Goal: Task Accomplishment & Management: Manage account settings

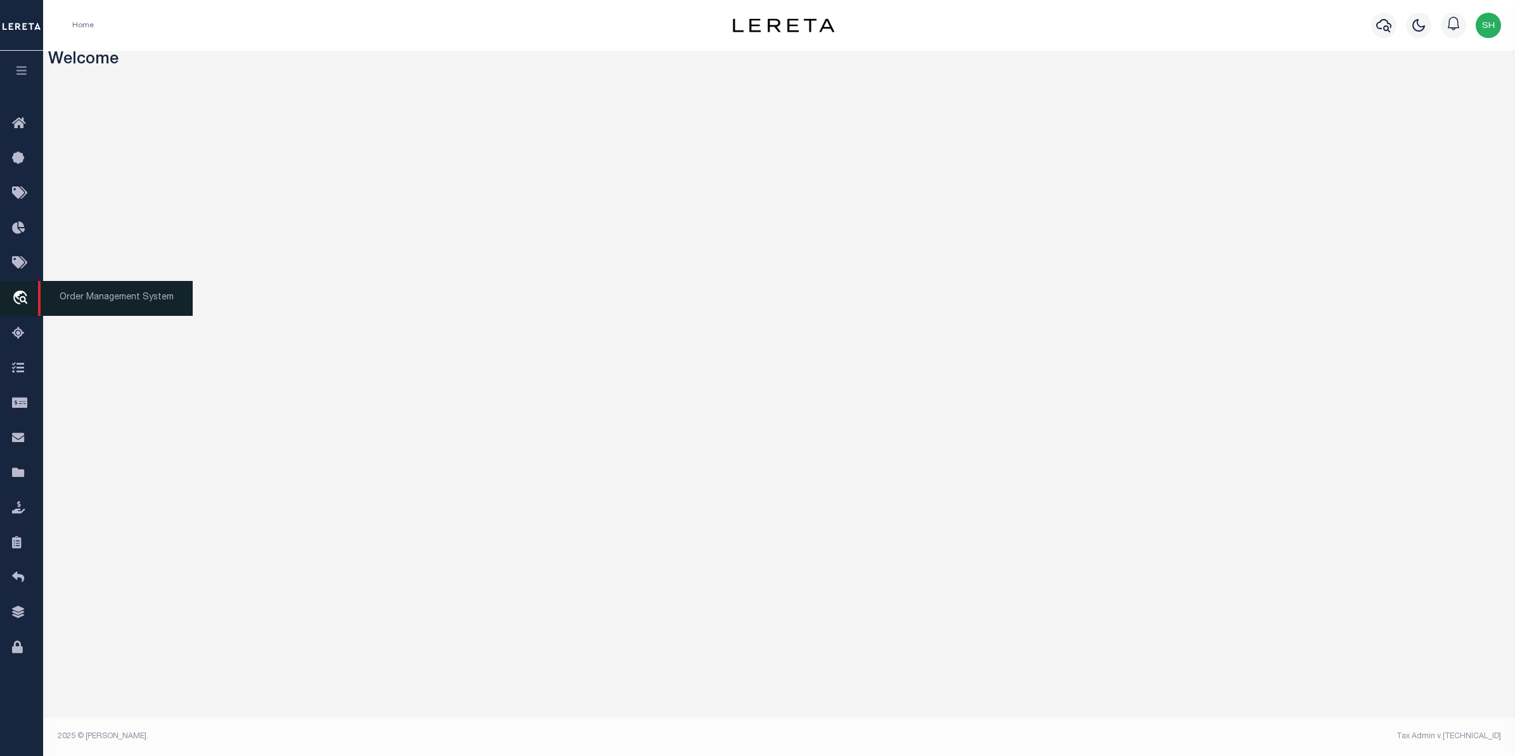
click at [16, 302] on icon "travel_explore" at bounding box center [22, 298] width 20 height 16
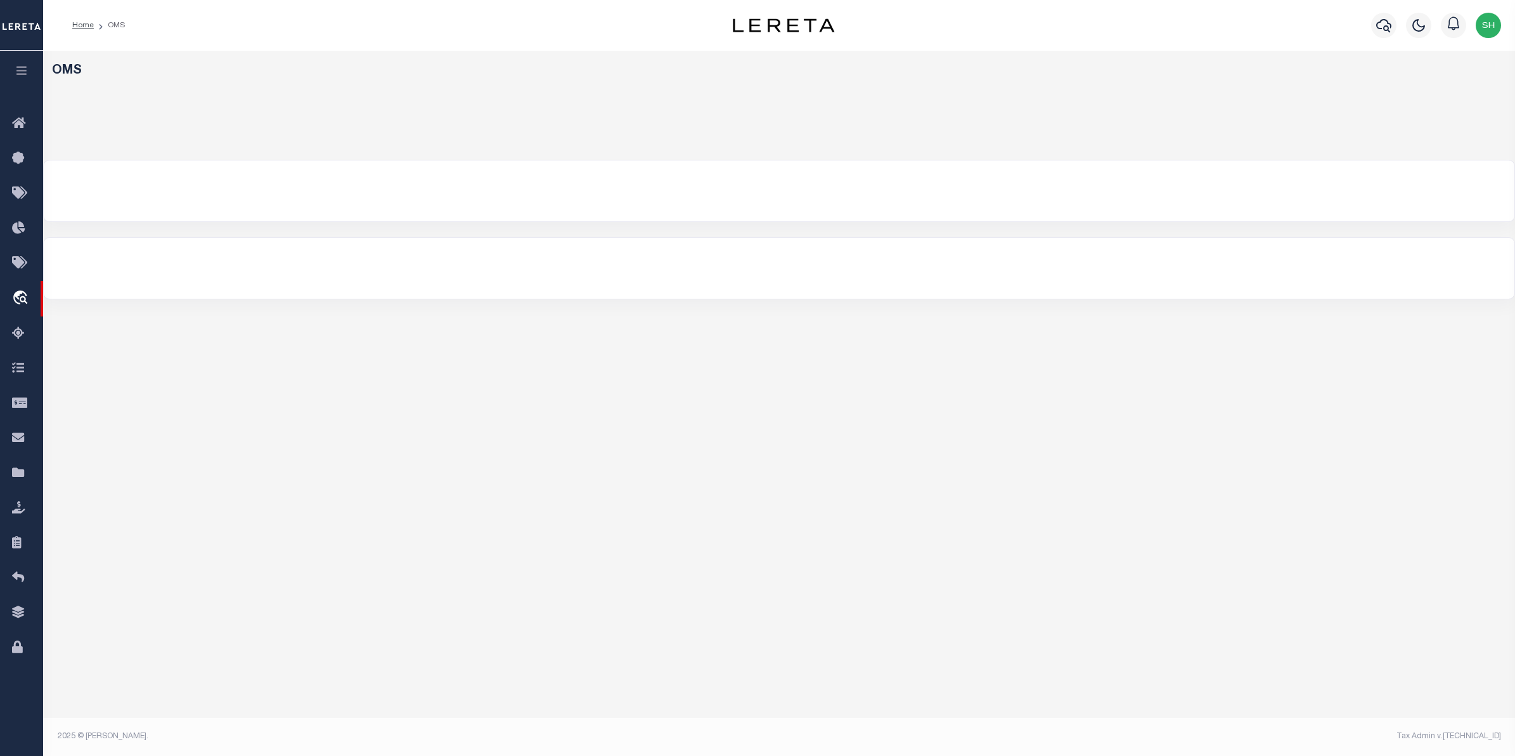
select select "200"
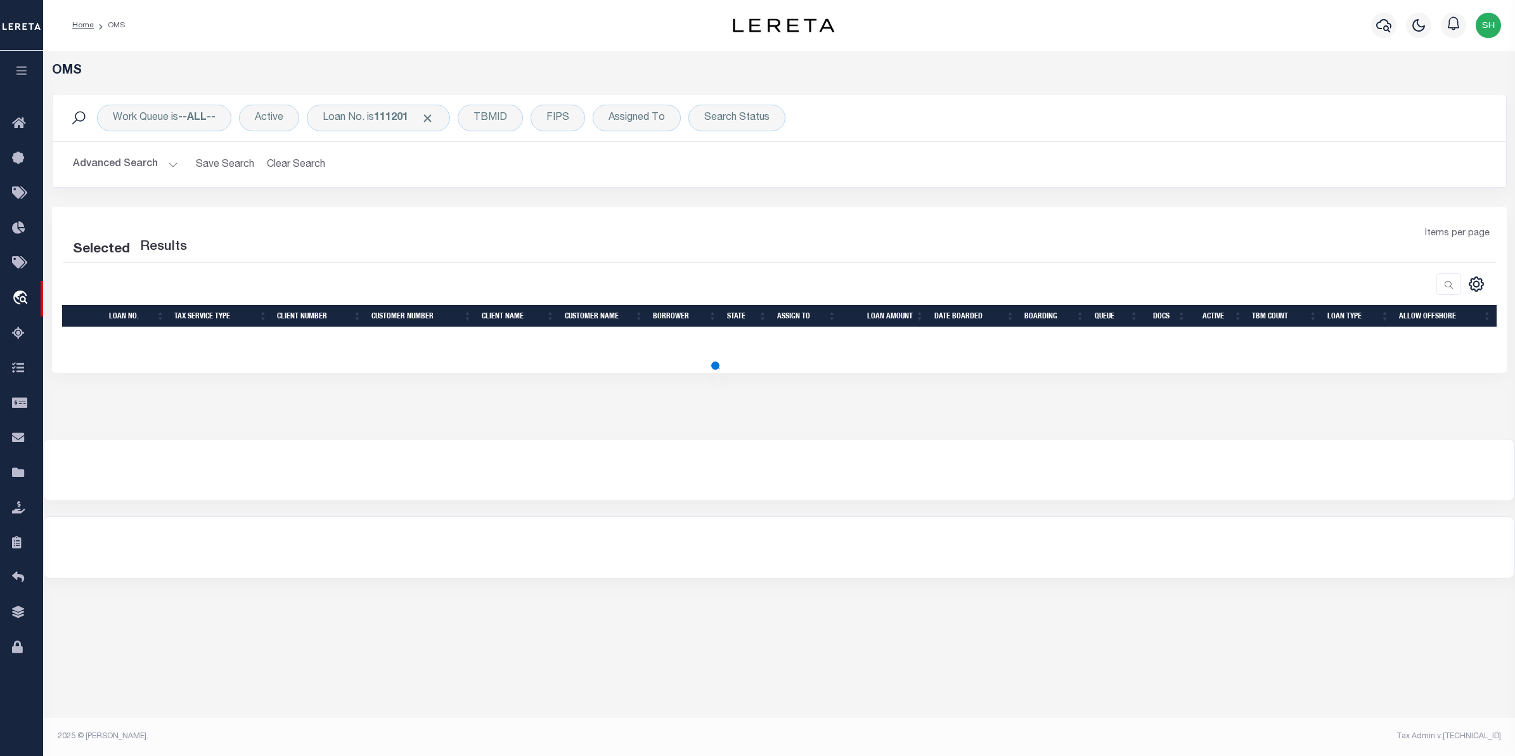
select select "200"
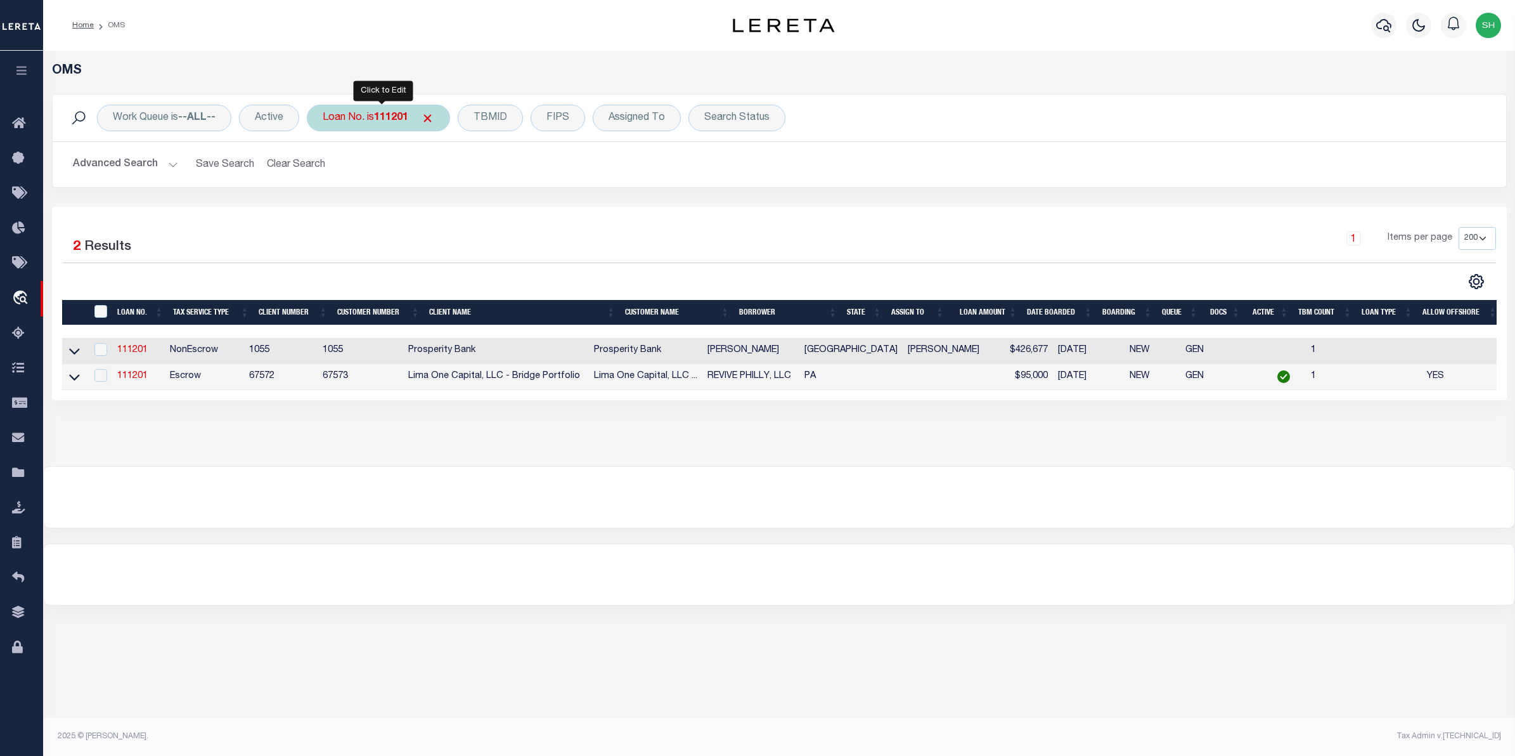
click at [382, 124] on div "Loan No. is 111201" at bounding box center [378, 118] width 143 height 27
type input "119103"
click at [487, 208] on input "Apply" at bounding box center [490, 207] width 37 height 21
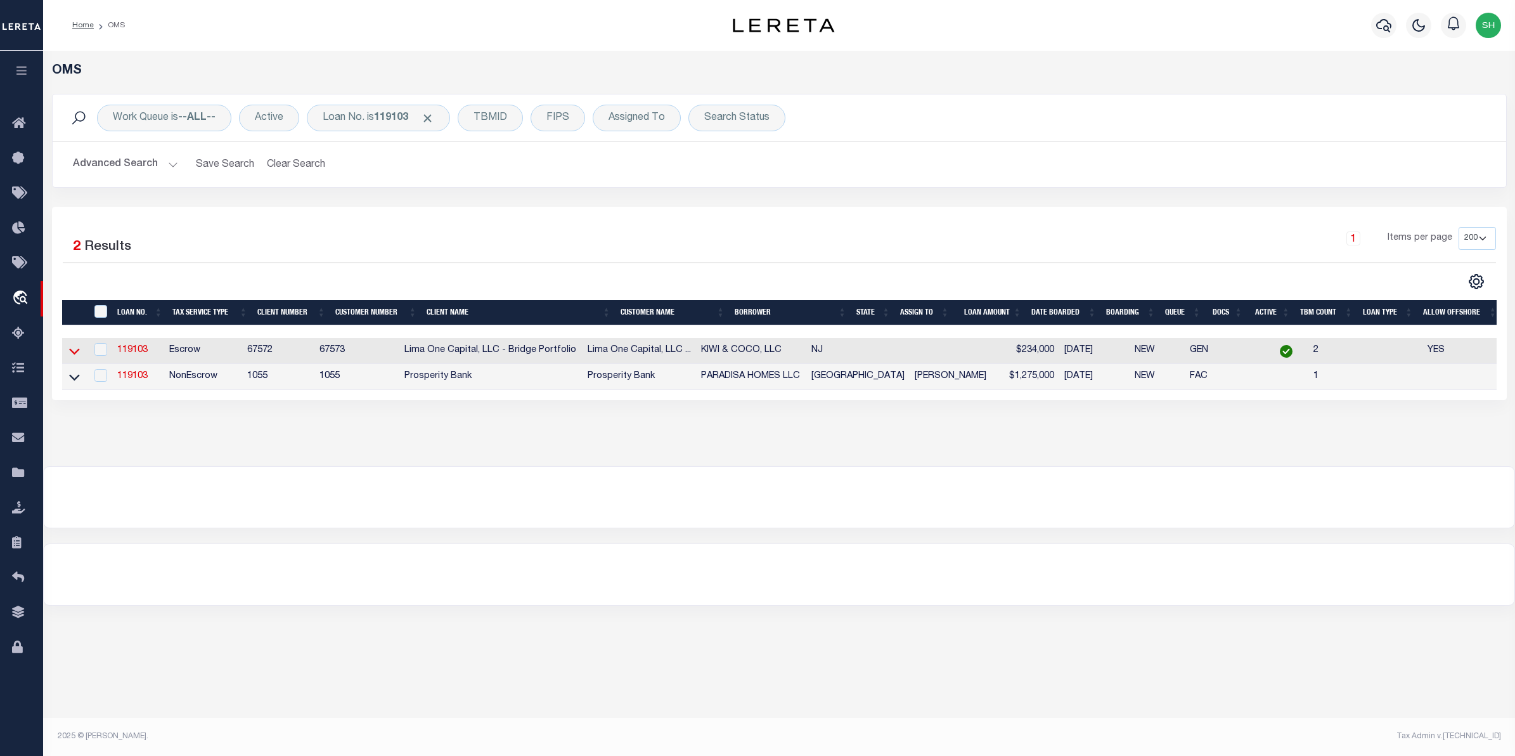
click at [78, 352] on icon at bounding box center [74, 352] width 11 height 6
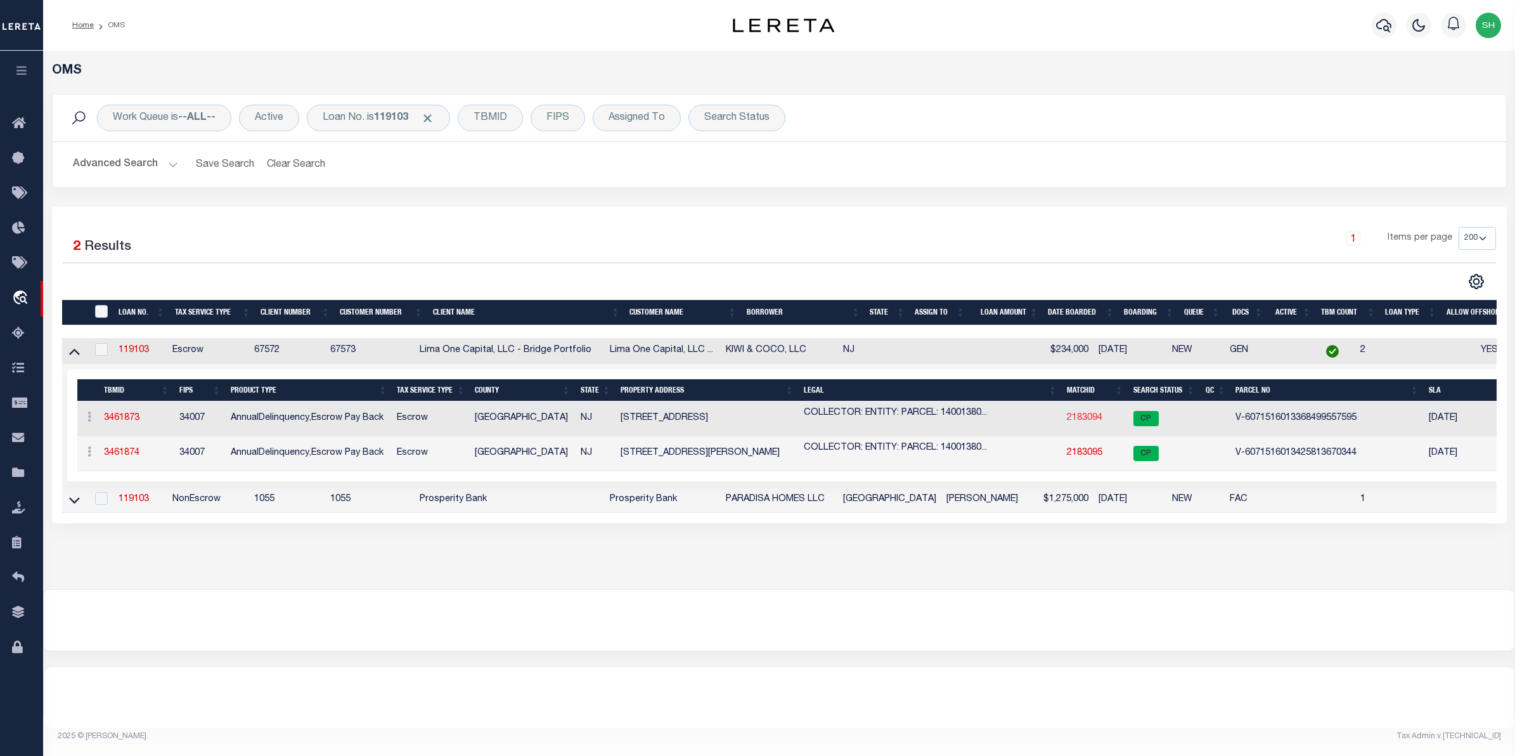
click at [1080, 418] on link "2183094" at bounding box center [1085, 417] width 36 height 9
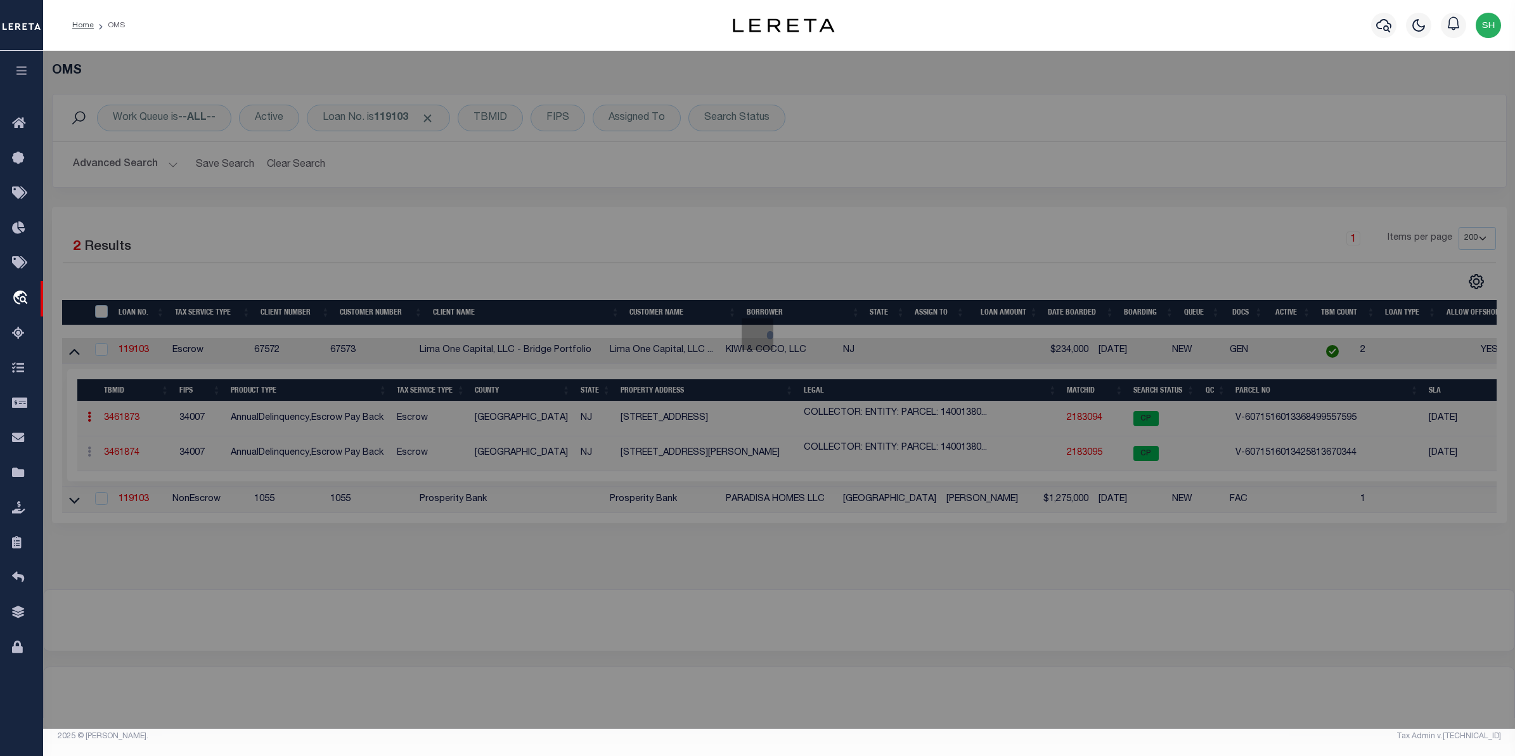
checkbox input "false"
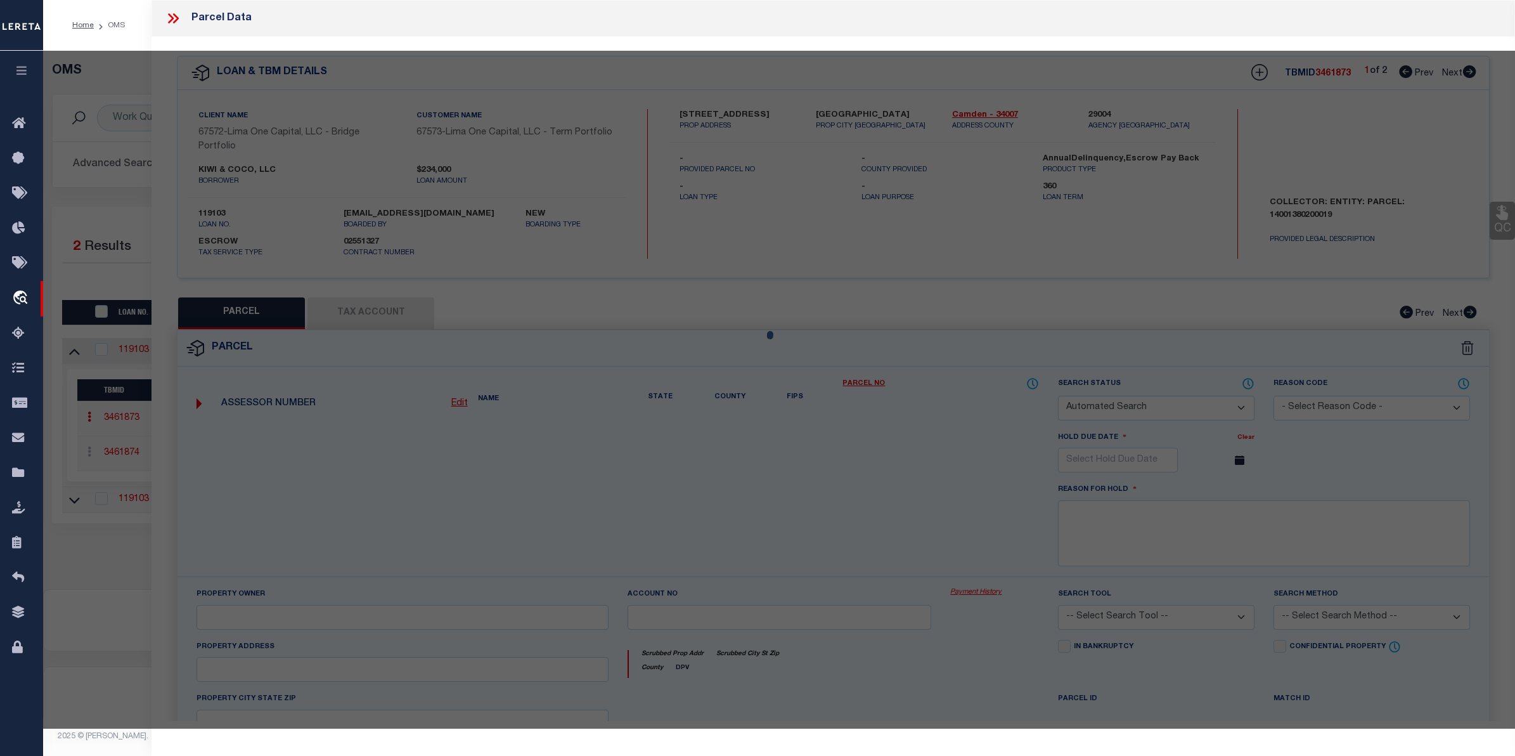
select select "CP"
select select "AGW"
select select
type input "154 S BROADWAY"
checkbox input "false"
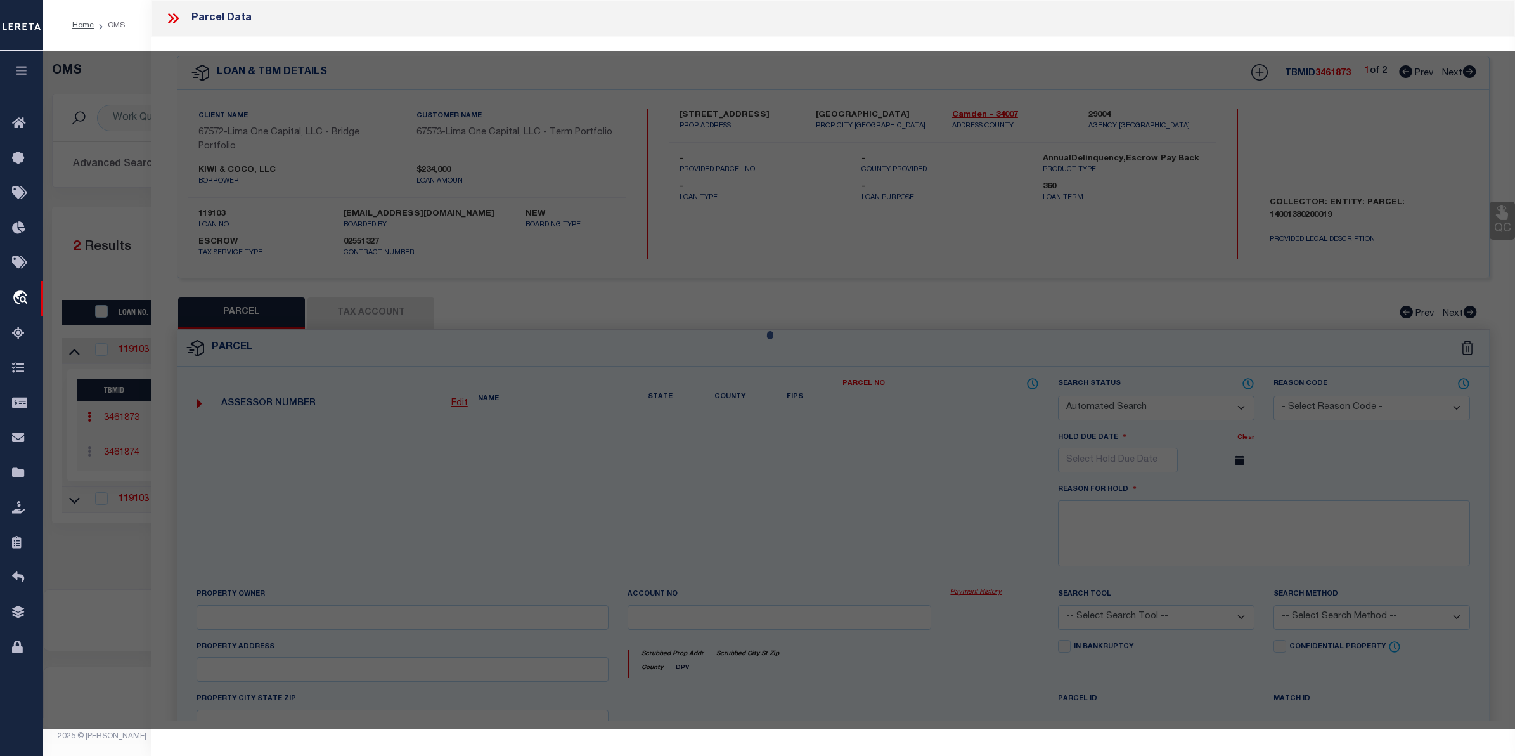
type input "GLOUCESTER CITY NJ 08030"
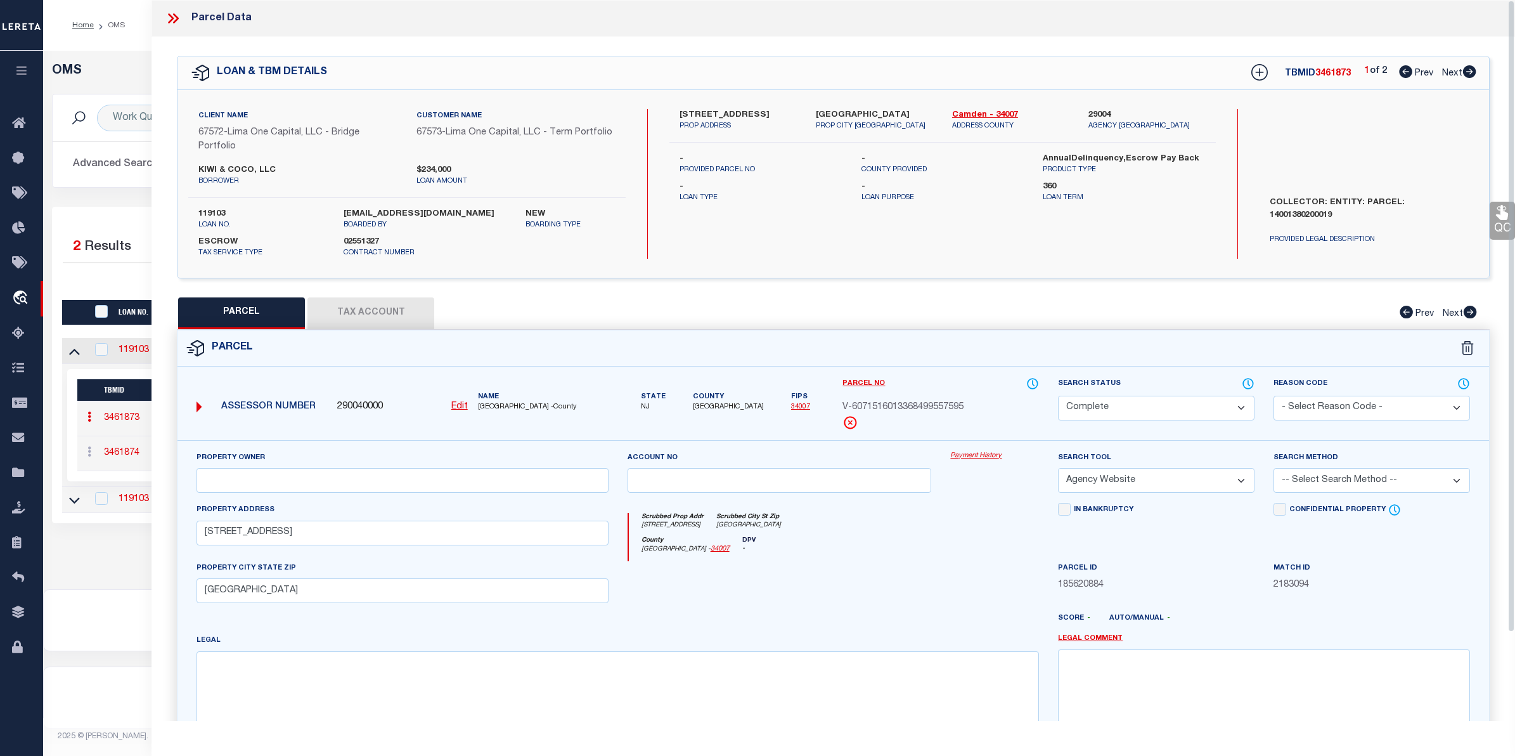
click at [969, 460] on link "Payment History" at bounding box center [994, 456] width 89 height 11
click at [136, 268] on div "Selected 2 Results 1 Items per page 10 25 50 100 200" at bounding box center [780, 258] width 1454 height 63
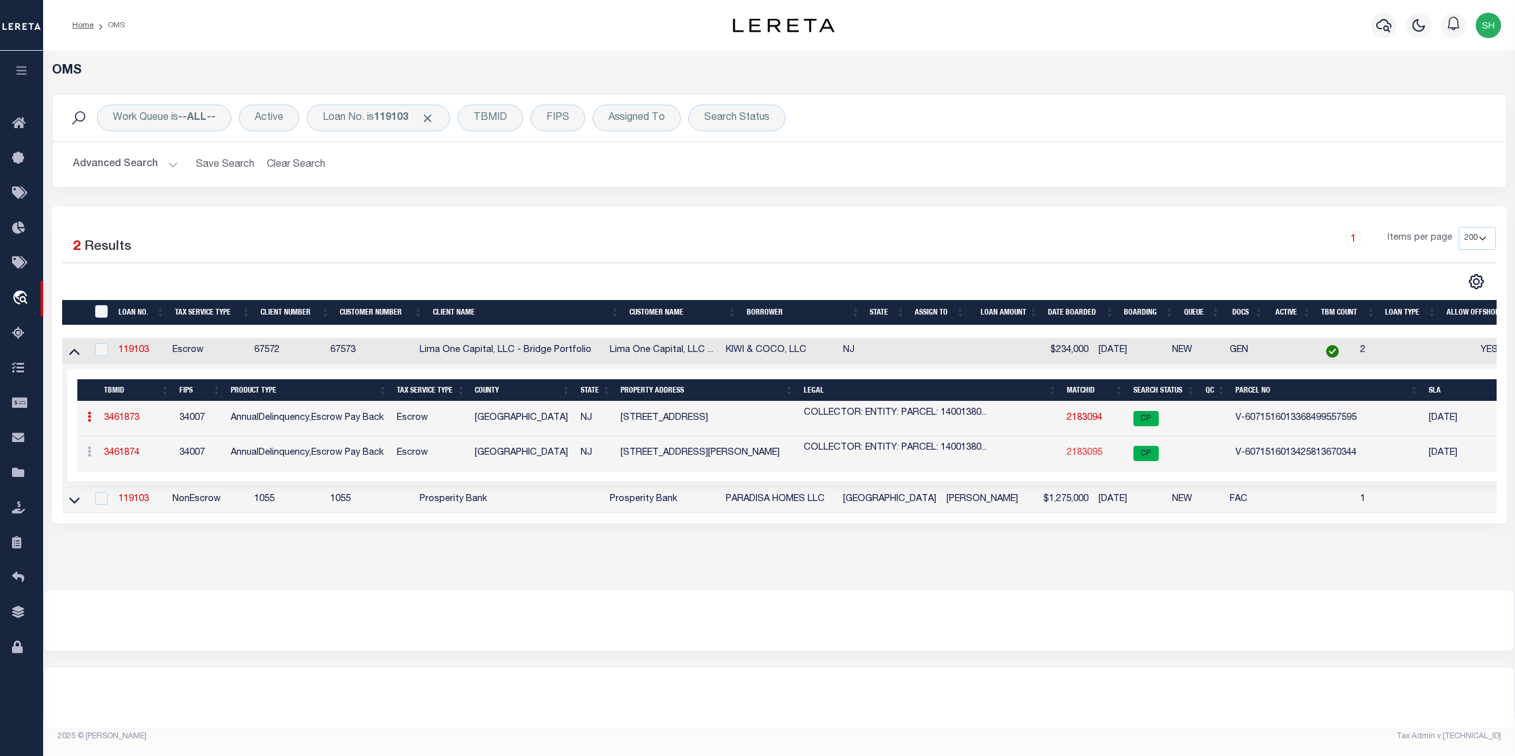
click at [1094, 457] on link "2183095" at bounding box center [1085, 452] width 36 height 9
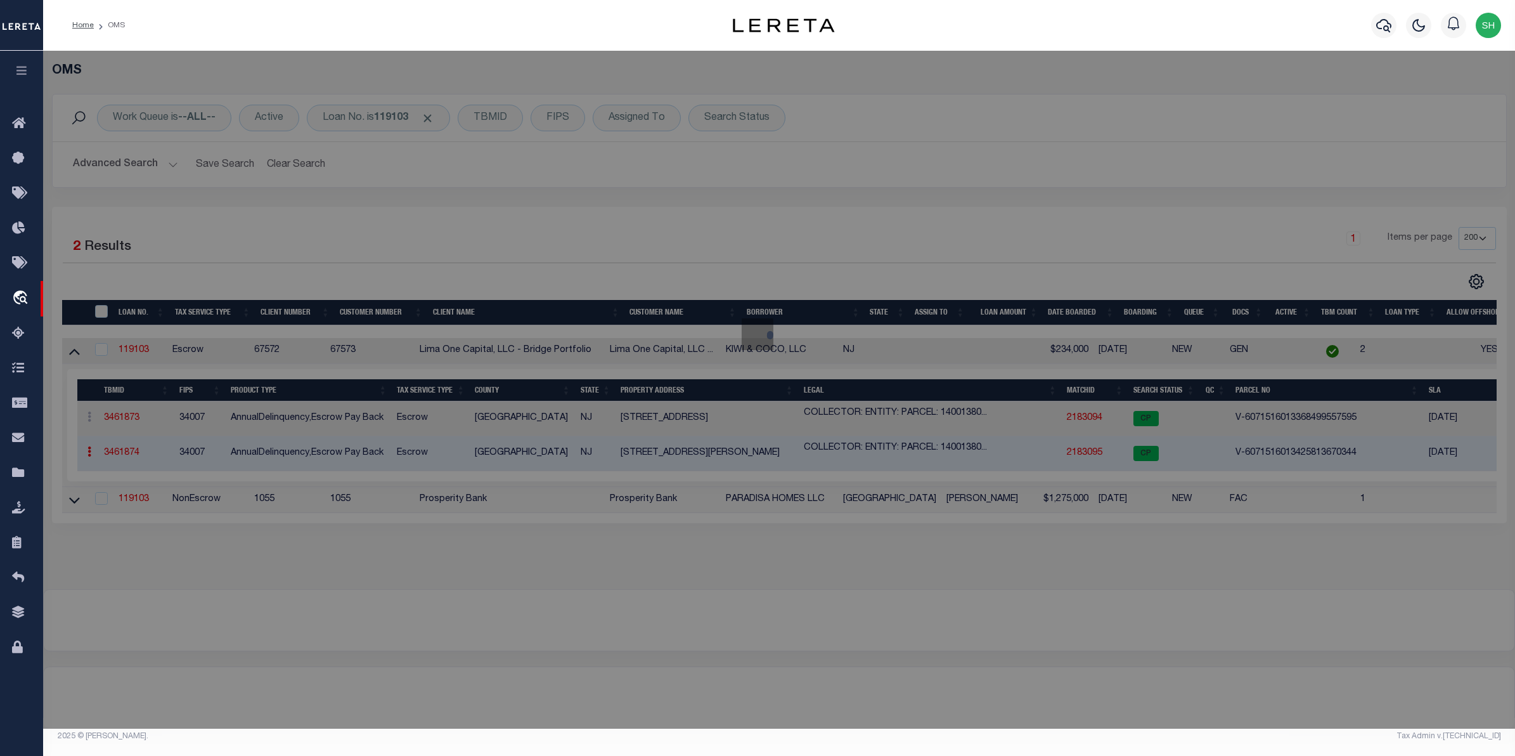
select select "AS"
select select
checkbox input "false"
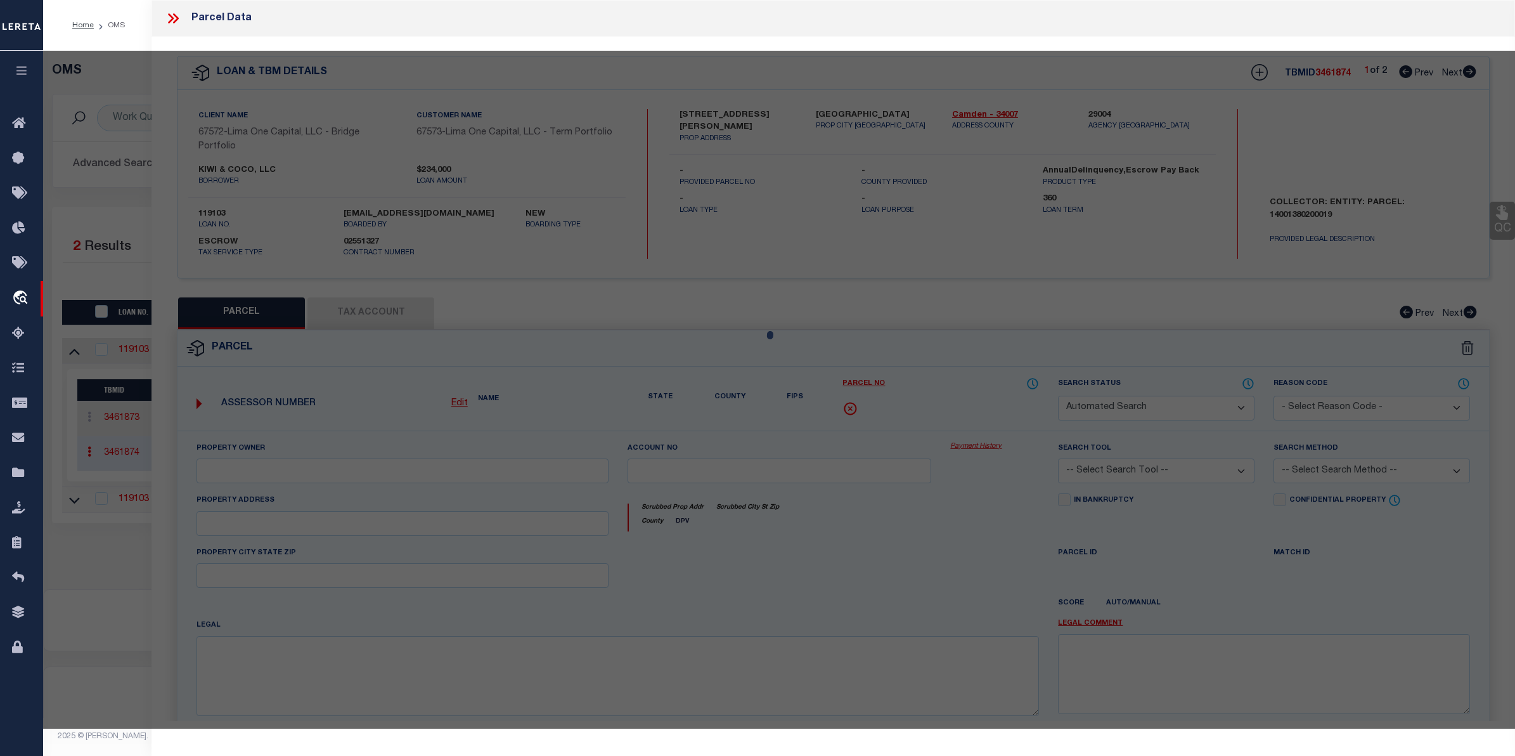
select select "CP"
select select "AGW"
select select
type input "1 E THOMPSON AVE"
checkbox input "false"
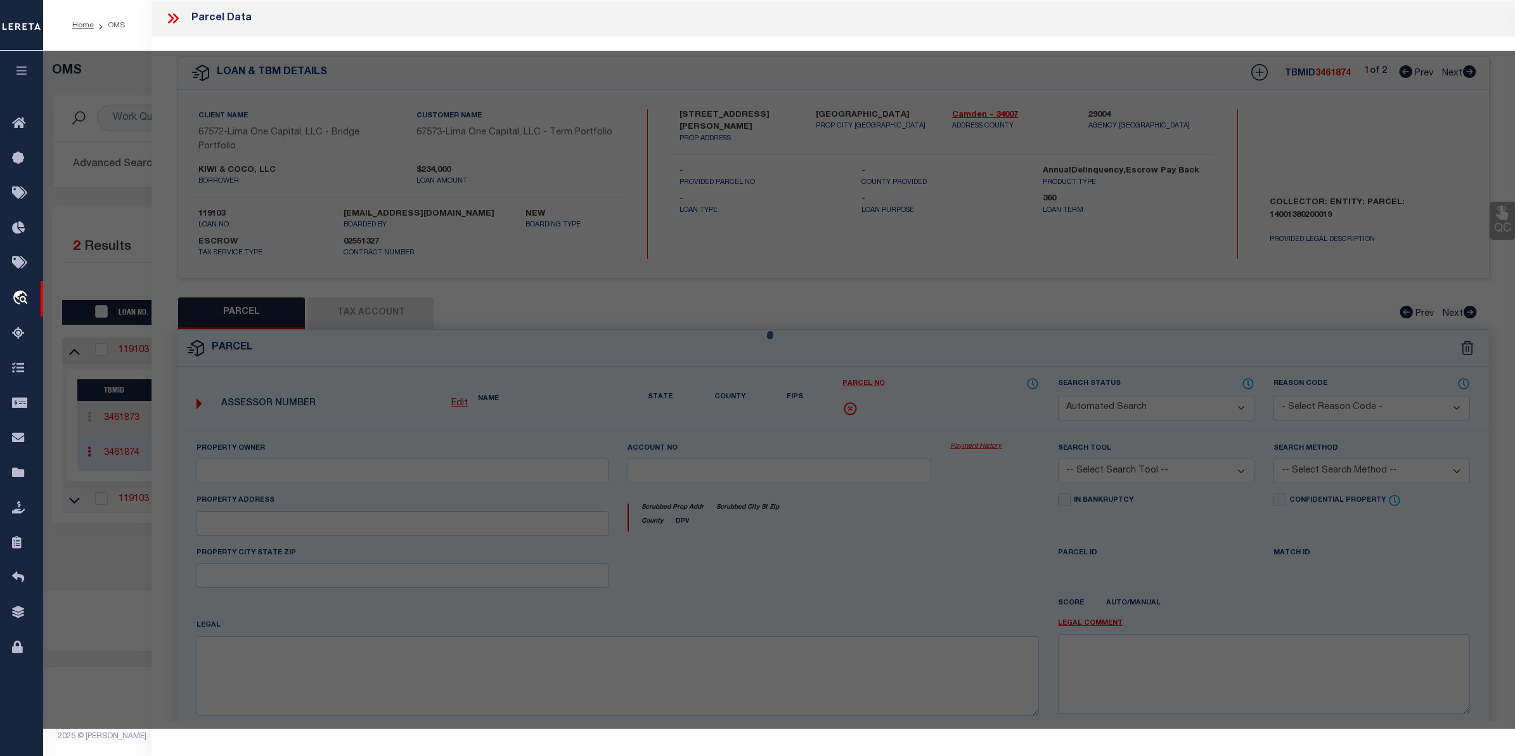
type input "GLOUCESTER CITY NJ 08030"
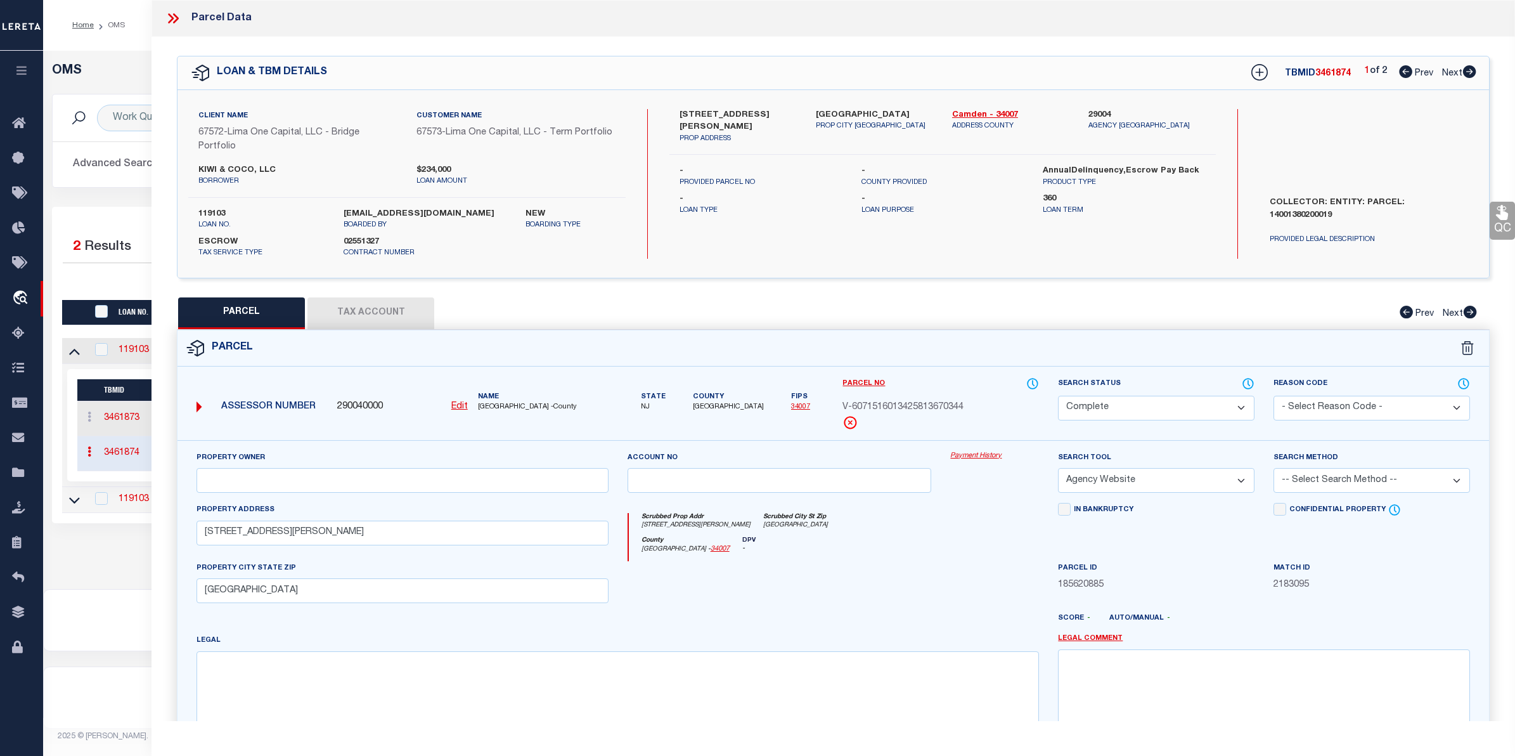
click at [964, 455] on link "Payment History" at bounding box center [994, 456] width 89 height 11
click at [79, 271] on div "Selected 2 Results 1 Items per page 10 25 50 100 200" at bounding box center [780, 258] width 1454 height 63
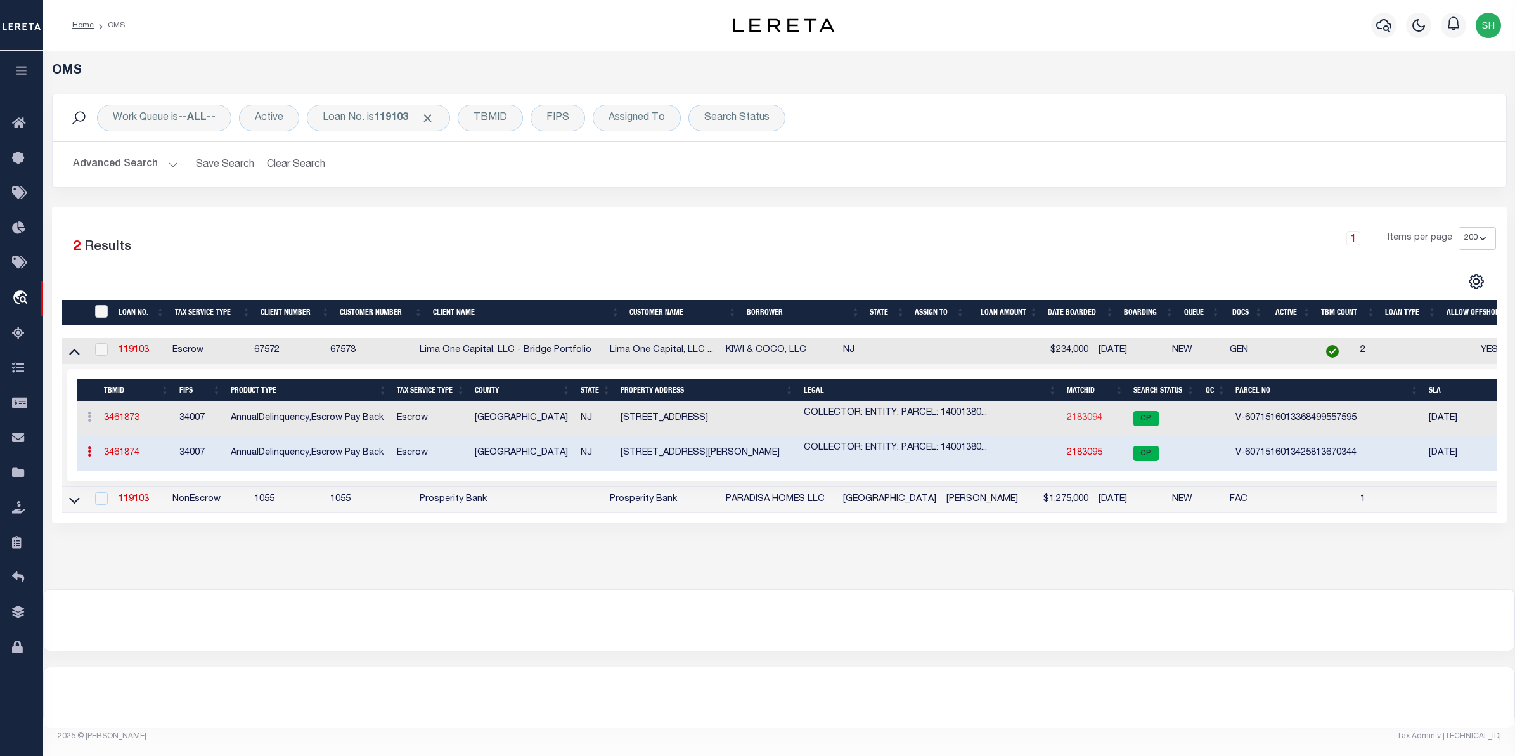
click at [1091, 422] on link "2183094" at bounding box center [1085, 417] width 36 height 9
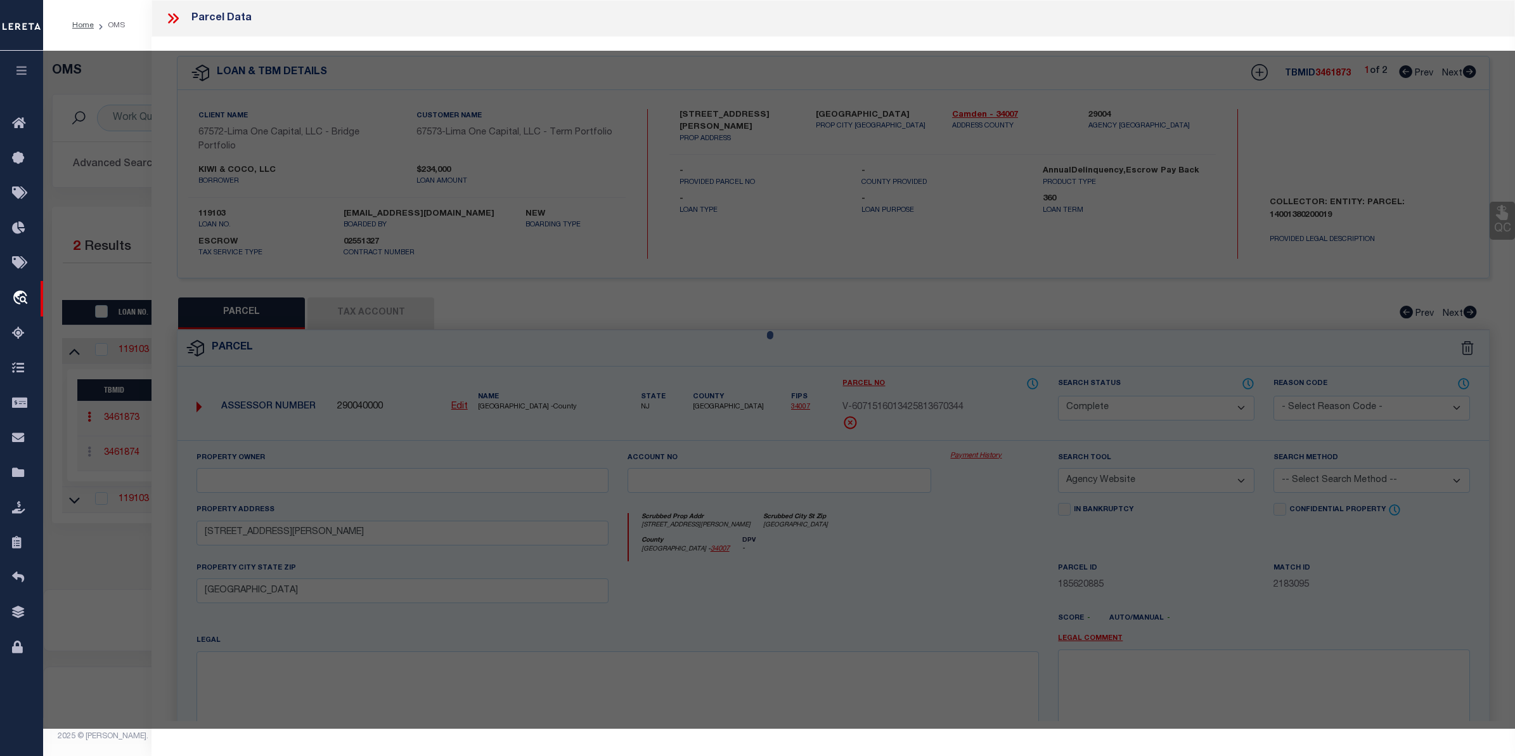
select select "AS"
select select
checkbox input "false"
select select "CP"
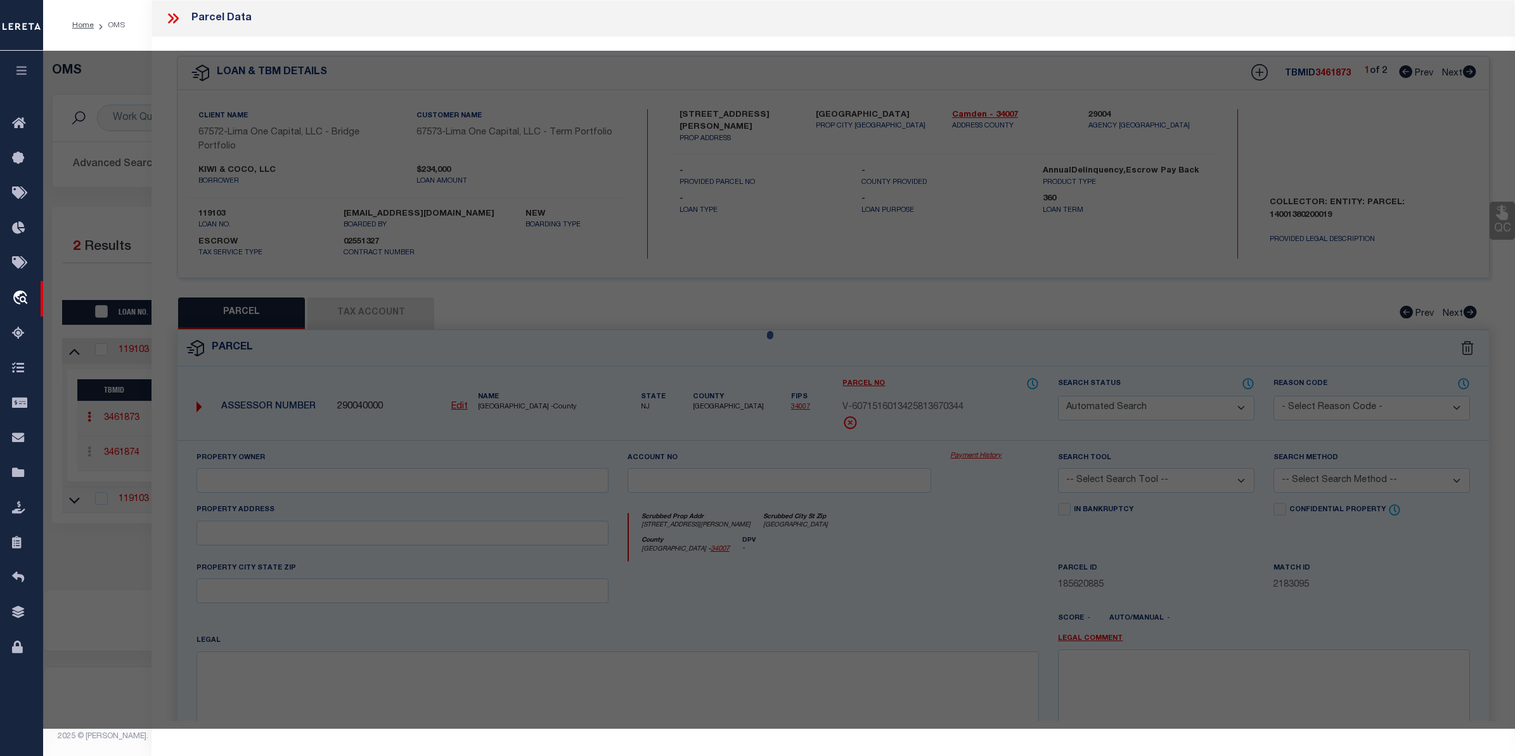
select select "AGW"
select select
type input "[STREET_ADDRESS]"
checkbox input "false"
type input "[GEOGRAPHIC_DATA]"
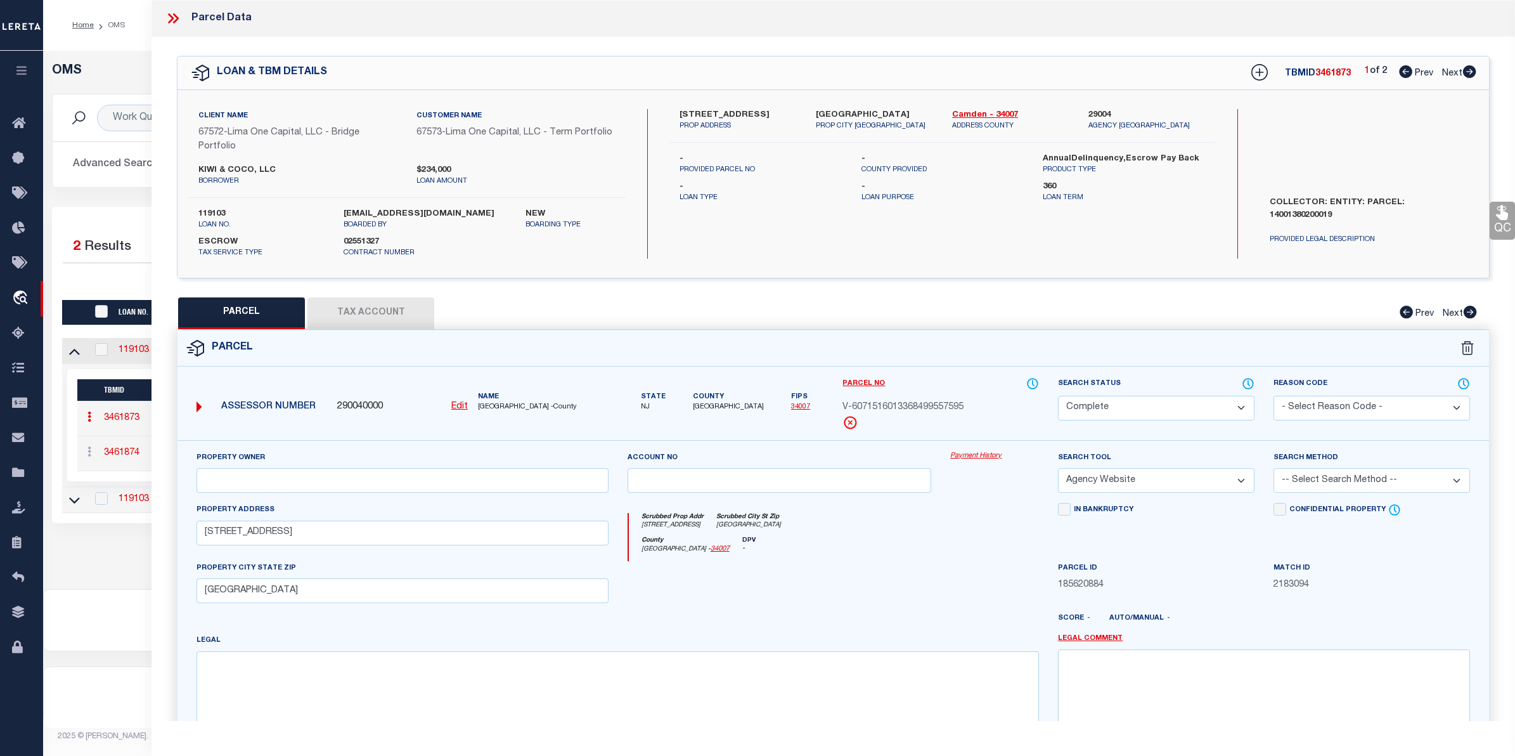
click at [985, 457] on link "Payment History" at bounding box center [994, 456] width 89 height 11
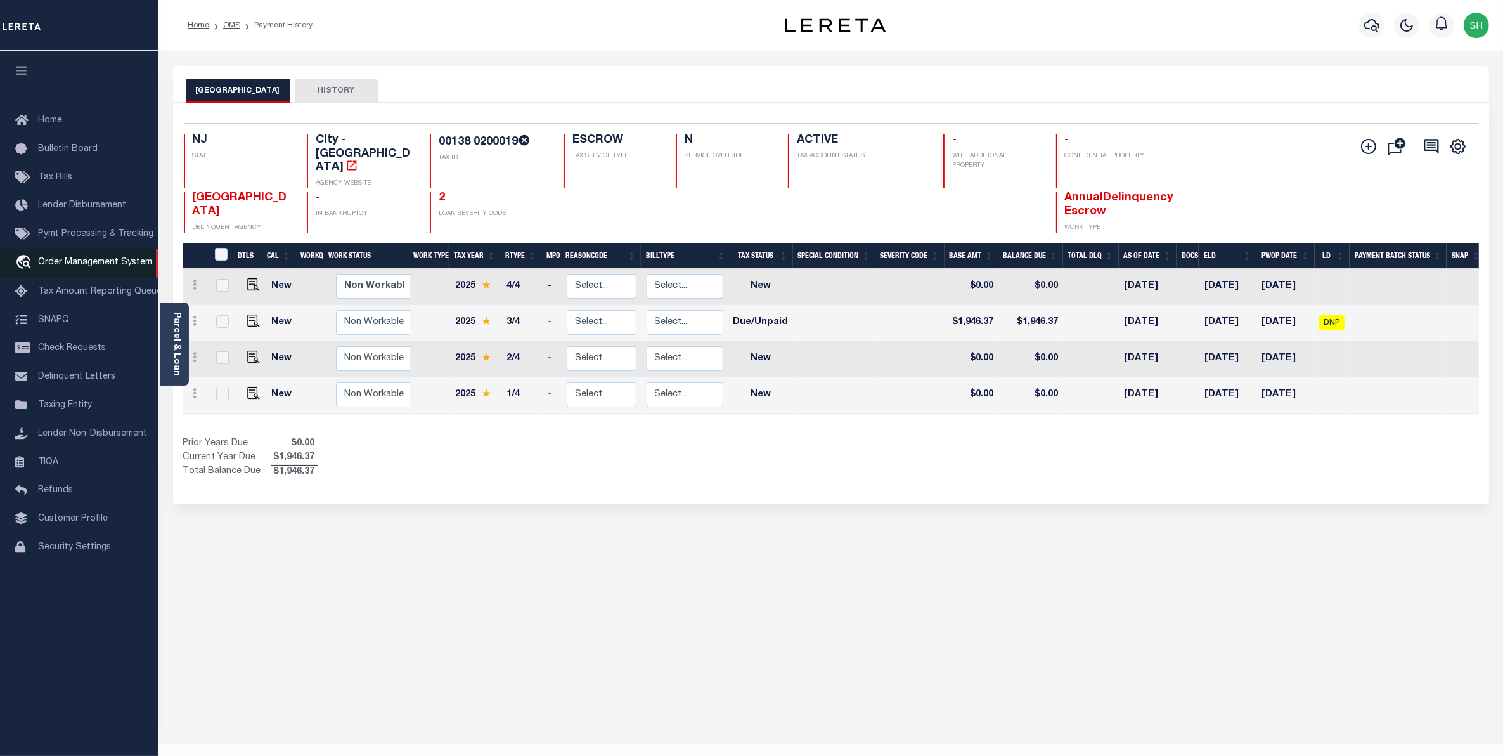
click at [42, 263] on span "Order Management System" at bounding box center [95, 262] width 114 height 9
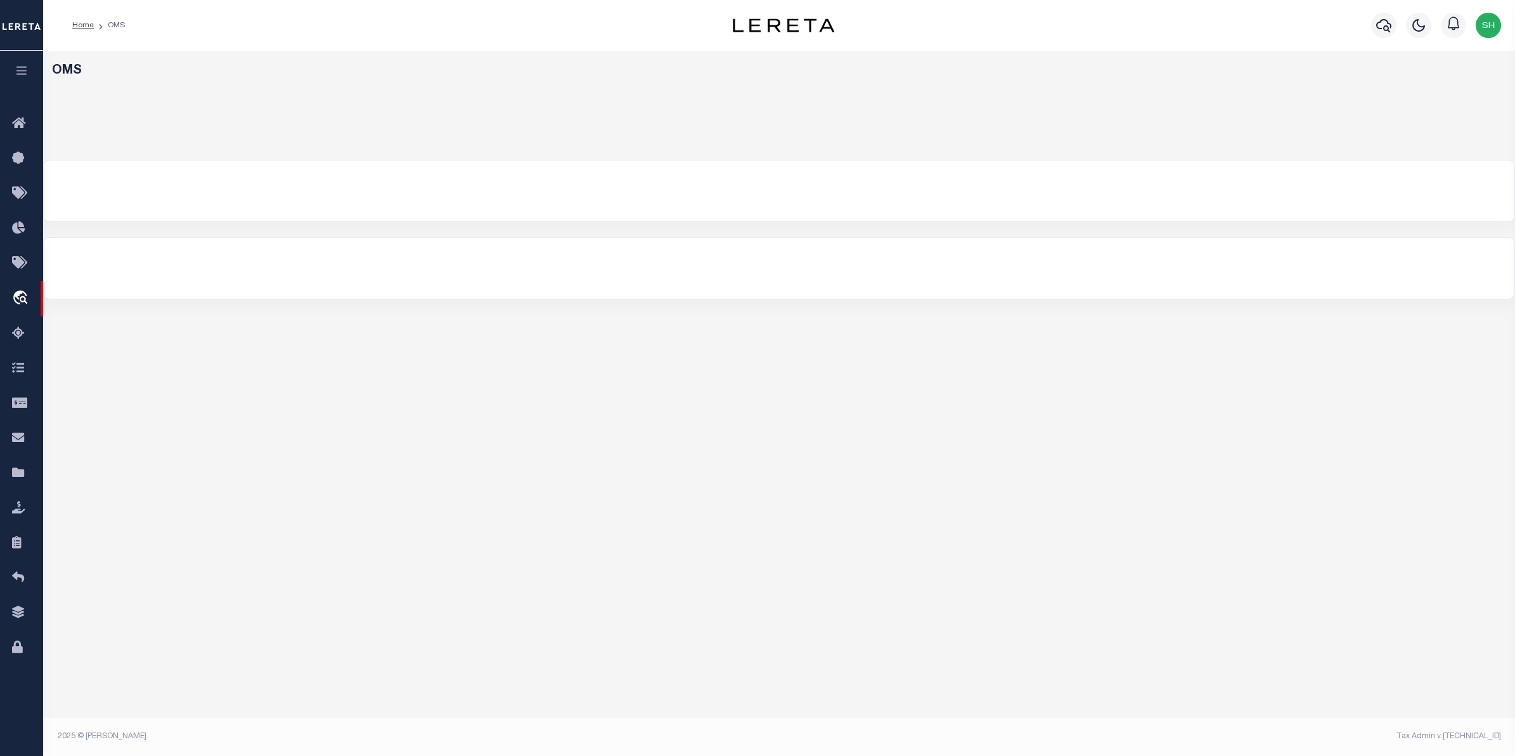
select select "200"
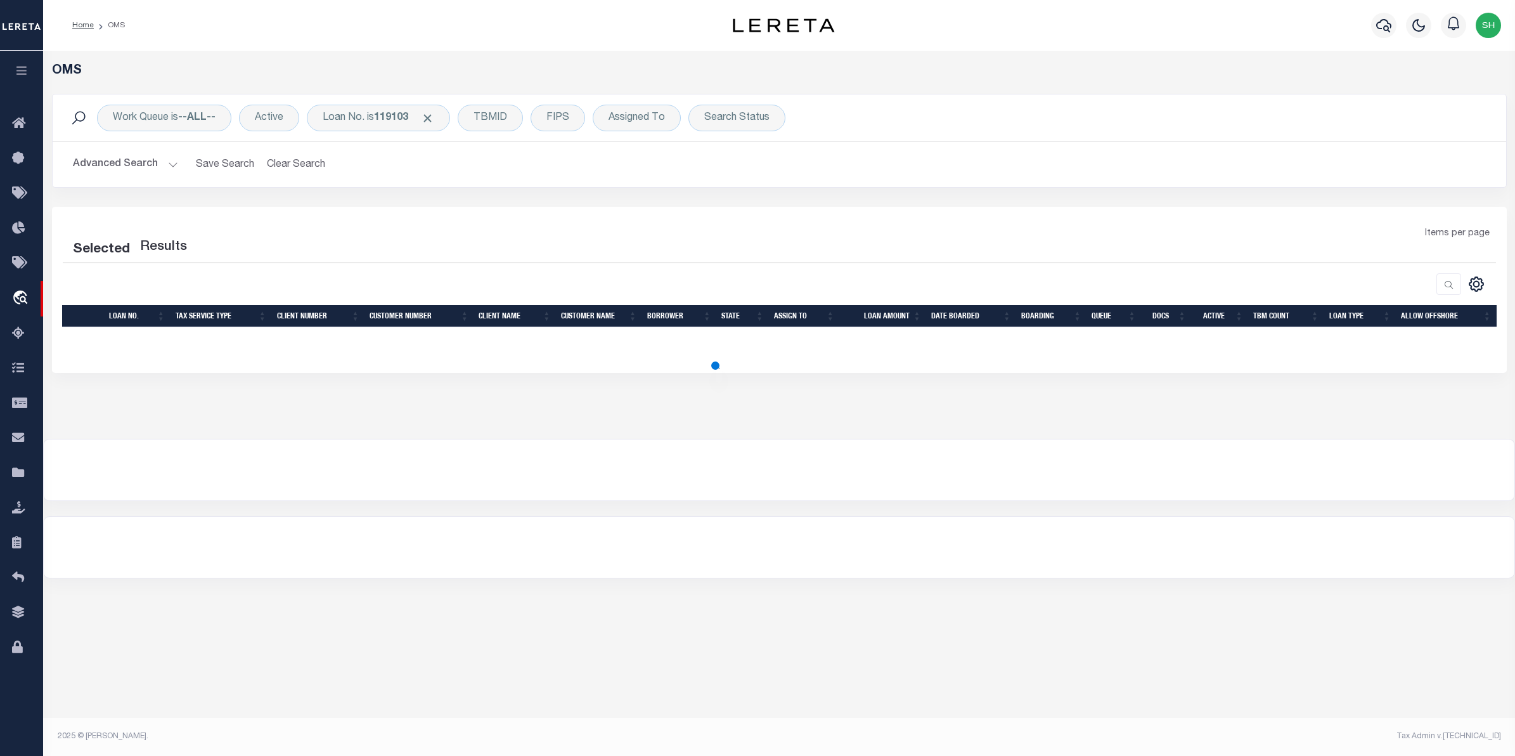
select select "200"
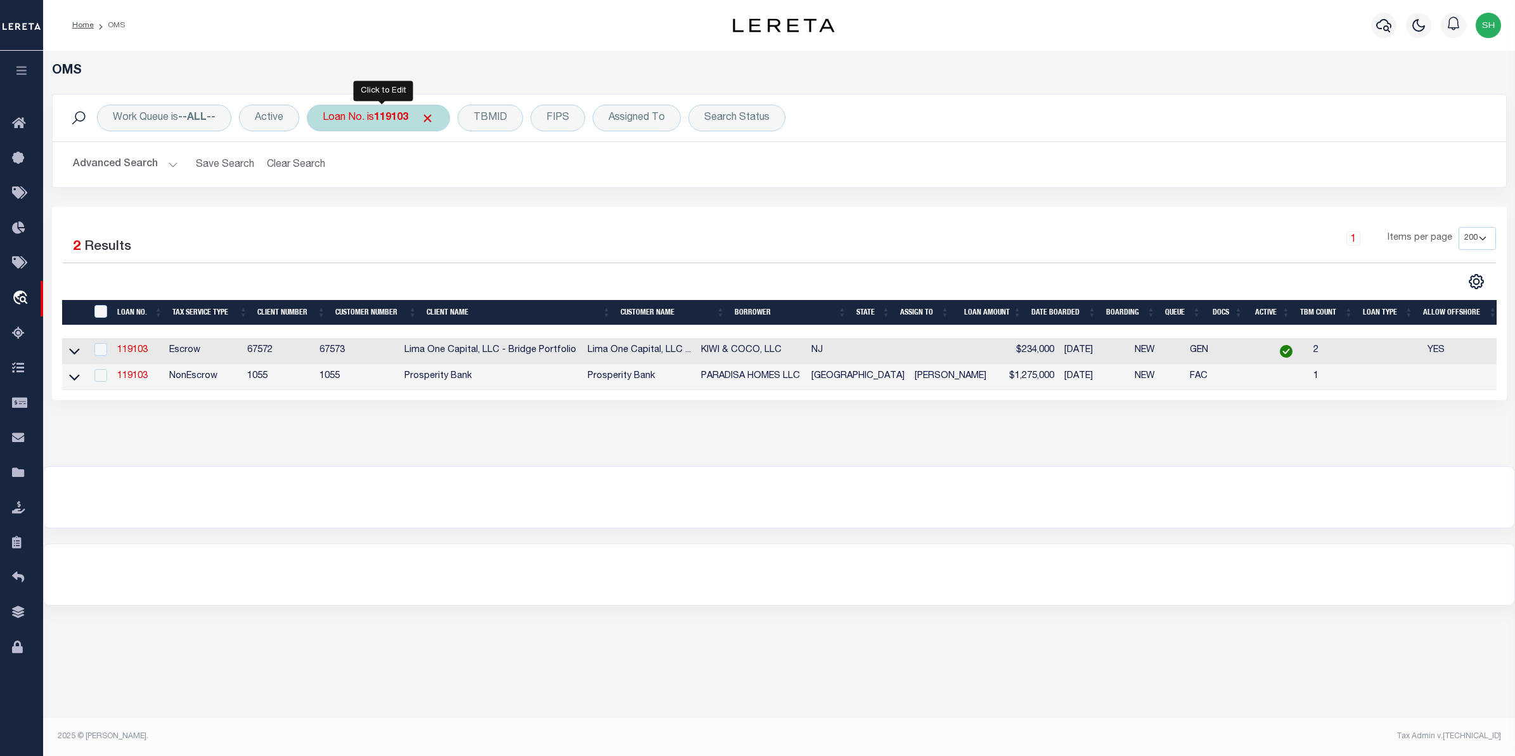
click at [406, 123] on b "119103" at bounding box center [391, 118] width 34 height 10
type input "10010577"
click at [487, 207] on input "Apply" at bounding box center [490, 207] width 37 height 21
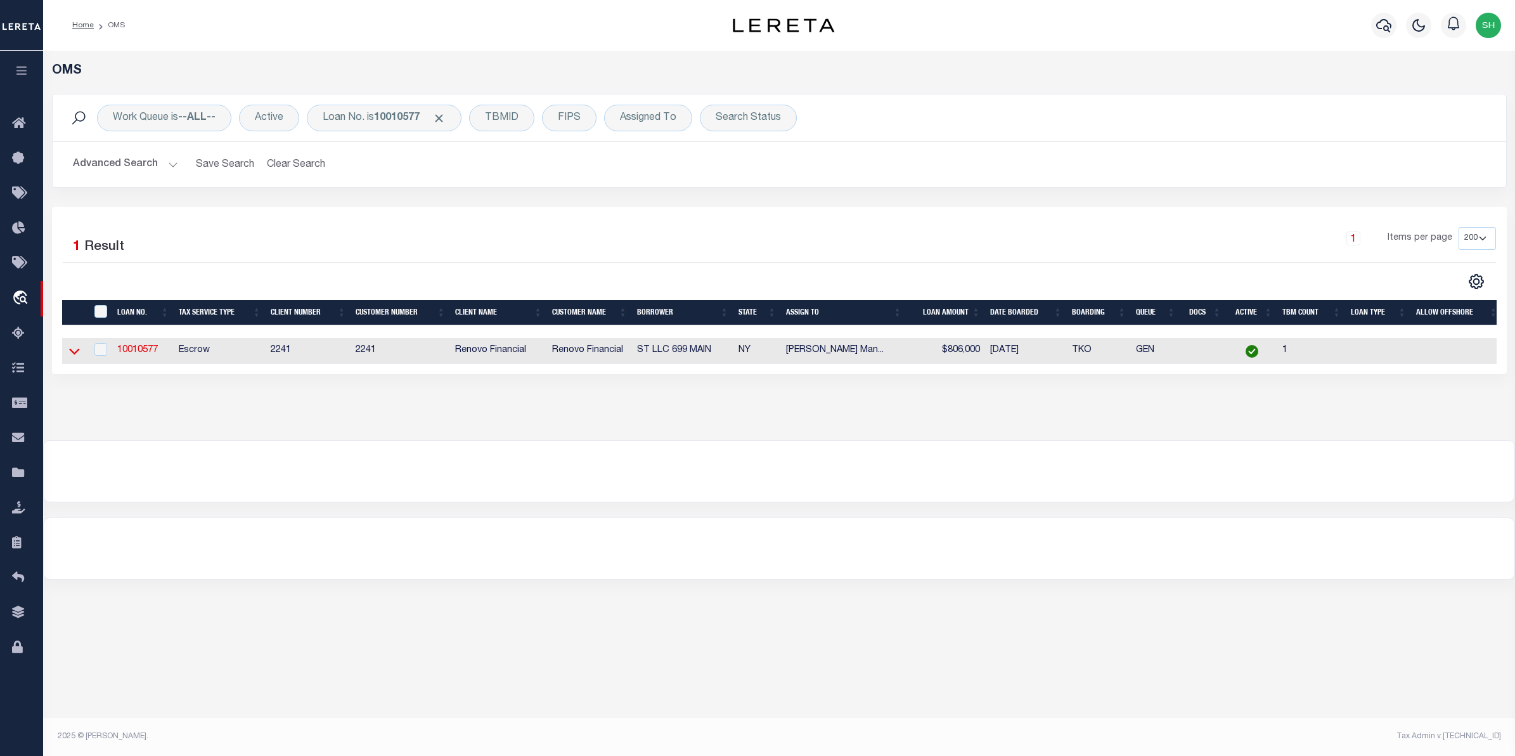
click at [73, 354] on icon at bounding box center [74, 350] width 11 height 13
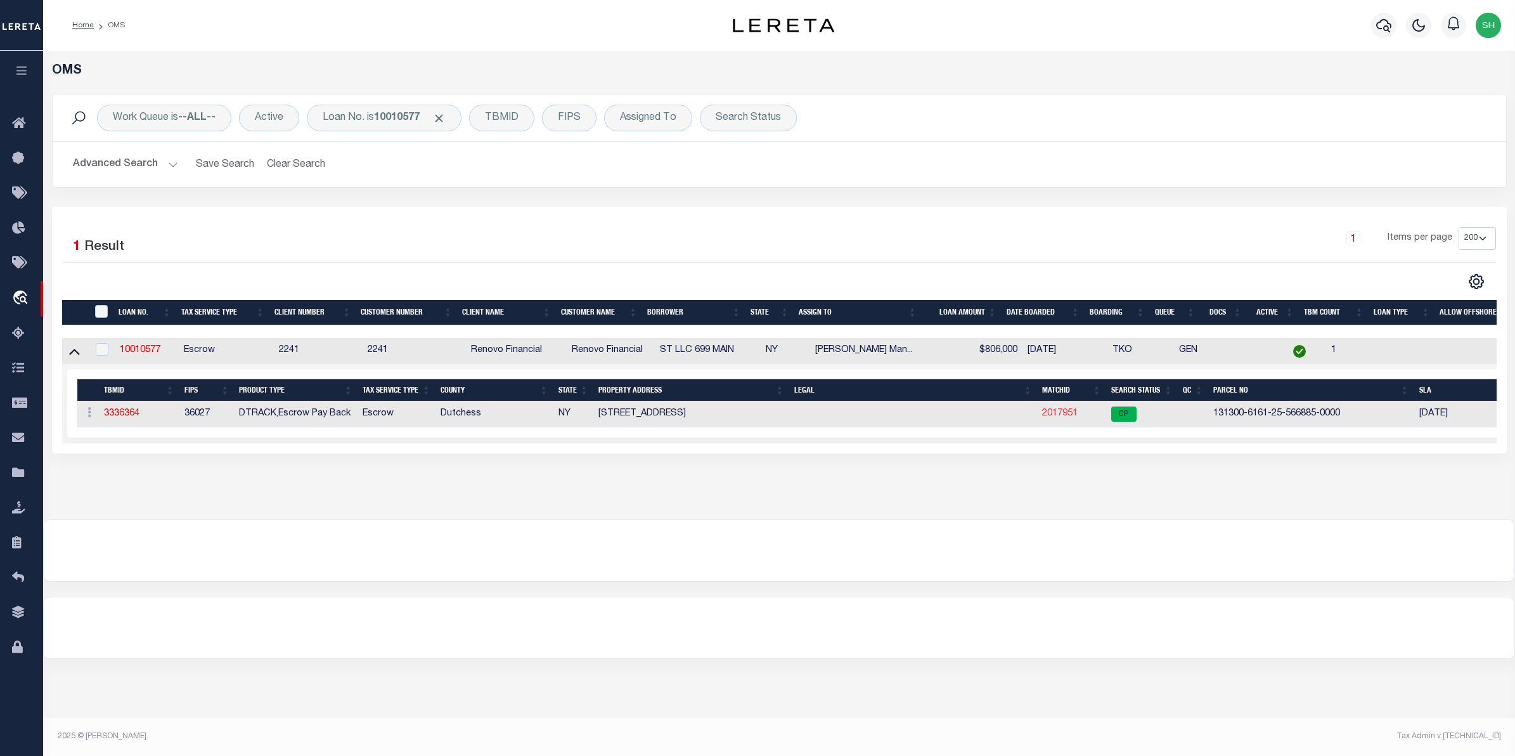
click at [1061, 417] on link "2017951" at bounding box center [1060, 413] width 36 height 9
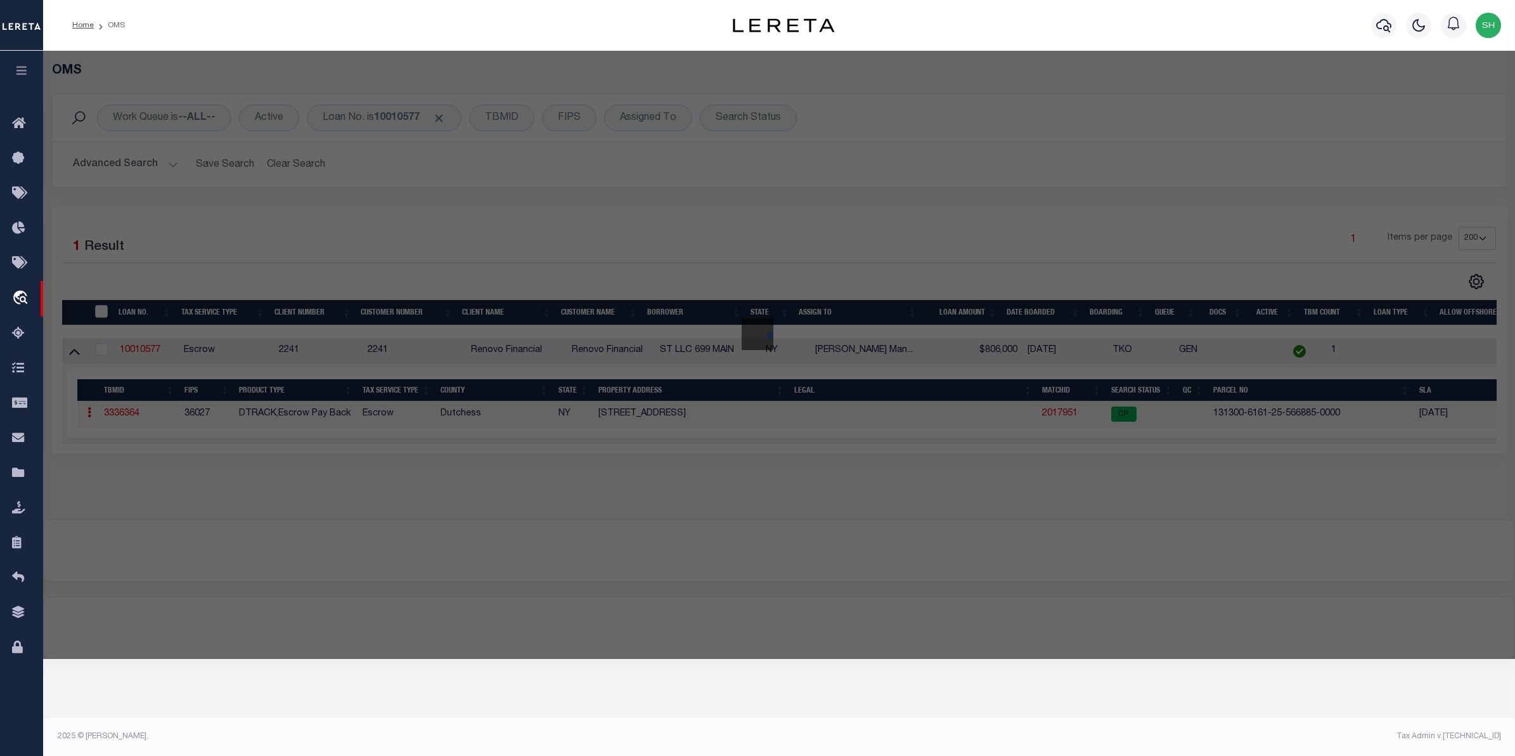
checkbox input "false"
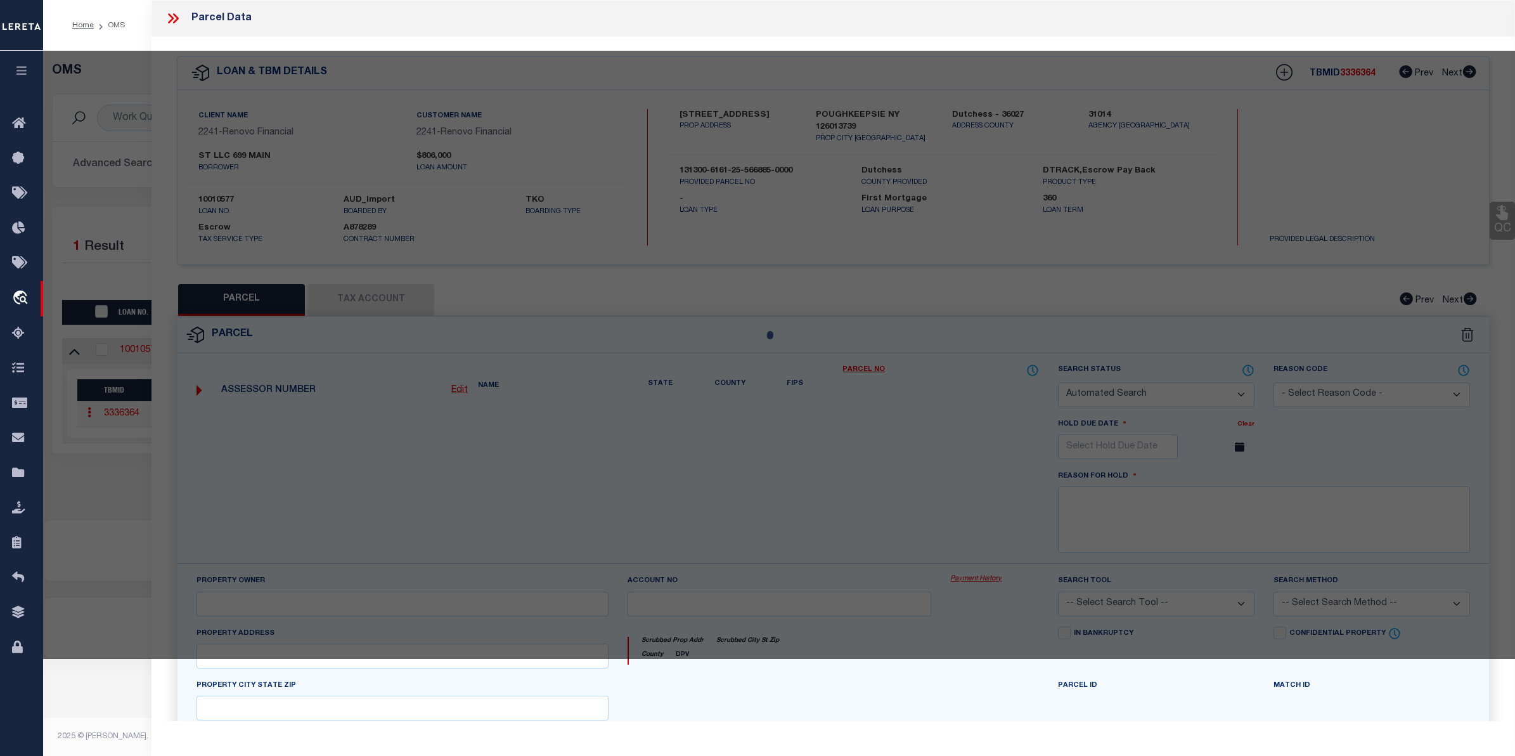
select select "CP"
type input "699 MAIN ST LLC"
select select "AGW"
select select
type input "699 MAIN ST"
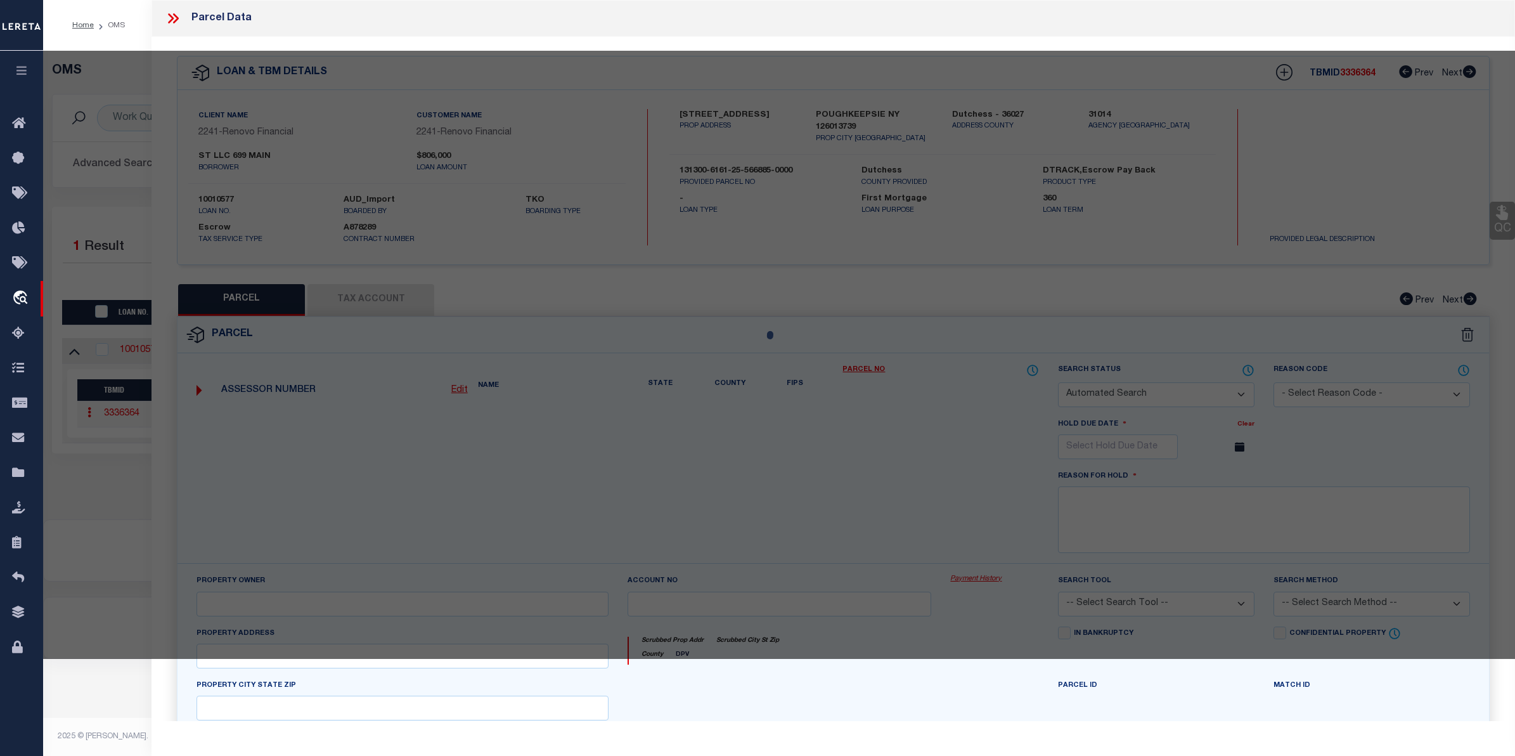
checkbox input "false"
type input "POUGHKEEPSIE NY 12601"
type textarea "0.19 acres"
type textarea "Completed based on given suggested parcel."
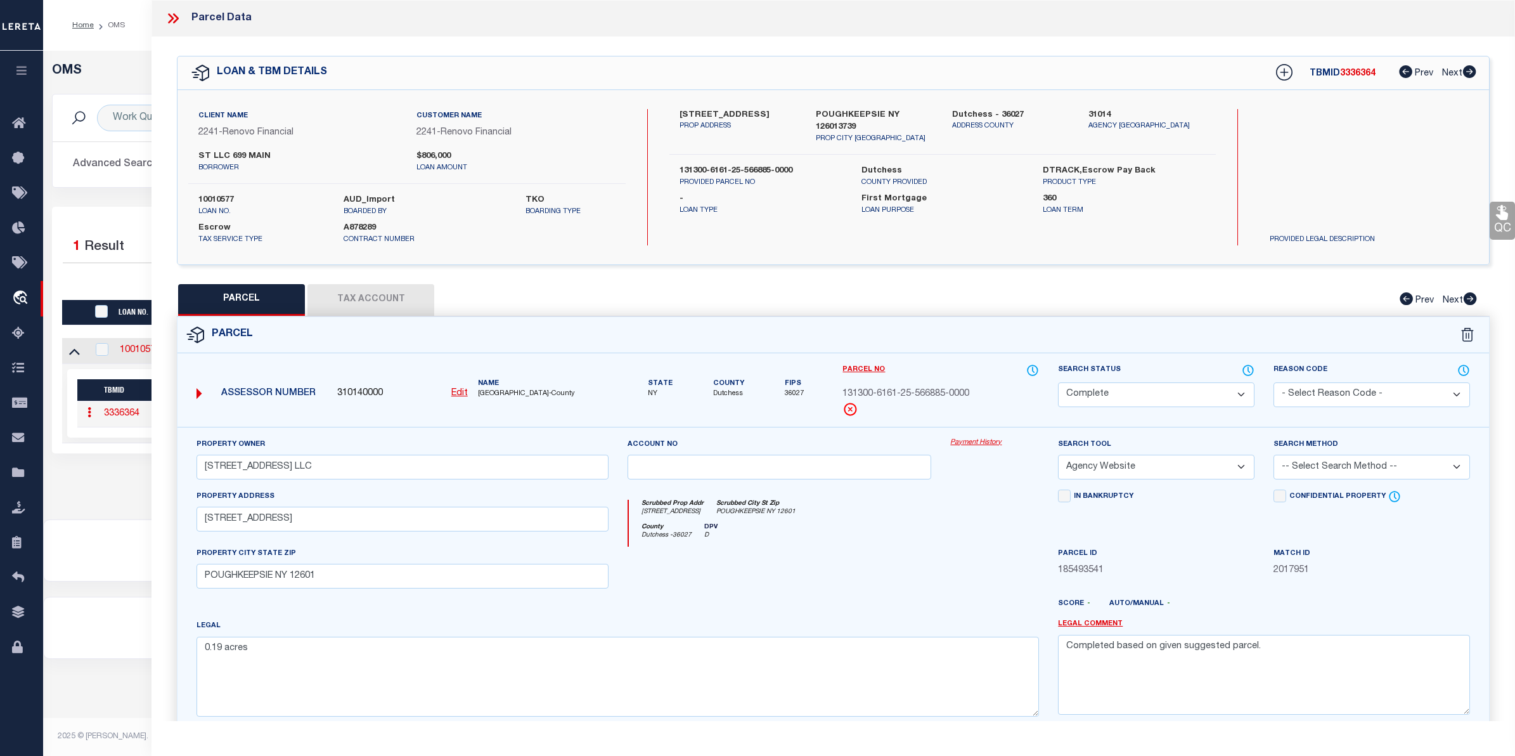
click at [982, 441] on link "Payment History" at bounding box center [994, 443] width 89 height 11
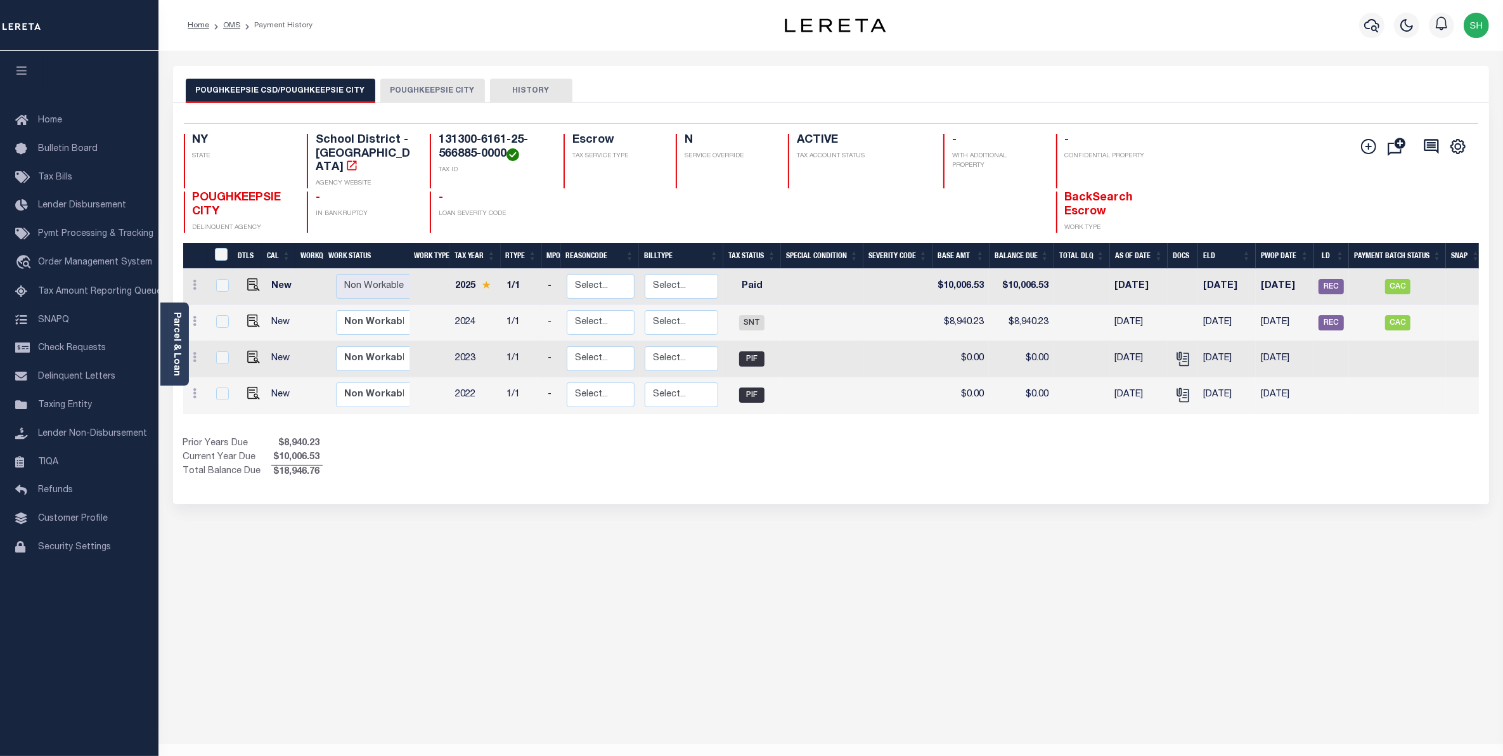
click at [449, 86] on button "POUGHKEEPSIE CITY" at bounding box center [432, 91] width 105 height 24
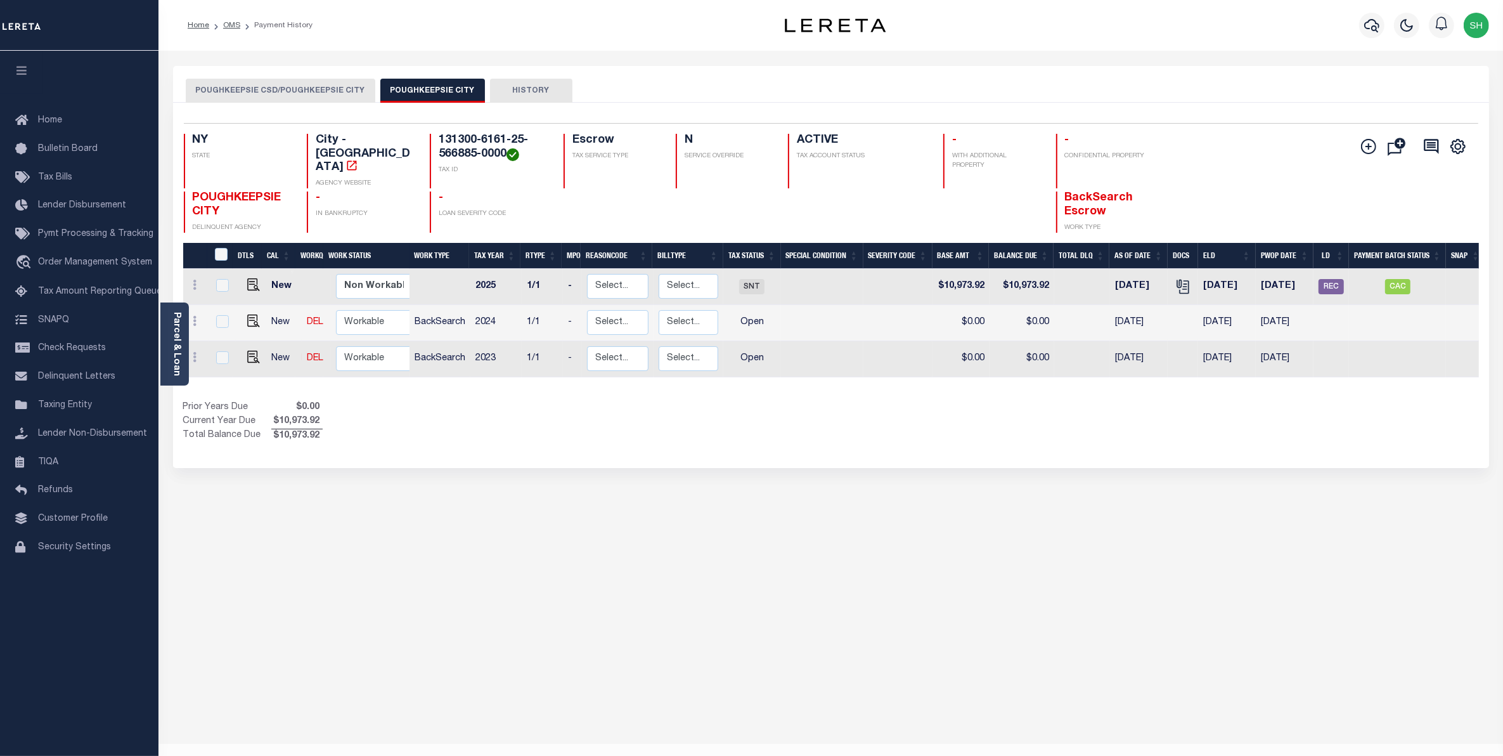
click at [485, 569] on div "POUGHKEEPSIE CSD/POUGHKEEPSIE CITY POUGHKEEPSIE CITY HISTORY Selected 3" at bounding box center [831, 424] width 1335 height 716
click at [59, 263] on span "Order Management System" at bounding box center [95, 262] width 114 height 9
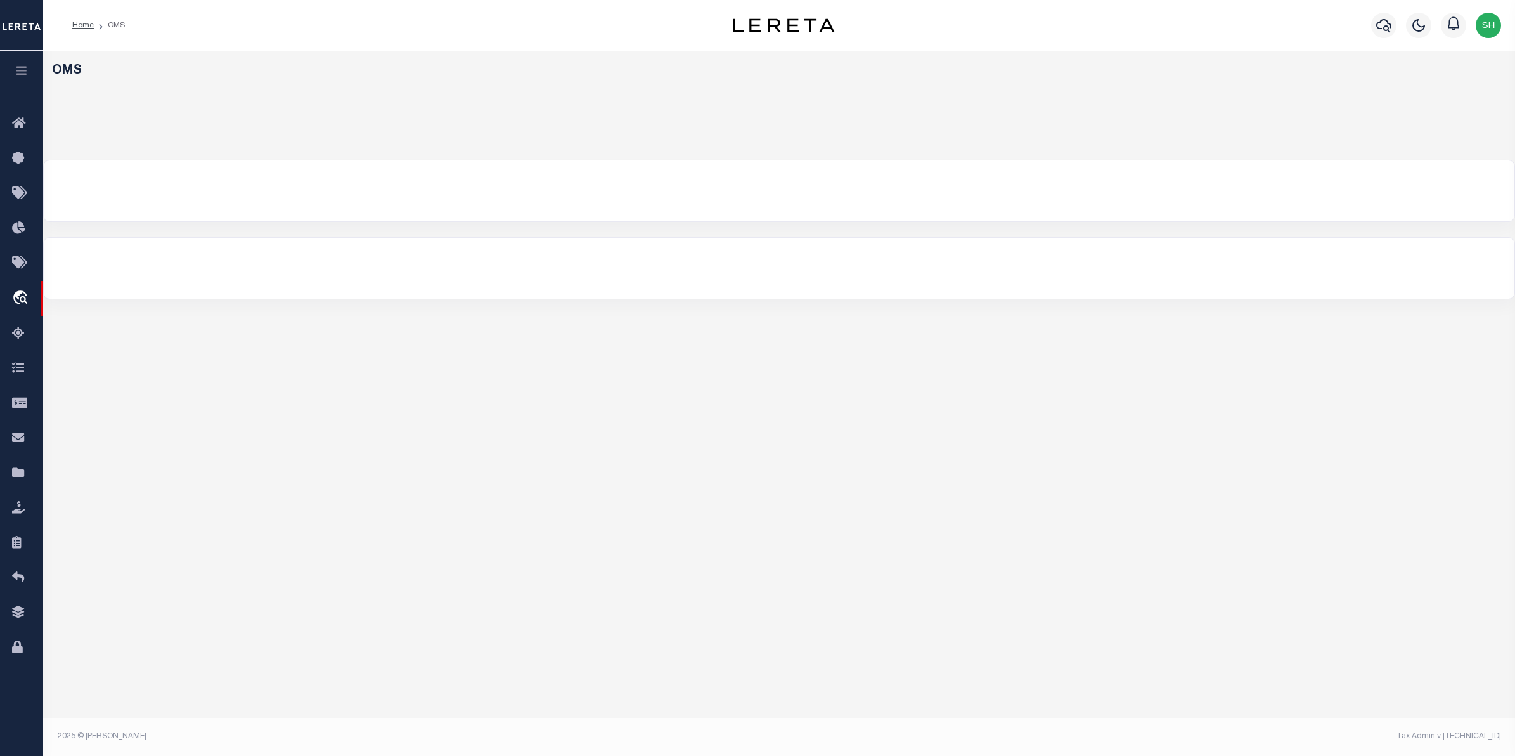
select select "200"
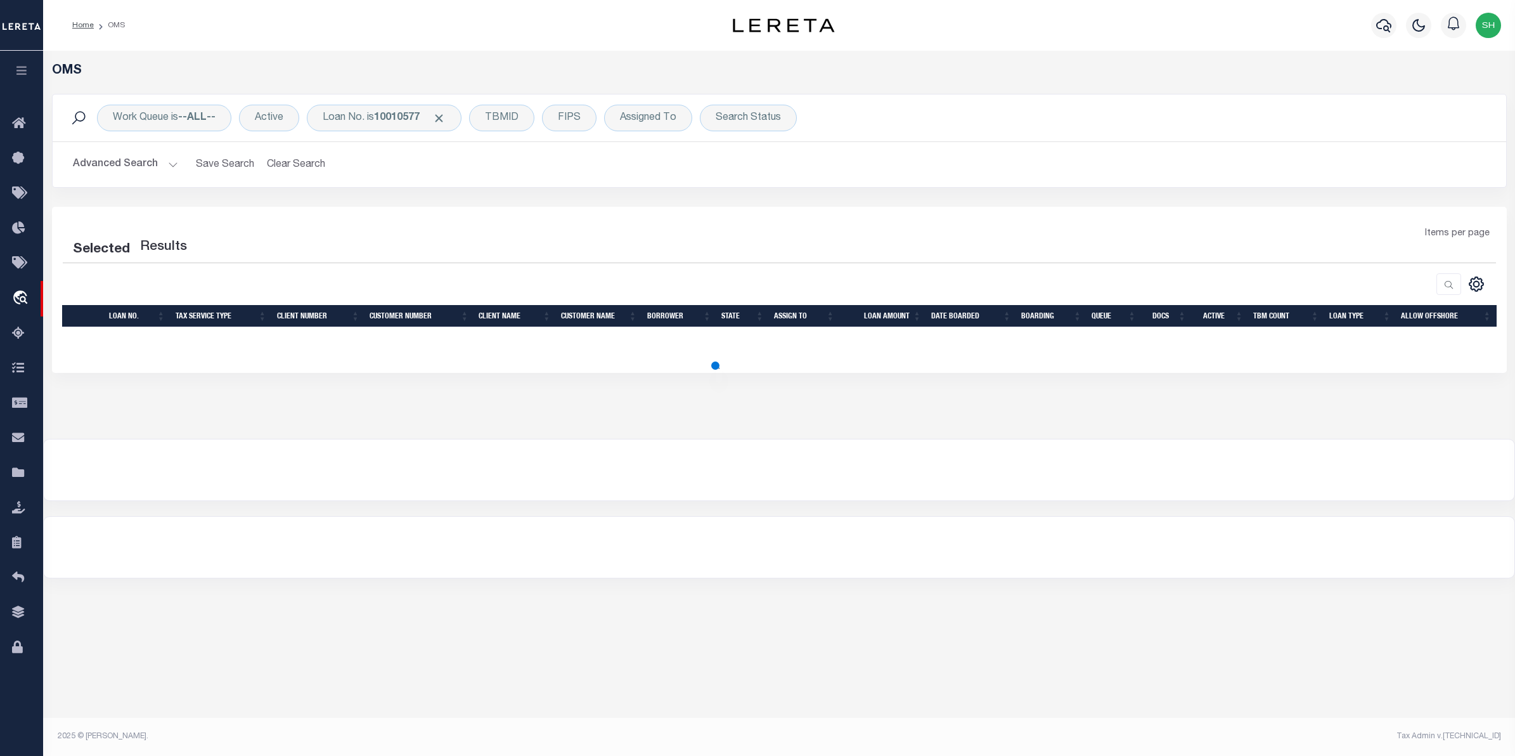
select select "200"
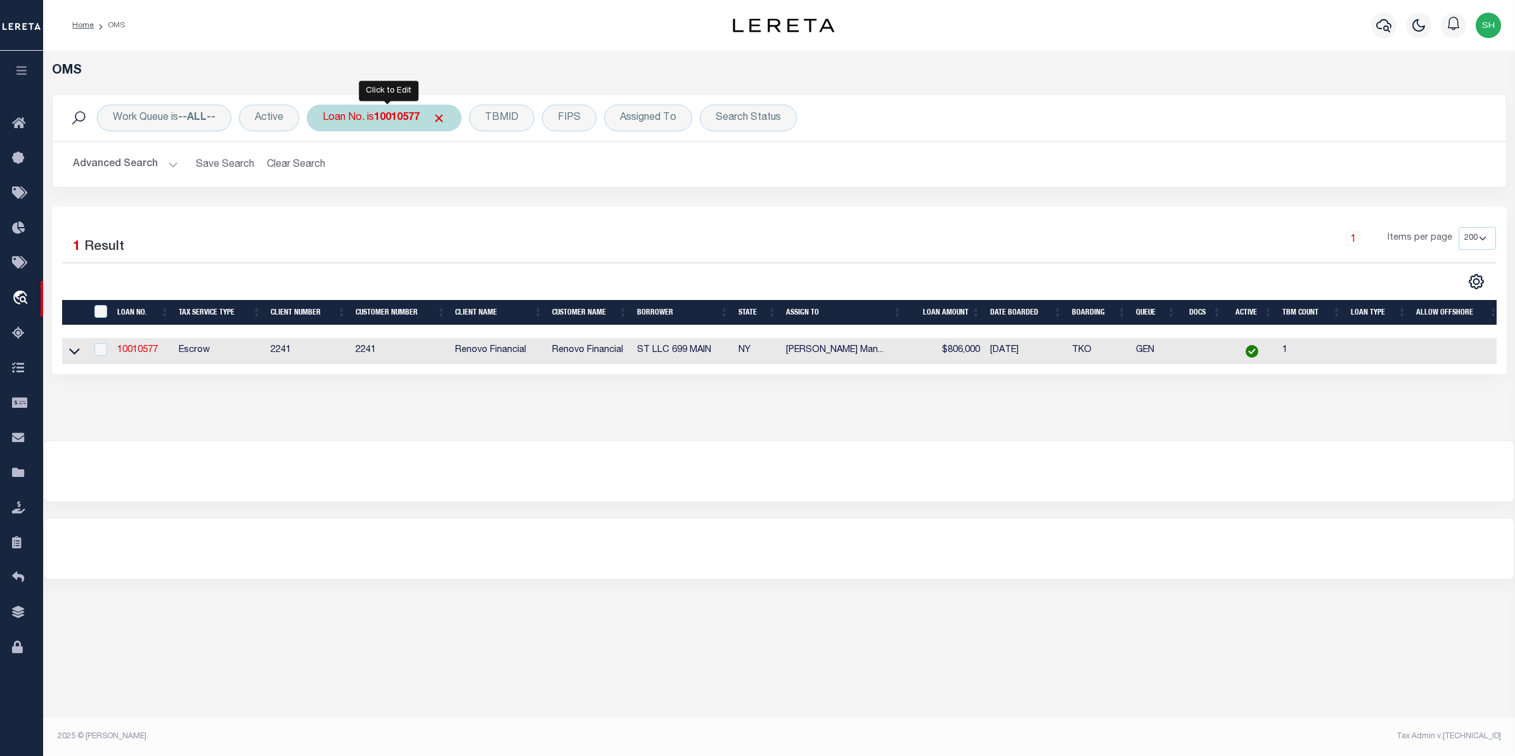
click at [393, 119] on b "10010577" at bounding box center [397, 118] width 46 height 10
type input "10020450"
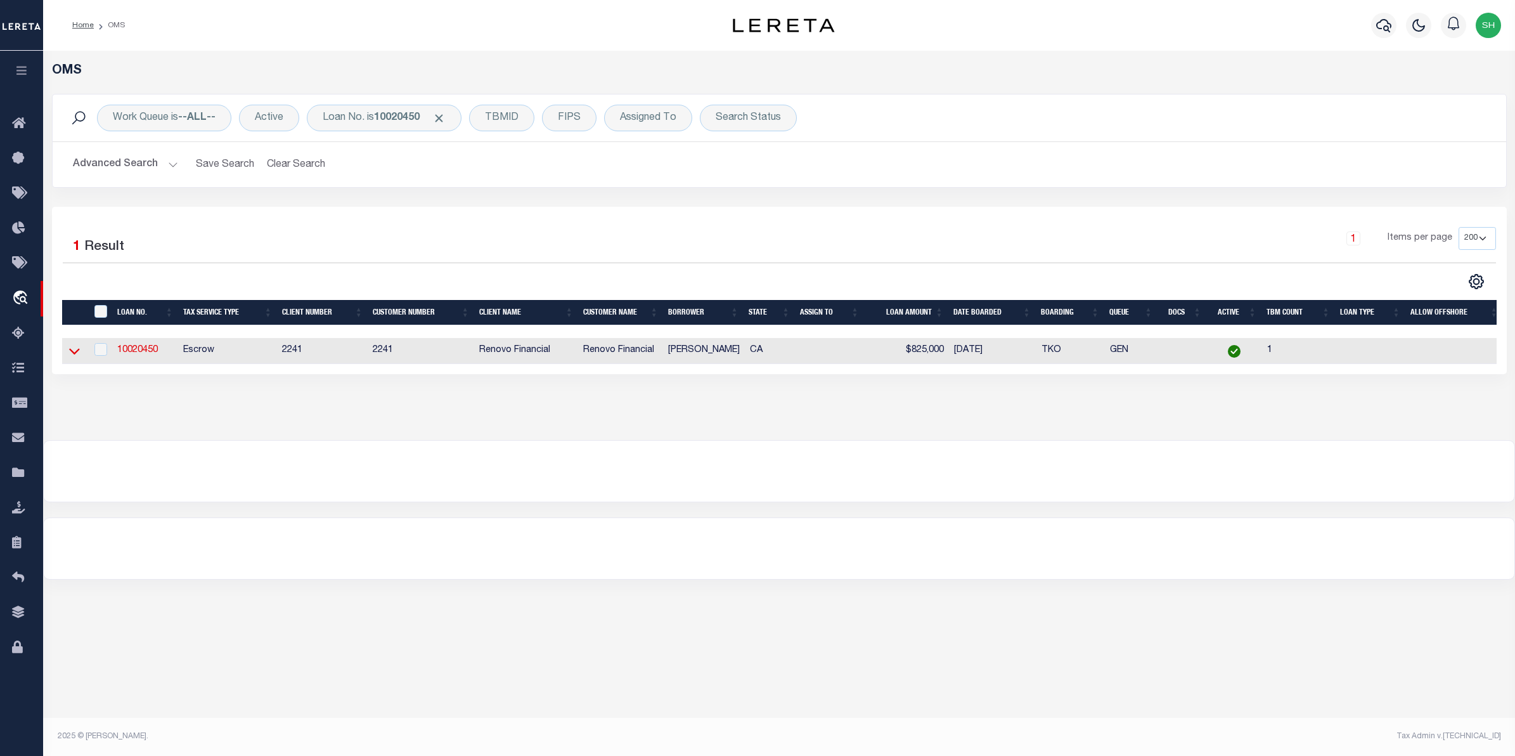
click at [71, 355] on icon at bounding box center [74, 352] width 11 height 6
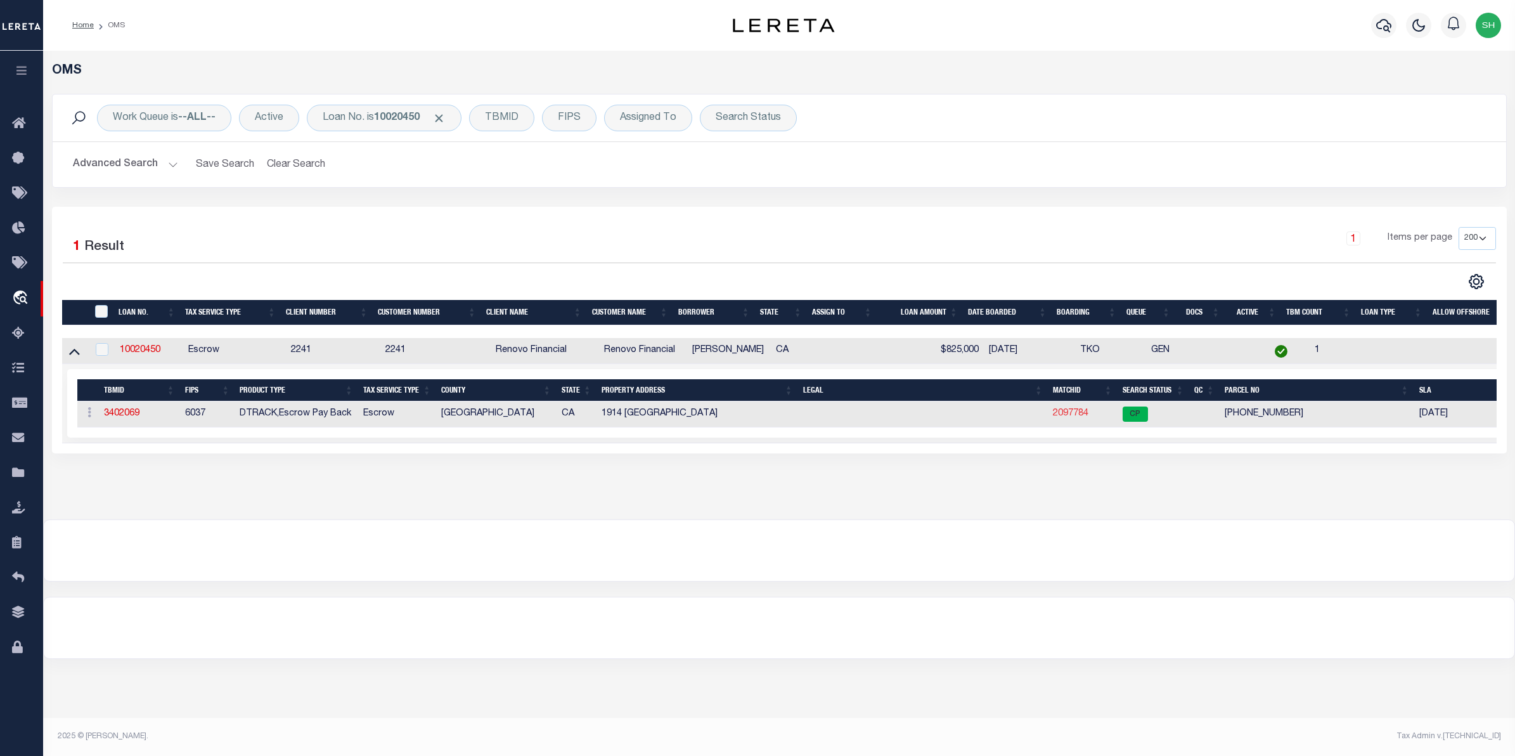
click at [1060, 413] on link "2097784" at bounding box center [1071, 413] width 36 height 9
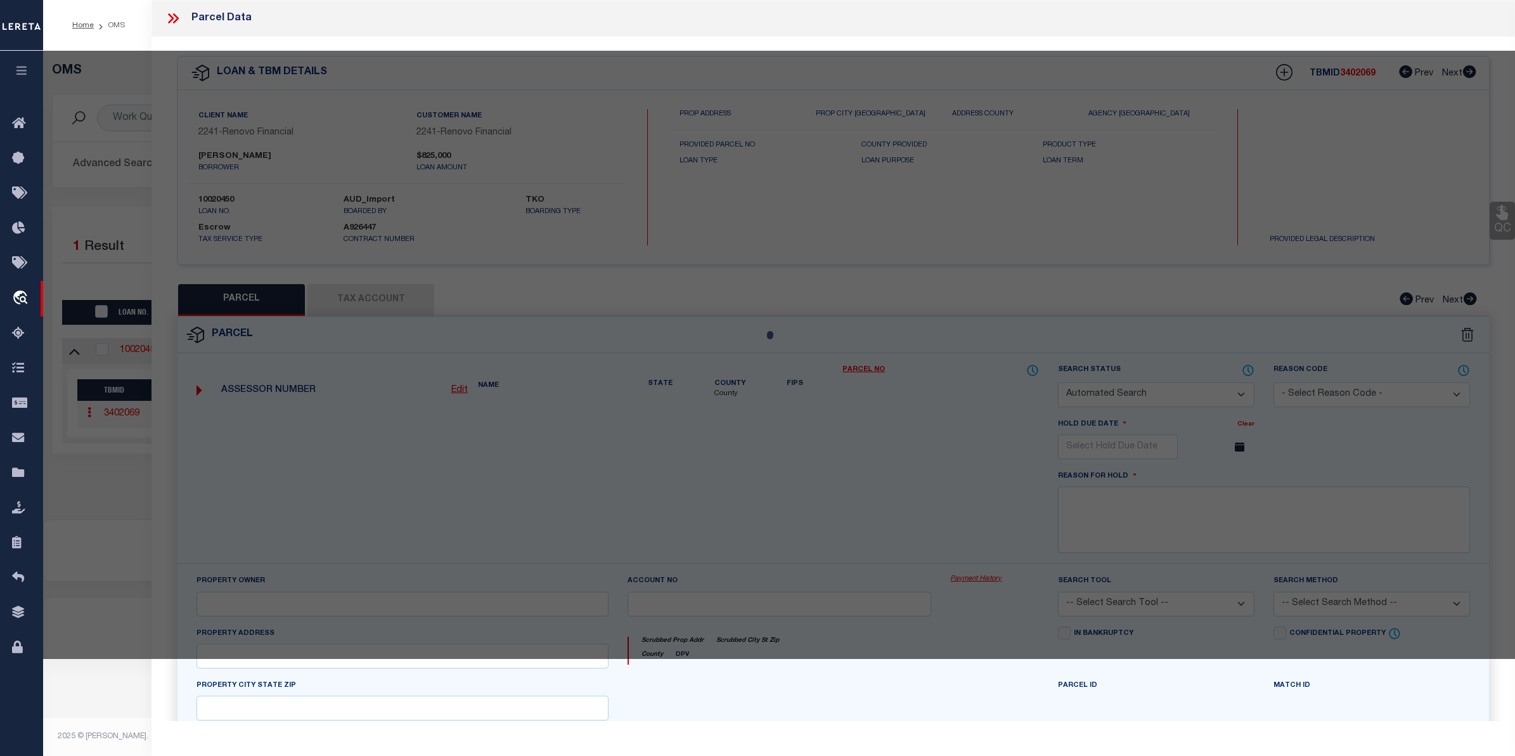
checkbox input "false"
select select "CP"
type input "1914 MELLON AVE"
checkbox input "false"
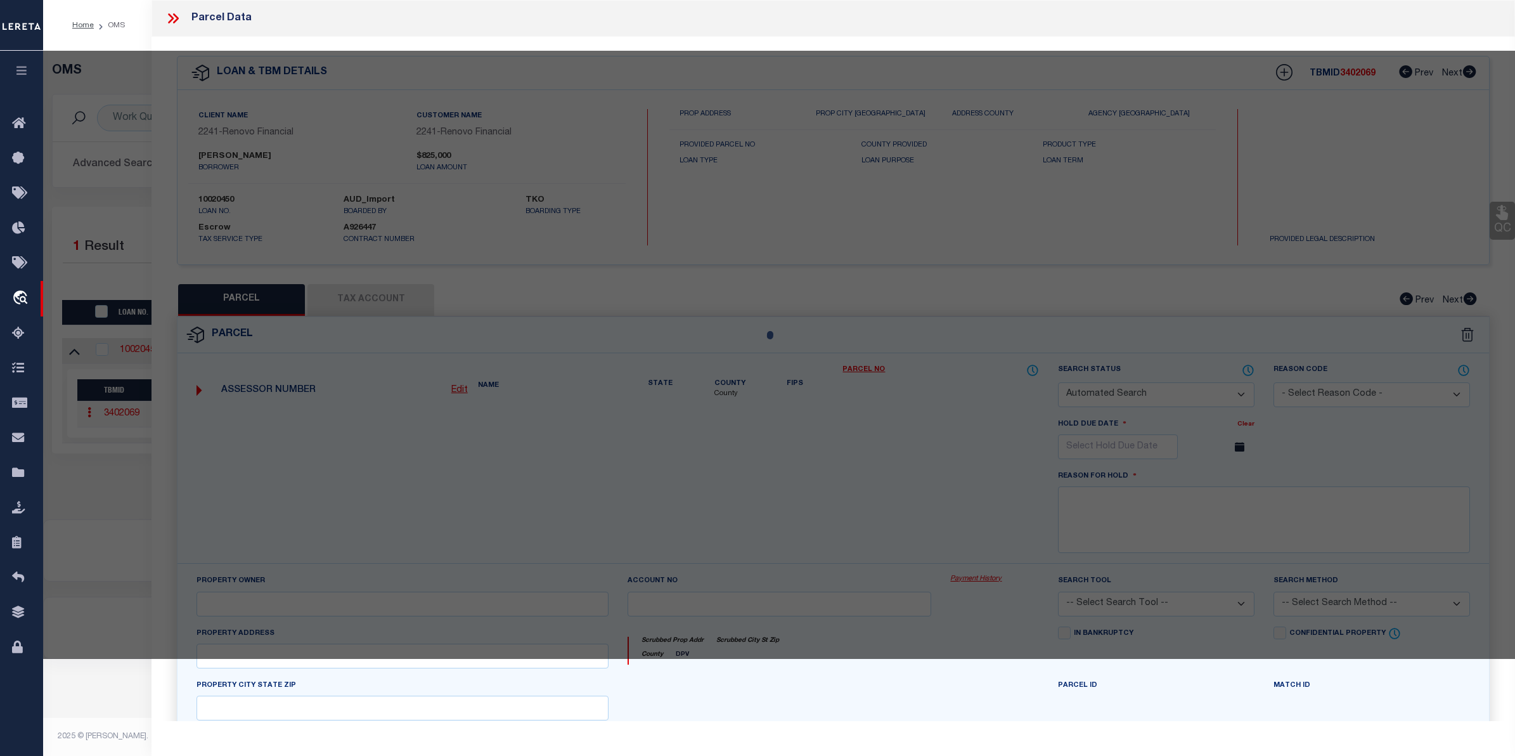
type textarea "TRACT # 4905 LOT 215"
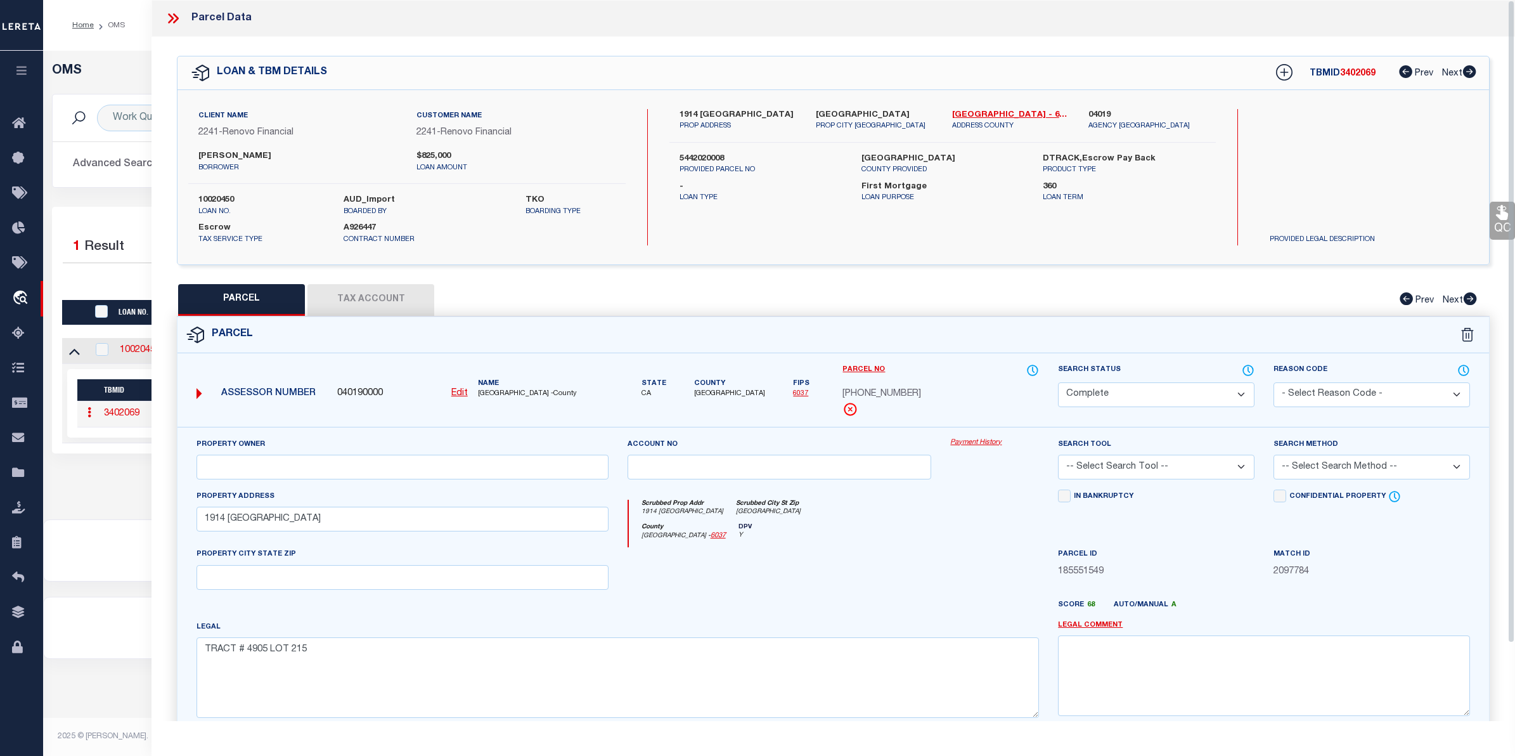
click at [988, 443] on link "Payment History" at bounding box center [994, 443] width 89 height 11
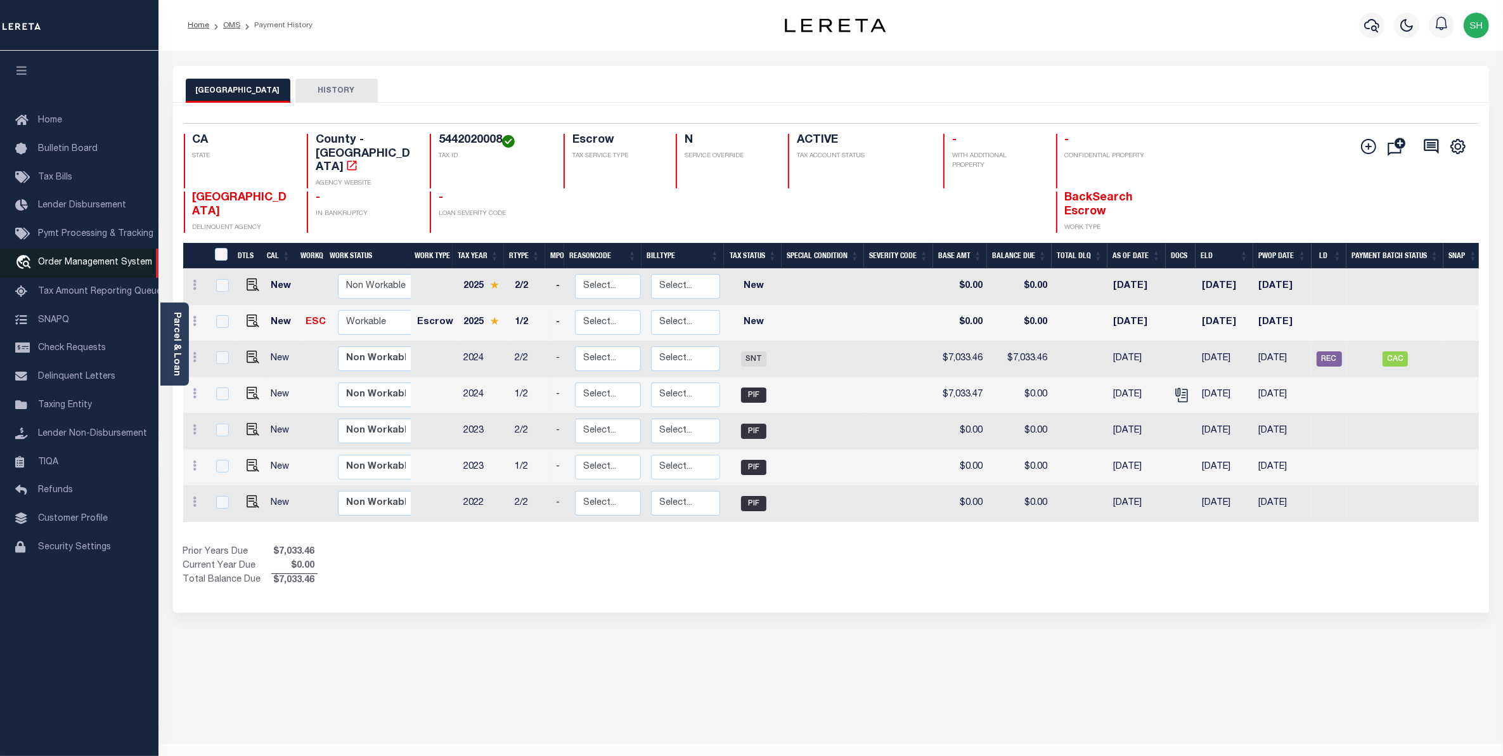
click at [105, 262] on span "Order Management System" at bounding box center [95, 262] width 114 height 9
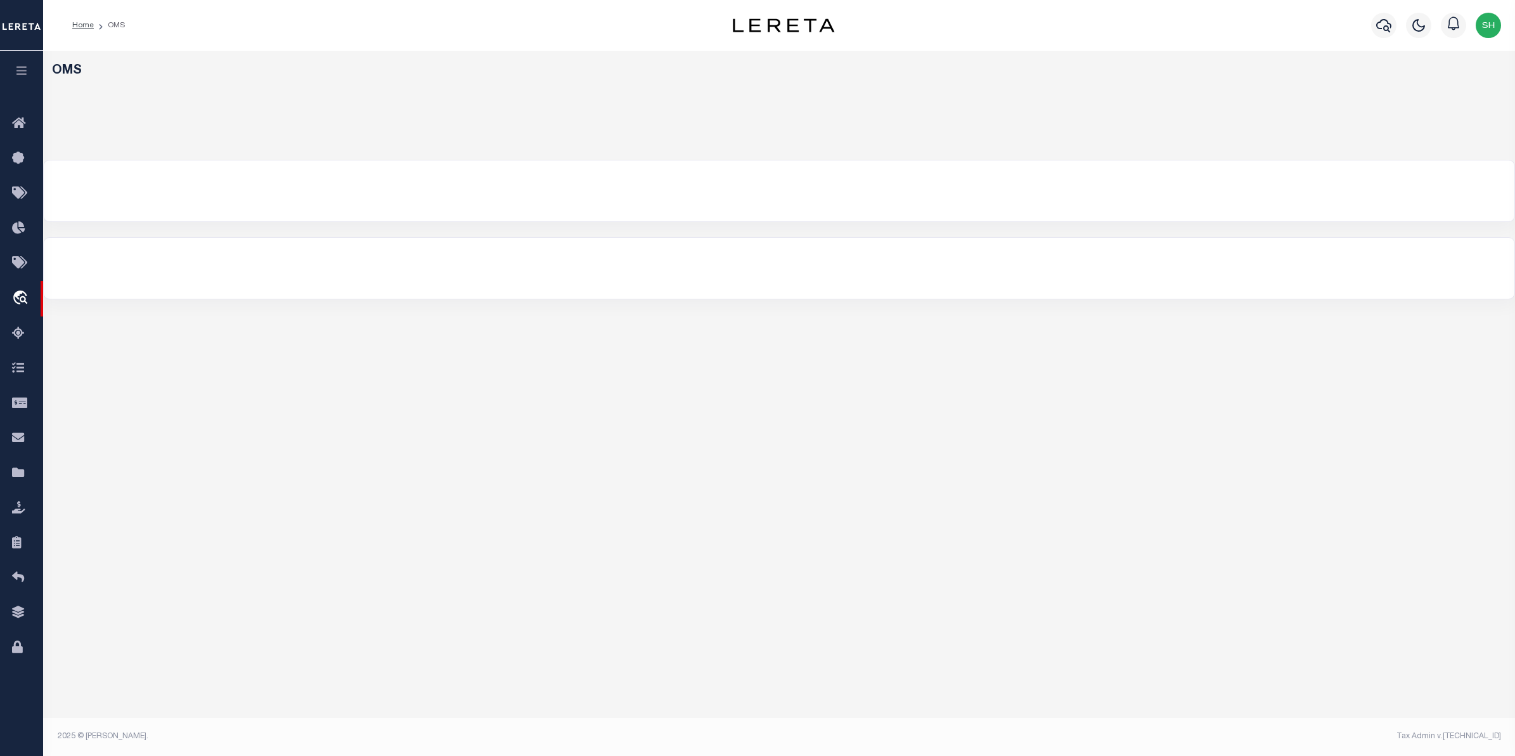
select select "200"
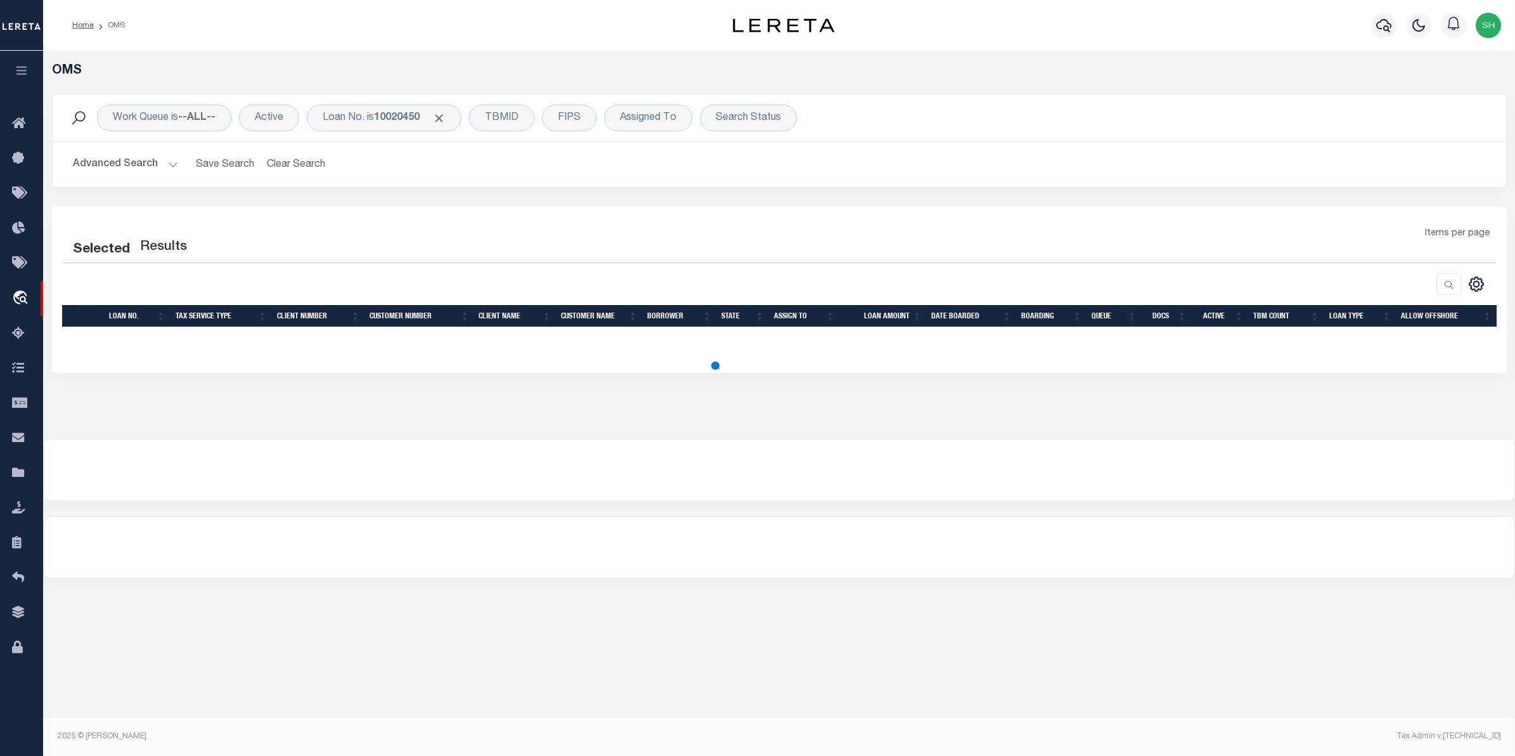
select select "200"
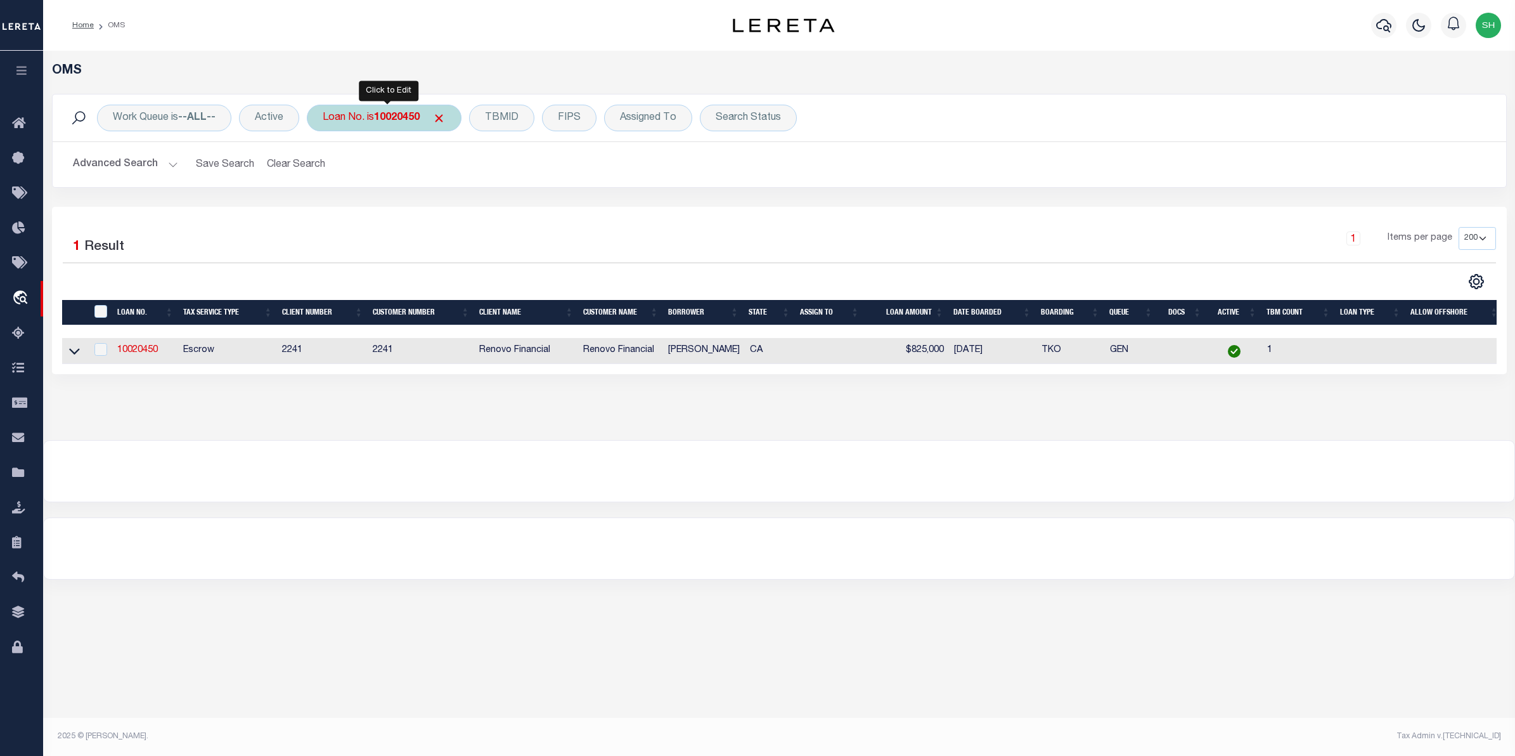
click at [410, 125] on div "Loan No. is 10020450" at bounding box center [384, 118] width 155 height 27
type input "119103"
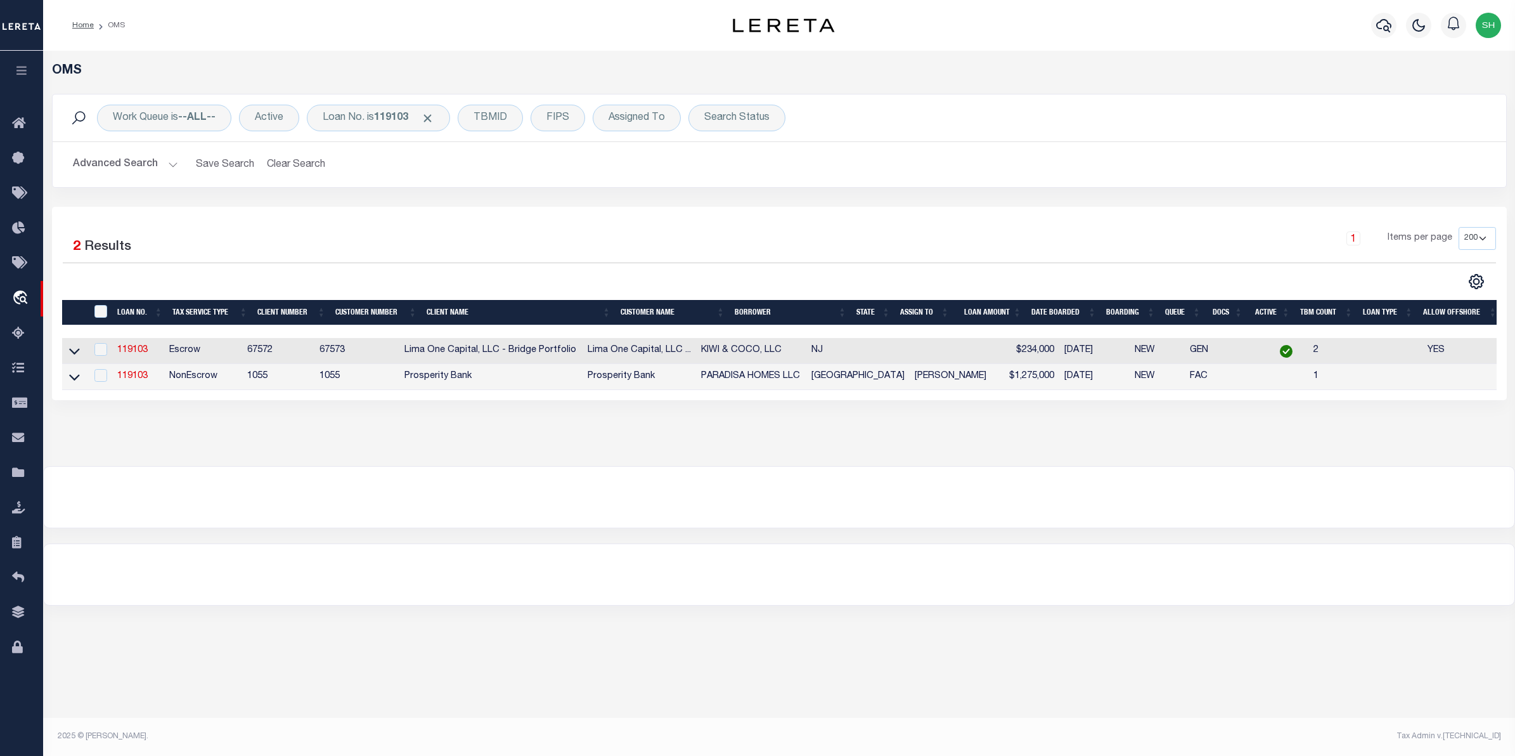
drag, startPoint x: 74, startPoint y: 351, endPoint x: 860, endPoint y: 507, distance: 801.7
click at [74, 351] on icon at bounding box center [74, 350] width 11 height 13
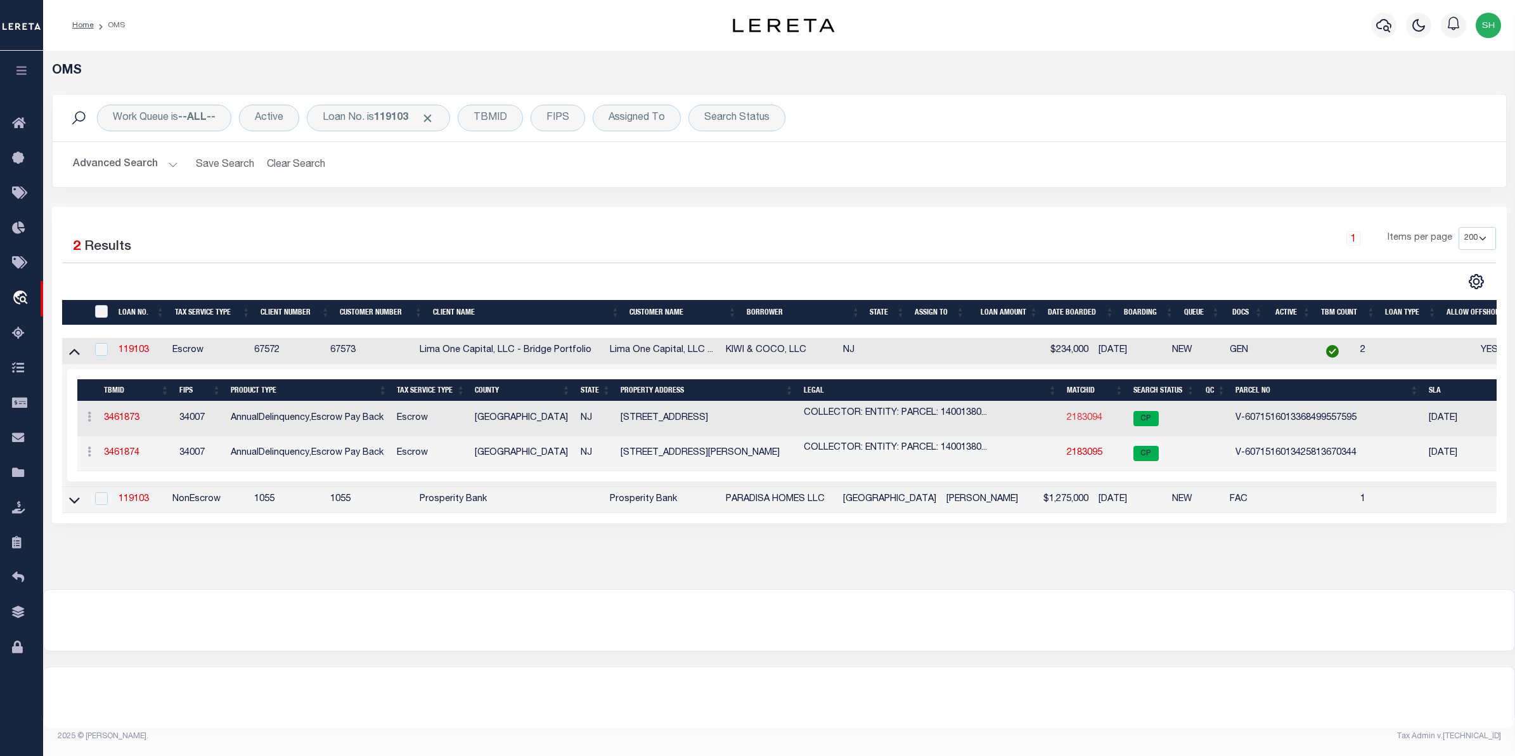
click at [1075, 420] on link "2183094" at bounding box center [1085, 417] width 36 height 9
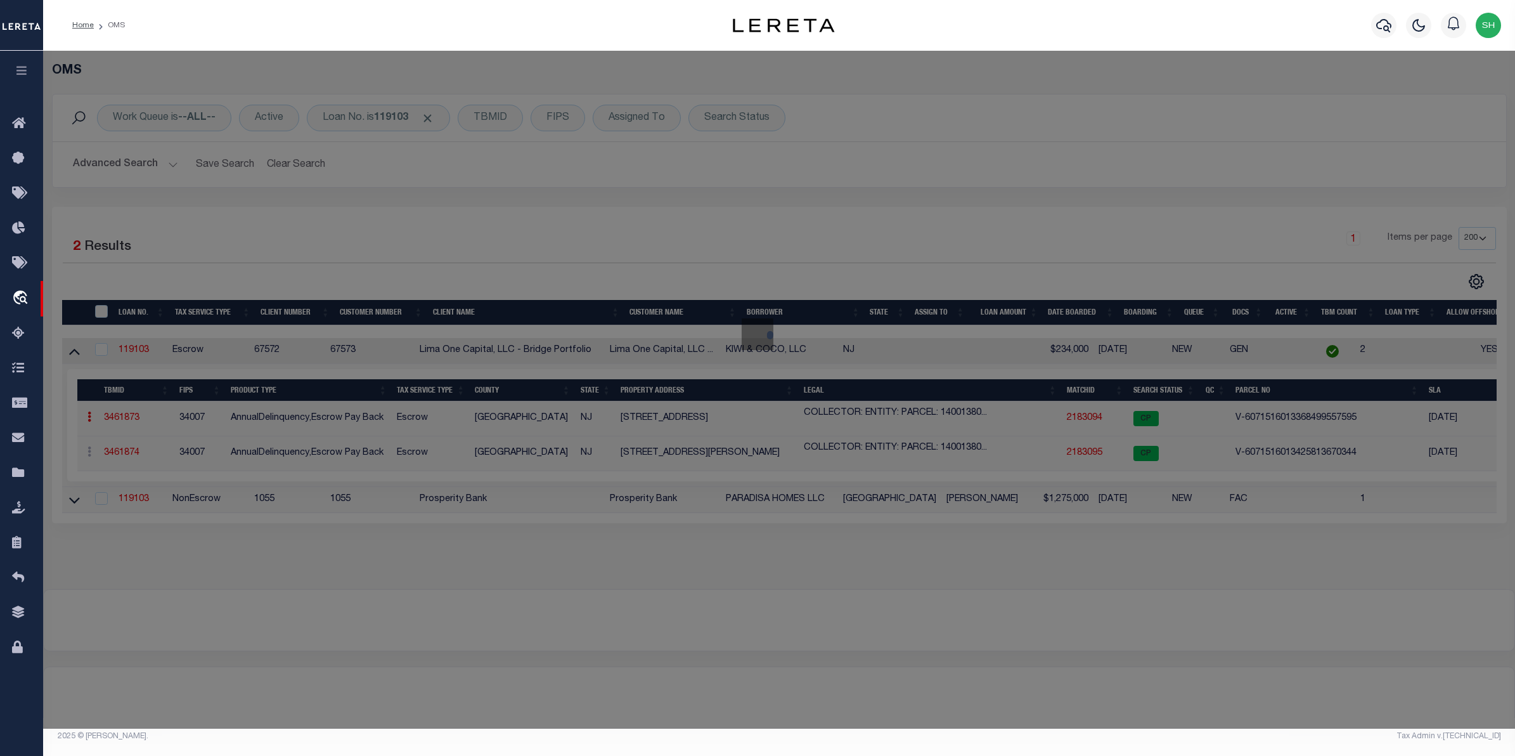
checkbox input "false"
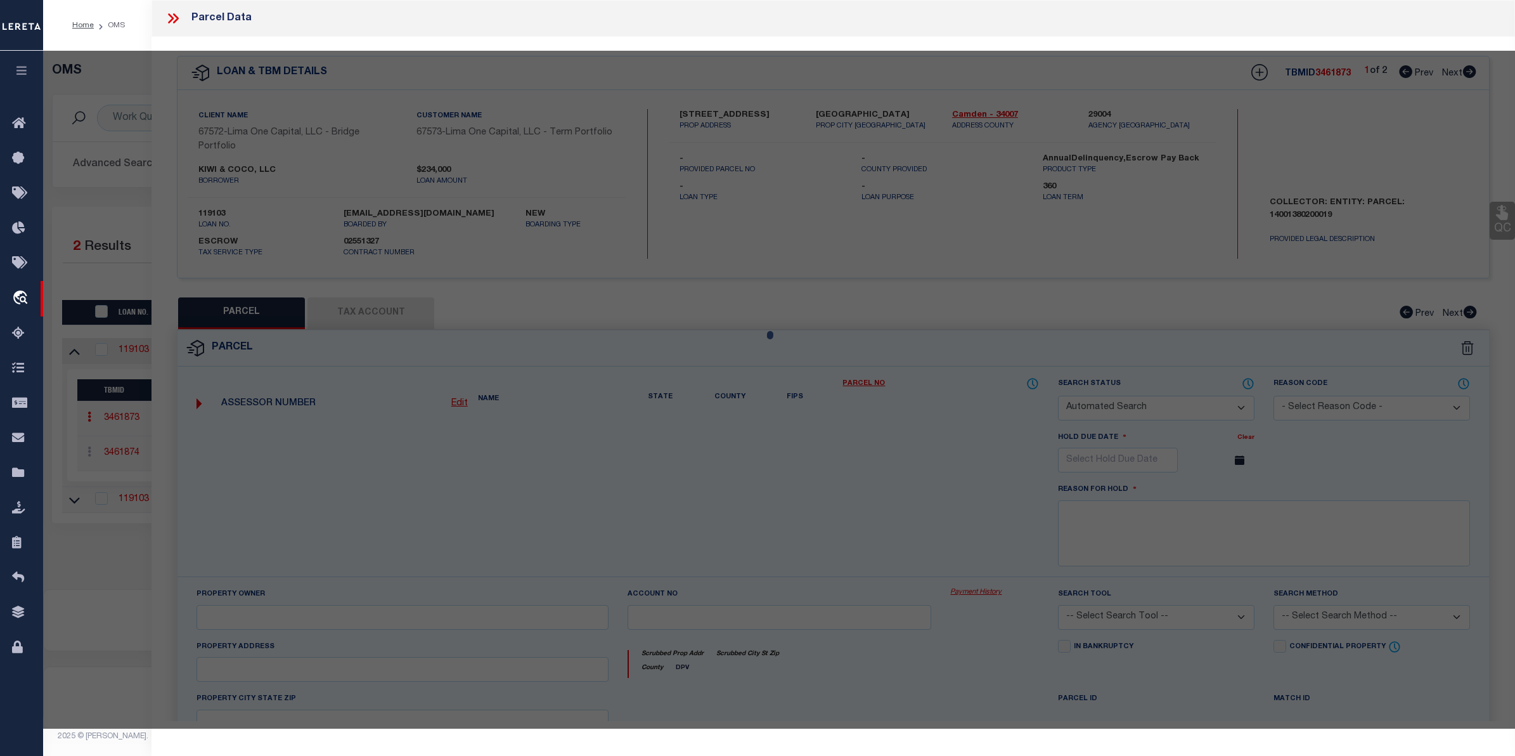
select select "CP"
select select "AGW"
select select
type input "154 S BROADWAY"
checkbox input "false"
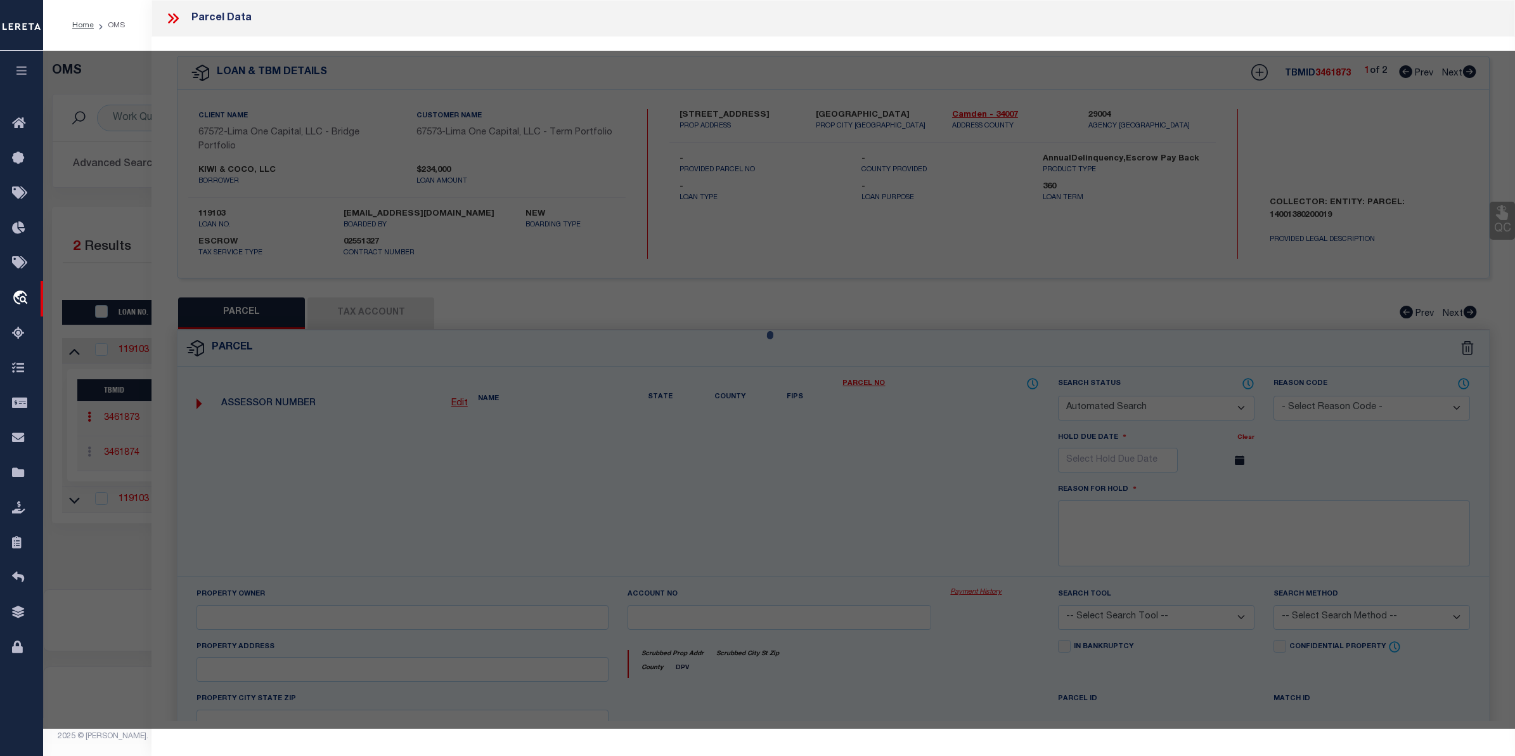
type input "GLOUCESTER CITY NJ 08030"
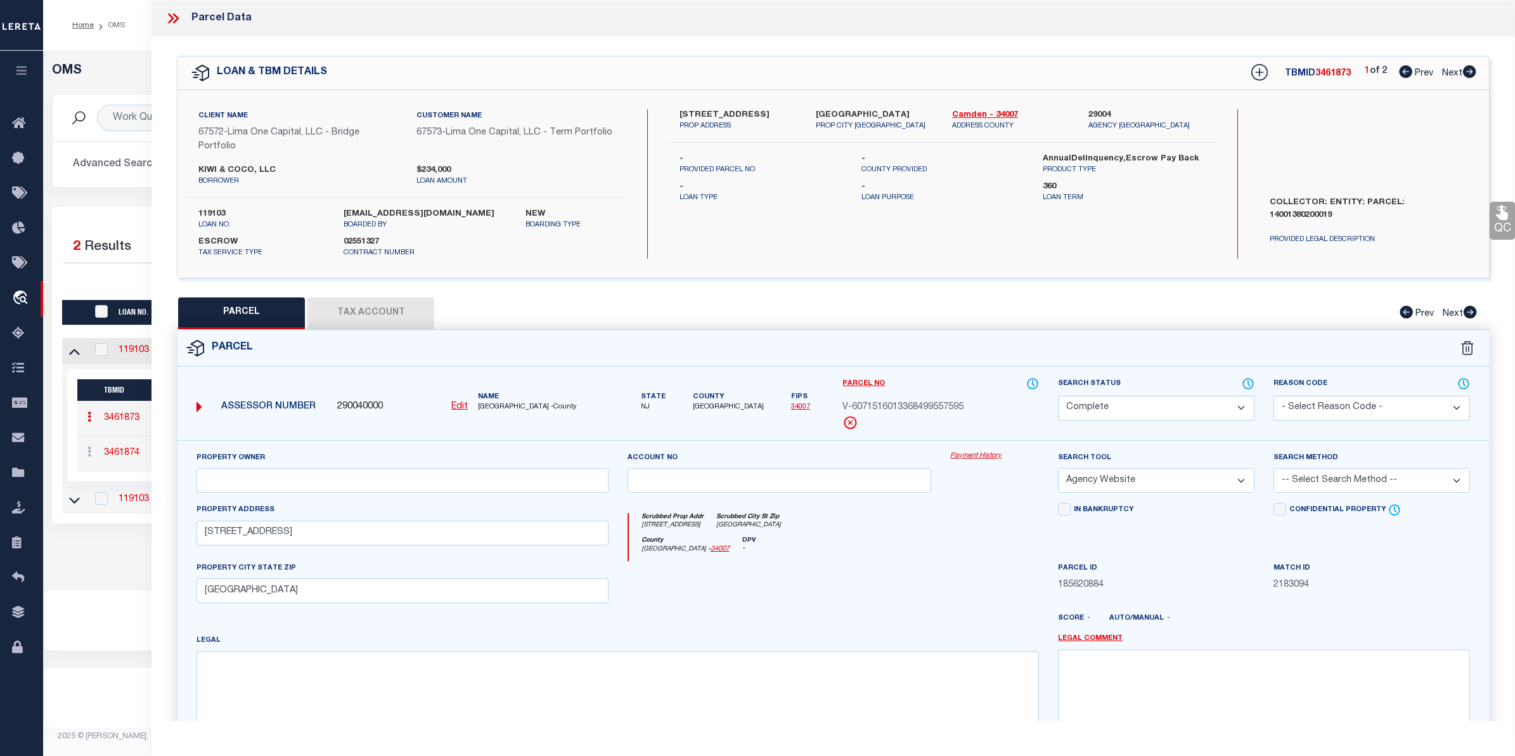
click at [978, 454] on link "Payment History" at bounding box center [994, 456] width 89 height 11
click at [138, 217] on div "Selected 2 Results 1 Items per page 10 25 50 100 200" at bounding box center [779, 365] width 1455 height 316
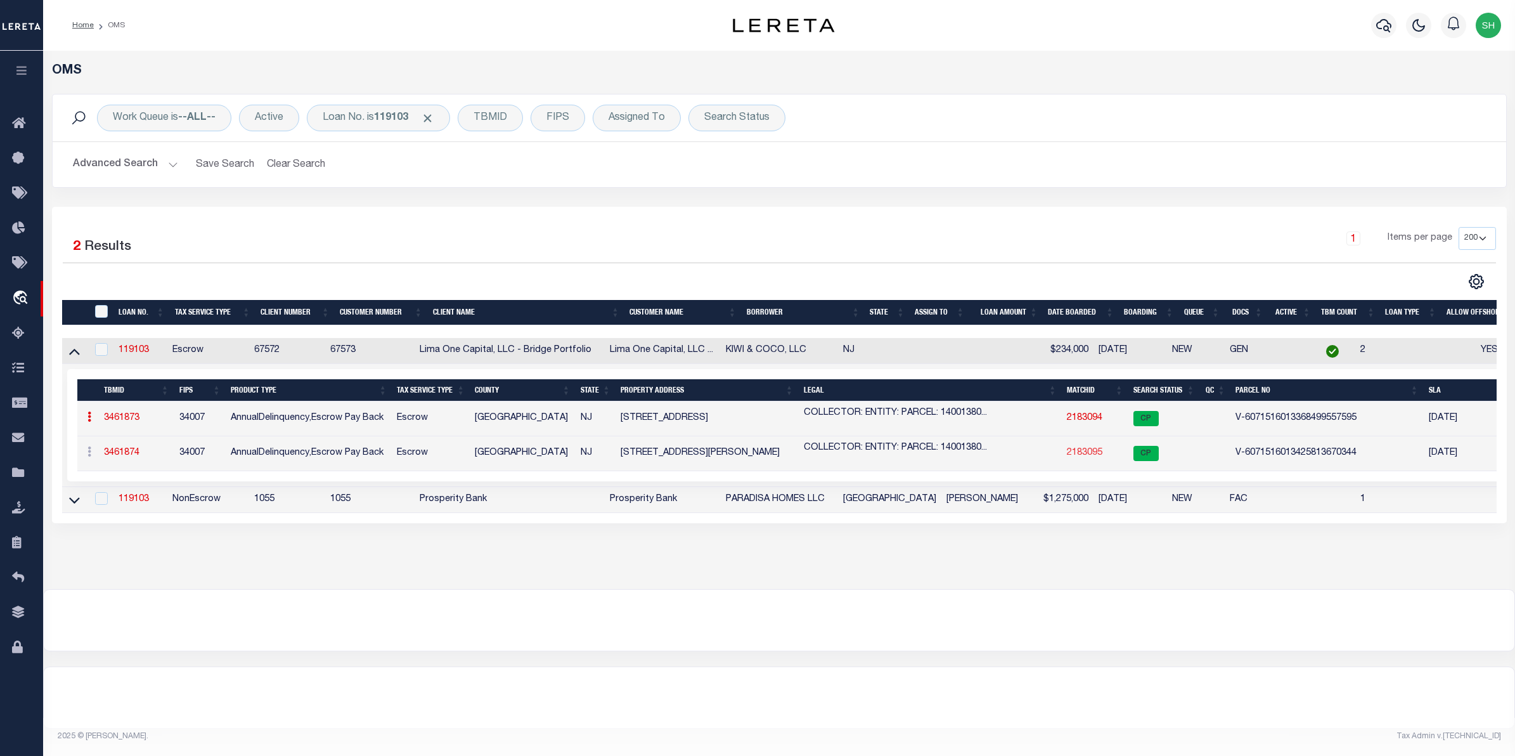
click at [1084, 451] on link "2183095" at bounding box center [1085, 452] width 36 height 9
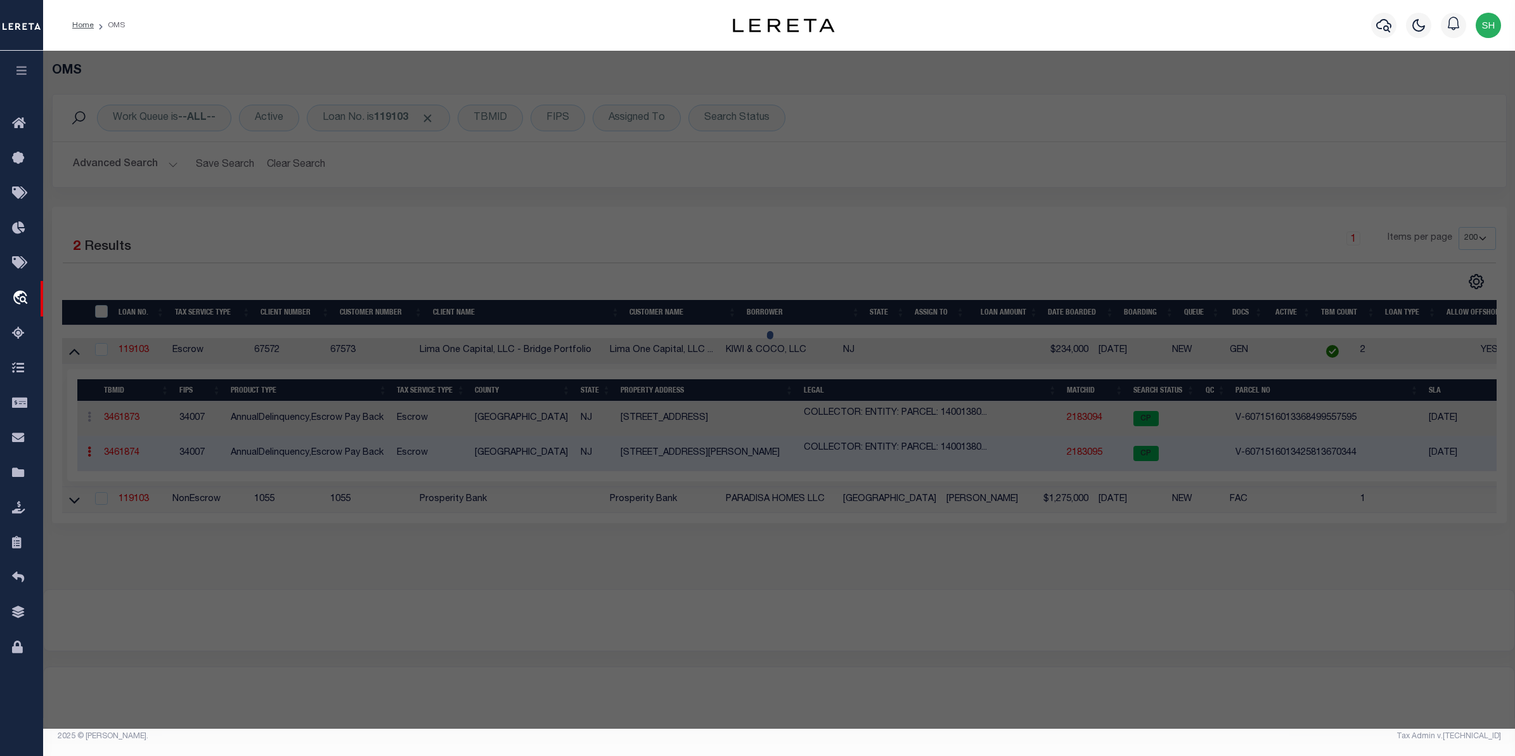
select select "AS"
select select
checkbox input "false"
select select "CP"
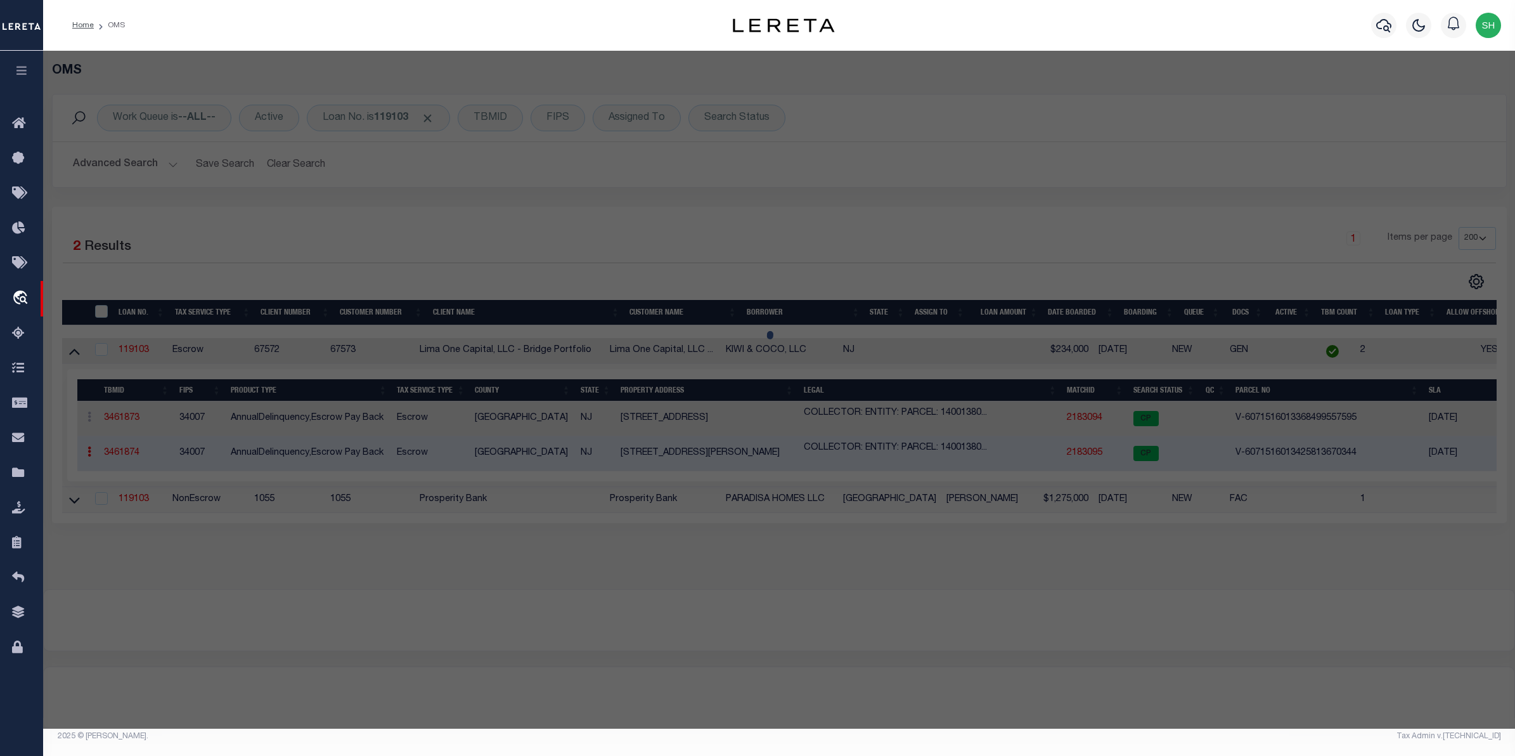
select select "AGW"
select select
type input "1 E THOMPSON AVE"
checkbox input "false"
type input "GLOUCESTER CITY NJ 08030"
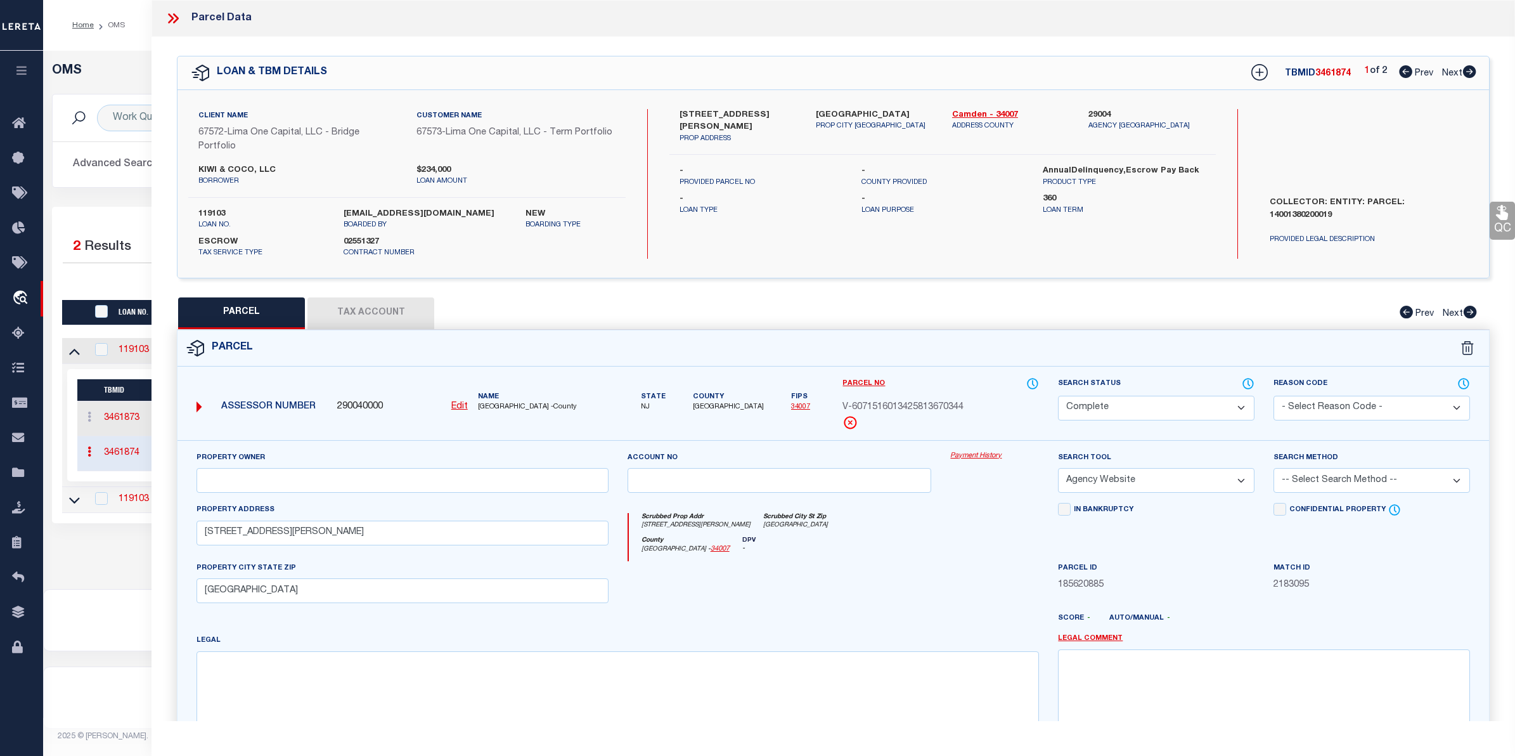
click at [970, 458] on link "Payment History" at bounding box center [994, 456] width 89 height 11
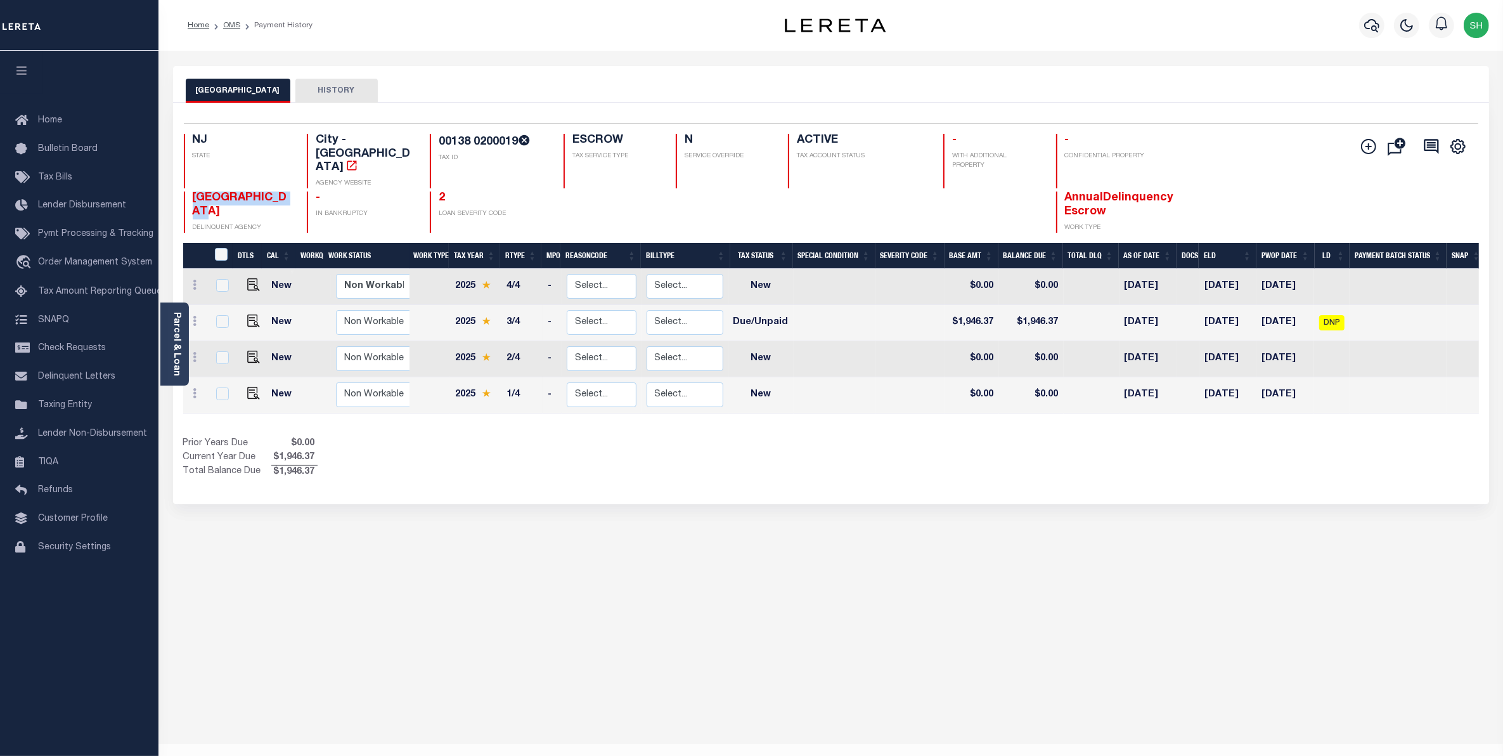
drag, startPoint x: 225, startPoint y: 194, endPoint x: 195, endPoint y: 178, distance: 34.3
click at [195, 191] on h4 "[GEOGRAPHIC_DATA]" at bounding box center [242, 204] width 99 height 27
copy span "[GEOGRAPHIC_DATA]"
click at [178, 328] on link "Parcel & Loan" at bounding box center [176, 344] width 9 height 64
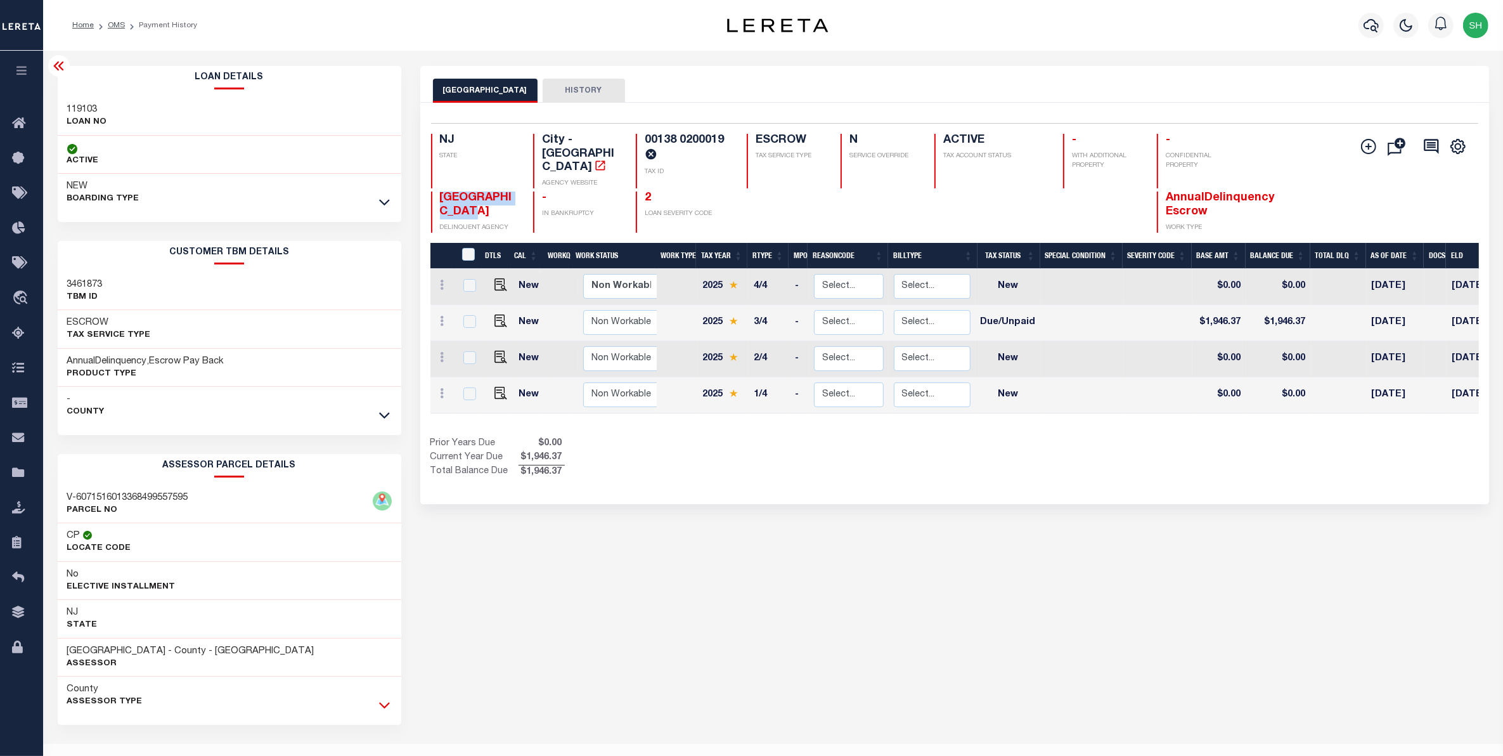
click at [386, 704] on icon at bounding box center [384, 704] width 11 height 13
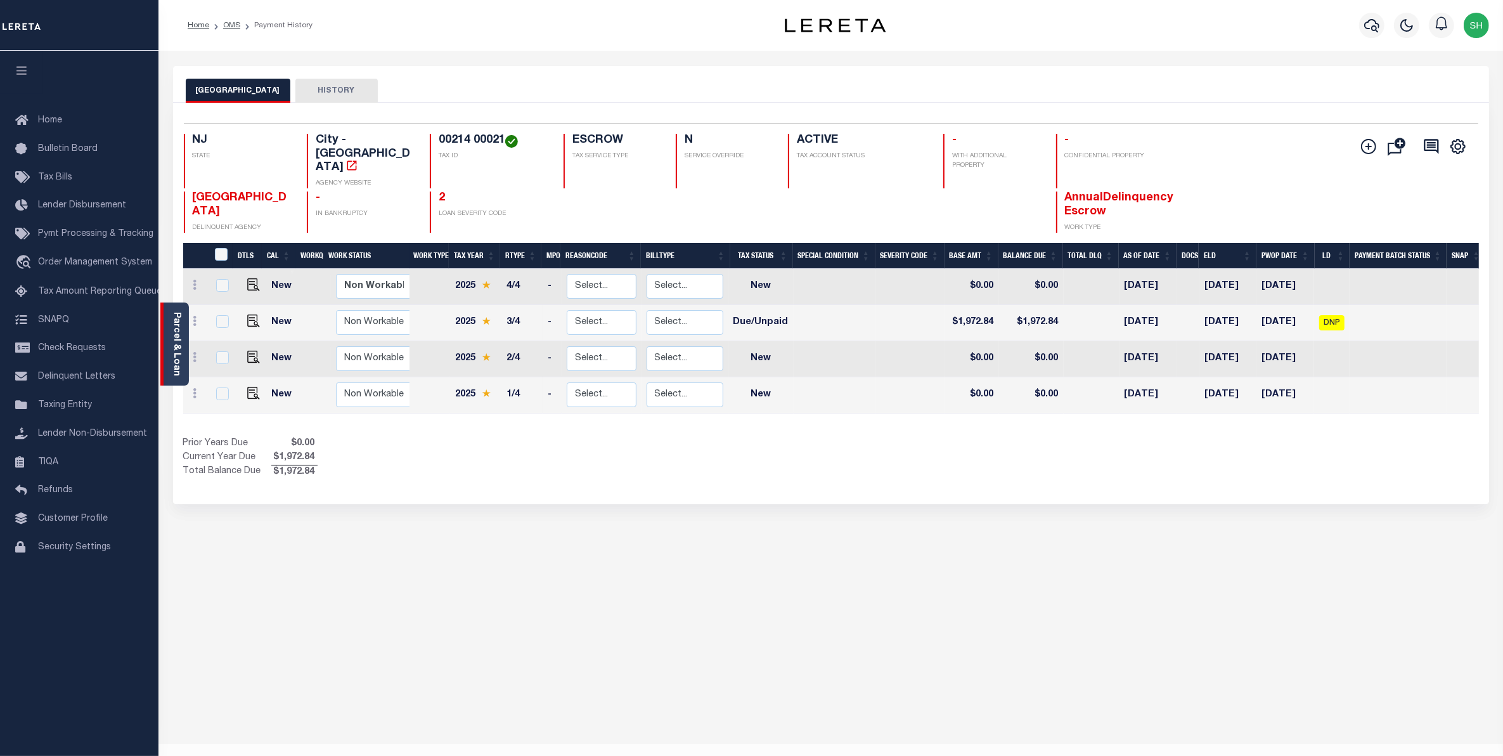
click at [179, 337] on link "Parcel & Loan" at bounding box center [176, 344] width 9 height 64
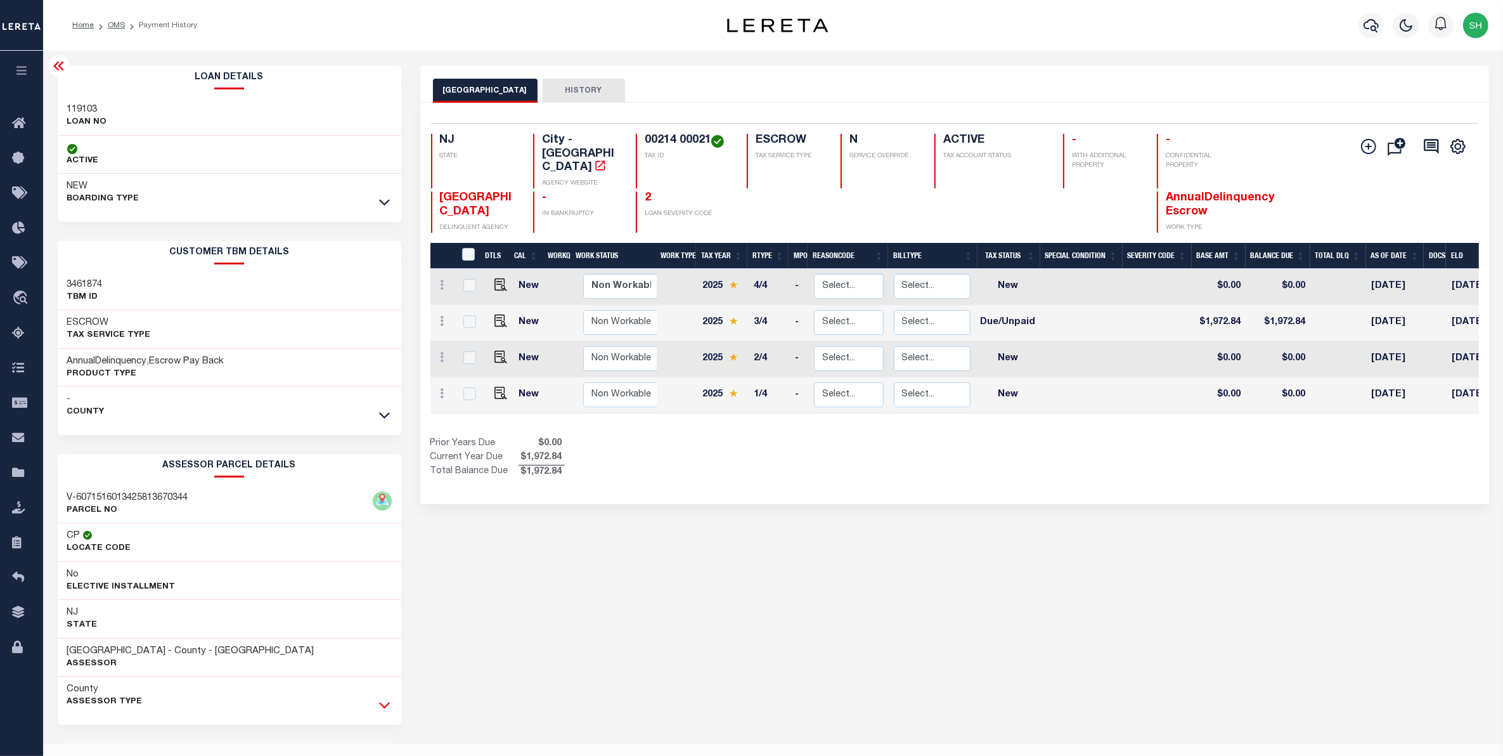
click at [387, 709] on icon at bounding box center [384, 704] width 11 height 13
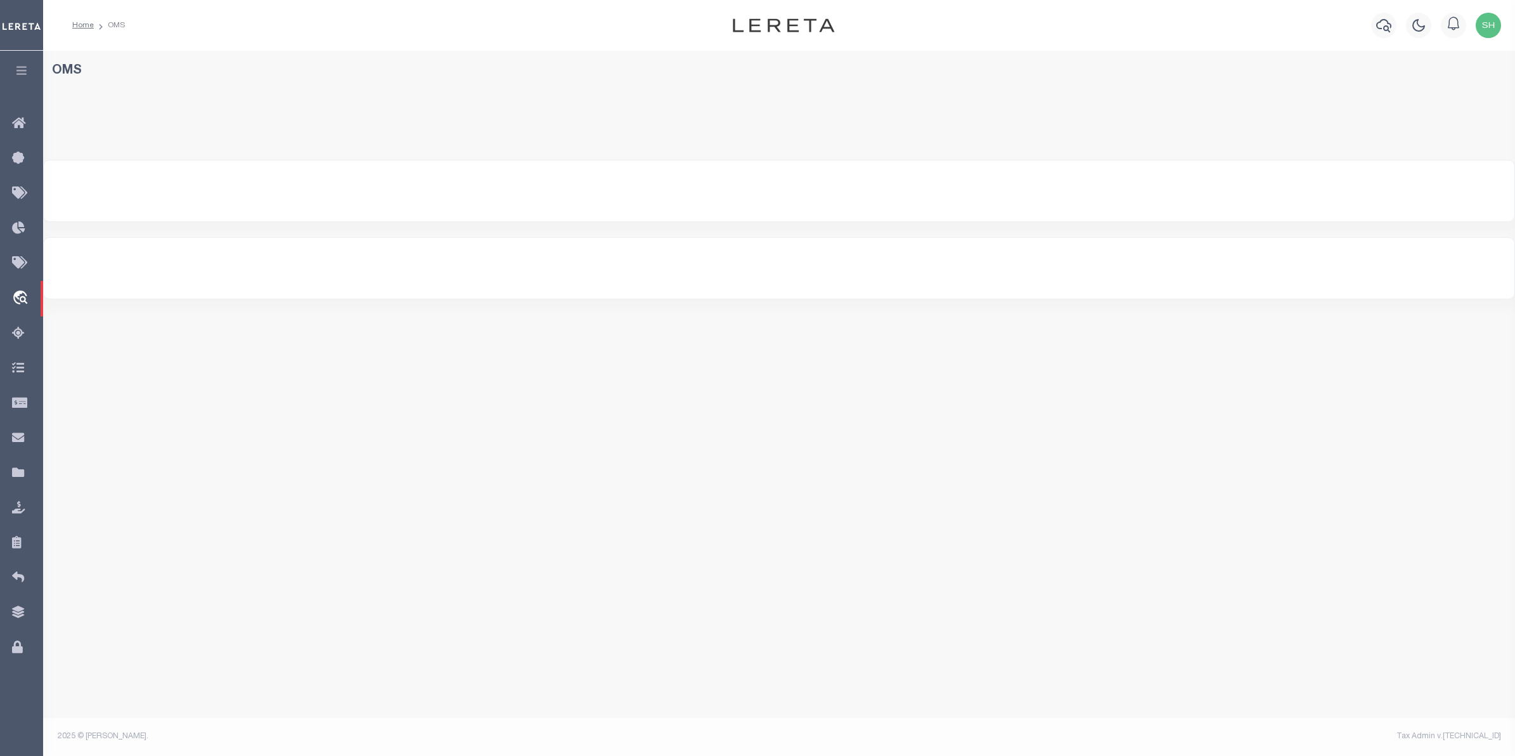
select select "200"
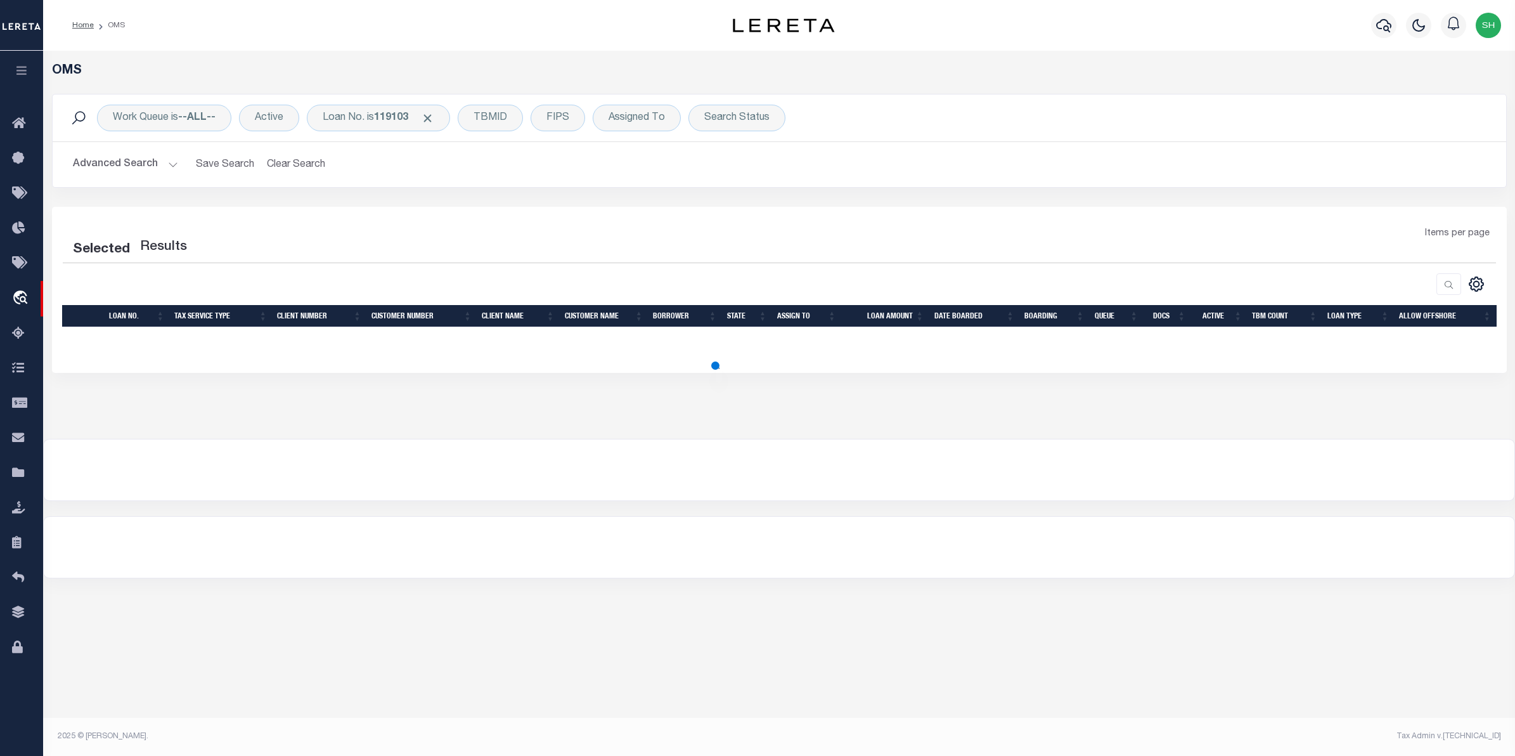
select select "200"
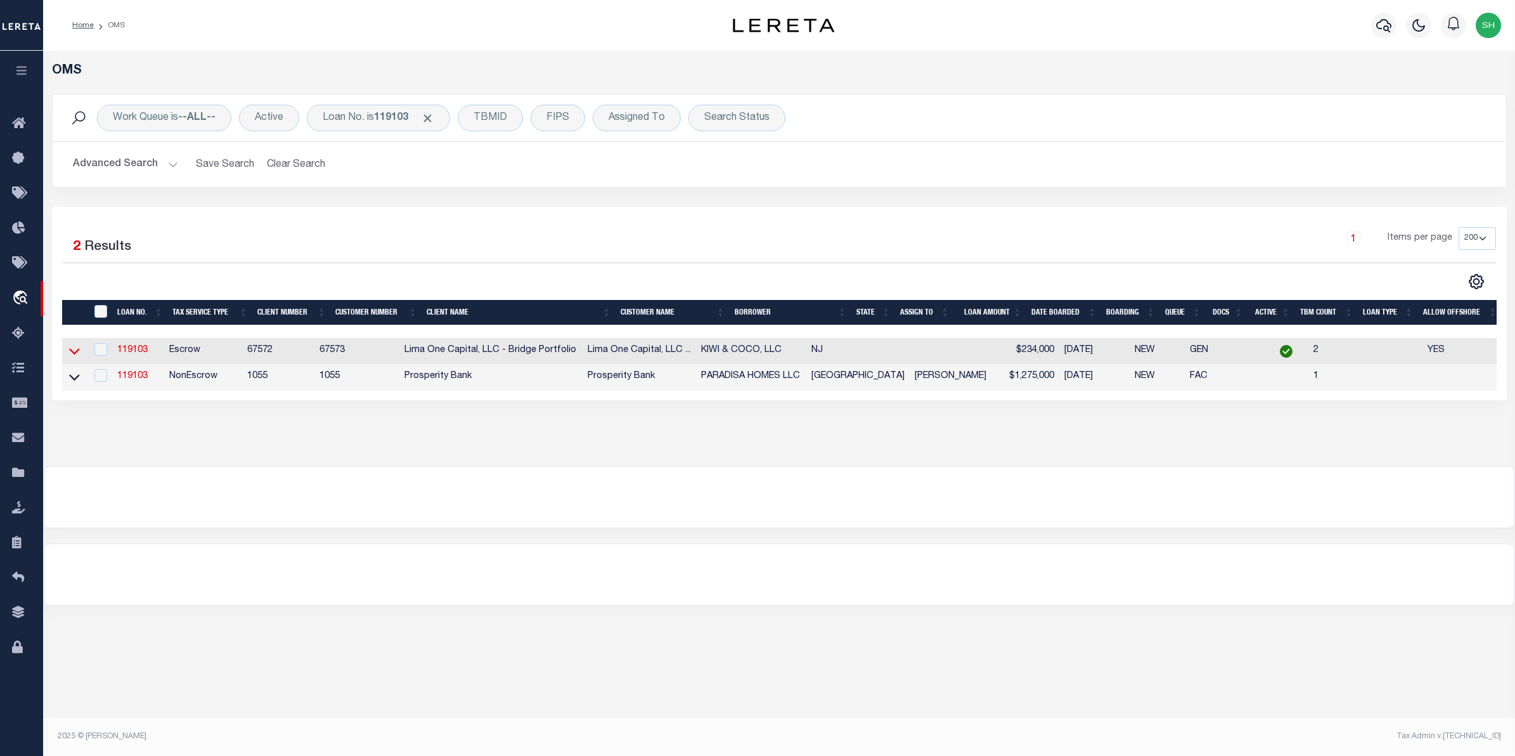
click at [73, 351] on icon at bounding box center [74, 350] width 11 height 13
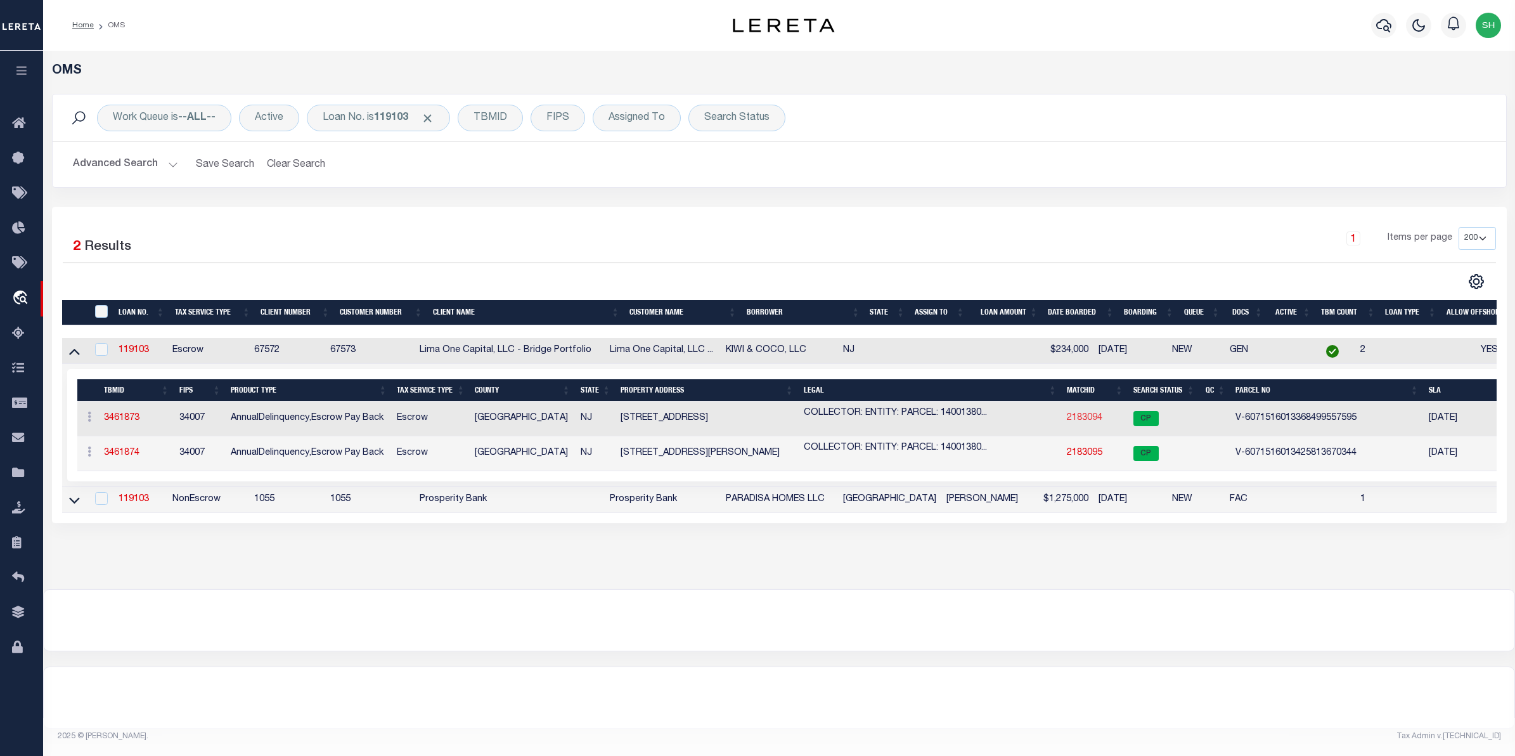
click at [1086, 422] on link "2183094" at bounding box center [1085, 417] width 36 height 9
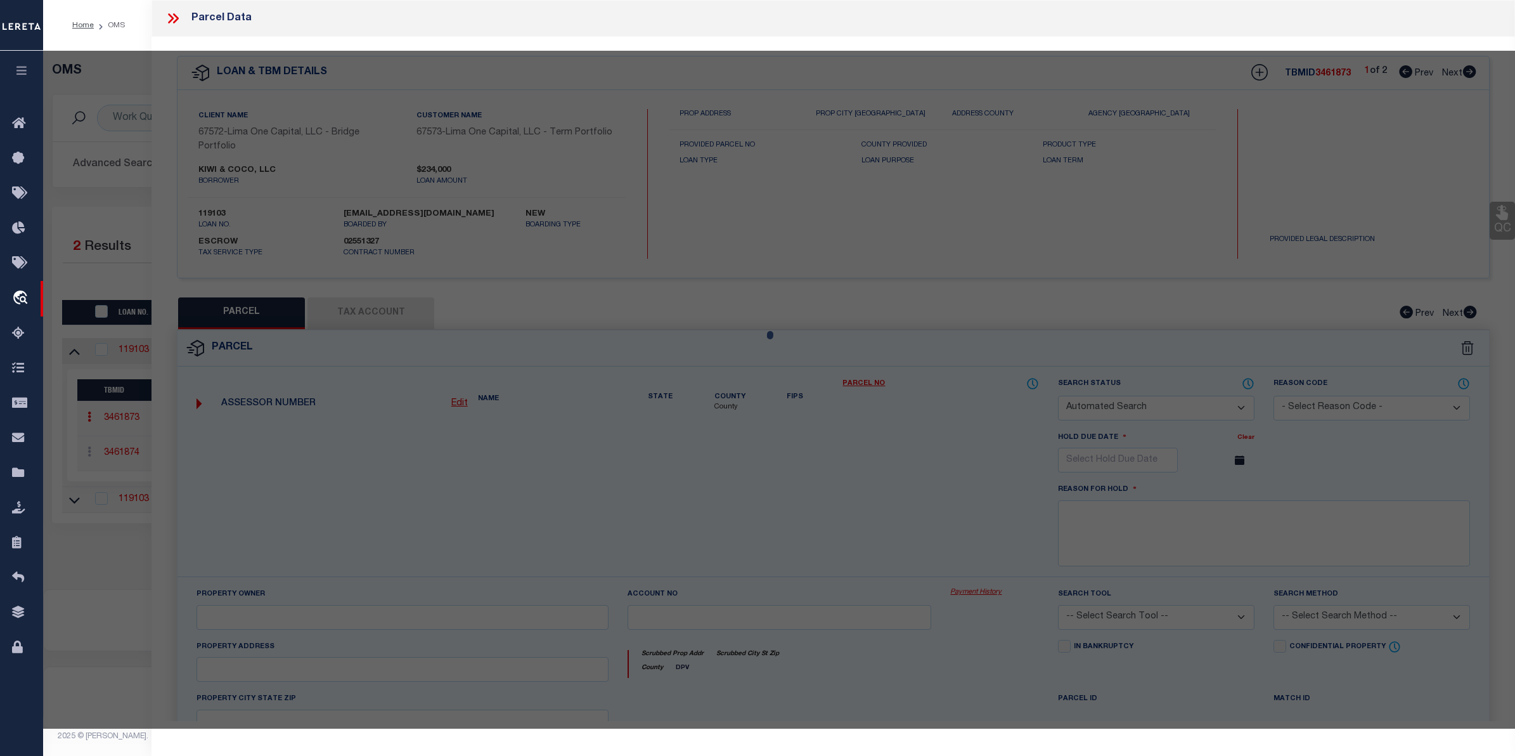
checkbox input "false"
select select "CP"
select select "AGW"
select select
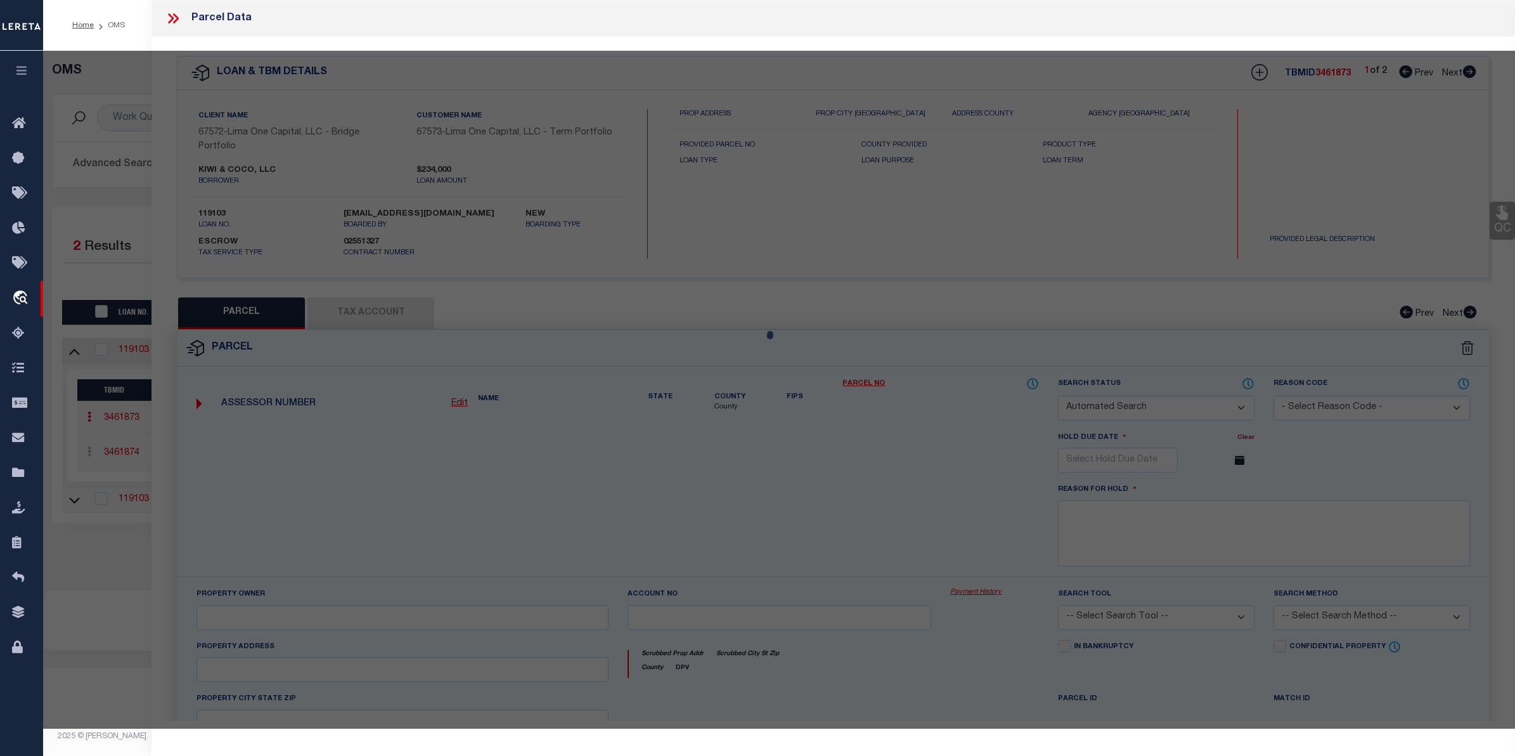
type input "154 S BROADWAY"
checkbox input "false"
type input "GLOUCESTER CITY NJ 08030"
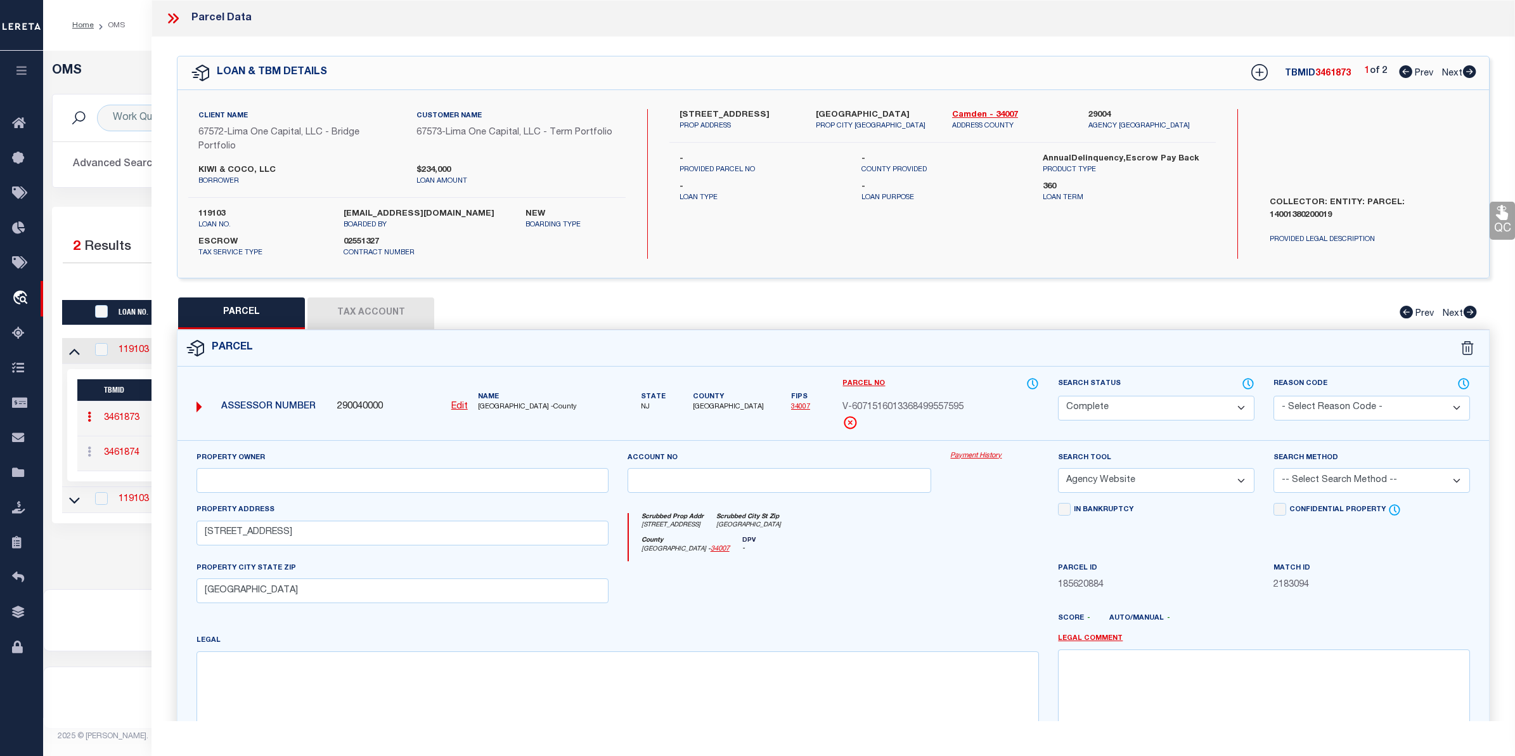
click at [1000, 463] on div "Payment History" at bounding box center [995, 477] width 108 height 52
click at [985, 457] on link "Payment History" at bounding box center [994, 456] width 89 height 11
click at [86, 211] on div "Selected 2 Results 1 Items per page 10 25 50 100 200" at bounding box center [779, 365] width 1455 height 316
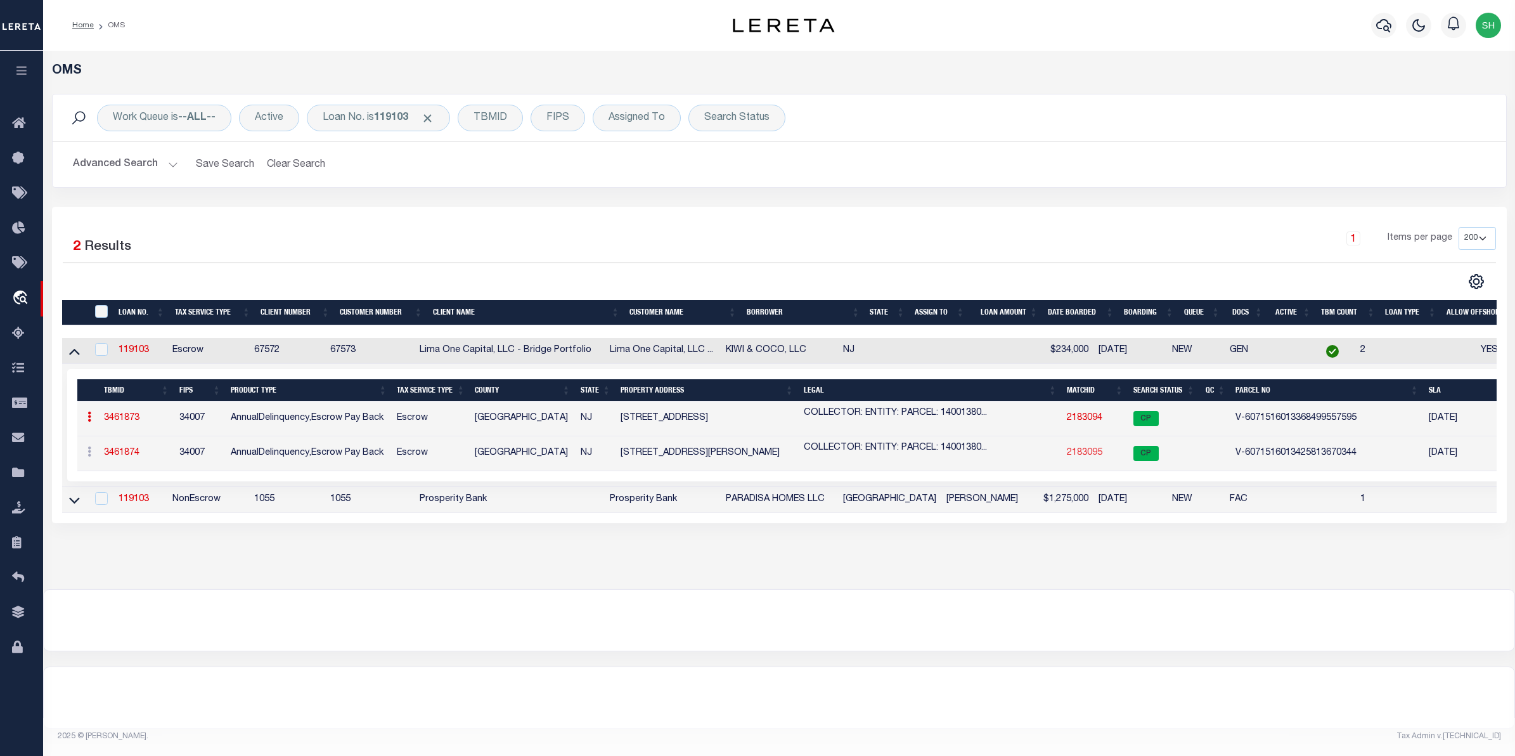
click at [1095, 453] on link "2183095" at bounding box center [1085, 452] width 36 height 9
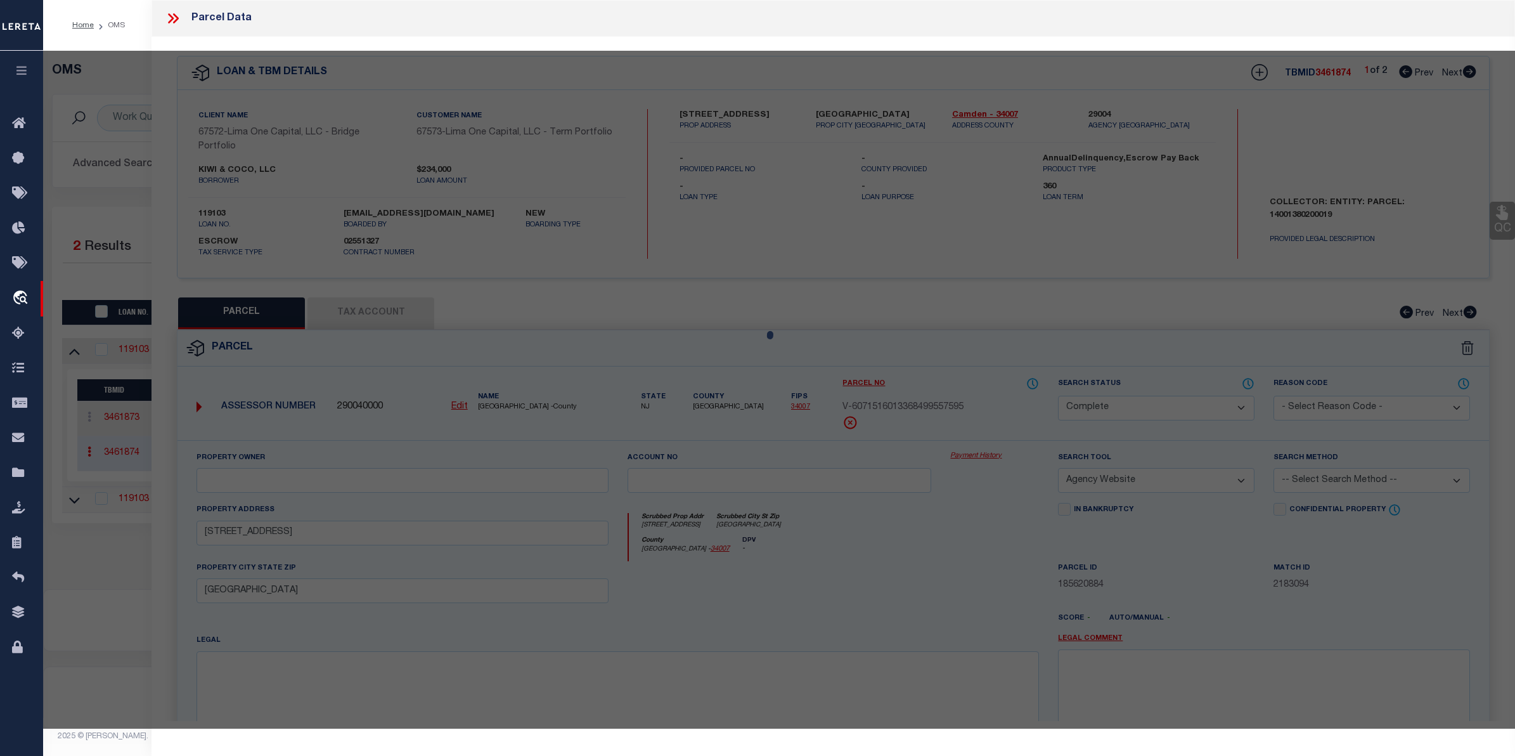
select select "AS"
select select
checkbox input "false"
select select "CP"
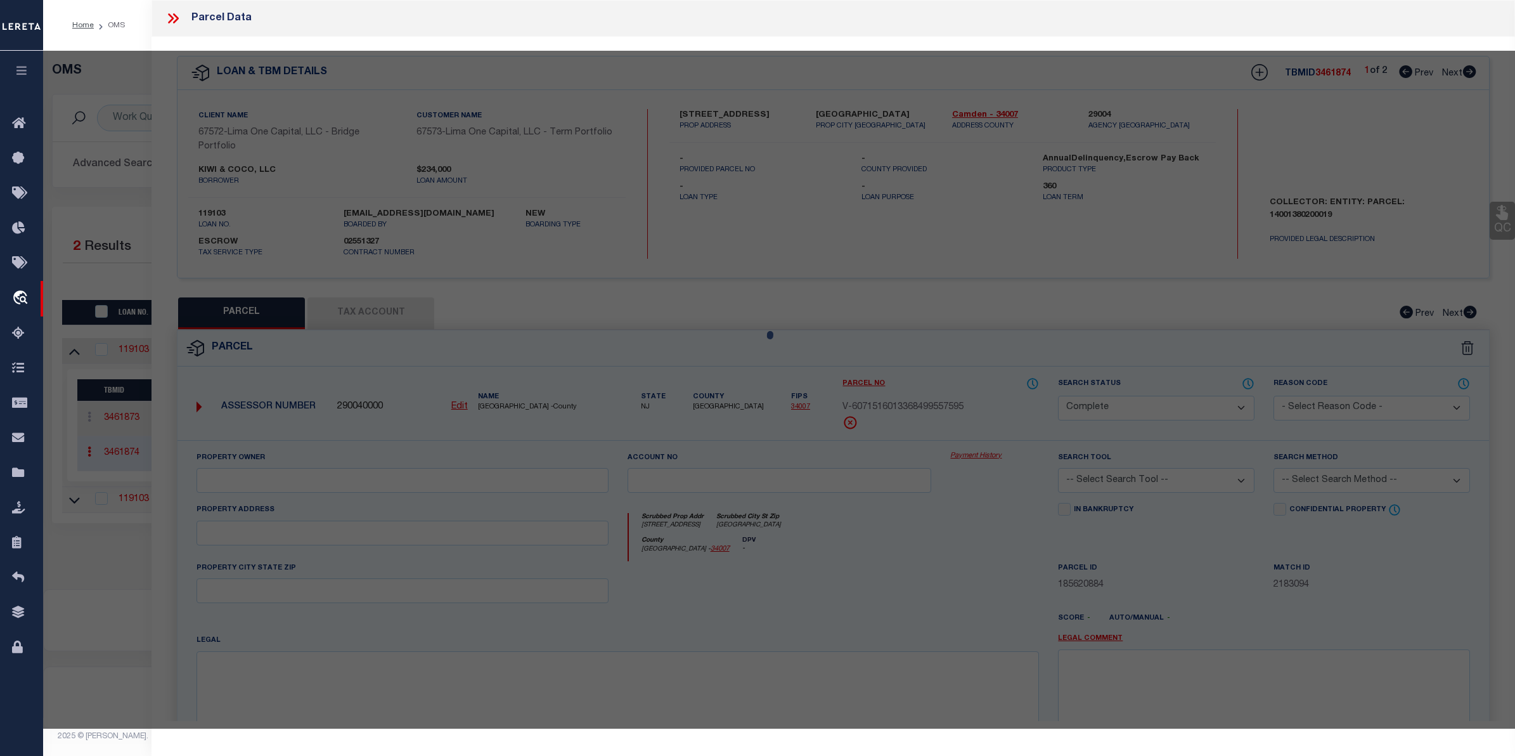
select select "AGW"
select select
type input "1 E THOMPSON AVE"
checkbox input "false"
type input "GLOUCESTER CITY NJ 08030"
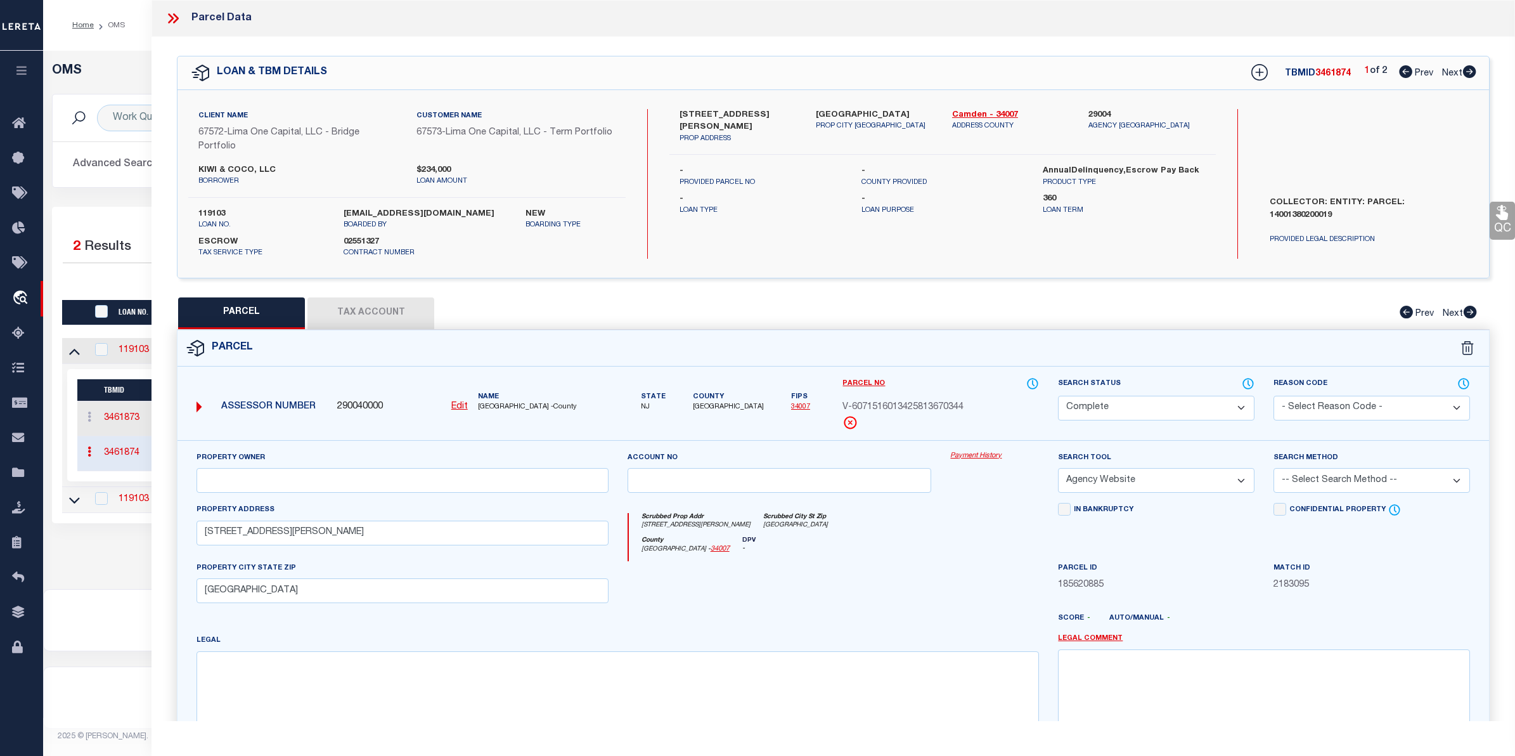
click at [124, 81] on div "OMS" at bounding box center [779, 78] width 1474 height 30
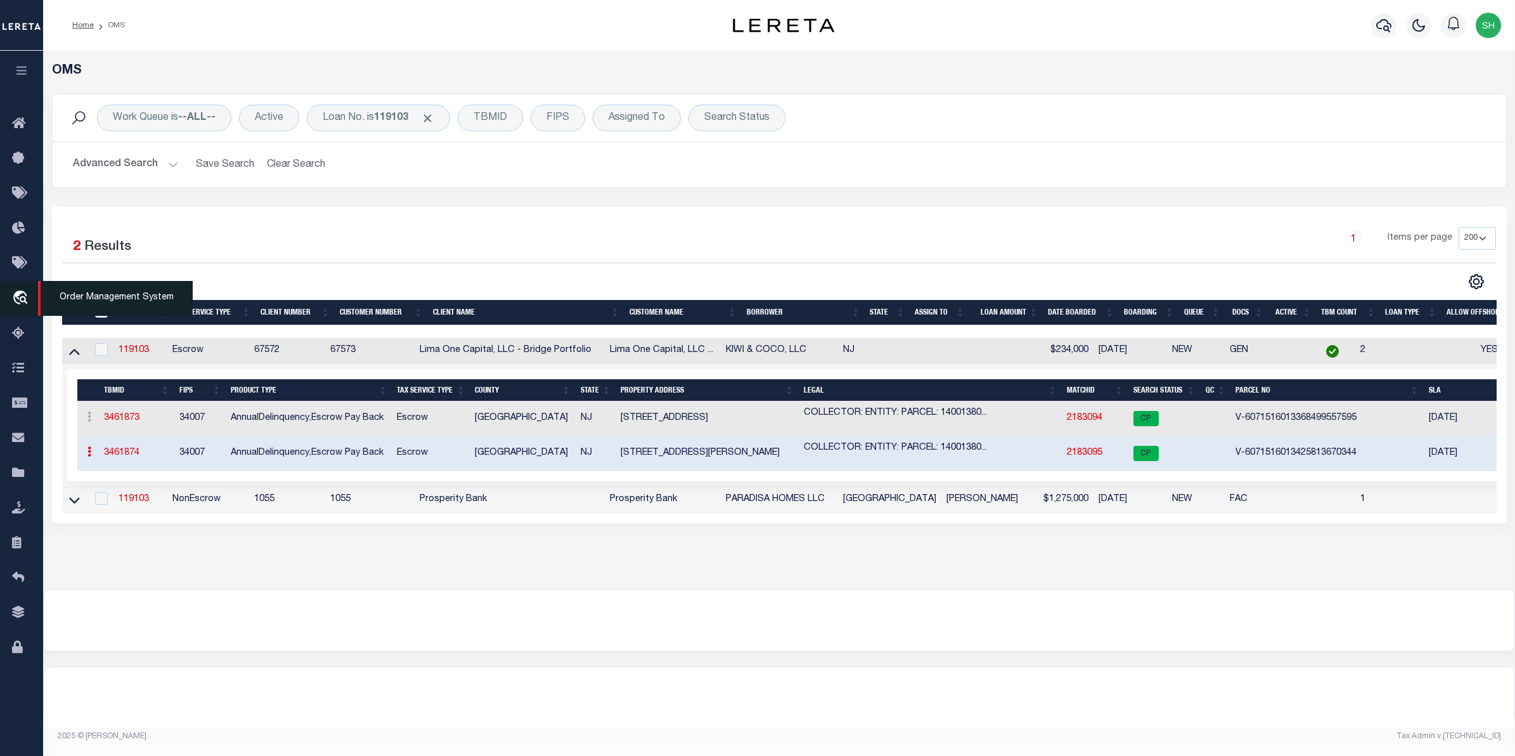
click at [20, 304] on icon "travel_explore" at bounding box center [22, 298] width 20 height 16
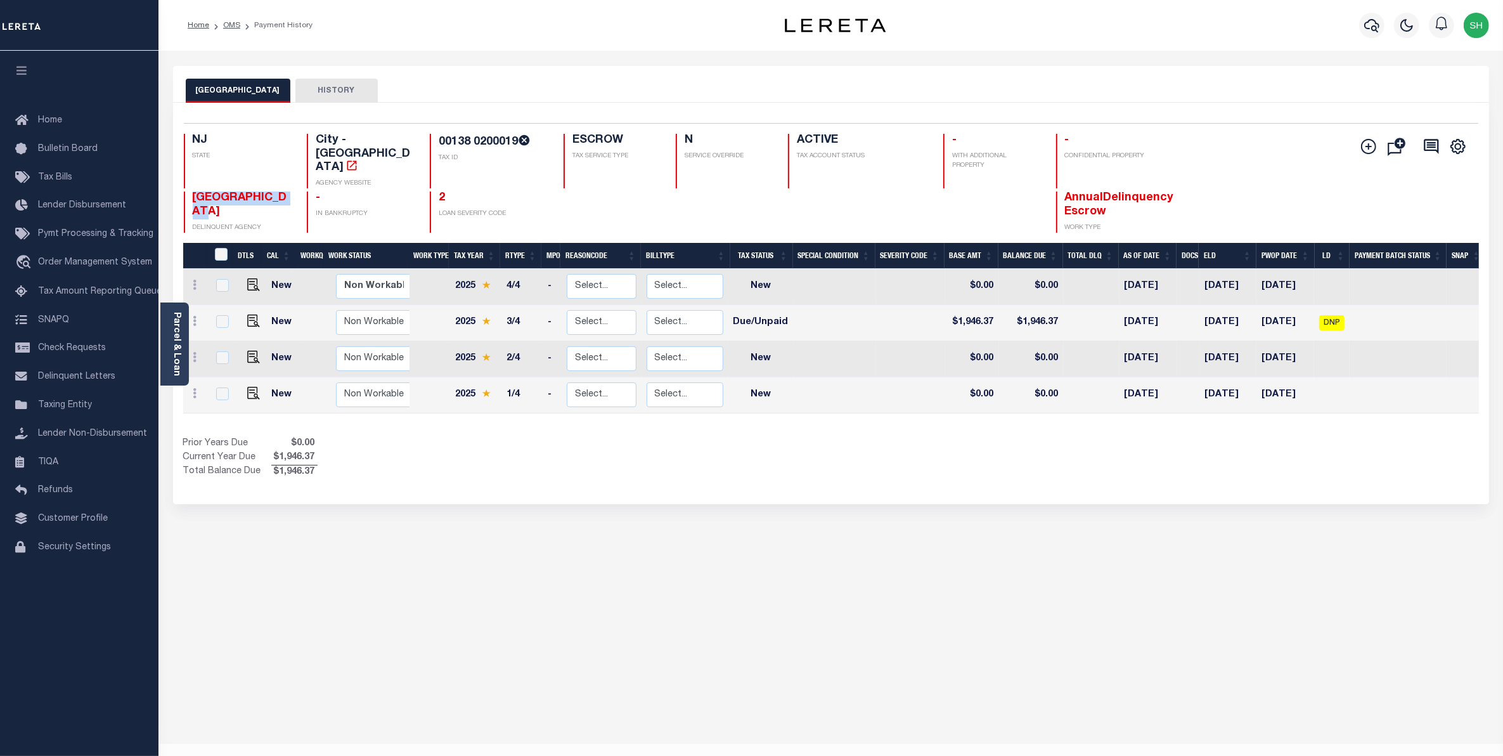
drag, startPoint x: 238, startPoint y: 192, endPoint x: 183, endPoint y: 174, distance: 58.6
click at [184, 191] on div "GLOUCESTER CITY DELINQUENT AGENCY" at bounding box center [238, 211] width 108 height 41
copy span "GLOUCESTER CITY"
click at [183, 344] on div "Parcel & Loan" at bounding box center [174, 343] width 29 height 83
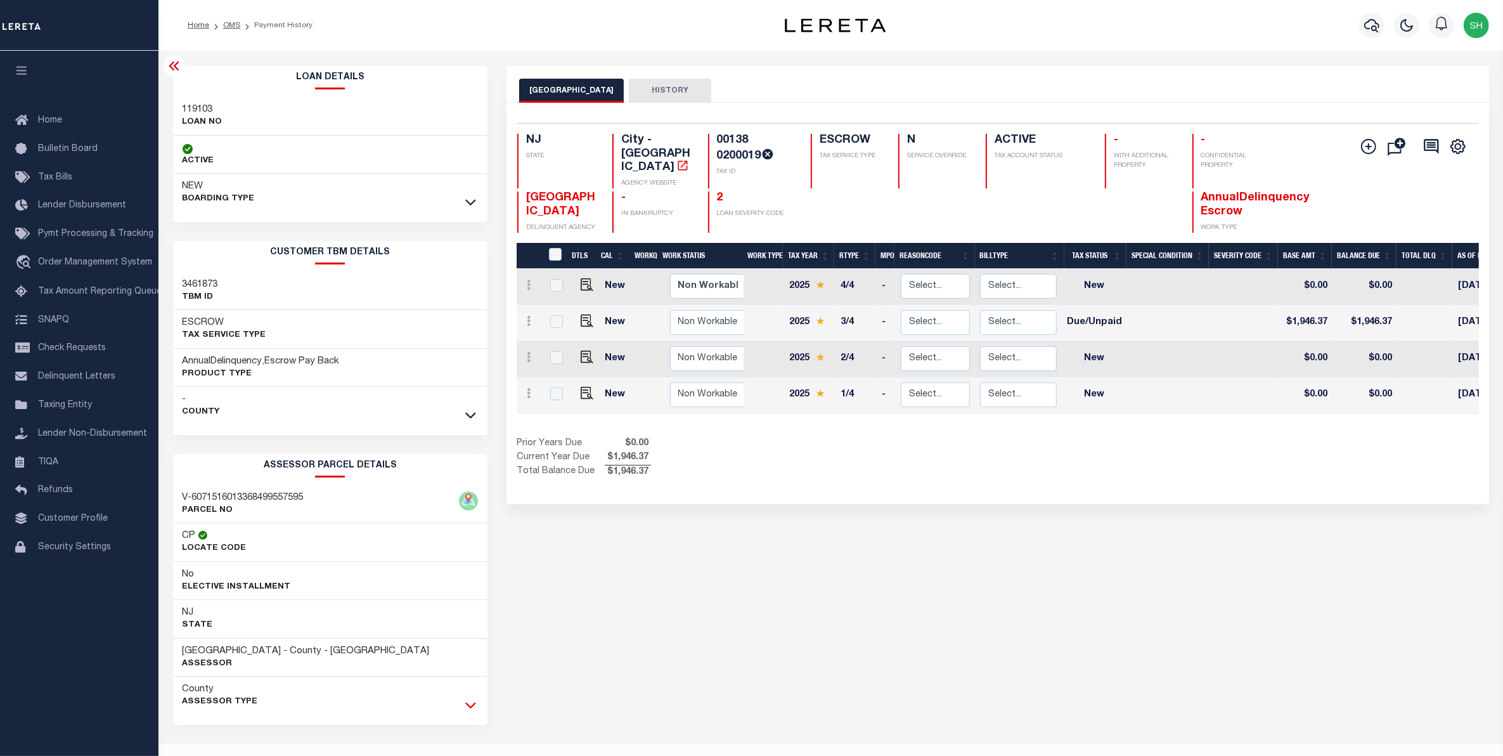
click at [476, 707] on icon at bounding box center [470, 704] width 11 height 13
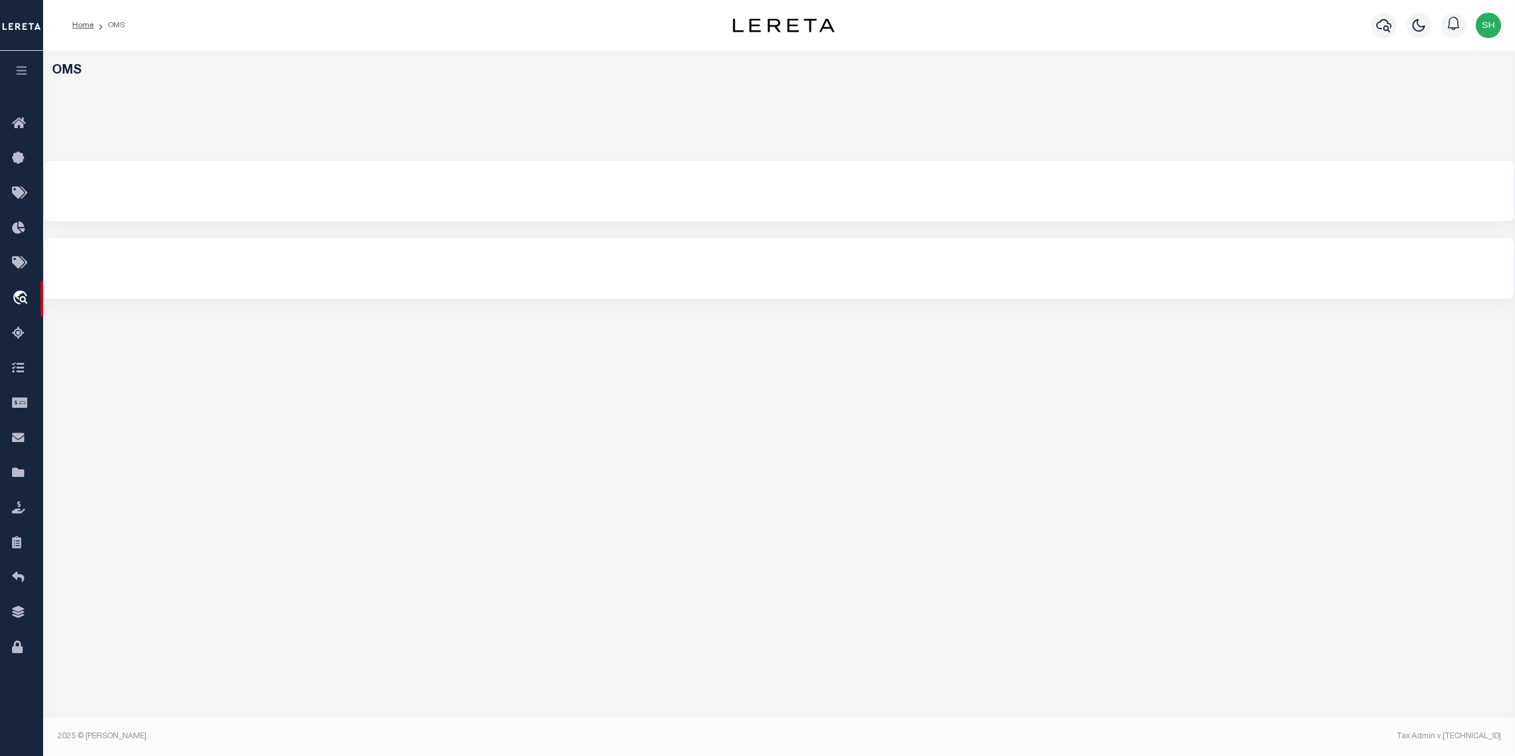
select select "200"
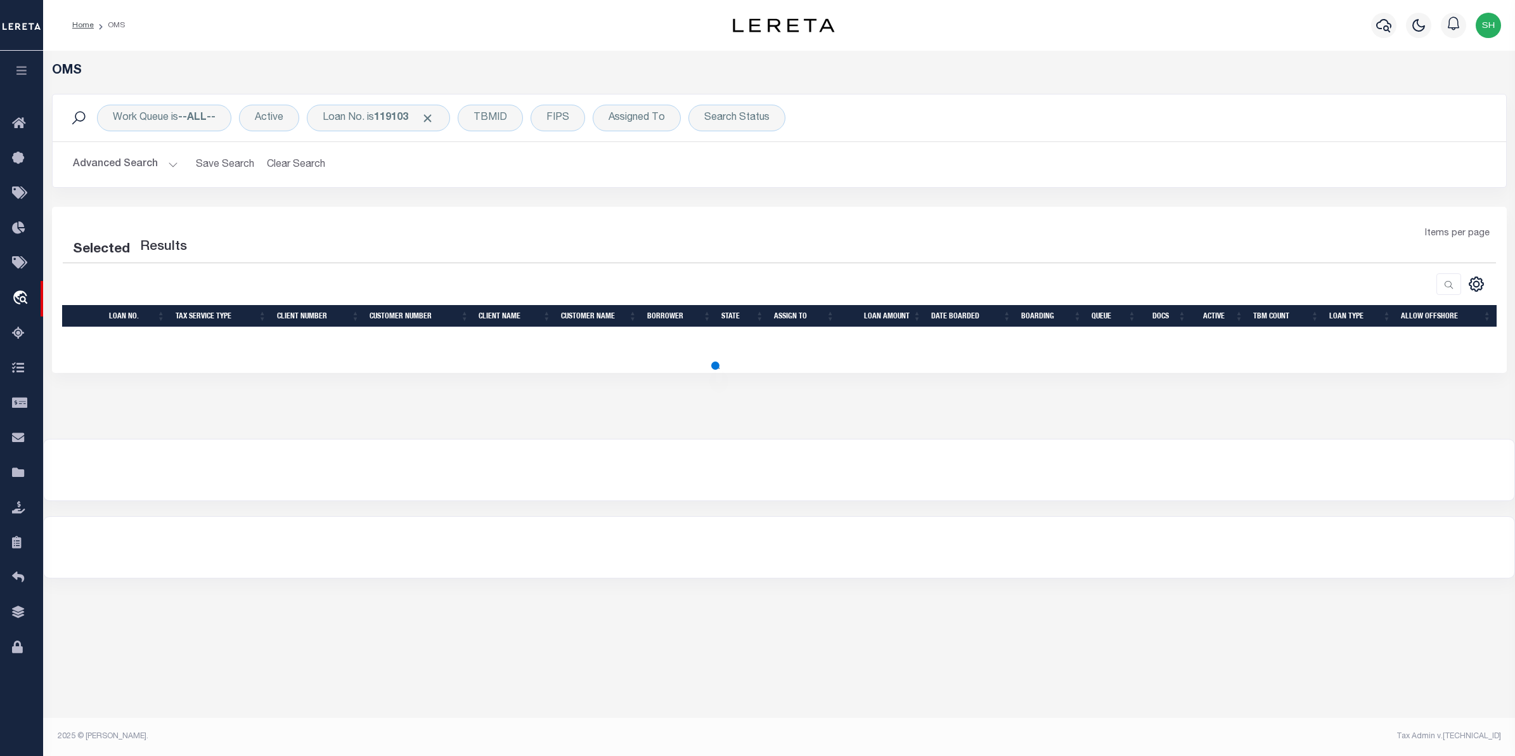
select select "200"
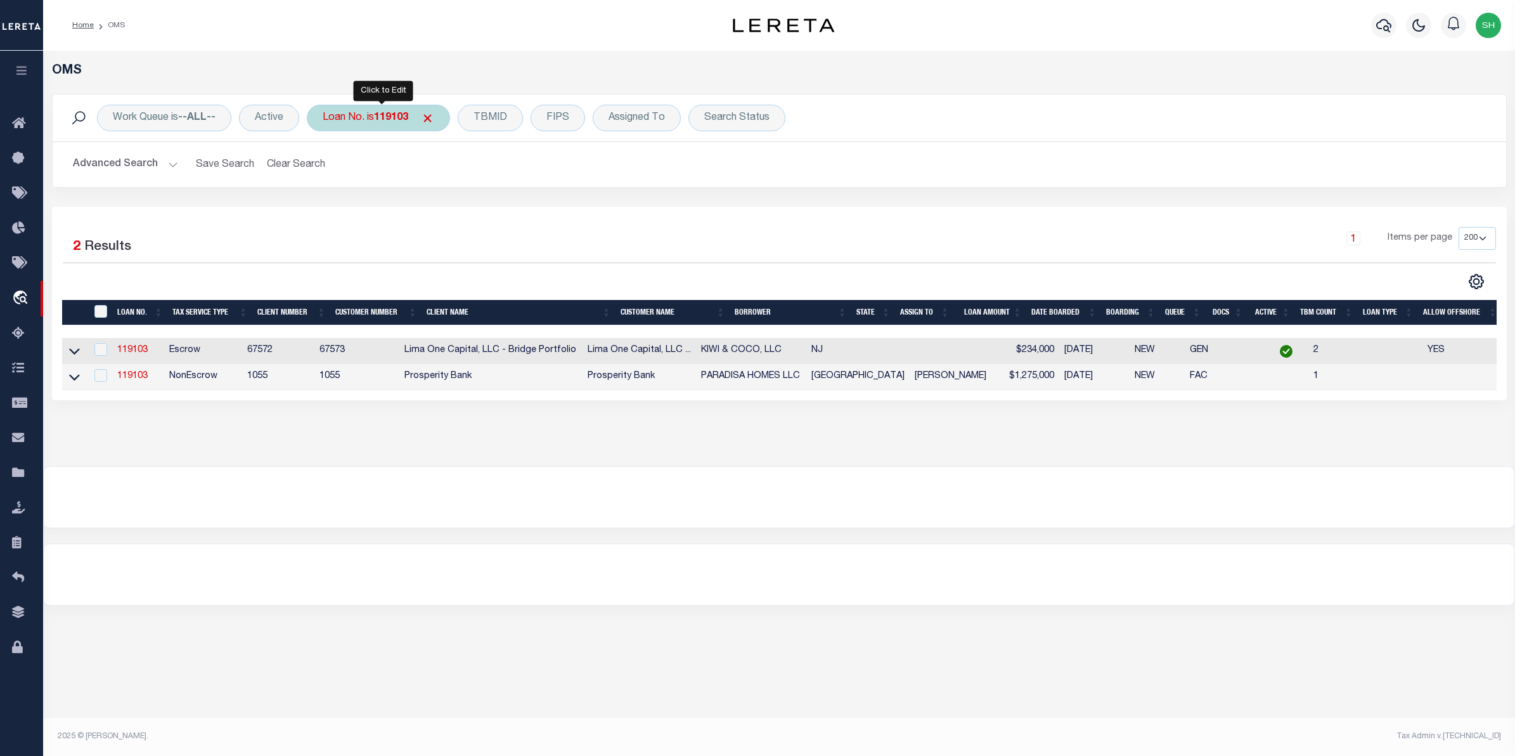
click at [408, 117] on b "119103" at bounding box center [391, 118] width 34 height 10
type input "10011592"
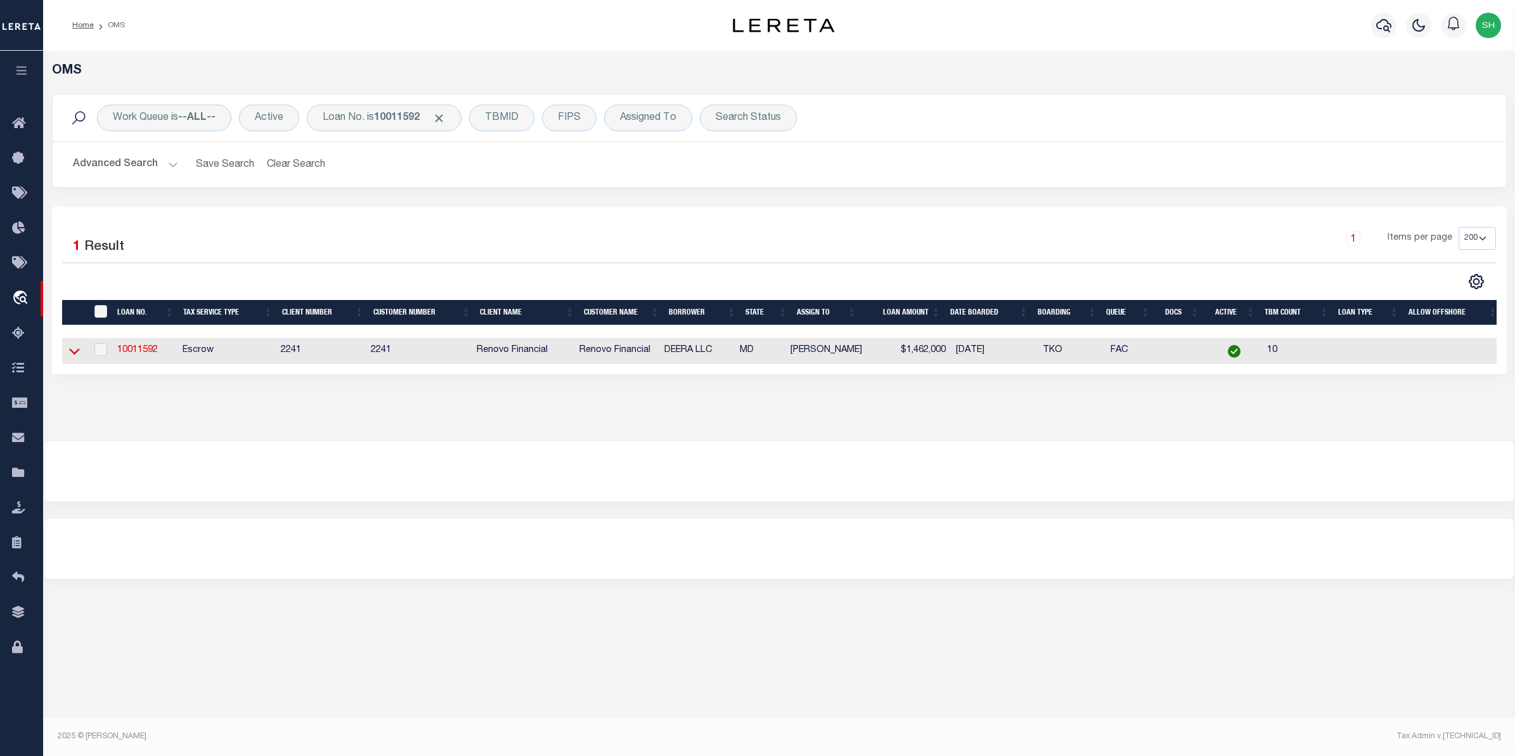
click at [77, 352] on icon at bounding box center [74, 350] width 11 height 13
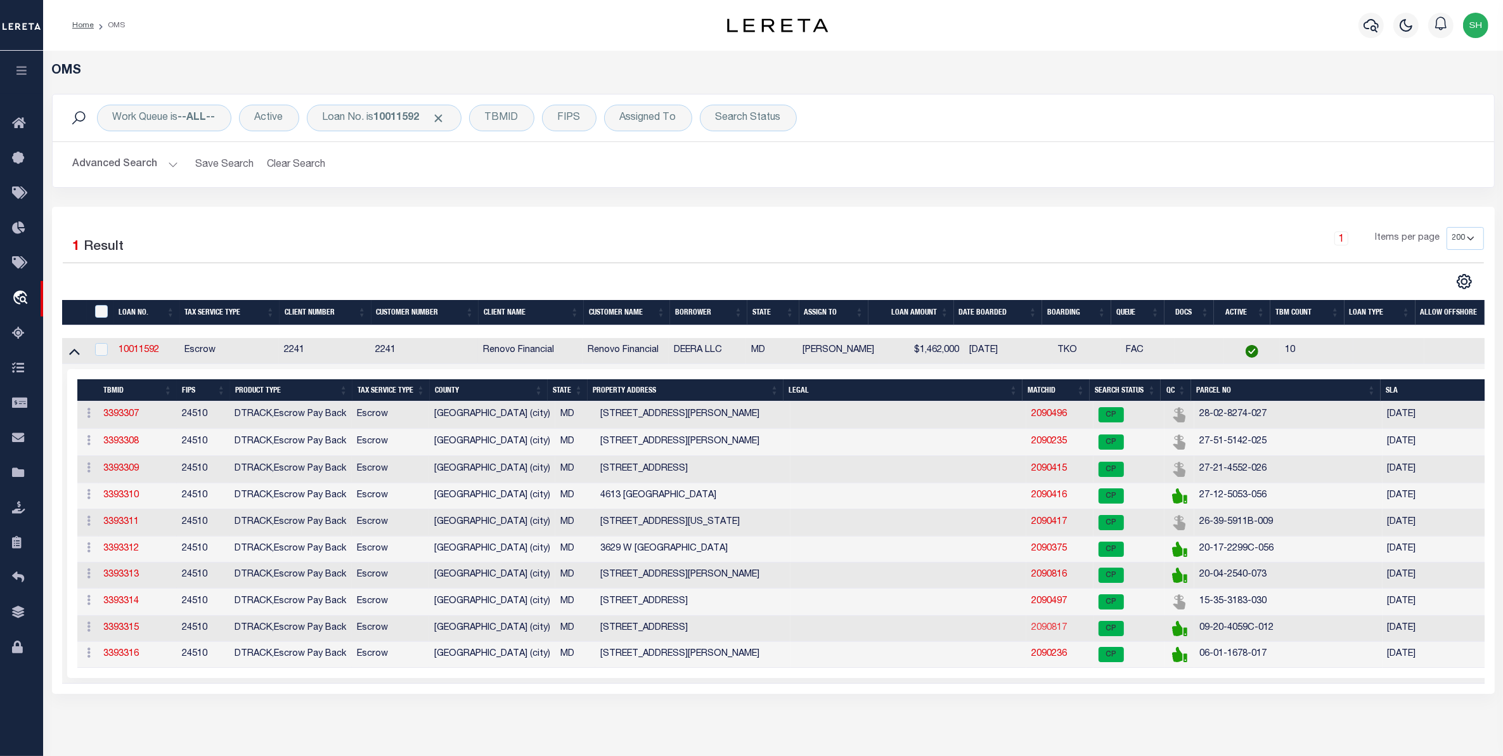
click at [1048, 632] on link "2090817" at bounding box center [1050, 627] width 36 height 9
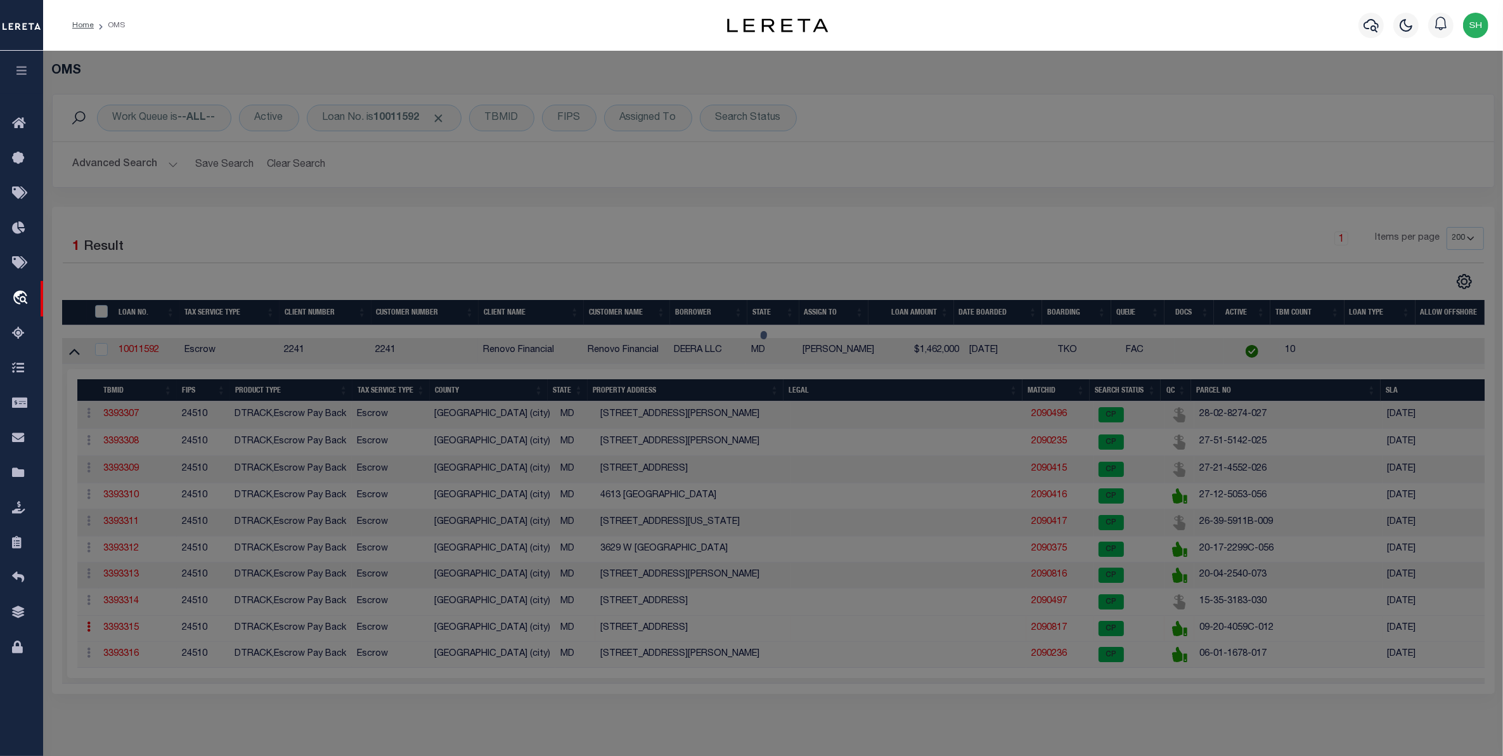
checkbox input "false"
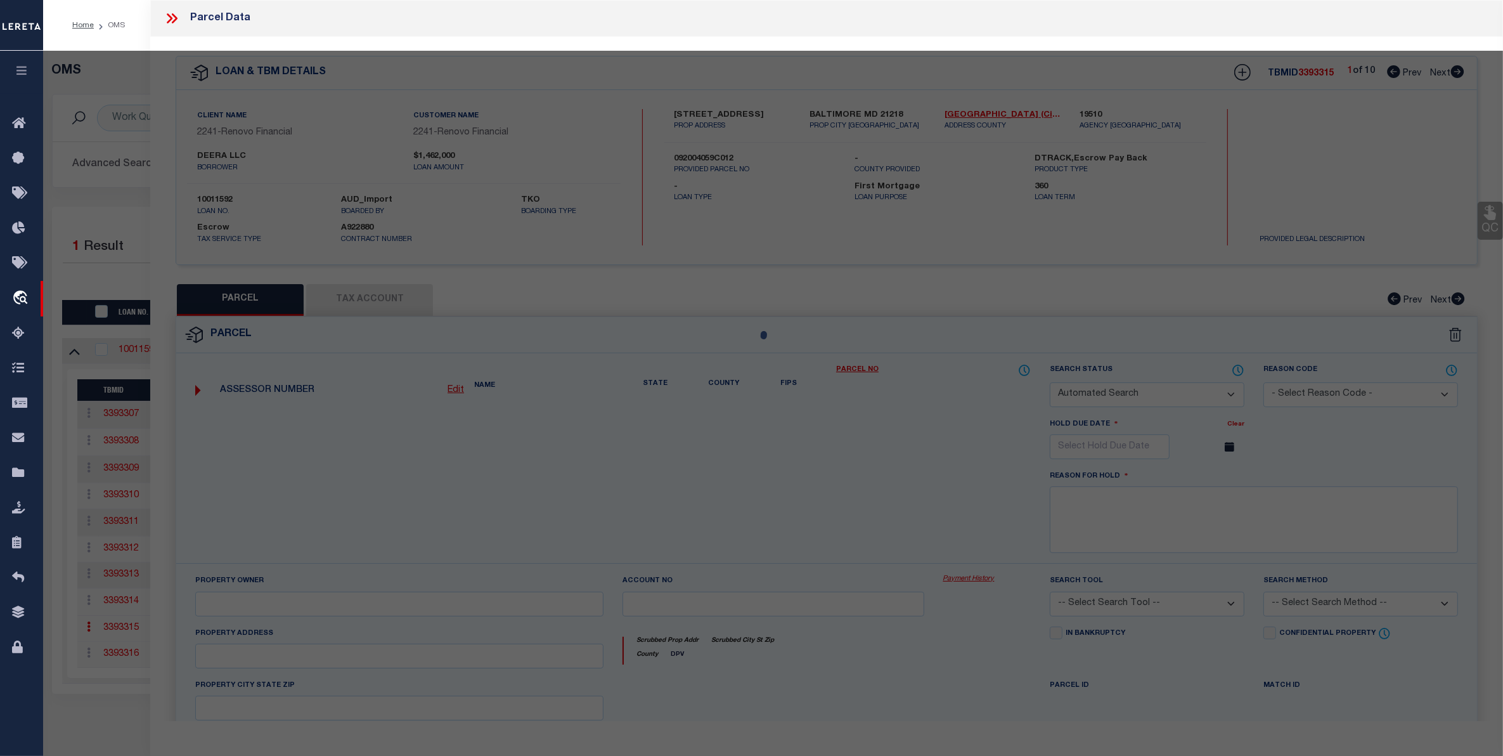
select select "CP"
type input "DEERA LLC"
select select "AGW"
select select "ADD"
type input "722 E 37TH ST"
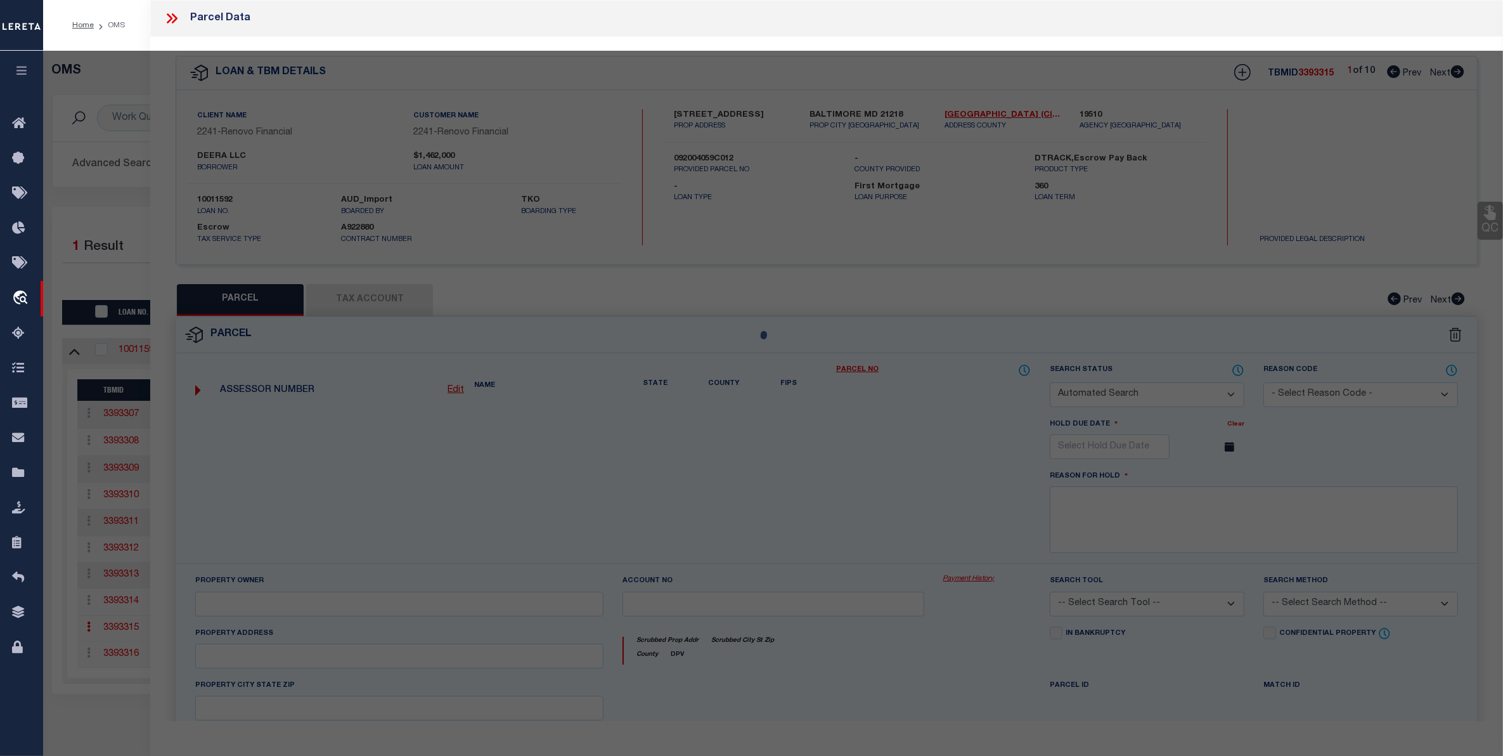
type input "BALTIMORE MD 21218"
type textarea "Information Only - Installment Tax Years Based on Agency Review"
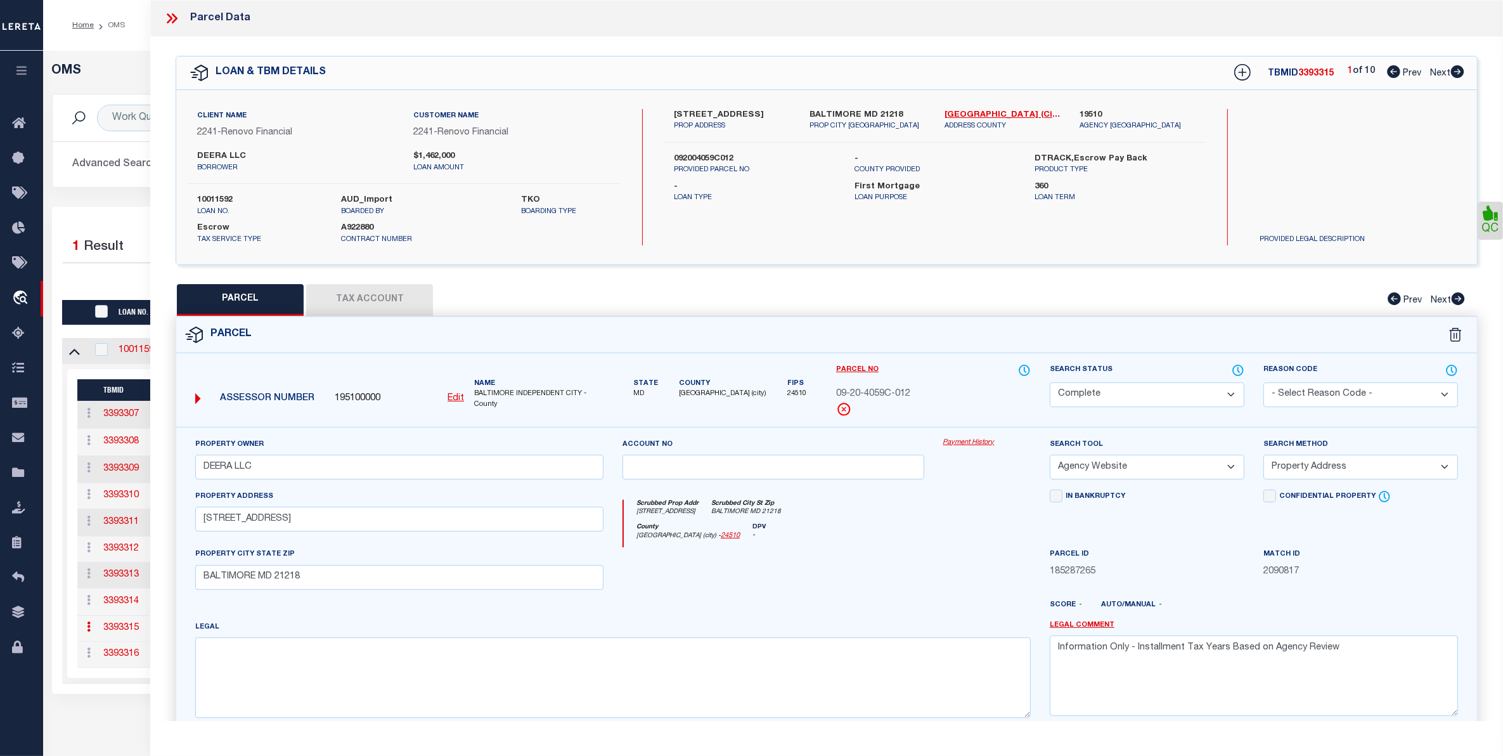
click at [982, 444] on link "Payment History" at bounding box center [987, 443] width 88 height 11
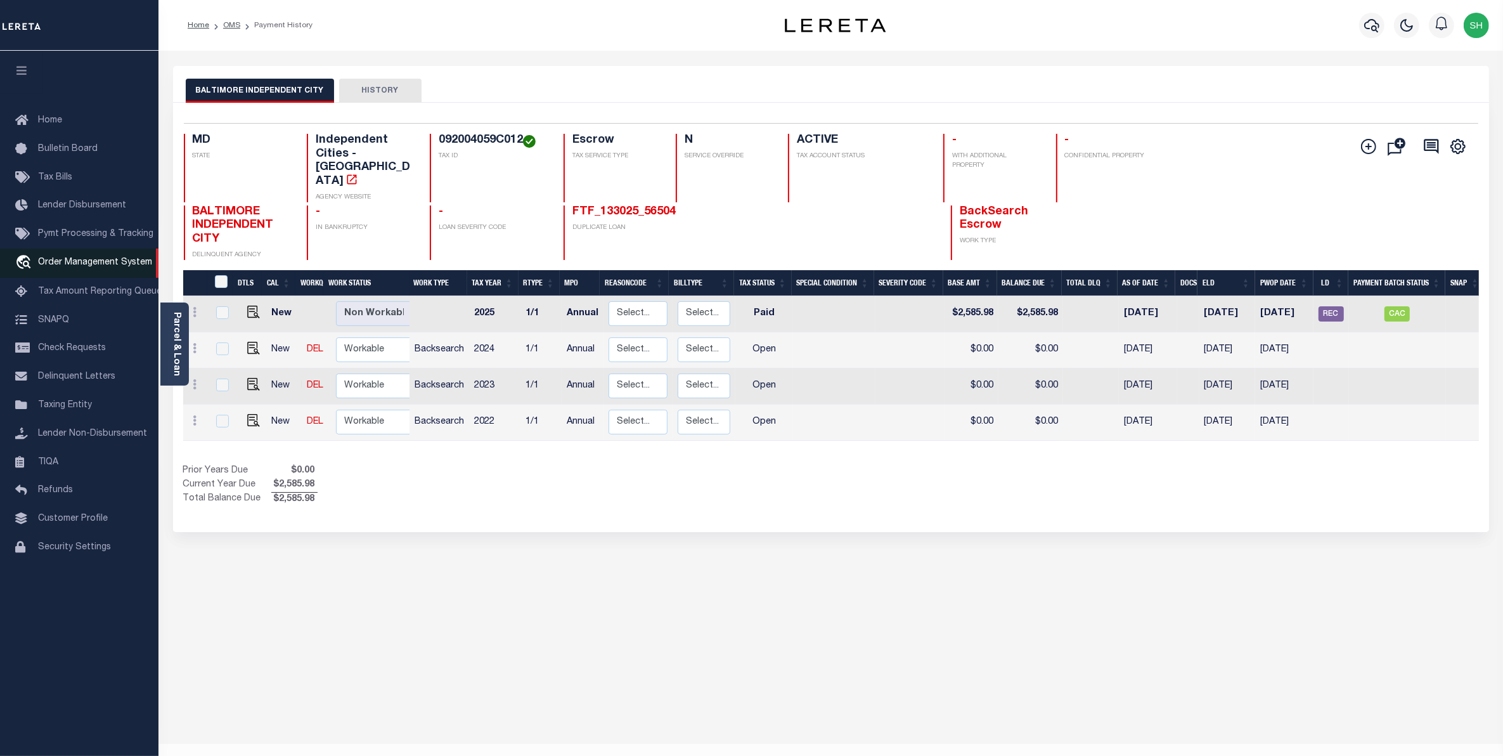
click at [72, 265] on span "Order Management System" at bounding box center [95, 262] width 114 height 9
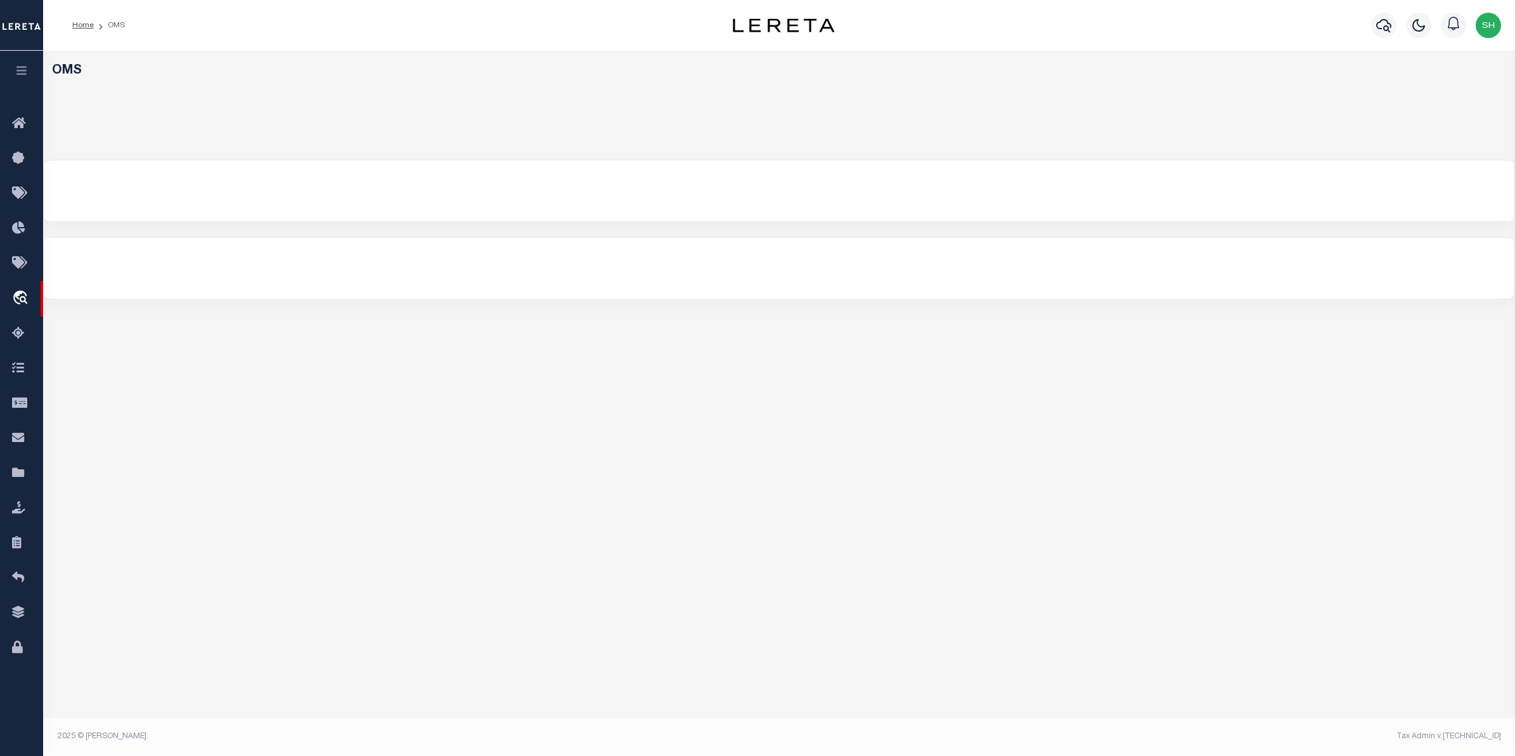
select select "200"
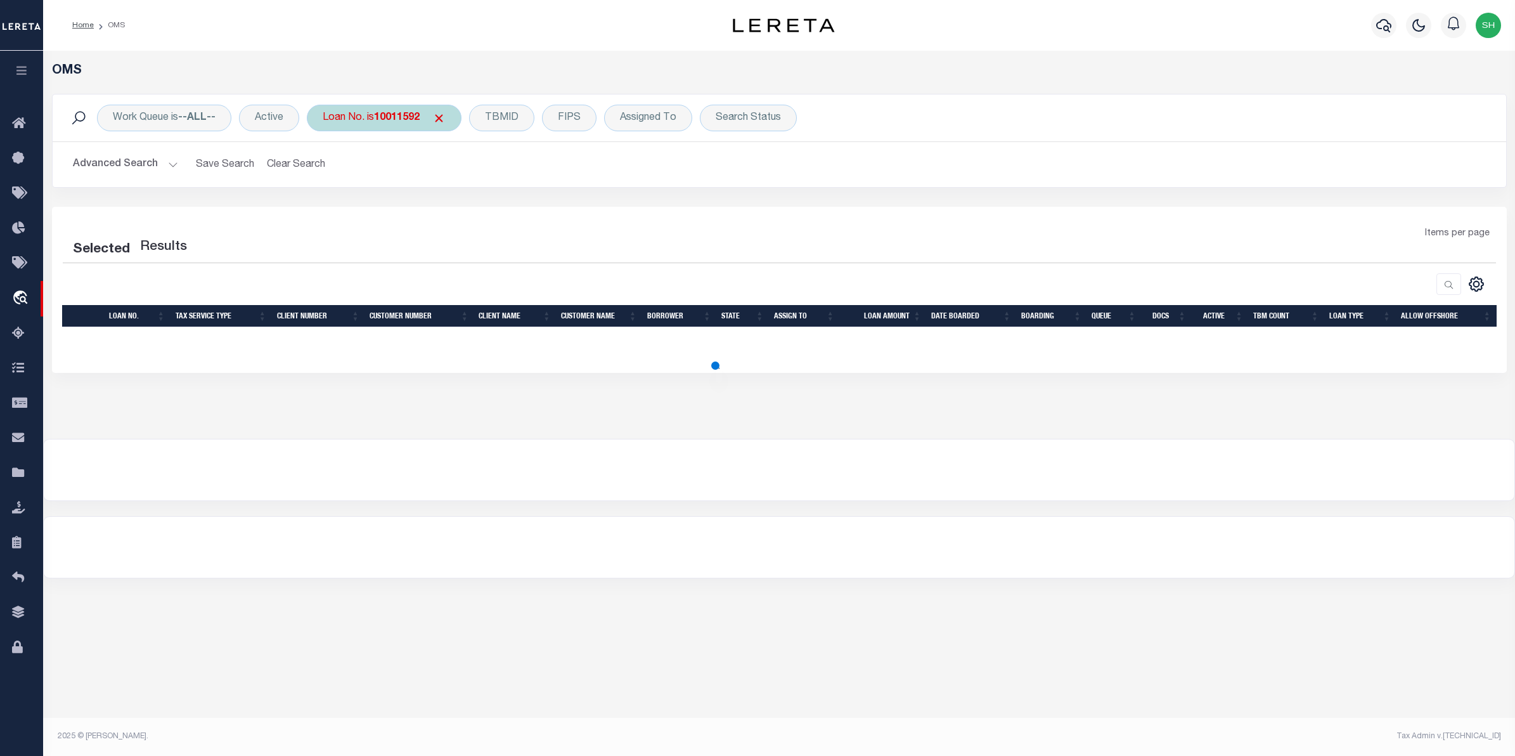
select select "200"
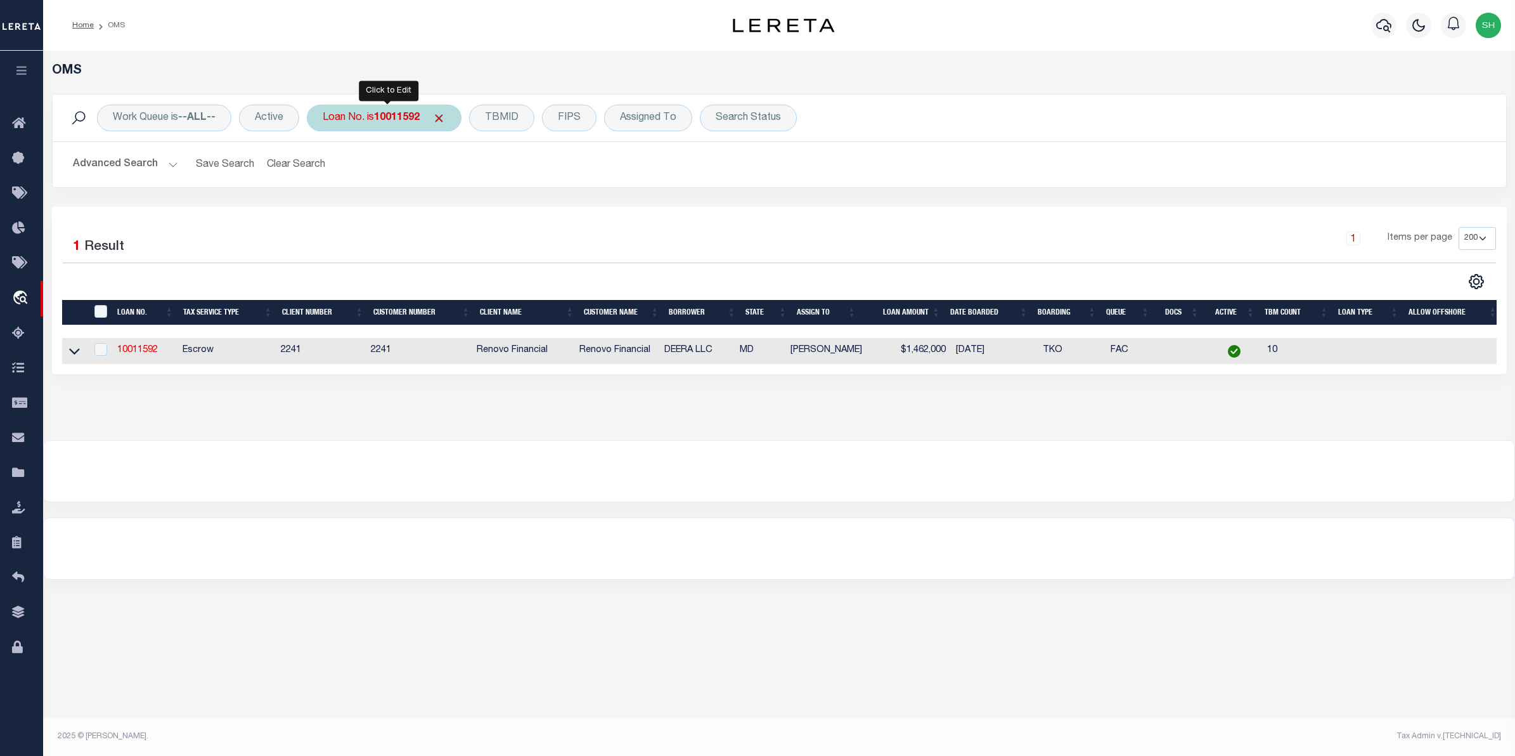
click at [388, 126] on div "Loan No. is 10011592" at bounding box center [384, 118] width 155 height 27
type input "10010577"
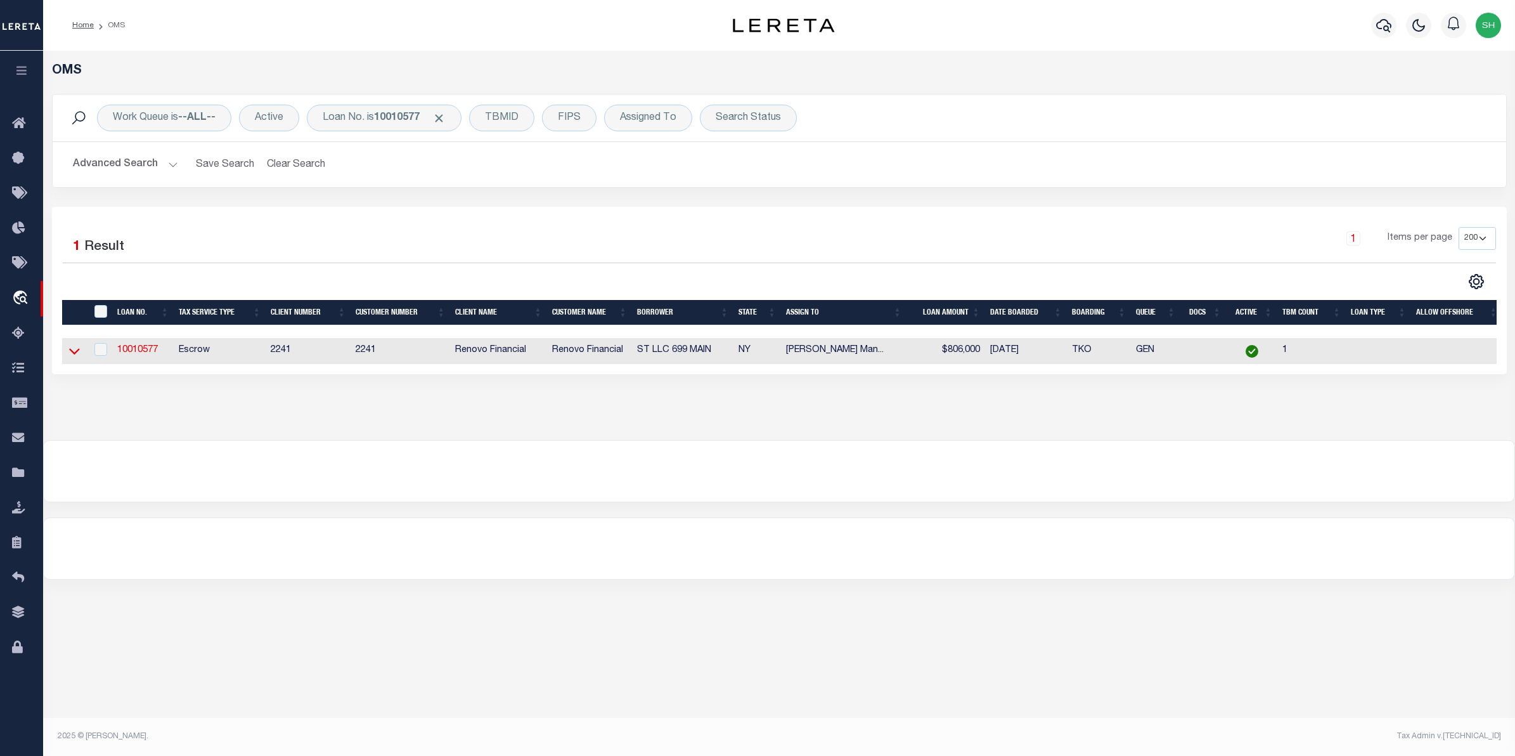
click at [72, 355] on icon at bounding box center [74, 352] width 11 height 6
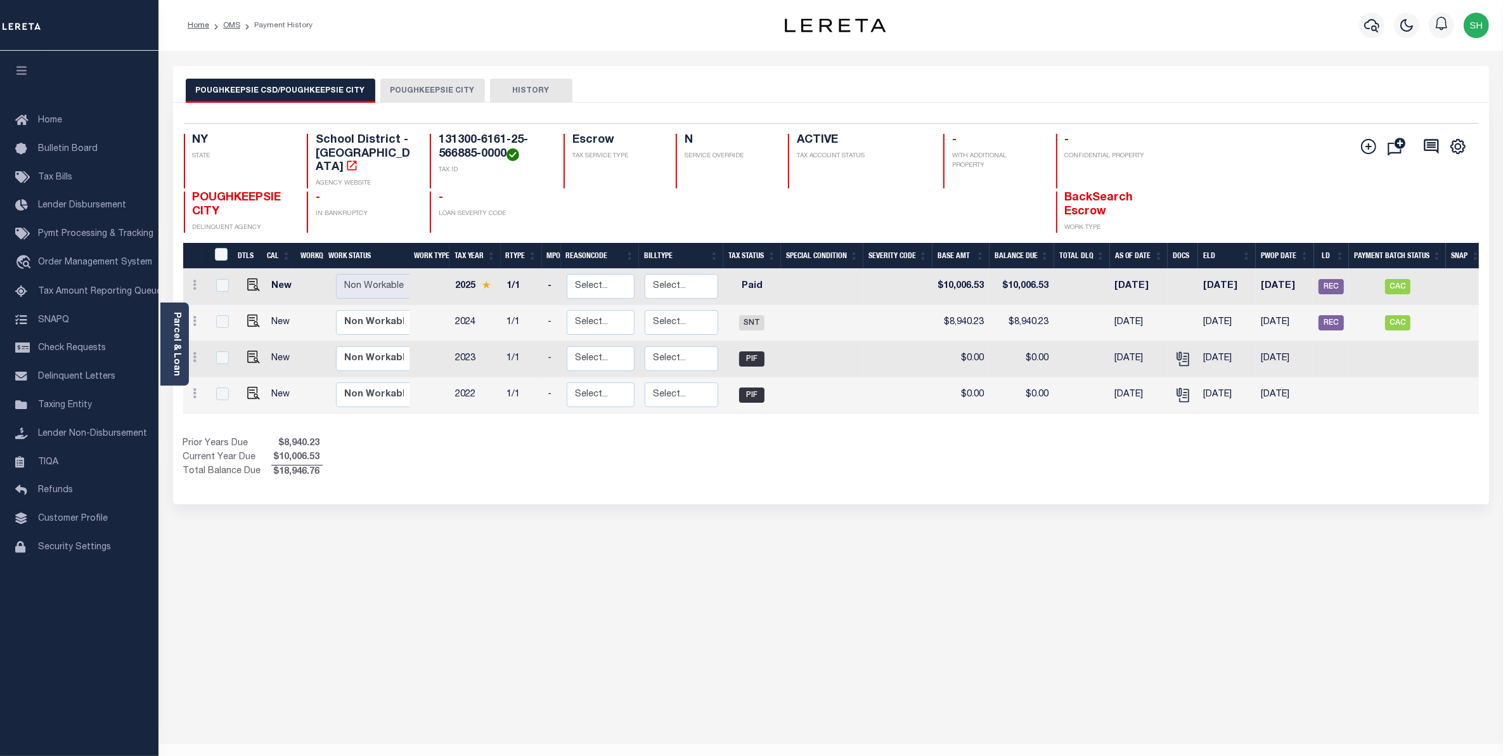
click at [446, 93] on button "POUGHKEEPSIE CITY" at bounding box center [432, 91] width 105 height 24
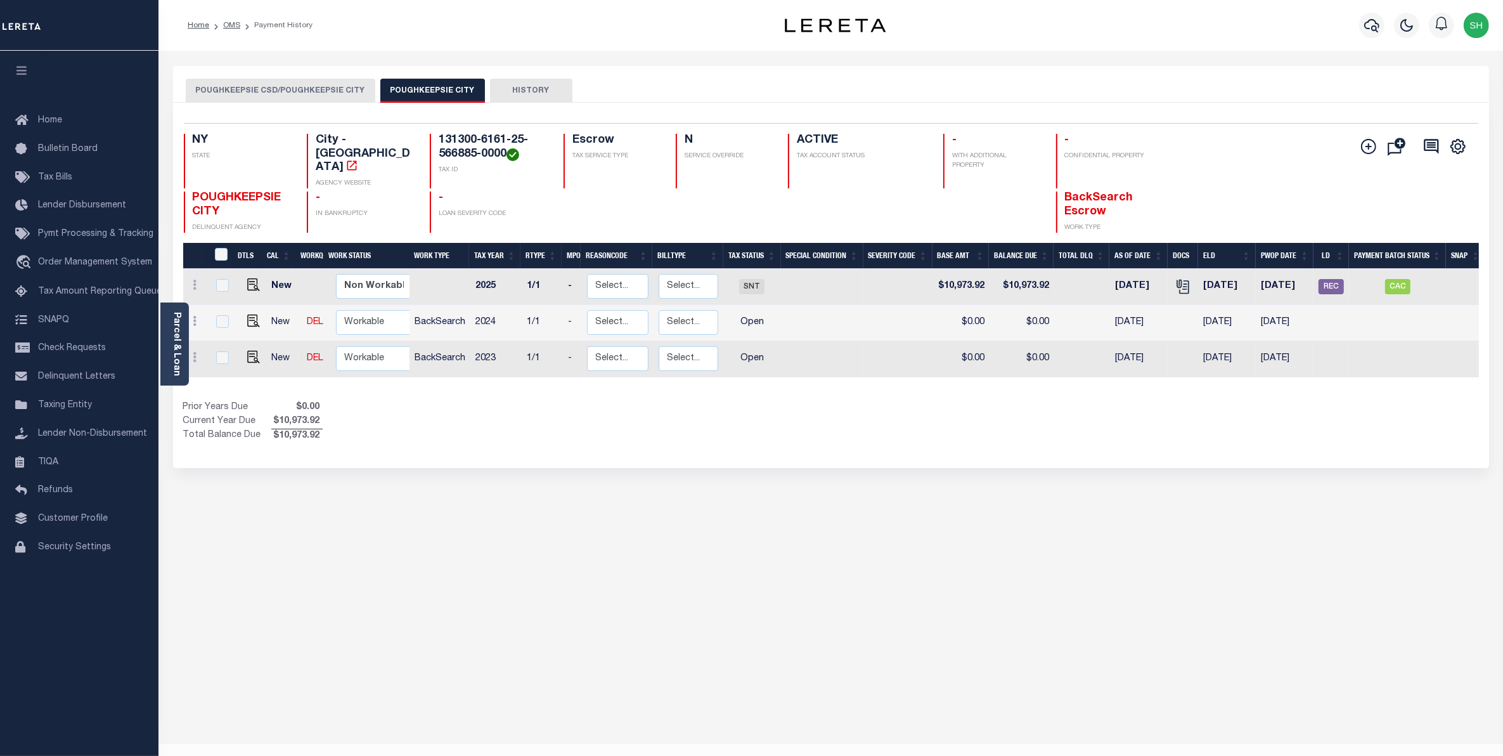
click at [251, 89] on button "POUGHKEEPSIE CSD/POUGHKEEPSIE CITY" at bounding box center [281, 91] width 190 height 24
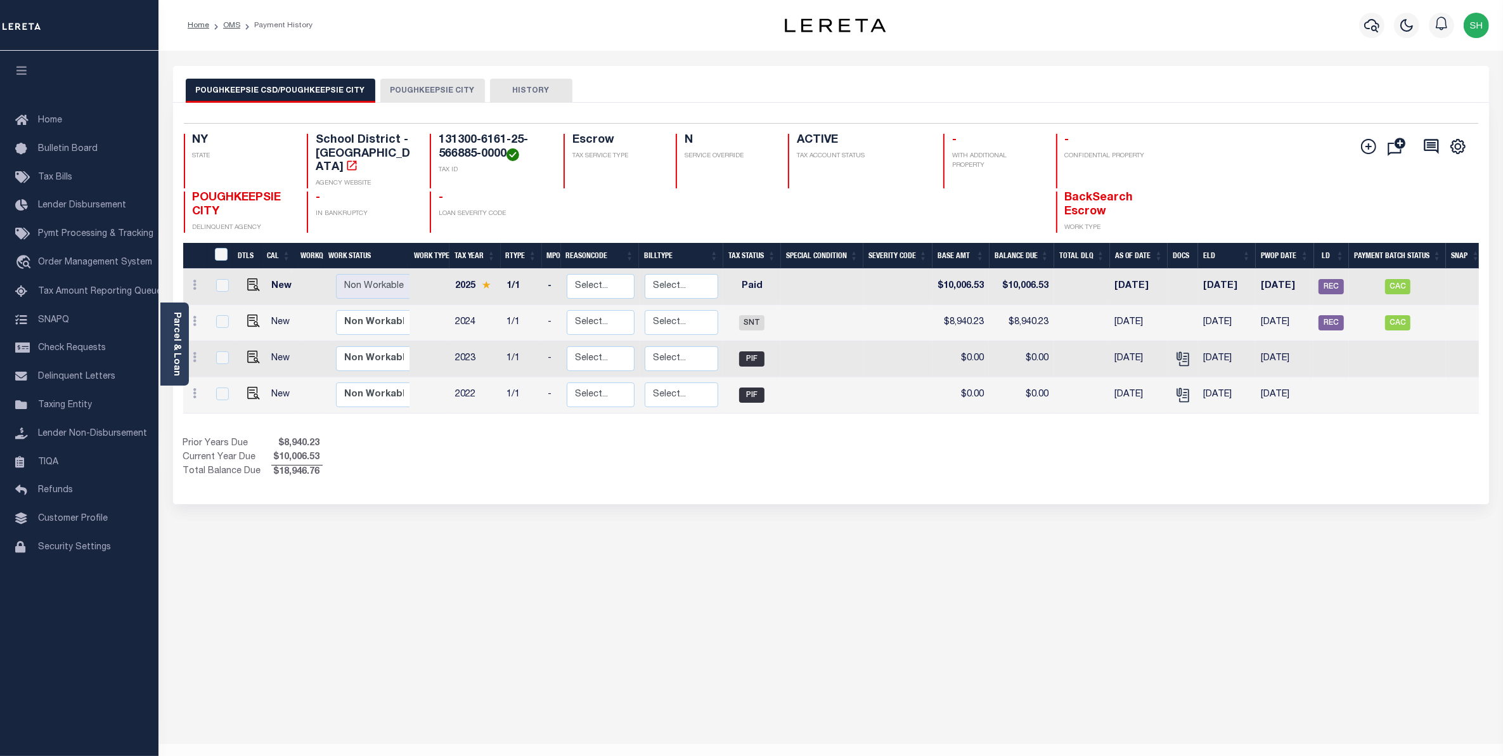
click at [1018, 625] on div "POUGHKEEPSIE CSD/POUGHKEEPSIE CITY POUGHKEEPSIE CITY HISTORY Selected 4" at bounding box center [831, 424] width 1335 height 716
click at [407, 89] on button "POUGHKEEPSIE CITY" at bounding box center [432, 91] width 105 height 24
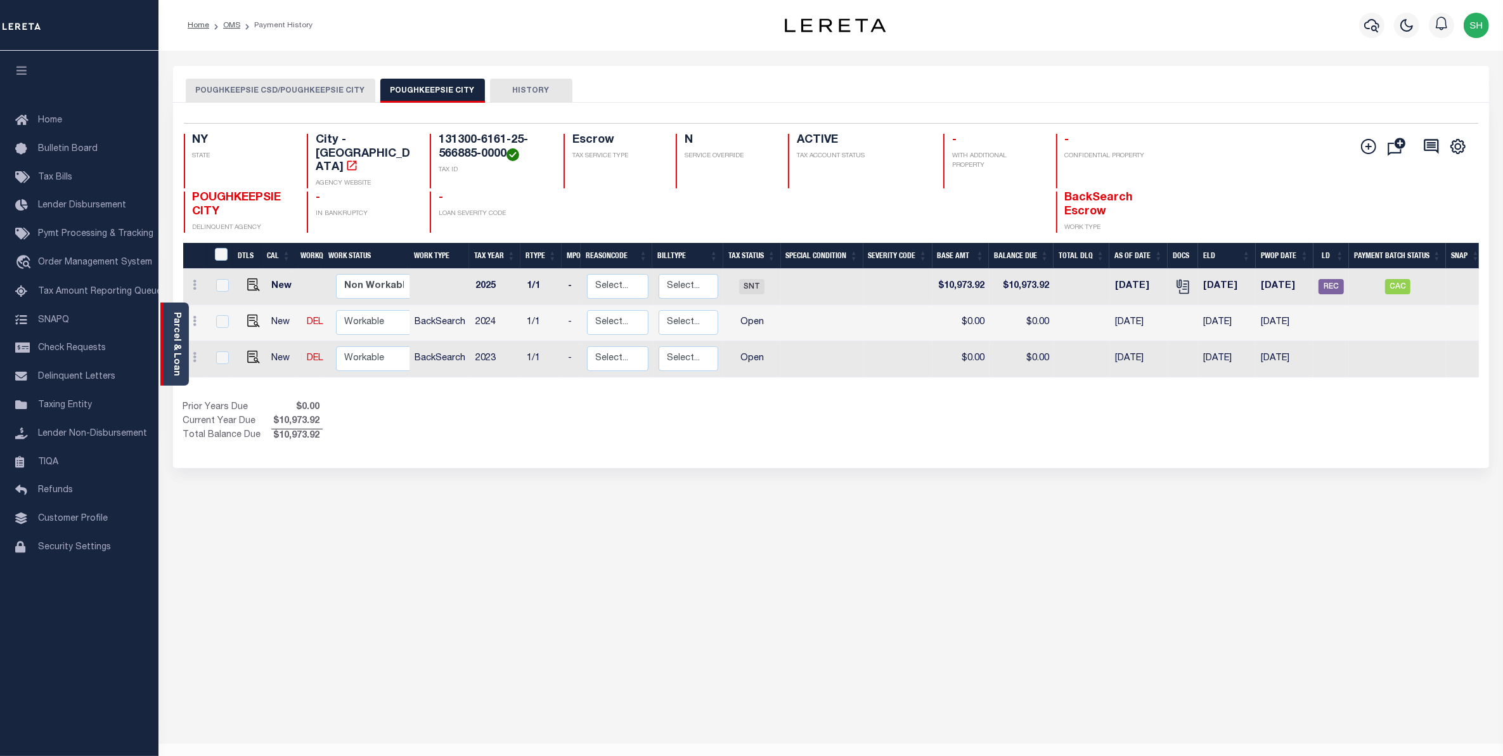
click at [182, 337] on div "Parcel & Loan" at bounding box center [174, 343] width 29 height 83
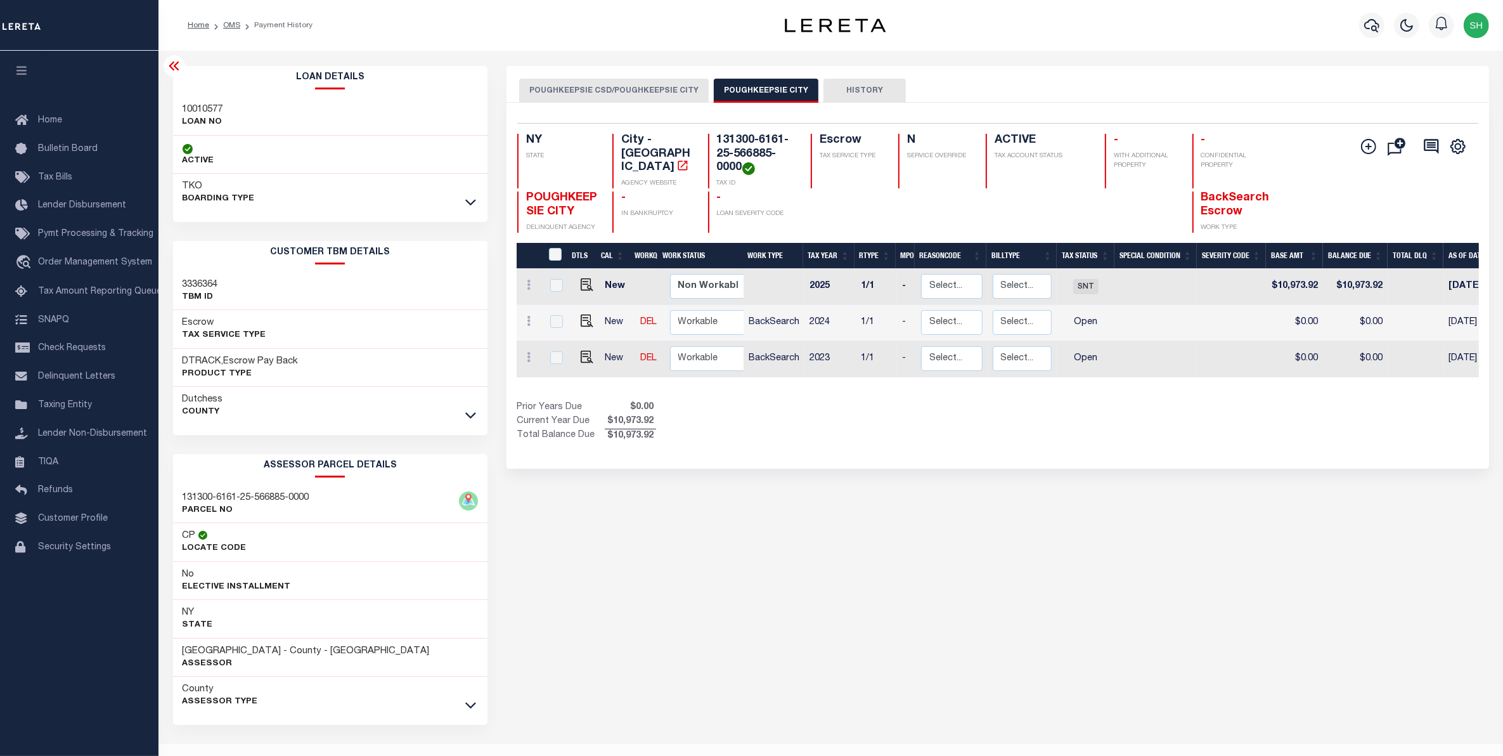
click at [477, 708] on div at bounding box center [471, 705] width 15 height 14
click at [474, 707] on icon at bounding box center [470, 706] width 11 height 6
click at [118, 263] on span "Order Management System" at bounding box center [95, 262] width 114 height 9
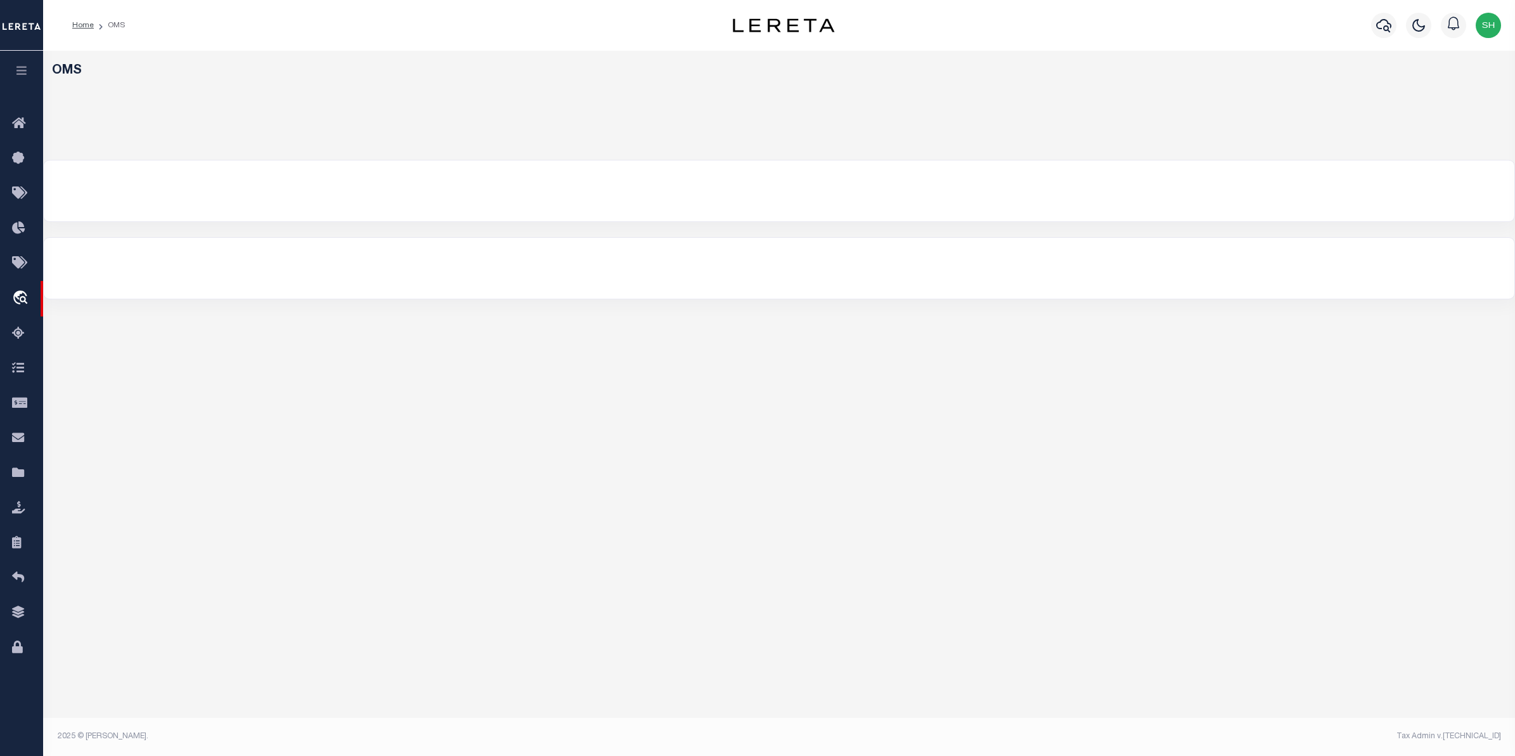
select select "200"
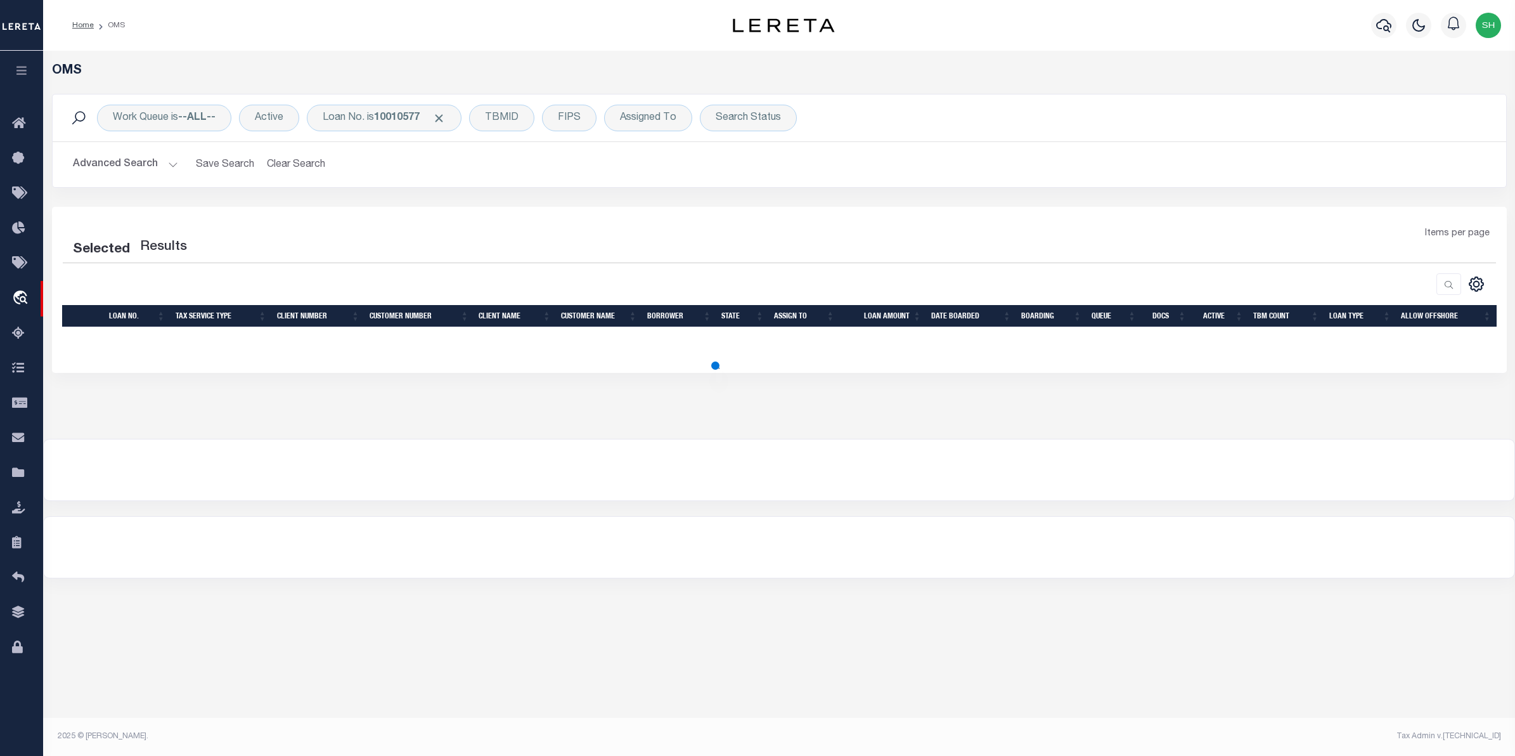
select select "200"
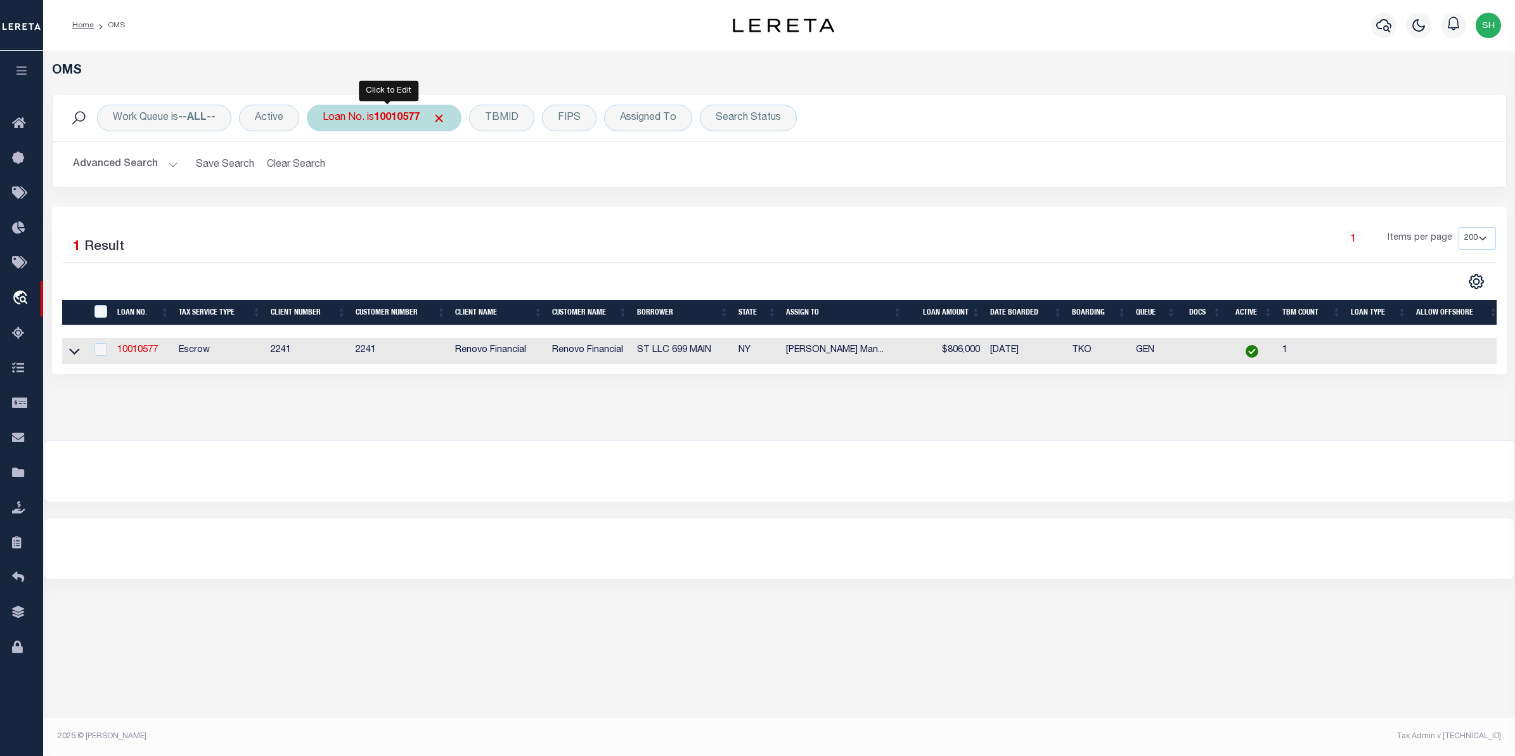
click at [379, 120] on b "10010577" at bounding box center [397, 118] width 46 height 10
type input "10011592"
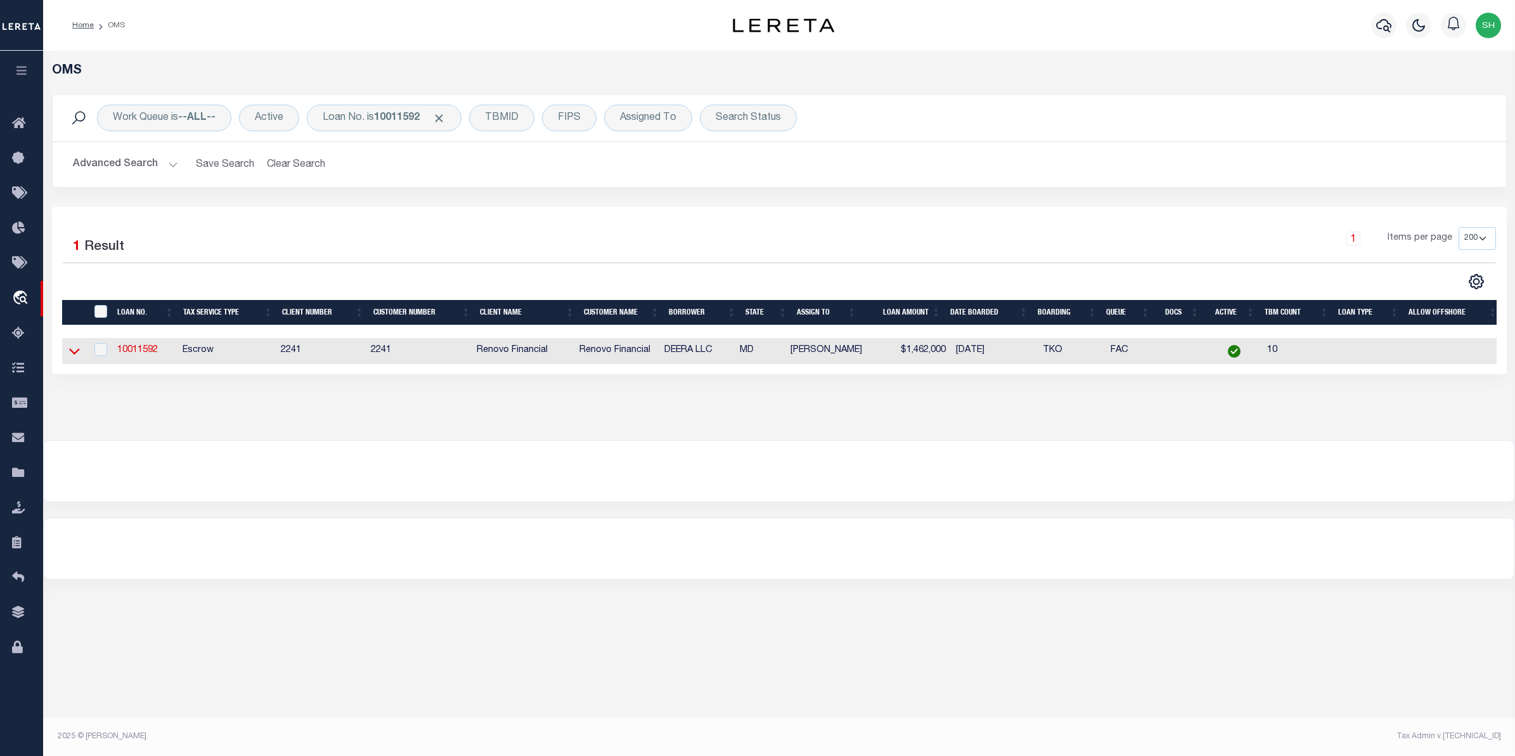
click at [74, 355] on icon at bounding box center [74, 352] width 11 height 6
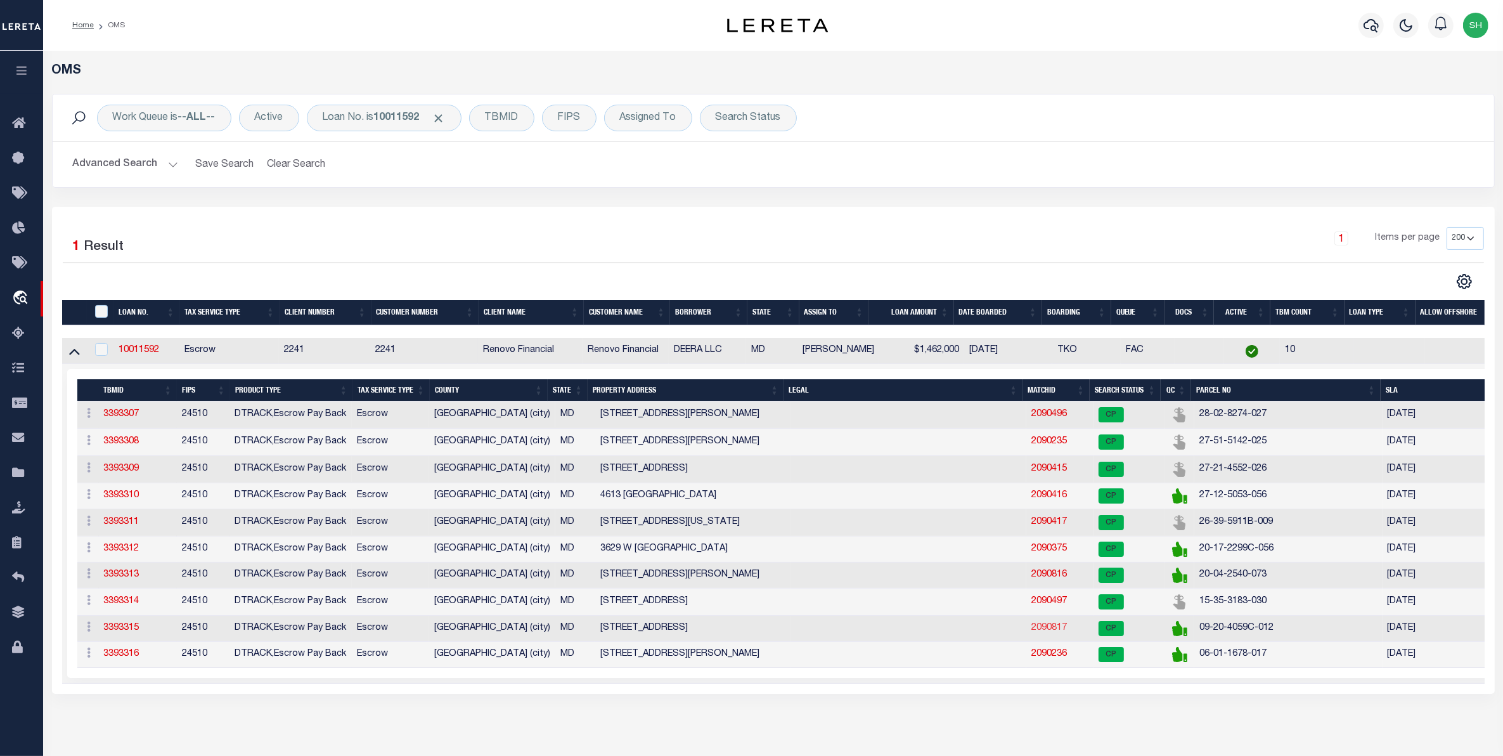
click at [1050, 632] on link "2090817" at bounding box center [1050, 627] width 36 height 9
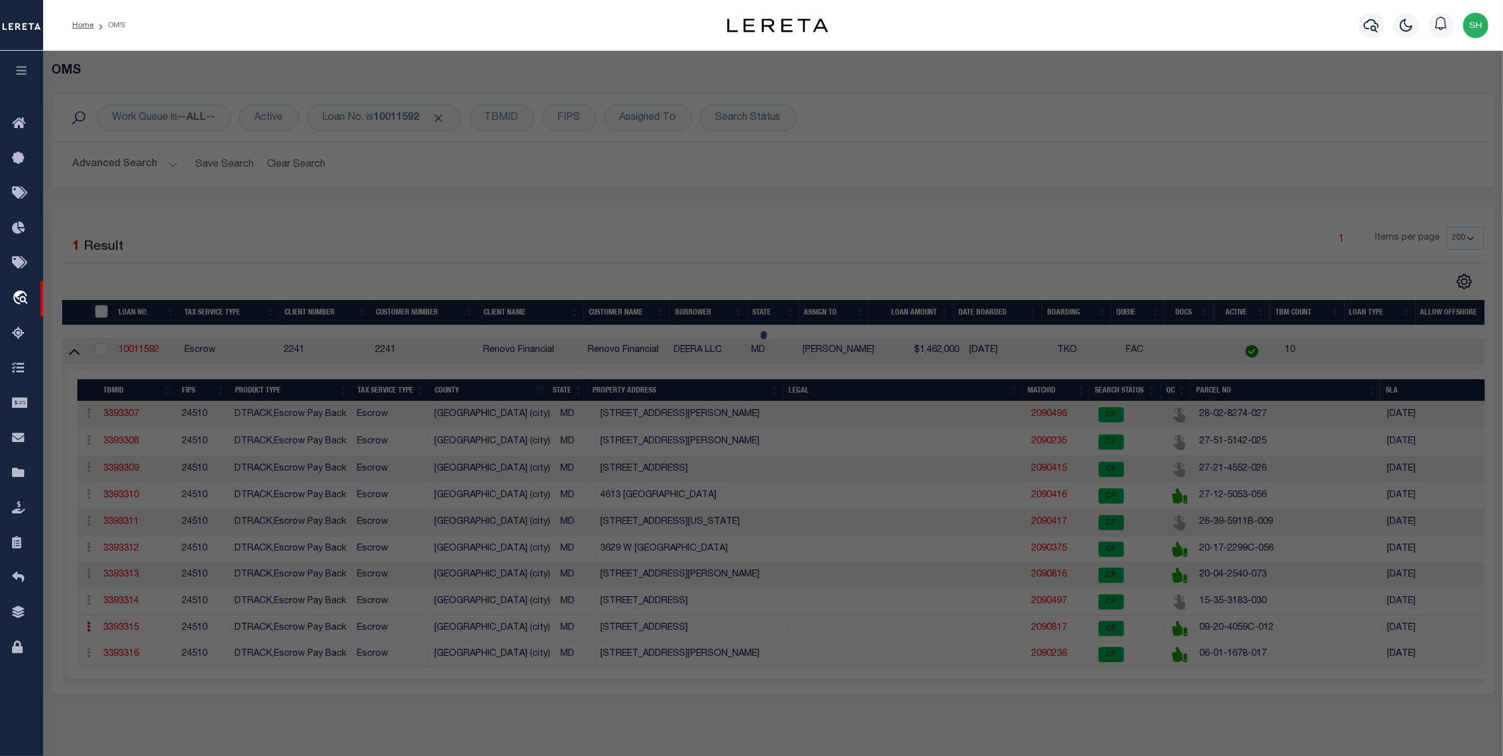
checkbox input "false"
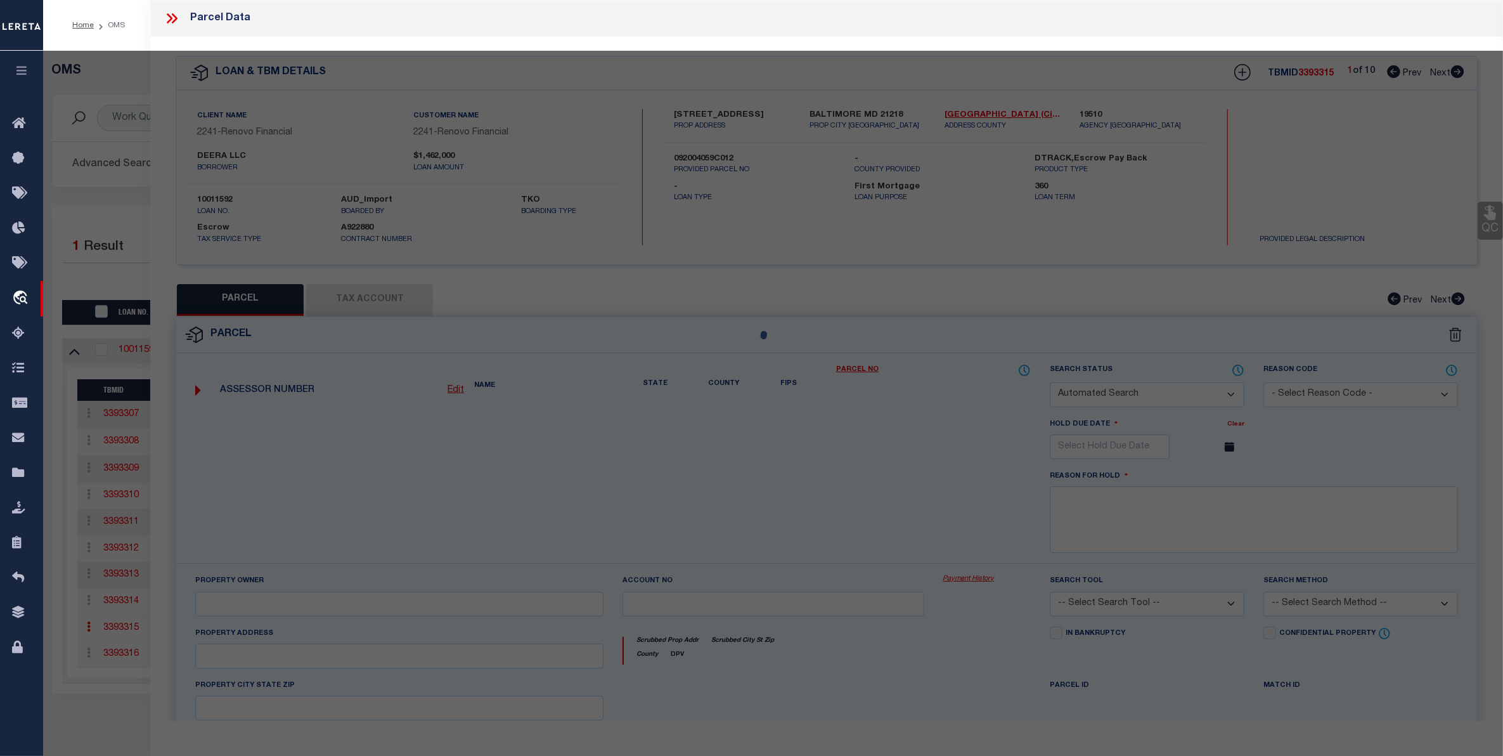
select select "CP"
type input "DEERA LLC"
select select "AGW"
select select "ADD"
type input "[STREET_ADDRESS]"
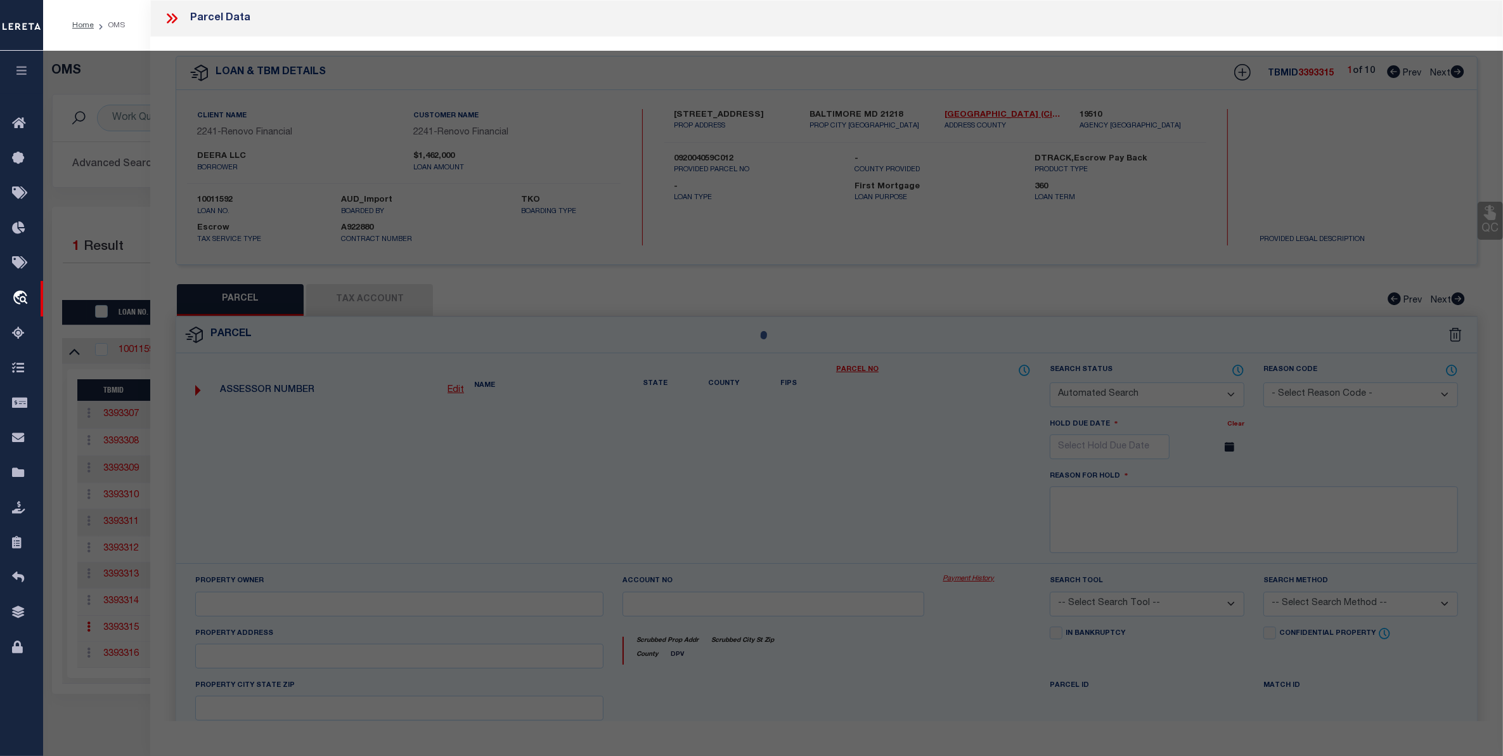
type input "BALTIMORE MD 21218"
type textarea "Information Only - Installment Tax Years Based on Agency Review"
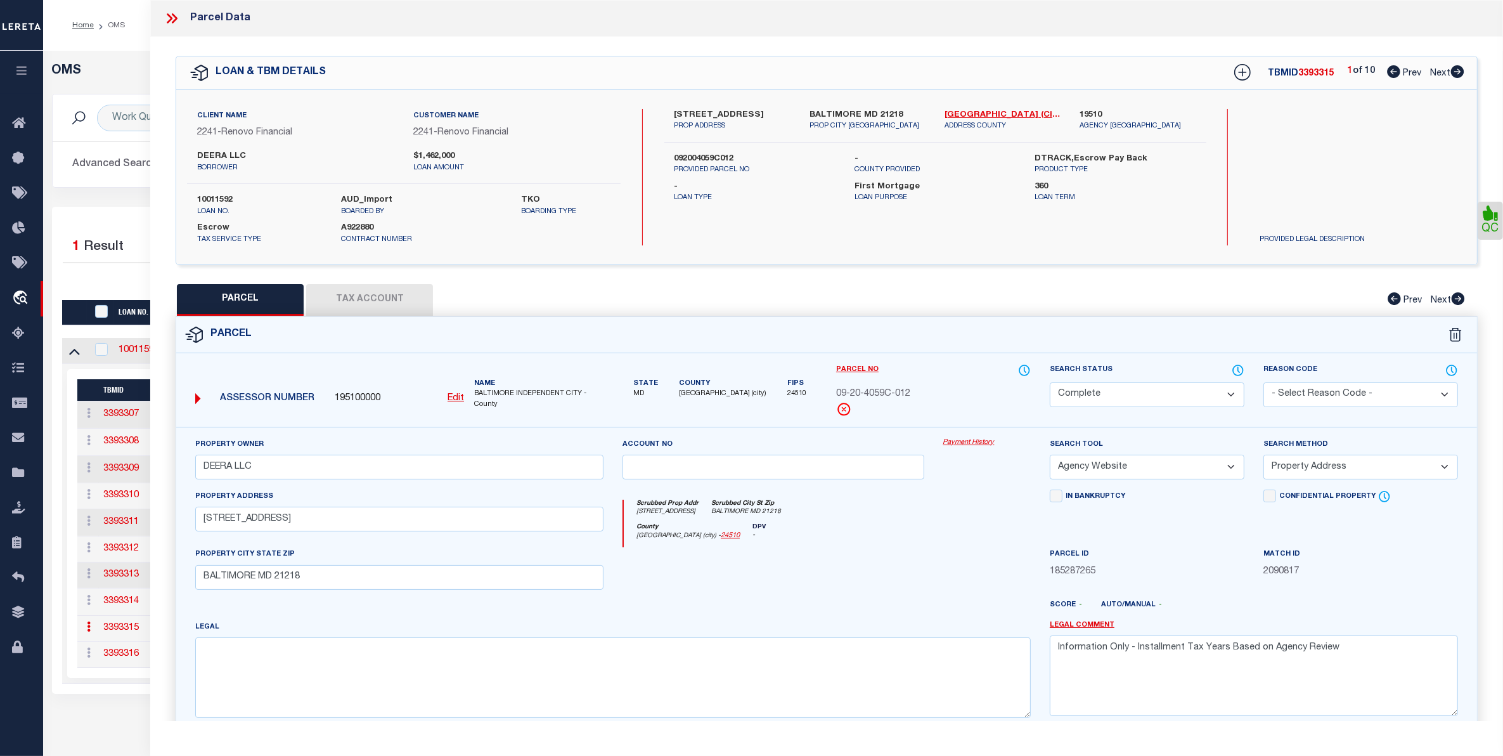
click at [974, 444] on link "Payment History" at bounding box center [987, 443] width 88 height 11
click at [127, 204] on div "Work Queue is --ALL-- Active Loan No. is 10011592 TBMID FIPS Assigned To Search…" at bounding box center [773, 150] width 1462 height 113
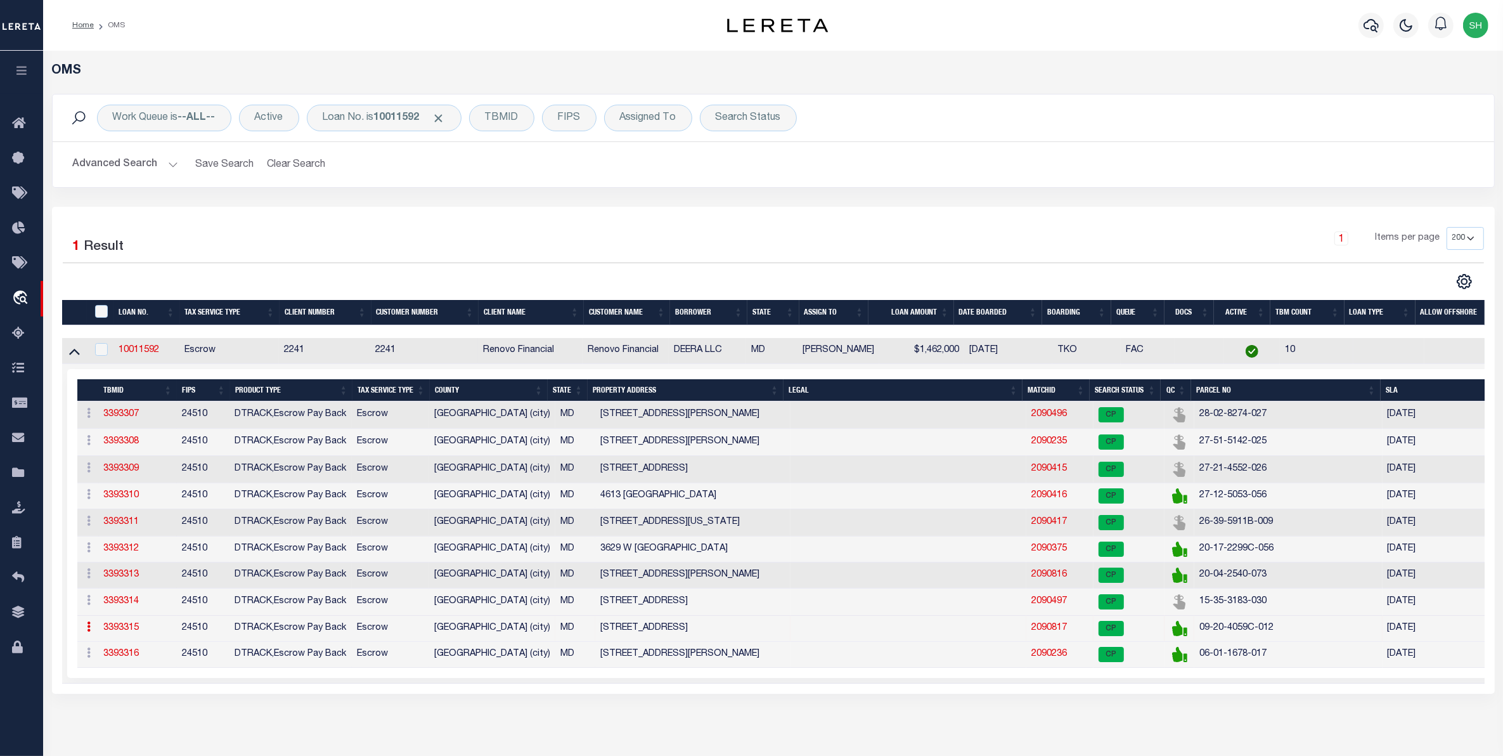
click at [535, 211] on div "Selected 1 Result 1 Items per page 10 25 50 100 200" at bounding box center [773, 450] width 1443 height 487
click at [20, 295] on icon "travel_explore" at bounding box center [22, 298] width 20 height 16
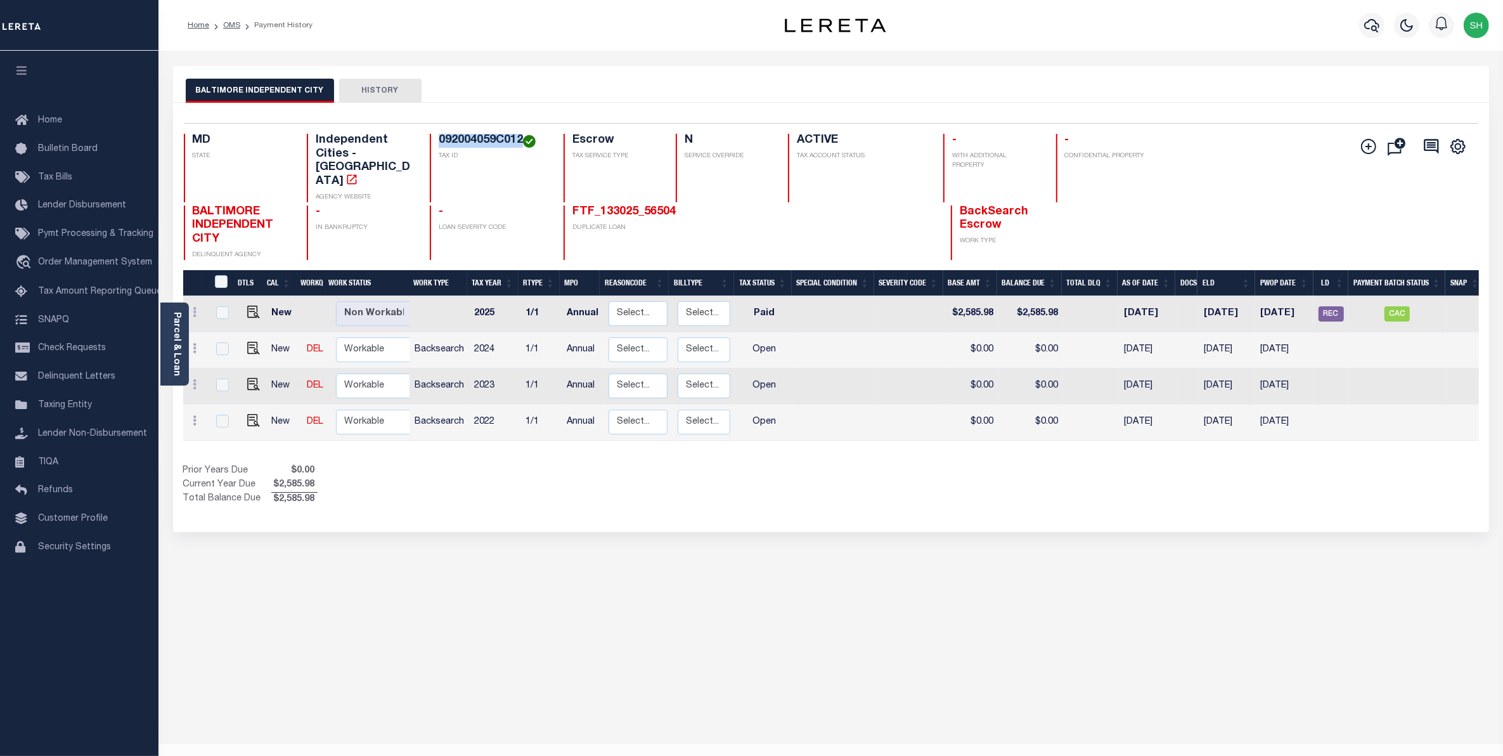
drag, startPoint x: 522, startPoint y: 140, endPoint x: 439, endPoint y: 133, distance: 83.4
click at [439, 133] on div "Selected 4 Results 1 Items per page 25 50 100 MD STATE Independent Cities - MD …" at bounding box center [831, 191] width 1315 height 137
copy h4 "092004059C012"
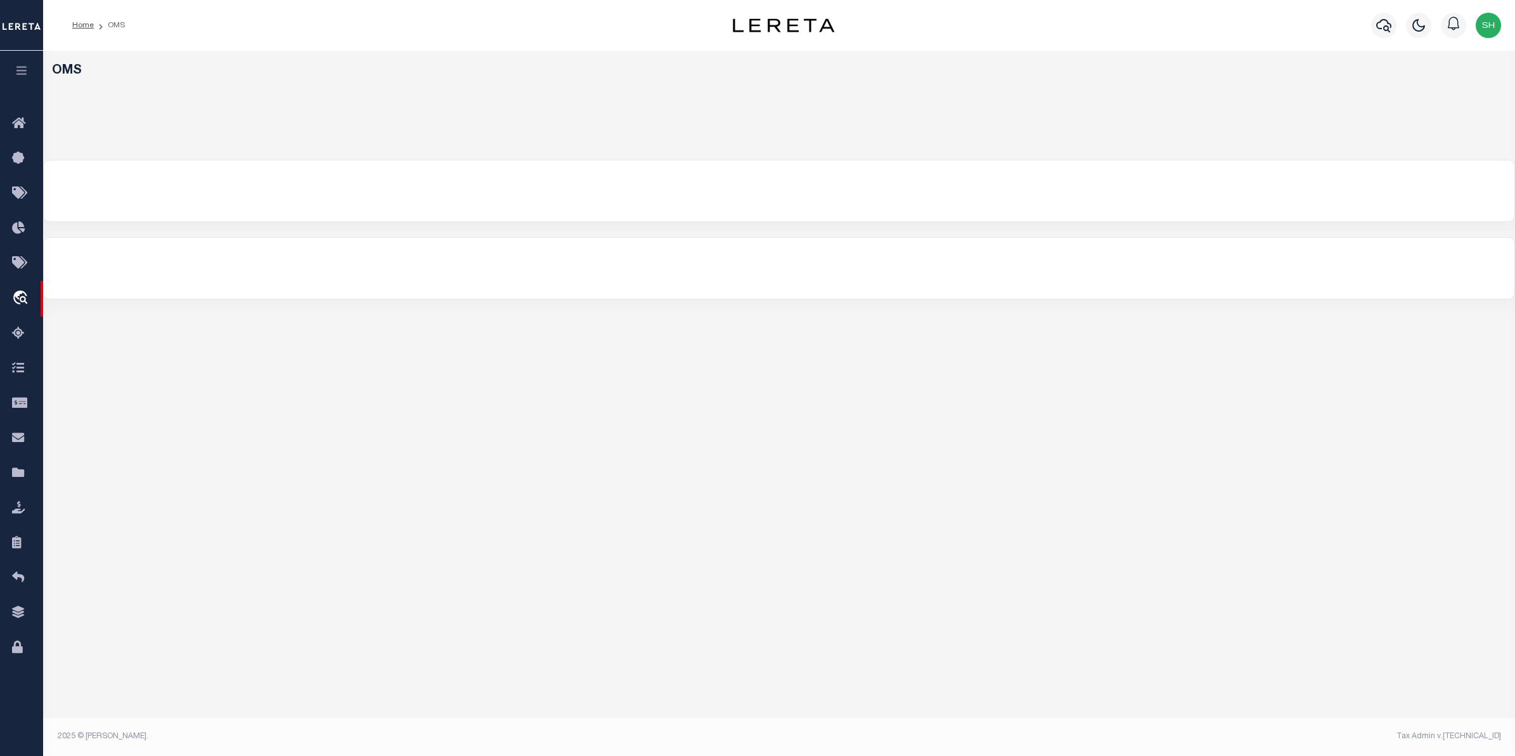
select select "200"
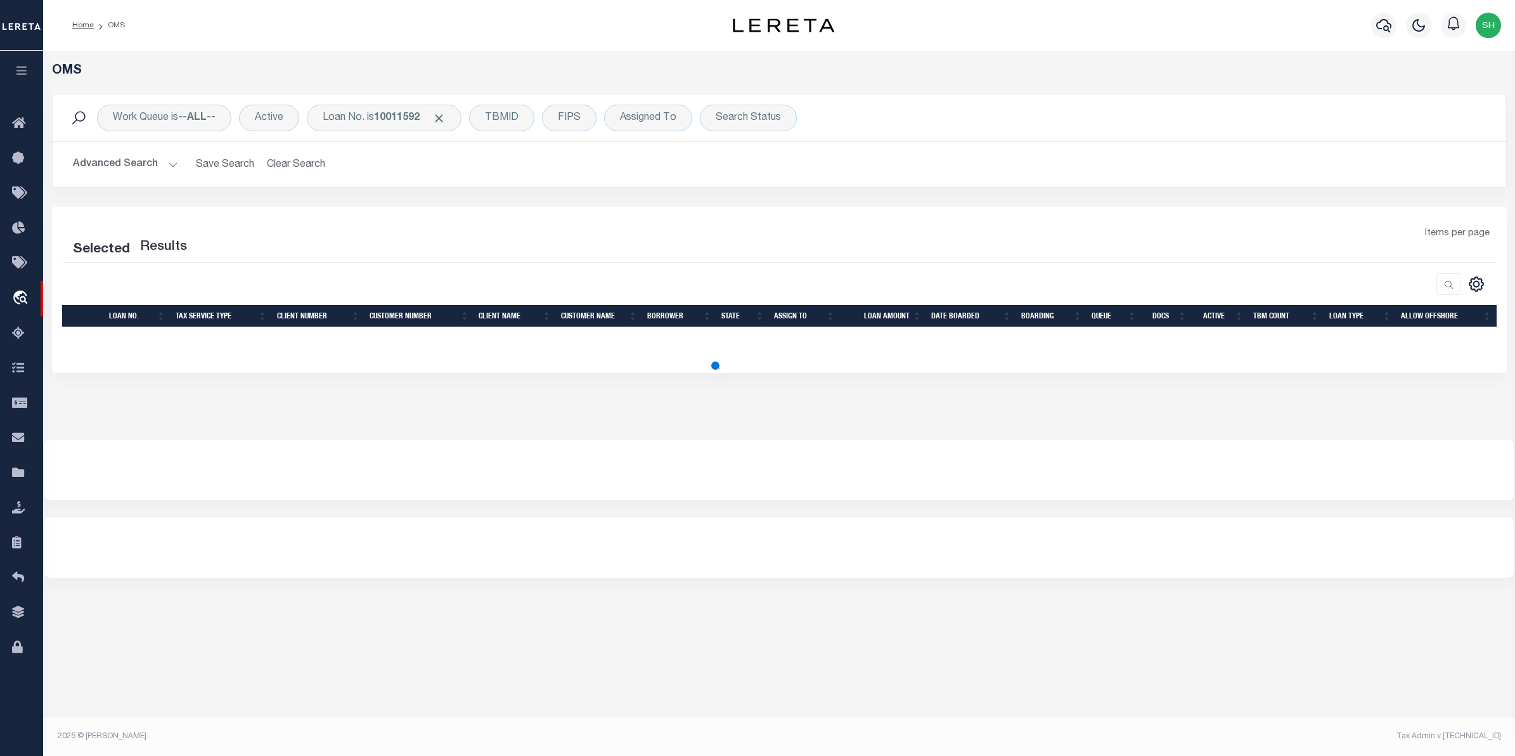
select select "200"
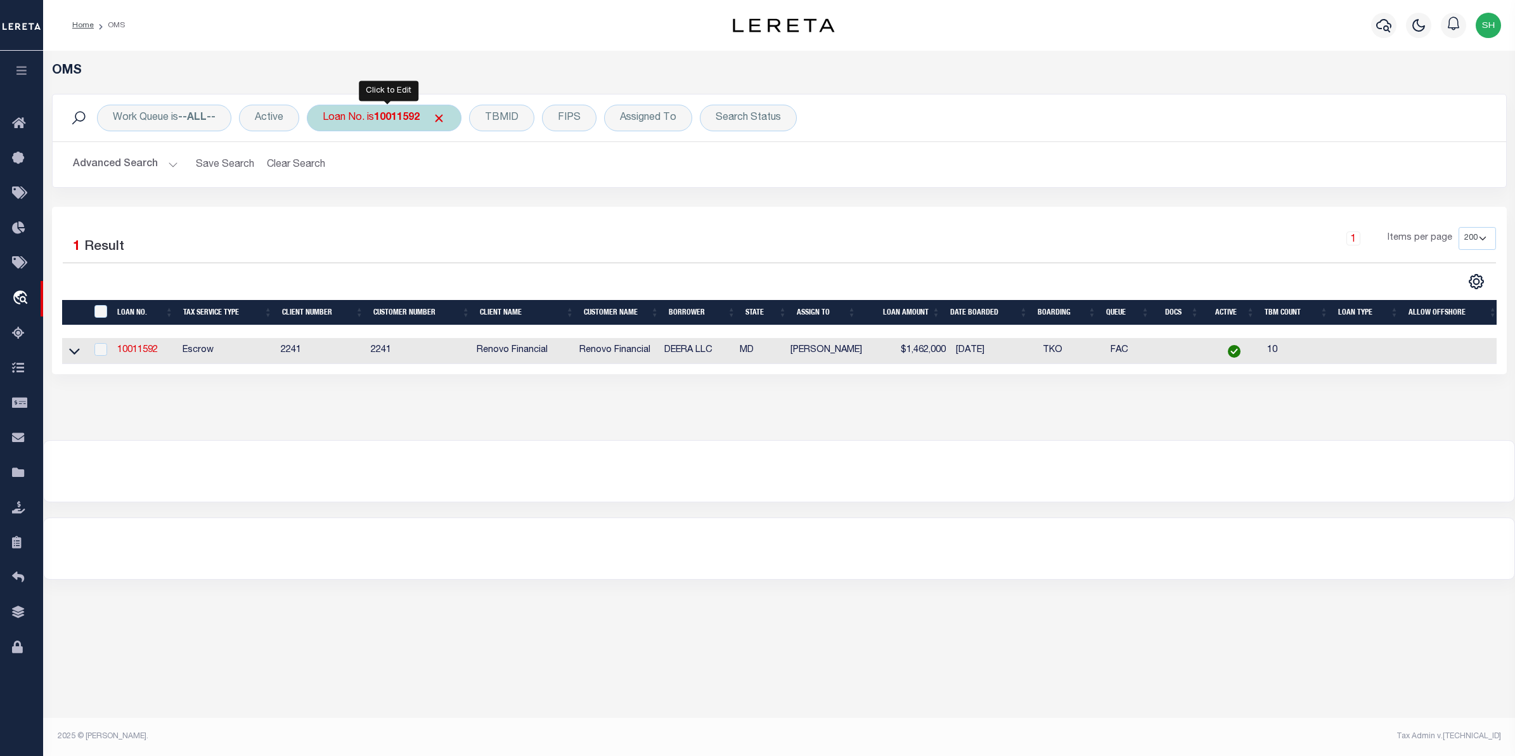
click at [425, 114] on div "Loan No. is 10011592" at bounding box center [384, 118] width 155 height 27
type input "10021125"
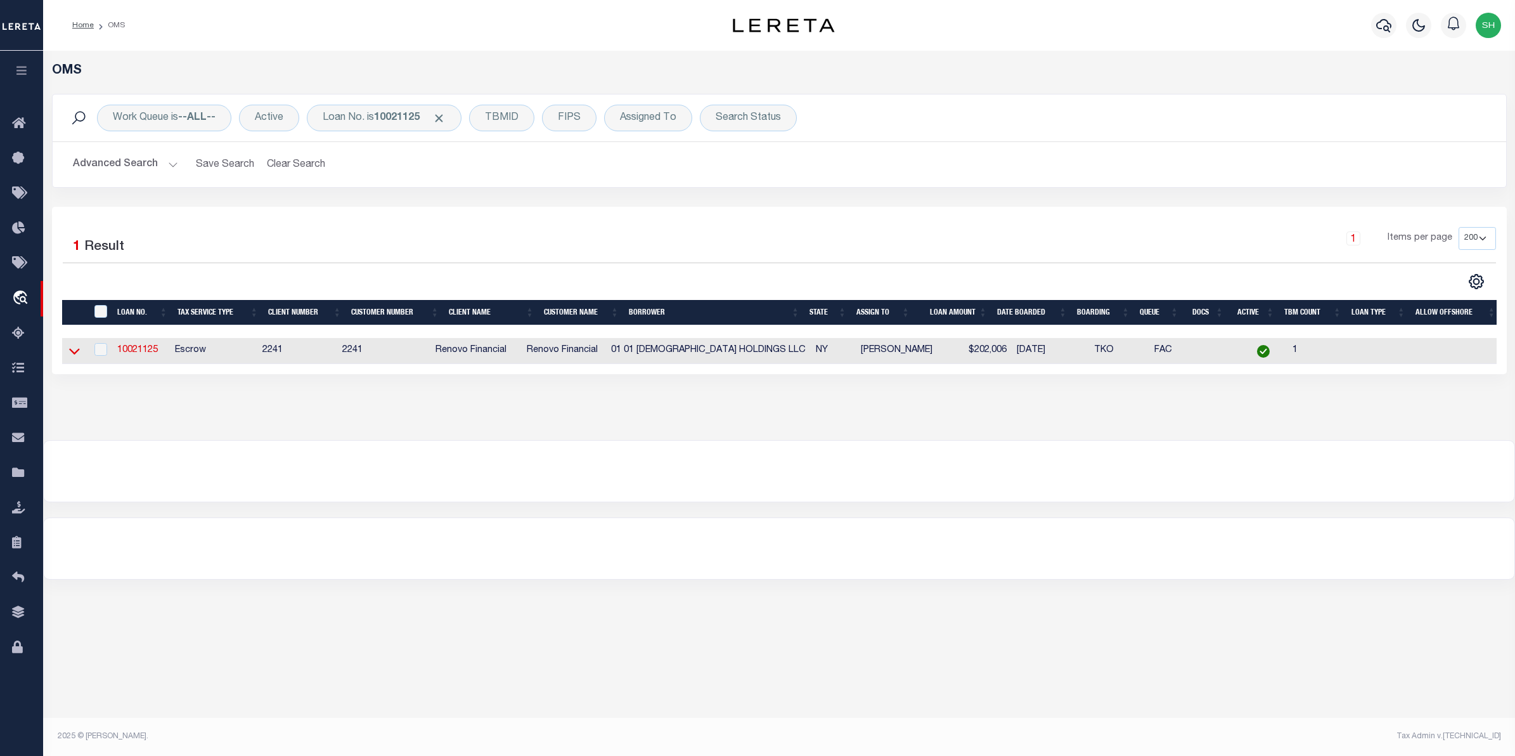
click at [75, 357] on icon at bounding box center [74, 350] width 11 height 13
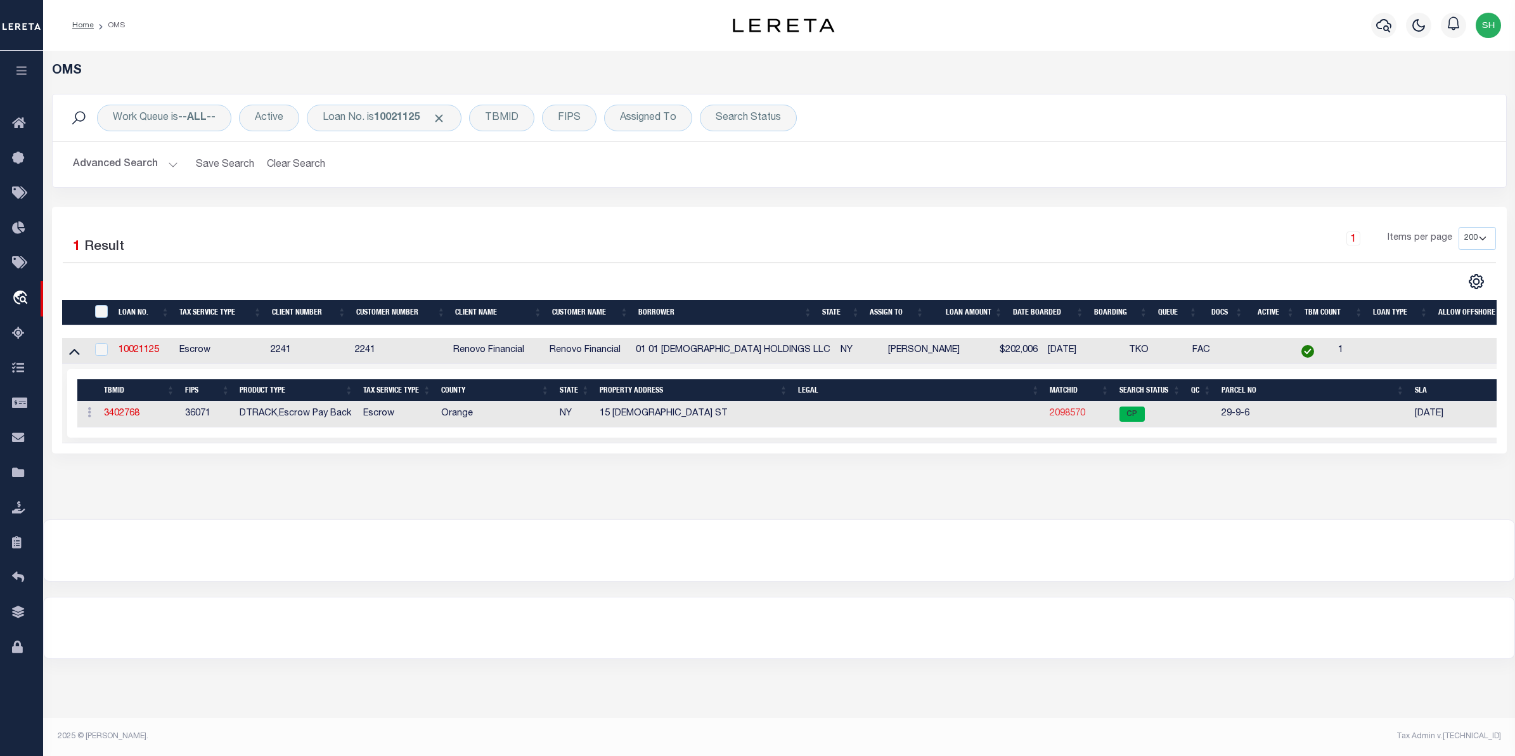
click at [1060, 418] on link "2098570" at bounding box center [1068, 413] width 36 height 9
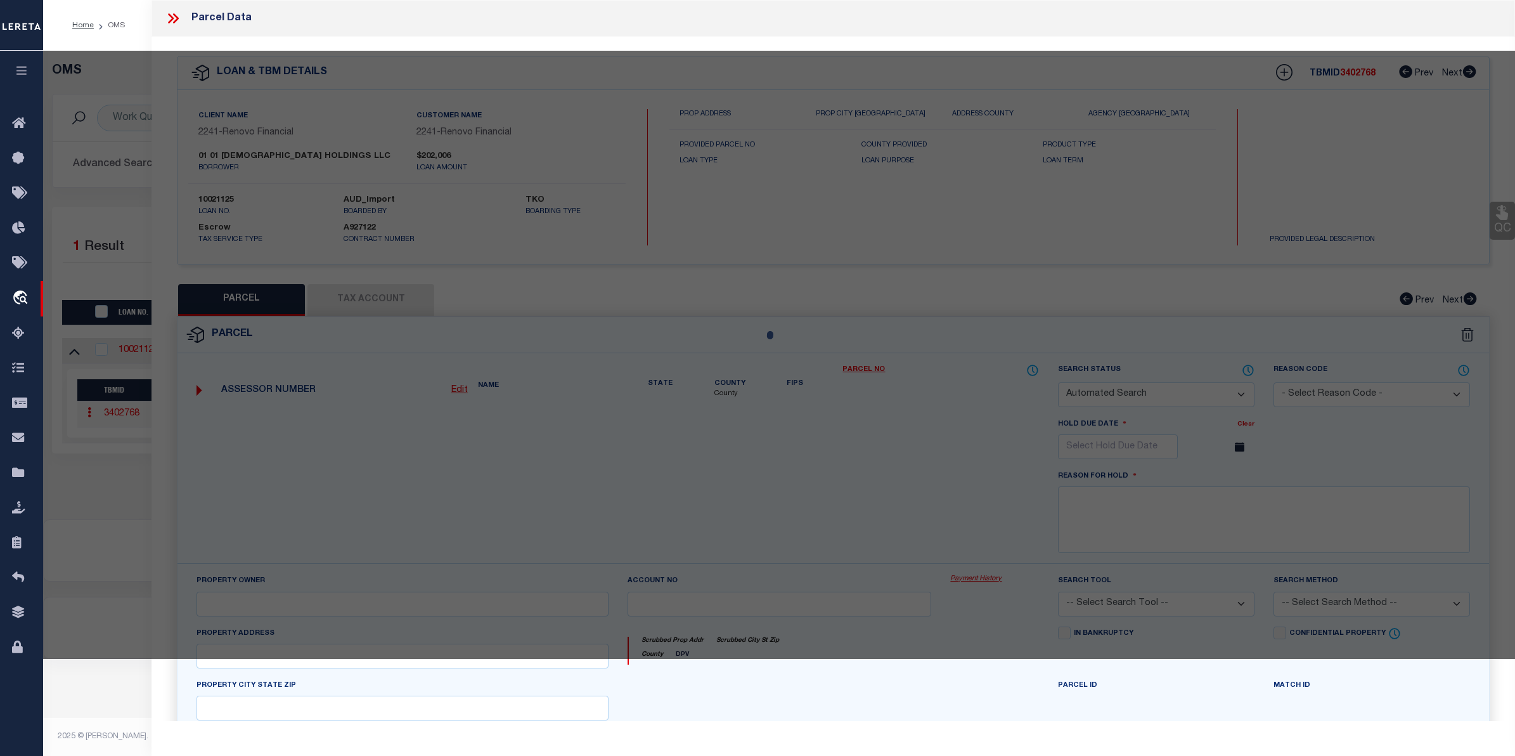
checkbox input "false"
select select "CP"
type input "01 Lutheran Holdings LLC"
select select "AGW"
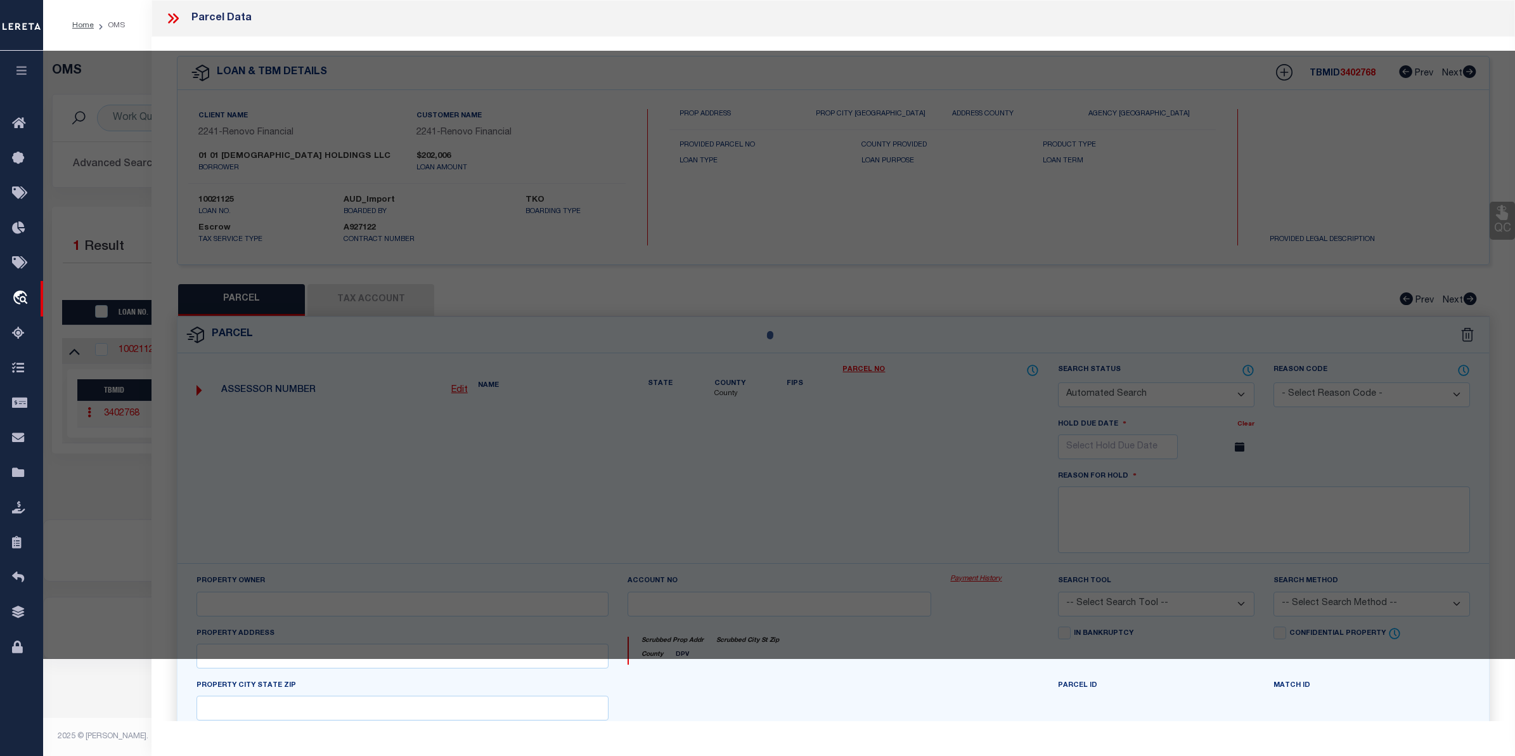
select select "ADD"
type input "15 Lutheran St"
type input "NEWBURGH, NY 12550"
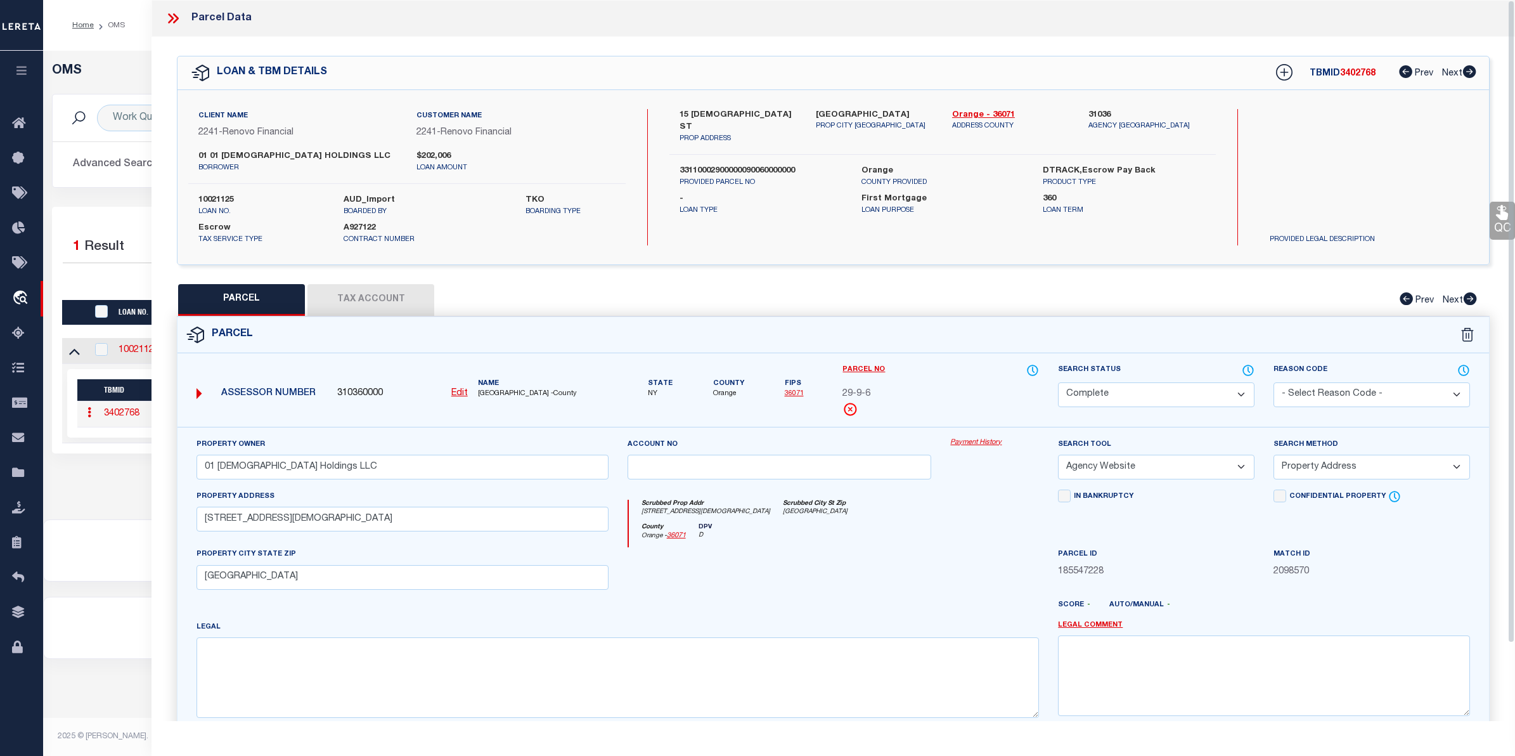
click at [986, 436] on div "Property Owner 01 Lutheran Holdings LLC Account no Payment History Search Tool …" at bounding box center [834, 593] width 1312 height 332
click at [975, 446] on link "Payment History" at bounding box center [994, 443] width 89 height 11
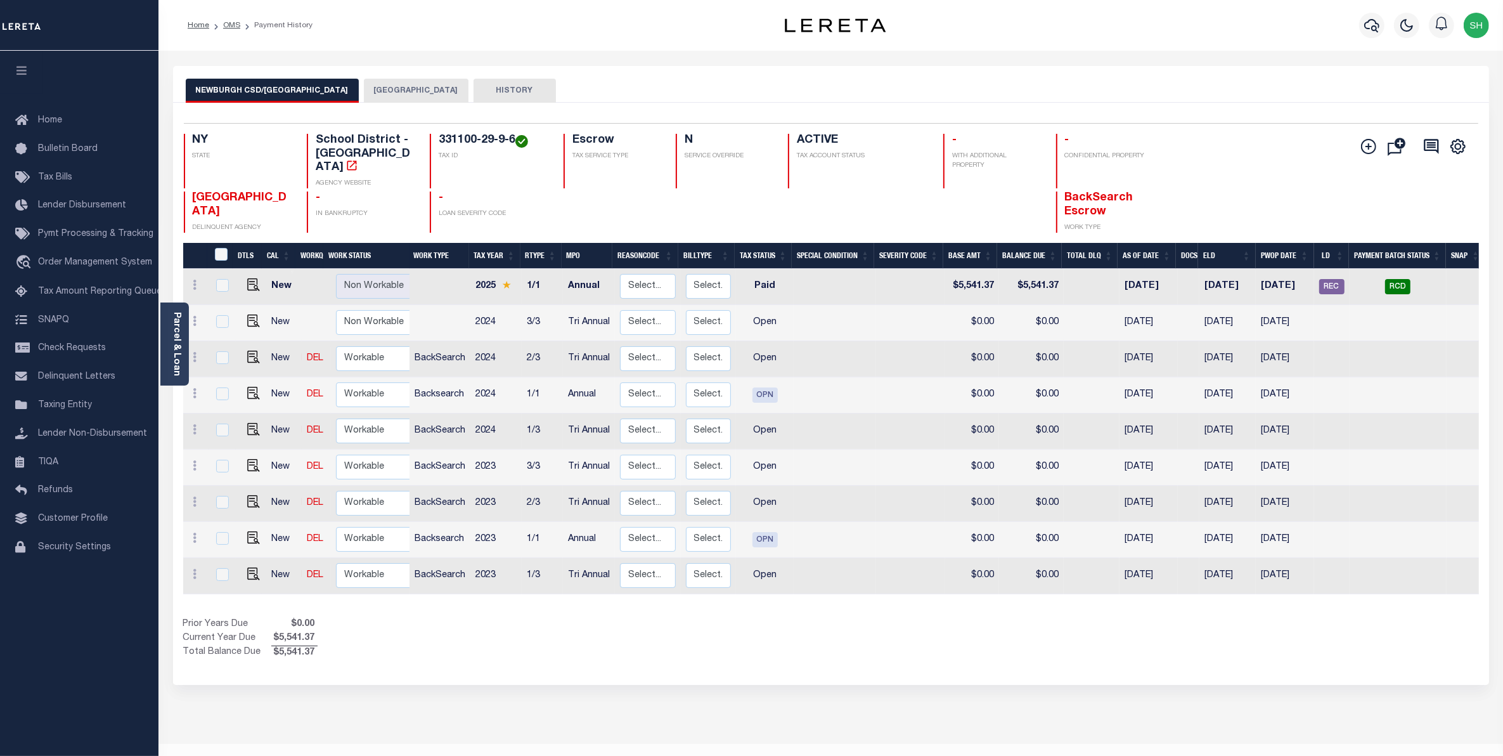
click at [391, 87] on button "[GEOGRAPHIC_DATA]" at bounding box center [416, 91] width 105 height 24
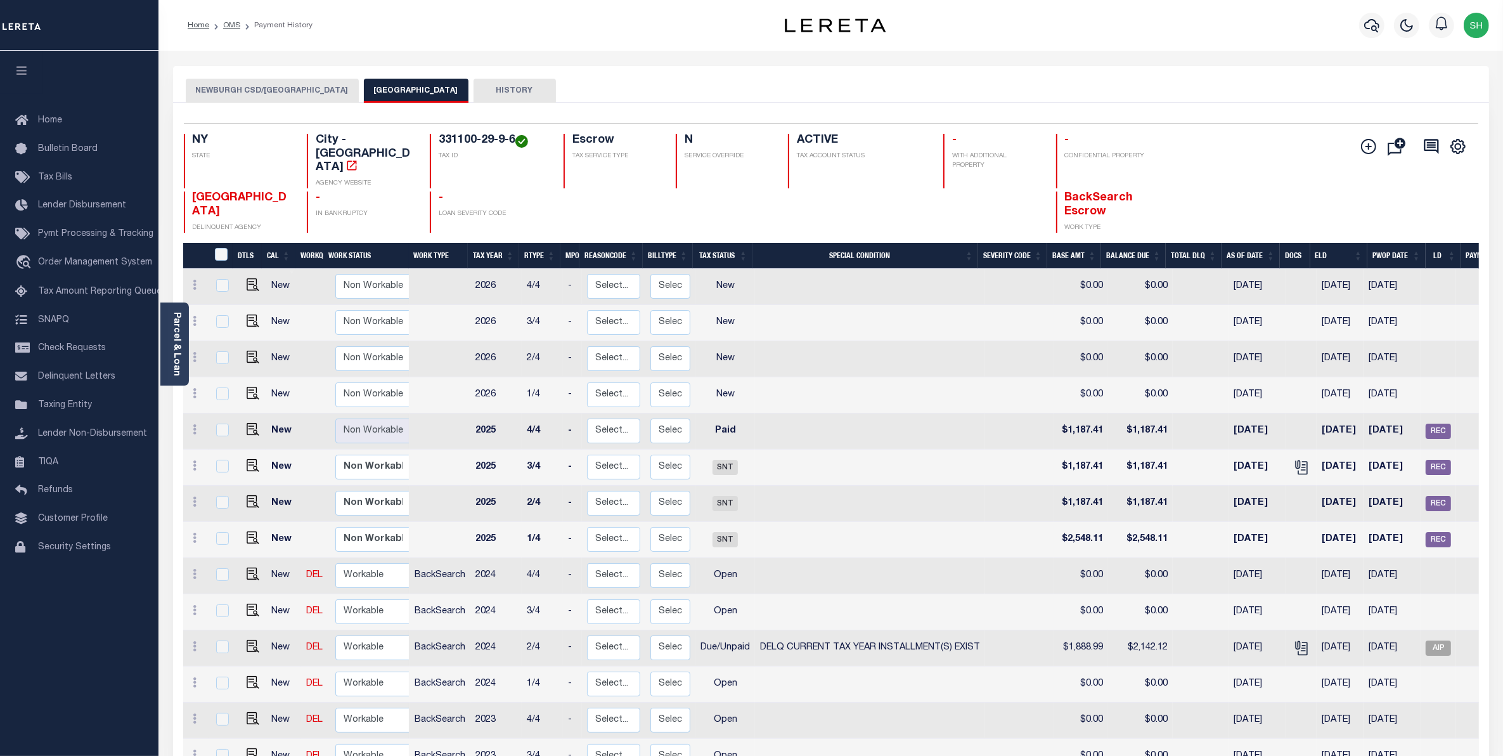
click at [1273, 204] on div "Add Installment Line [GEOGRAPHIC_DATA]" at bounding box center [1370, 183] width 216 height 99
click at [303, 86] on button "NEWBURGH CSD/[GEOGRAPHIC_DATA]" at bounding box center [272, 91] width 173 height 24
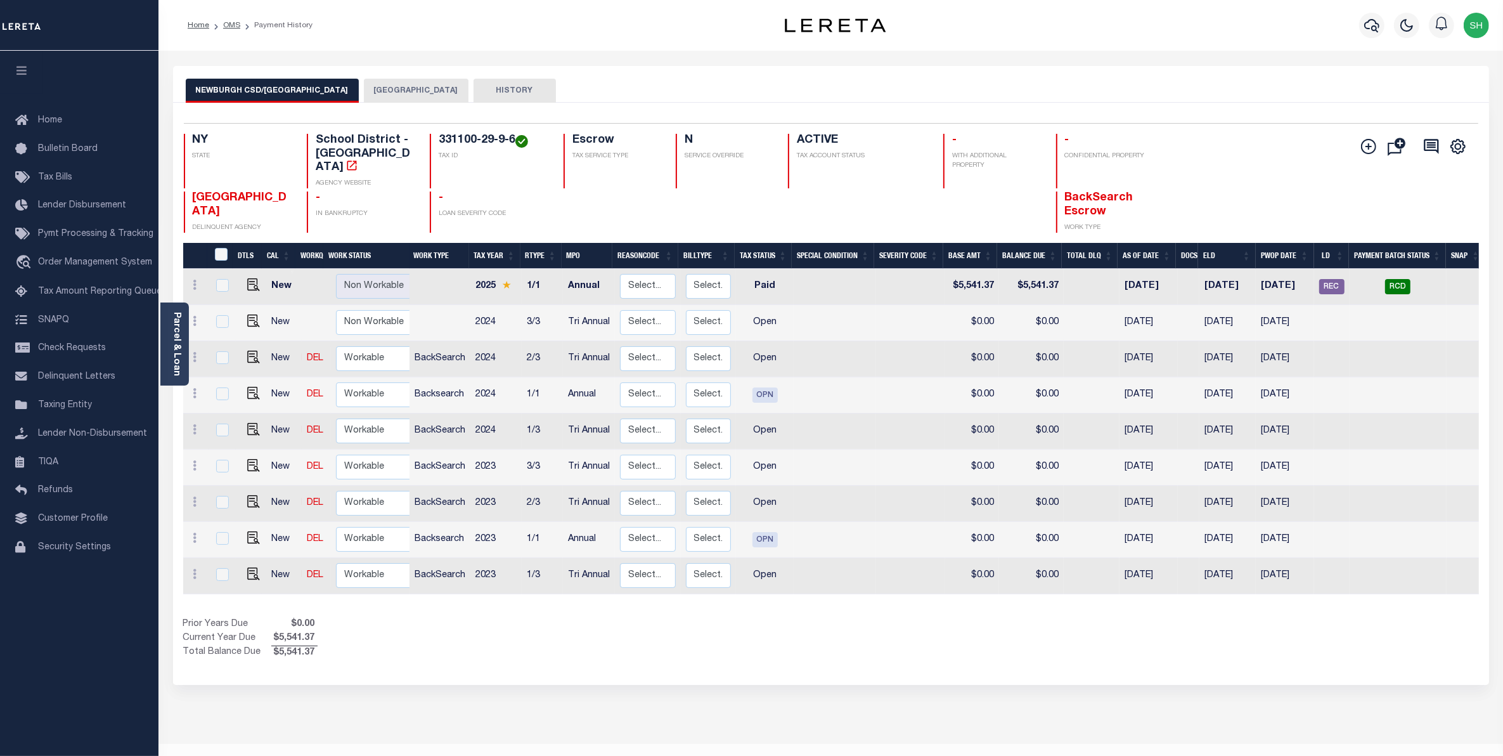
click at [374, 86] on button "NEWBURGH CITY" at bounding box center [416, 91] width 105 height 24
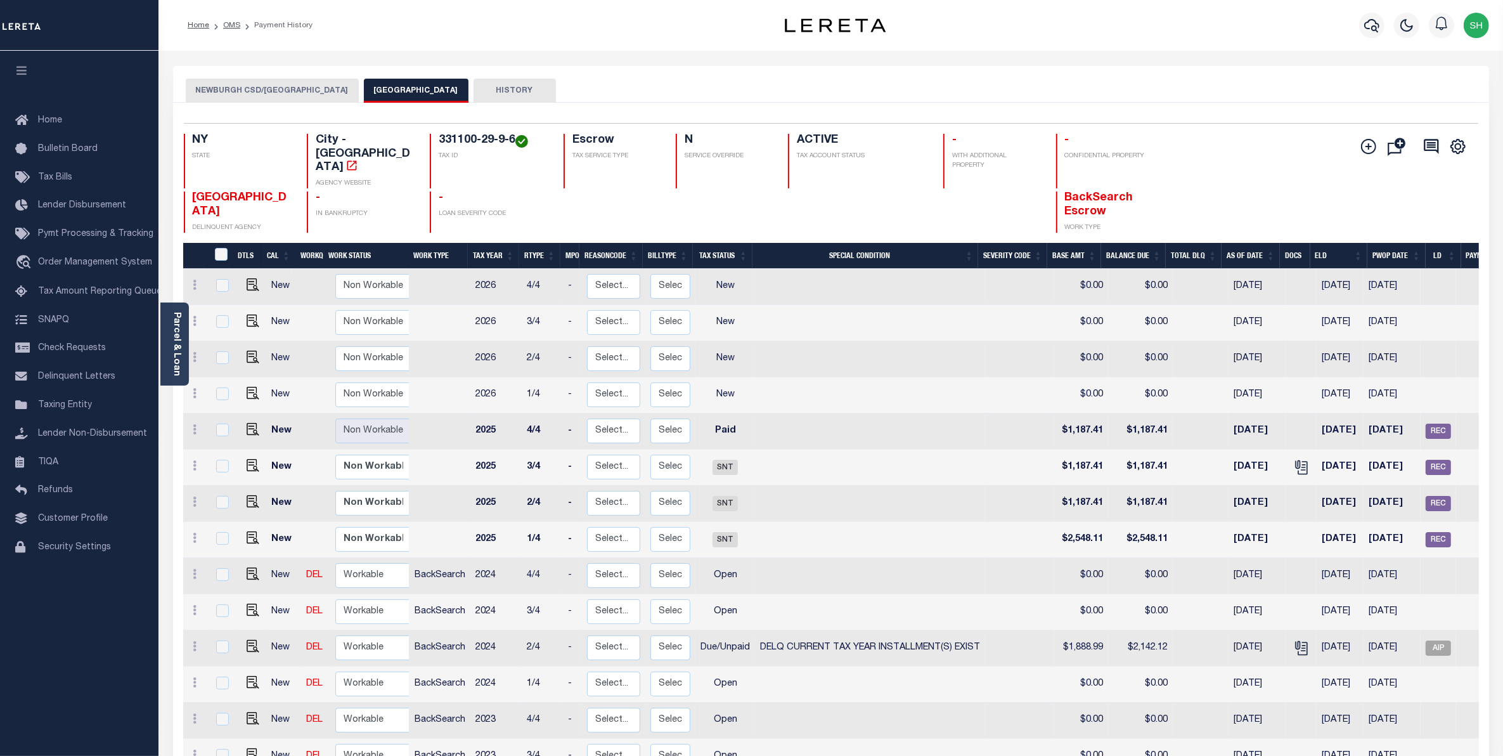
click at [1317, 176] on div "Add Installment Line Bad Parcel Fees" at bounding box center [1370, 183] width 216 height 99
click at [739, 79] on div "NEWBURGH CSD/NEWBURGH CITY NEWBURGH CITY HISTORY" at bounding box center [831, 90] width 1291 height 23
click at [115, 264] on span "Order Management System" at bounding box center [95, 262] width 114 height 9
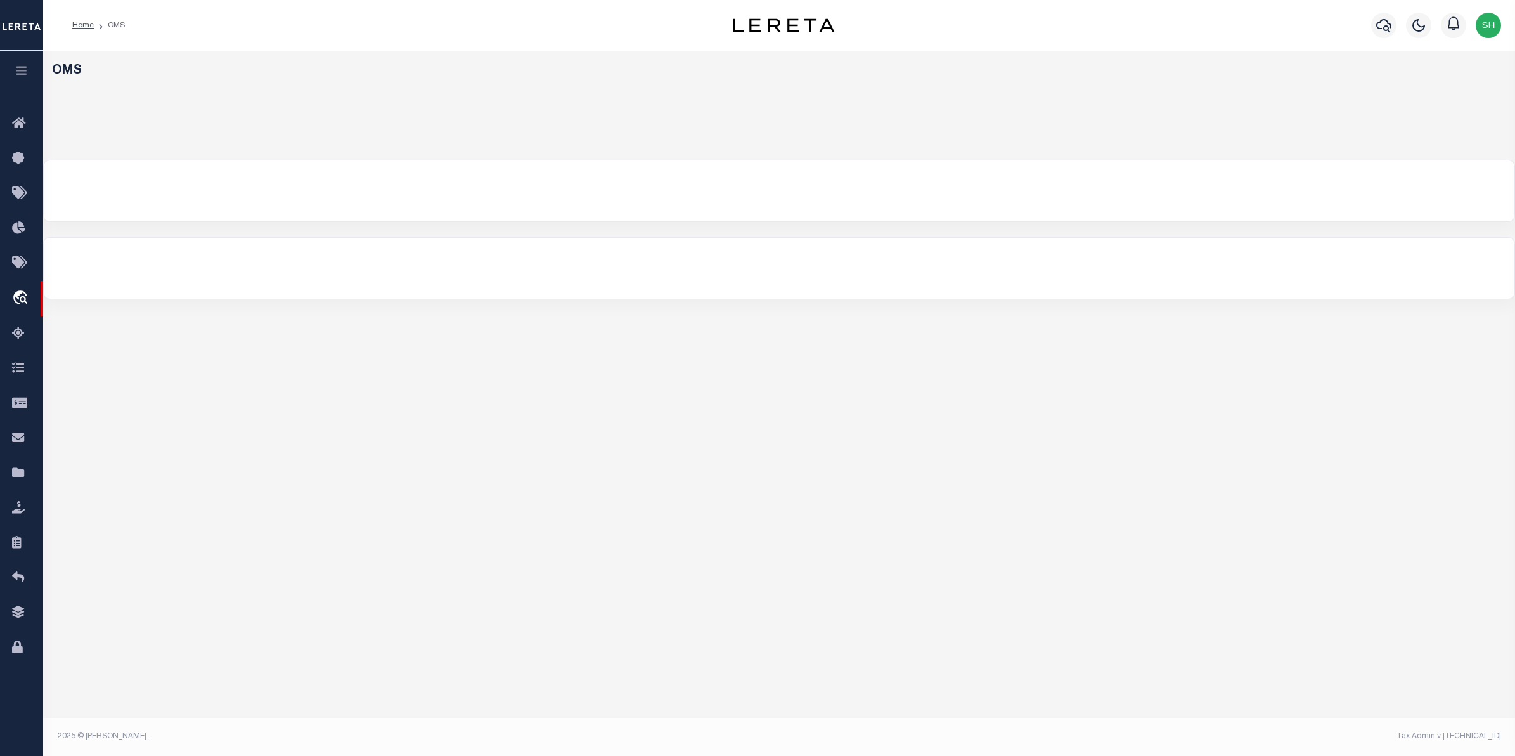
select select "200"
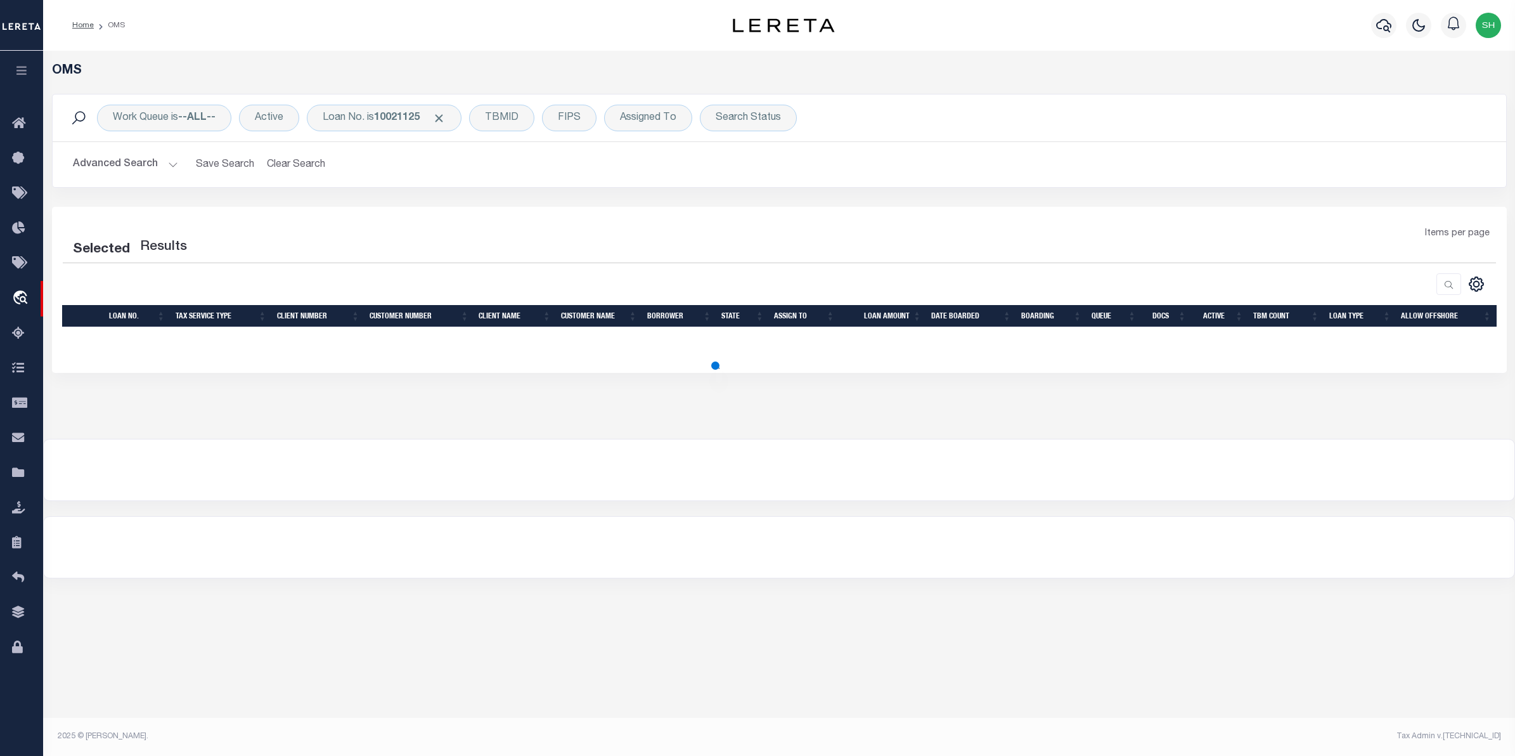
select select "200"
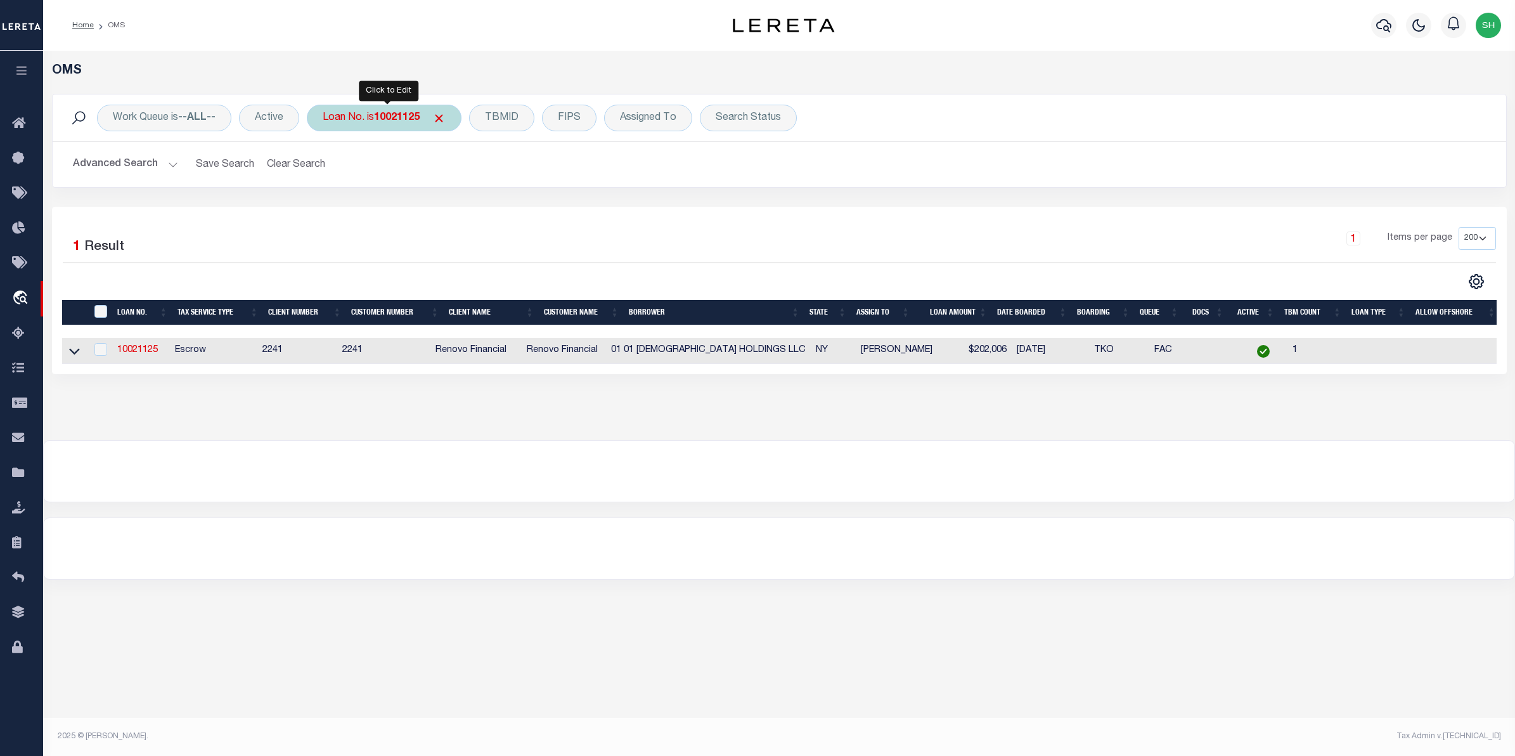
click at [346, 124] on div "Loan No. is 10021125" at bounding box center [384, 118] width 155 height 27
type input "8614"
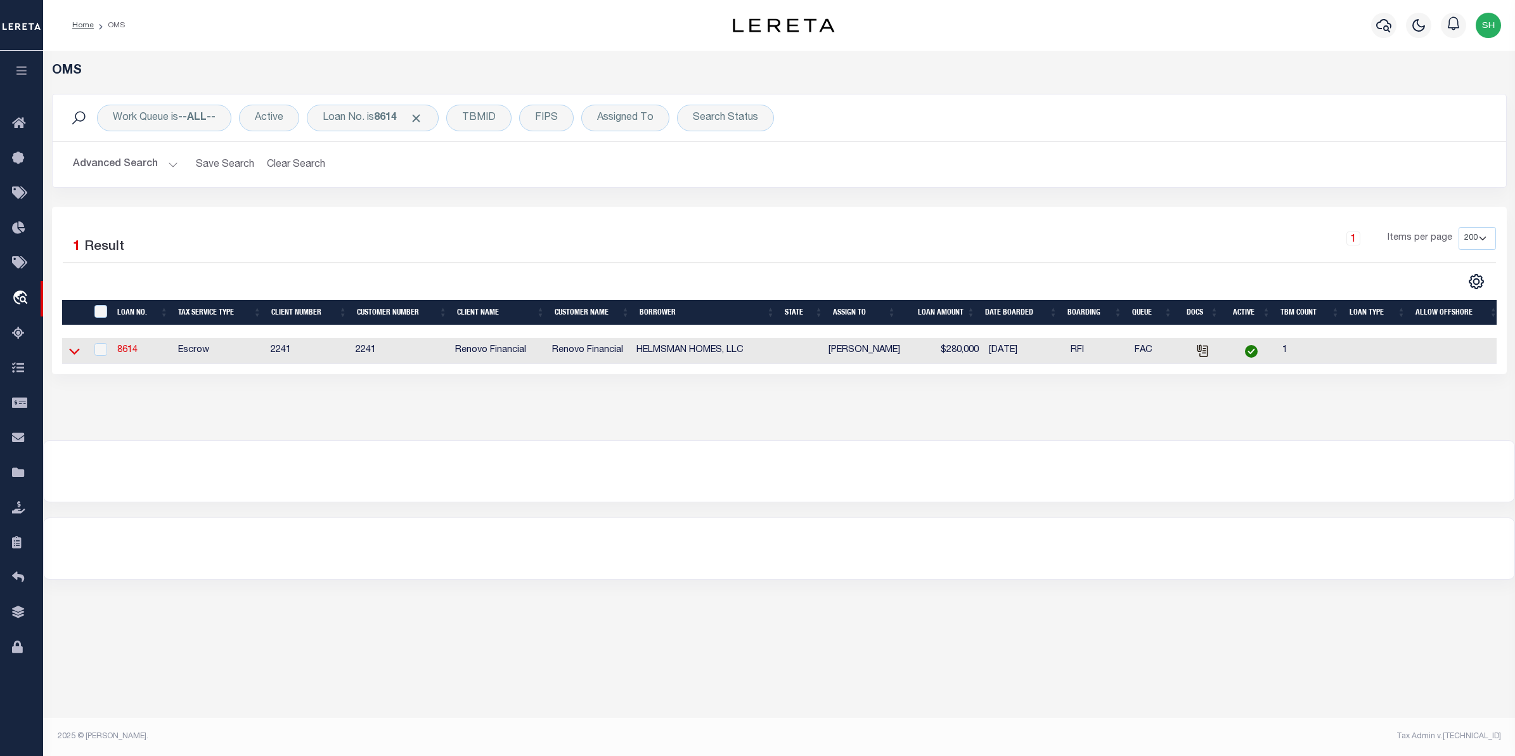
click at [75, 350] on icon at bounding box center [74, 350] width 11 height 13
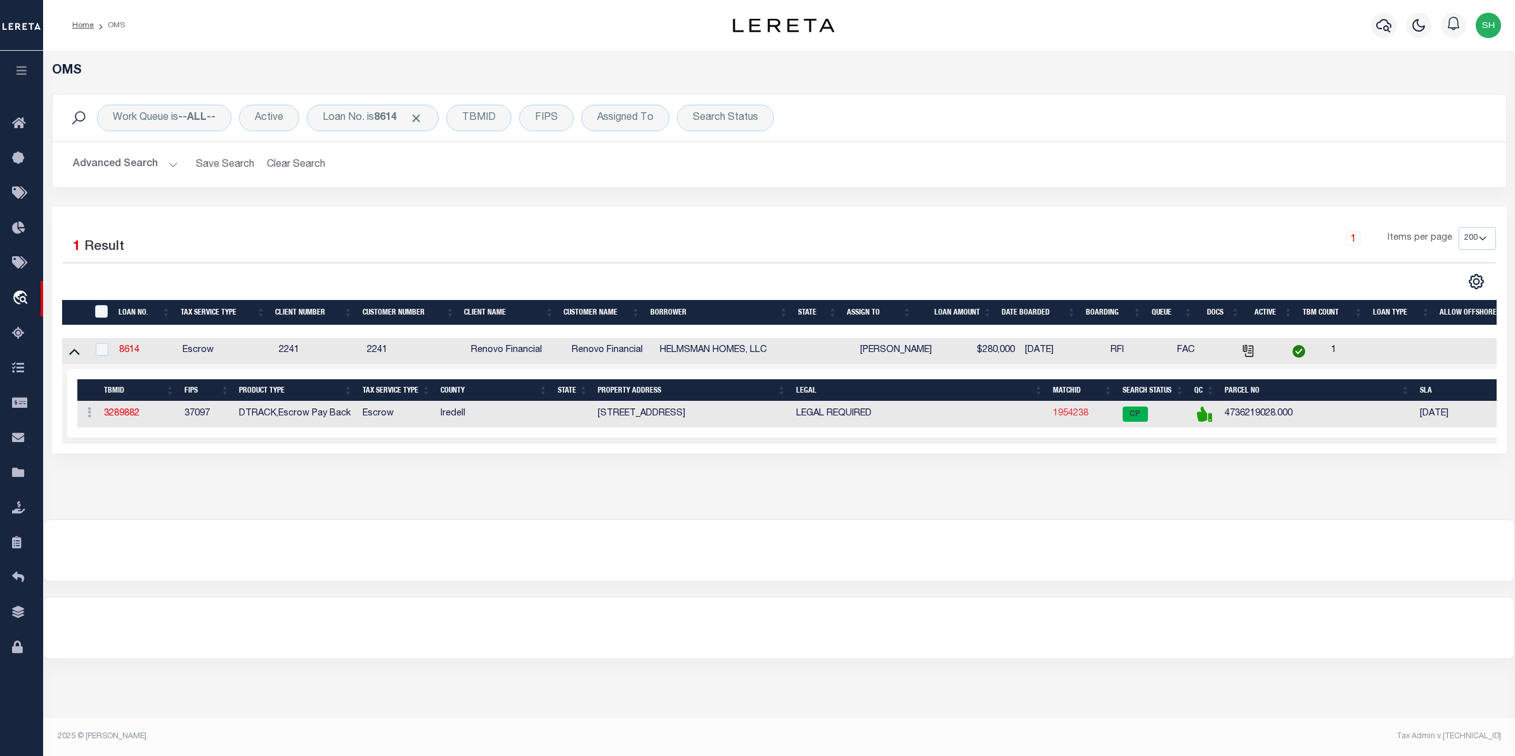
click at [1061, 413] on link "1954238" at bounding box center [1071, 413] width 36 height 9
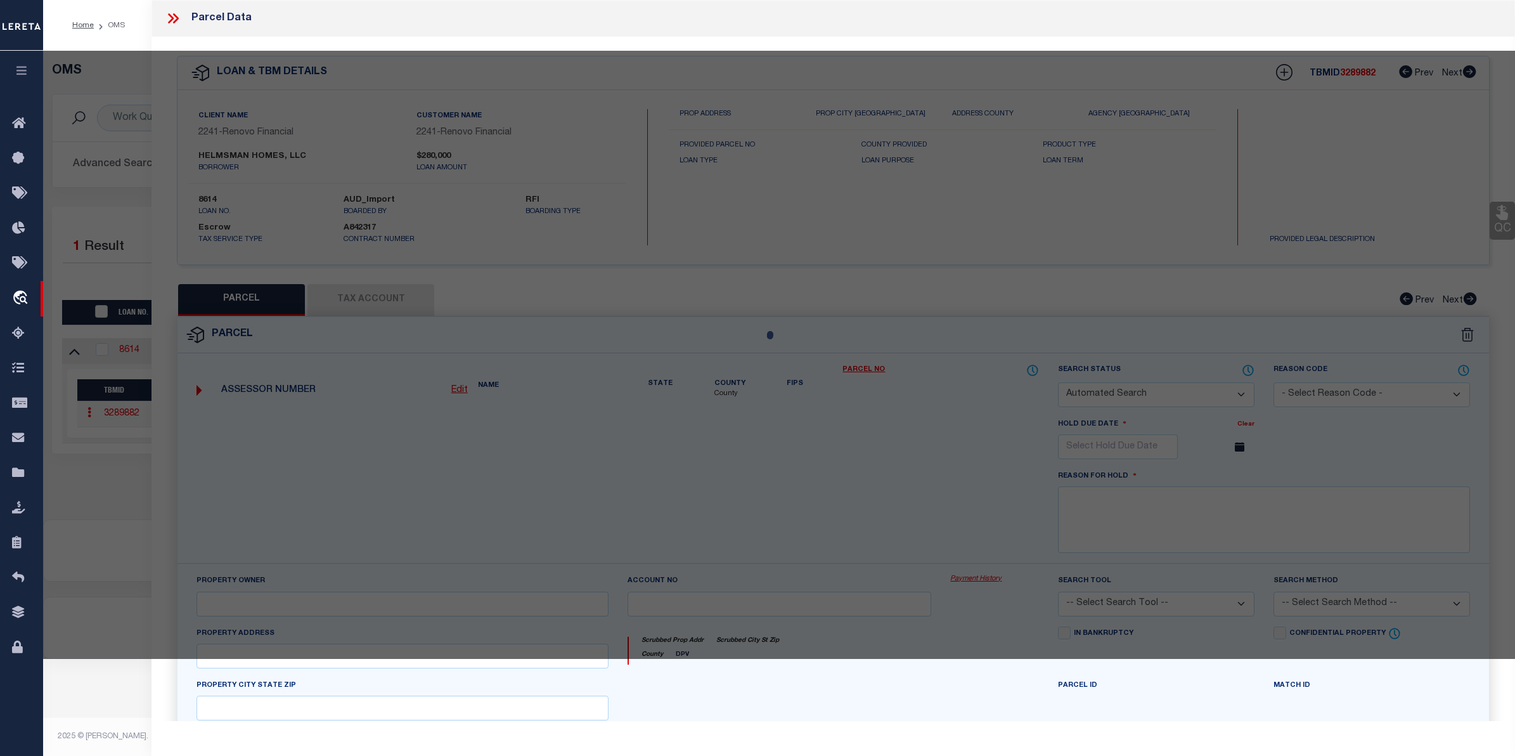
checkbox input "false"
select select "CP"
type input "HELMSMAN HOMES LLC"
select select
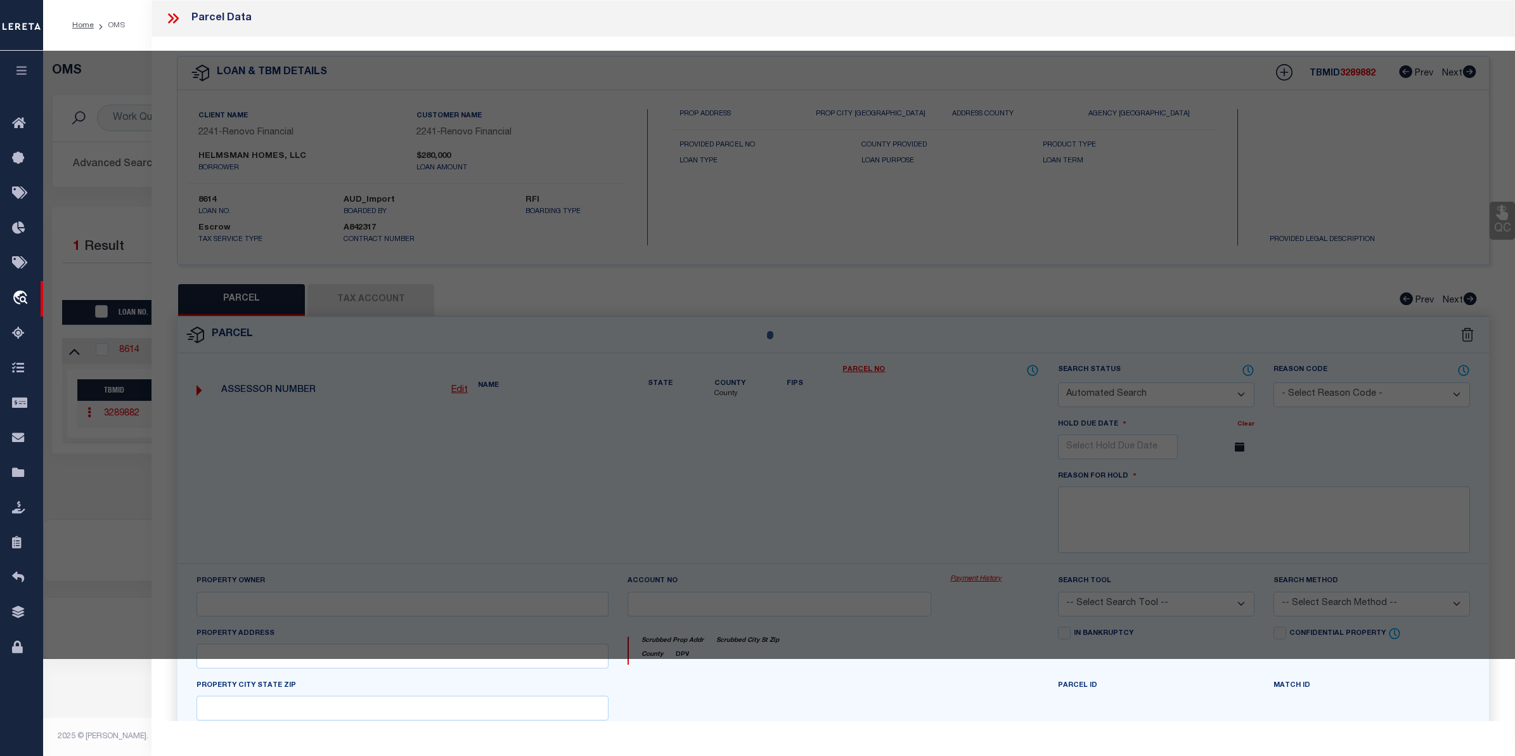
type input "125 RED CEDAR LN"
checkbox input "false"
type input "Statesville, NC 28625"
type textarea "SULLIVAN FIELDS Lot 55"
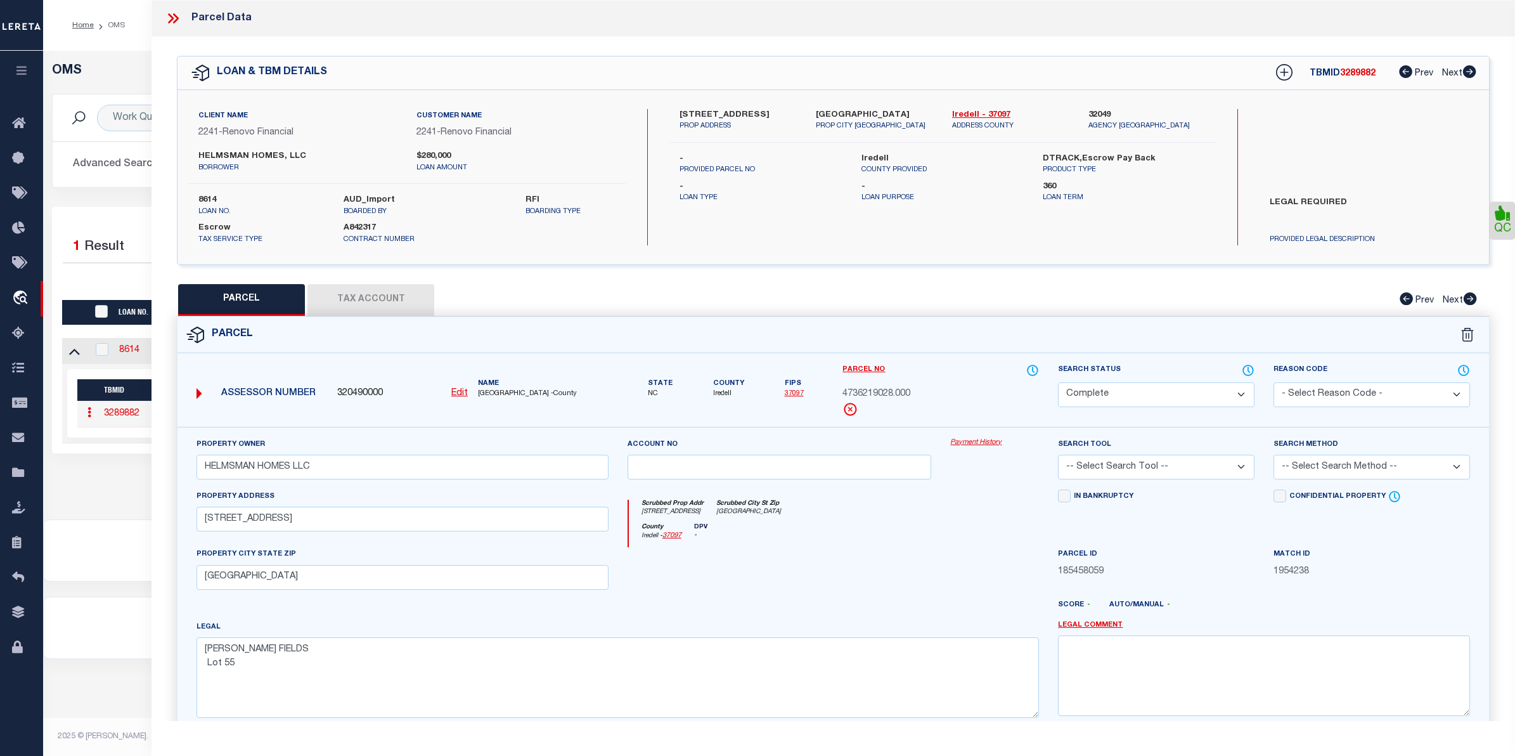
click at [990, 443] on link "Payment History" at bounding box center [994, 443] width 89 height 11
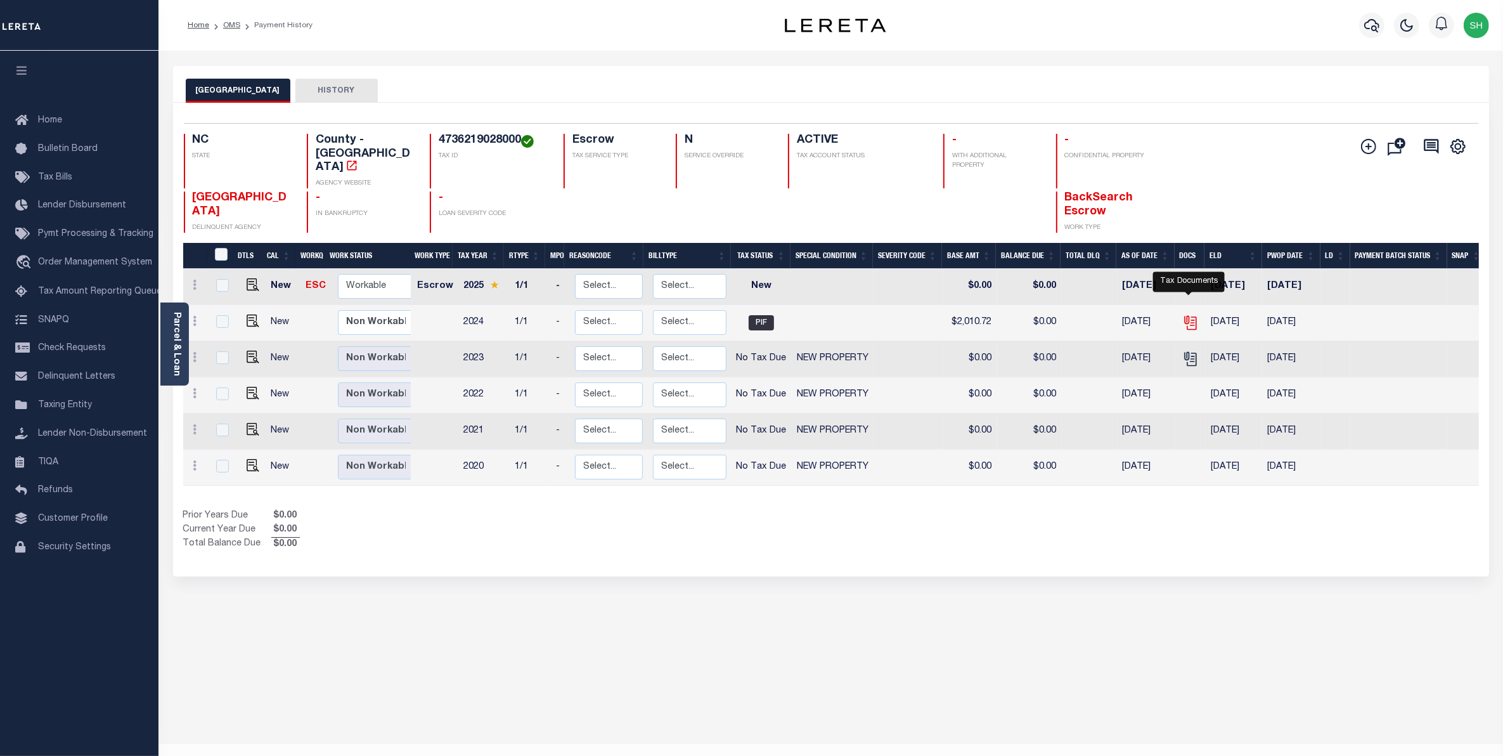
click at [1186, 314] on icon "" at bounding box center [1191, 322] width 16 height 16
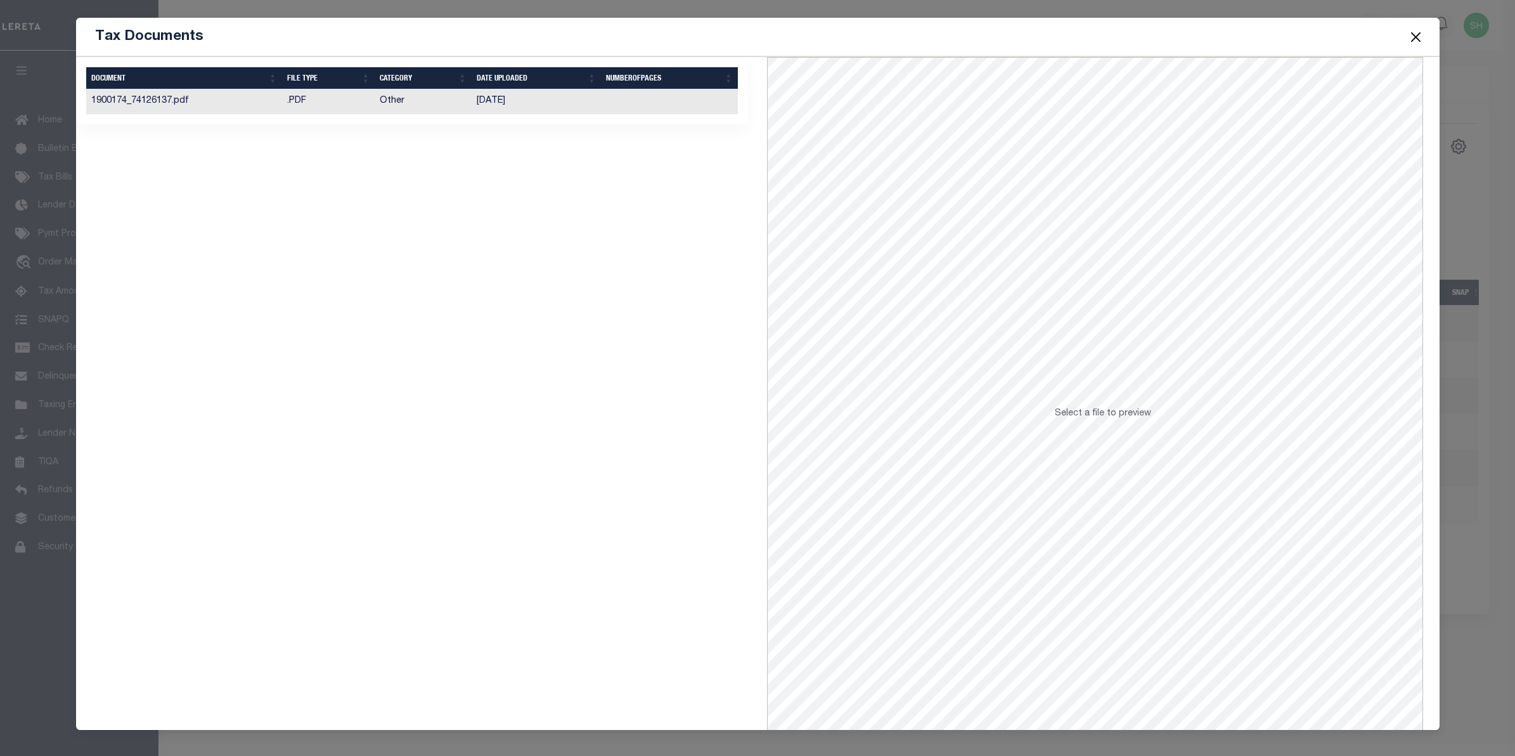
click at [395, 107] on td "Other" at bounding box center [423, 101] width 97 height 25
click at [971, 25] on div "Tax Documents" at bounding box center [758, 37] width 1364 height 39
click at [1420, 39] on button "Close" at bounding box center [1416, 37] width 16 height 16
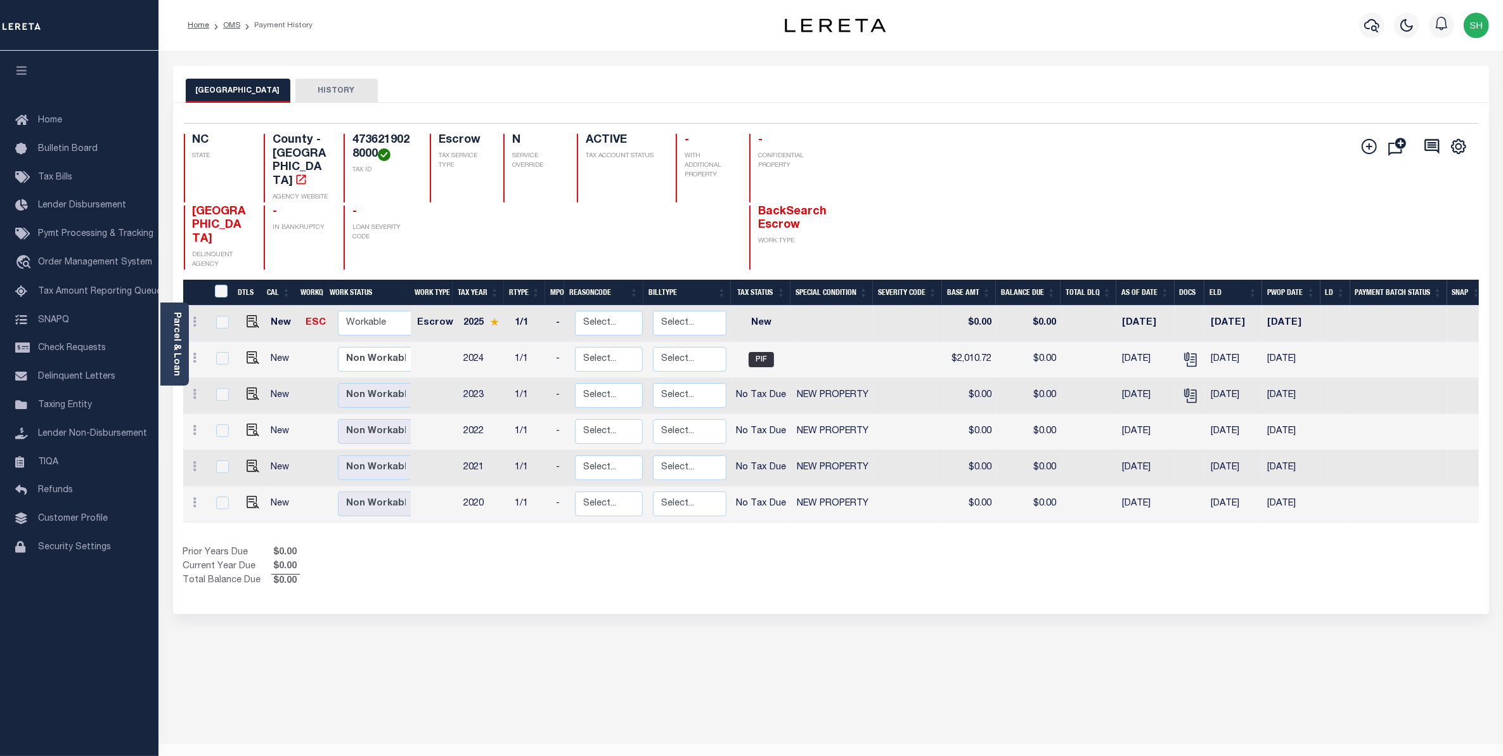
click at [907, 623] on div "IREDELL COUNTY HISTORY Selected 6 Results" at bounding box center [831, 424] width 1335 height 716
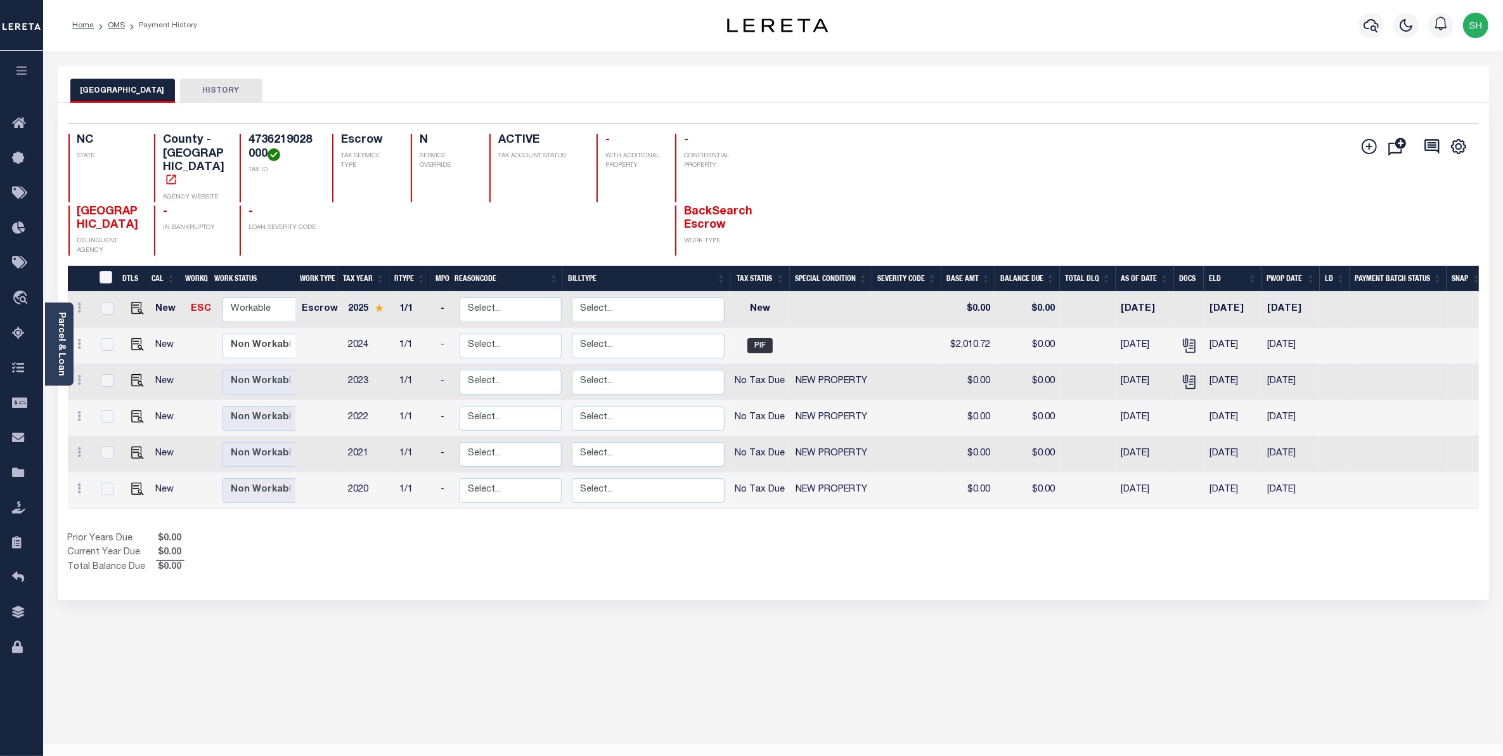
click at [200, 678] on div "IREDELL COUNTY HISTORY Selected 6 Results" at bounding box center [773, 424] width 1451 height 716
click at [200, 604] on div "IREDELL COUNTY HISTORY Selected 6 Results" at bounding box center [773, 424] width 1451 height 716
click at [382, 682] on div "IREDELL COUNTY HISTORY Selected 6 Results" at bounding box center [773, 424] width 1451 height 716
click at [619, 623] on div "IREDELL COUNTY HISTORY Selected 6 Results" at bounding box center [773, 424] width 1451 height 716
click at [179, 647] on div "IREDELL COUNTY HISTORY Selected 6 Results" at bounding box center [773, 424] width 1451 height 716
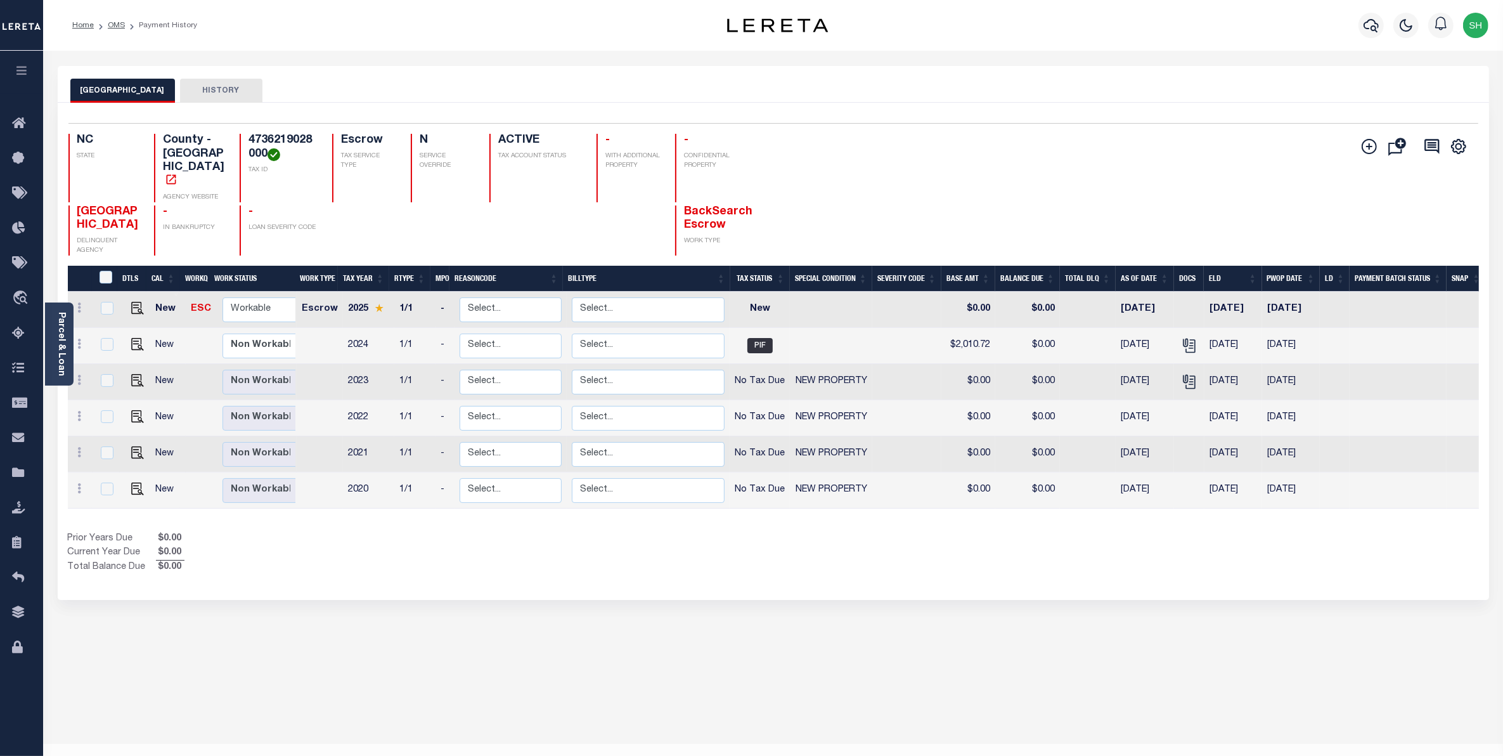
click at [372, 540] on div "Prior Years Due $0.00 Current Year Due $0.00 Total Balance Due $0.00" at bounding box center [421, 553] width 706 height 42
click at [590, 674] on div "IREDELL COUNTY HISTORY Selected 6 Results" at bounding box center [773, 424] width 1451 height 716
click at [419, 625] on div "IREDELL COUNTY HISTORY Selected 6 Results" at bounding box center [773, 424] width 1451 height 716
click at [949, 688] on div "IREDELL COUNTY HISTORY Selected 6 Results" at bounding box center [773, 424] width 1451 height 716
click at [846, 616] on div "IREDELL COUNTY HISTORY Selected 6 Results" at bounding box center [773, 424] width 1451 height 716
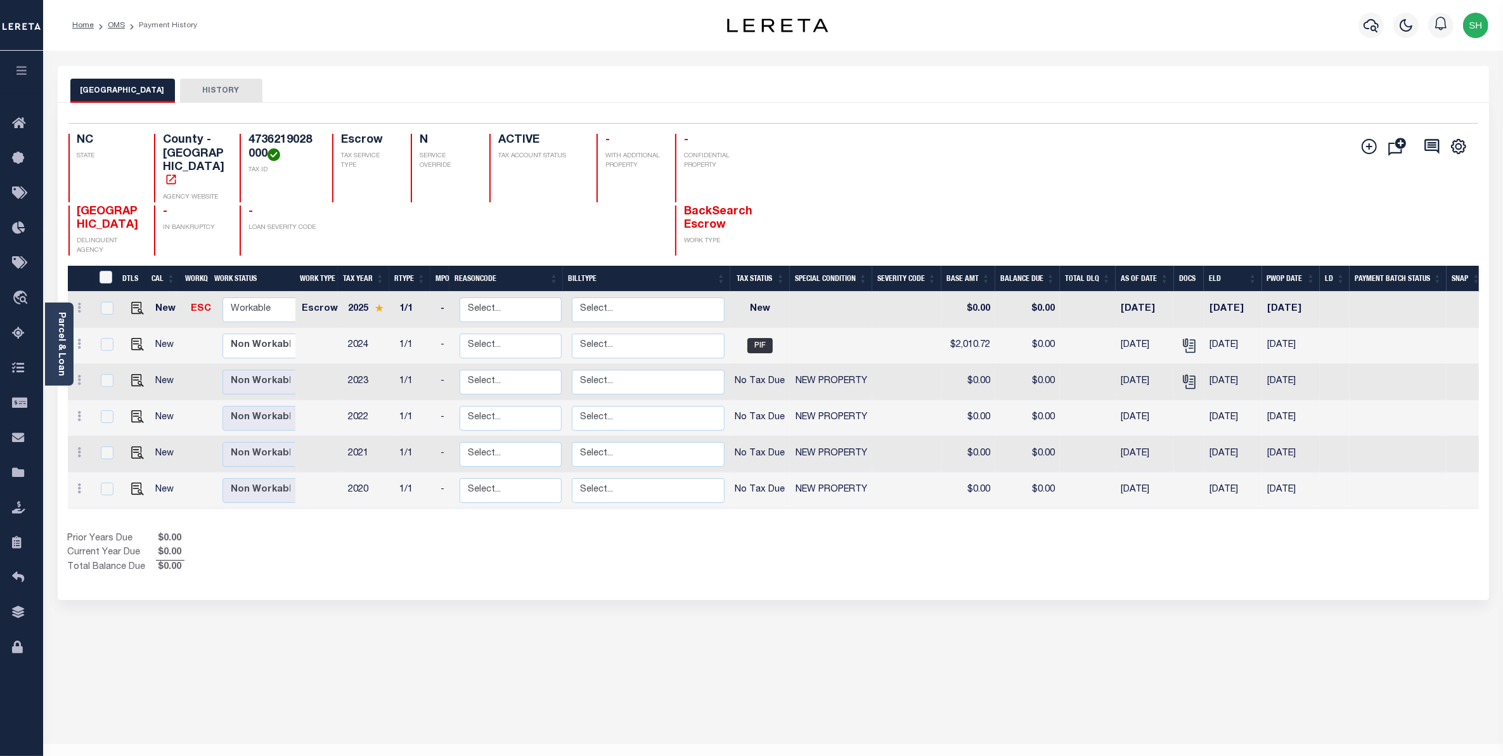
click at [809, 670] on div "IREDELL COUNTY HISTORY Selected 6 Results" at bounding box center [773, 424] width 1451 height 716
click at [13, 297] on icon "travel_explore" at bounding box center [22, 298] width 20 height 16
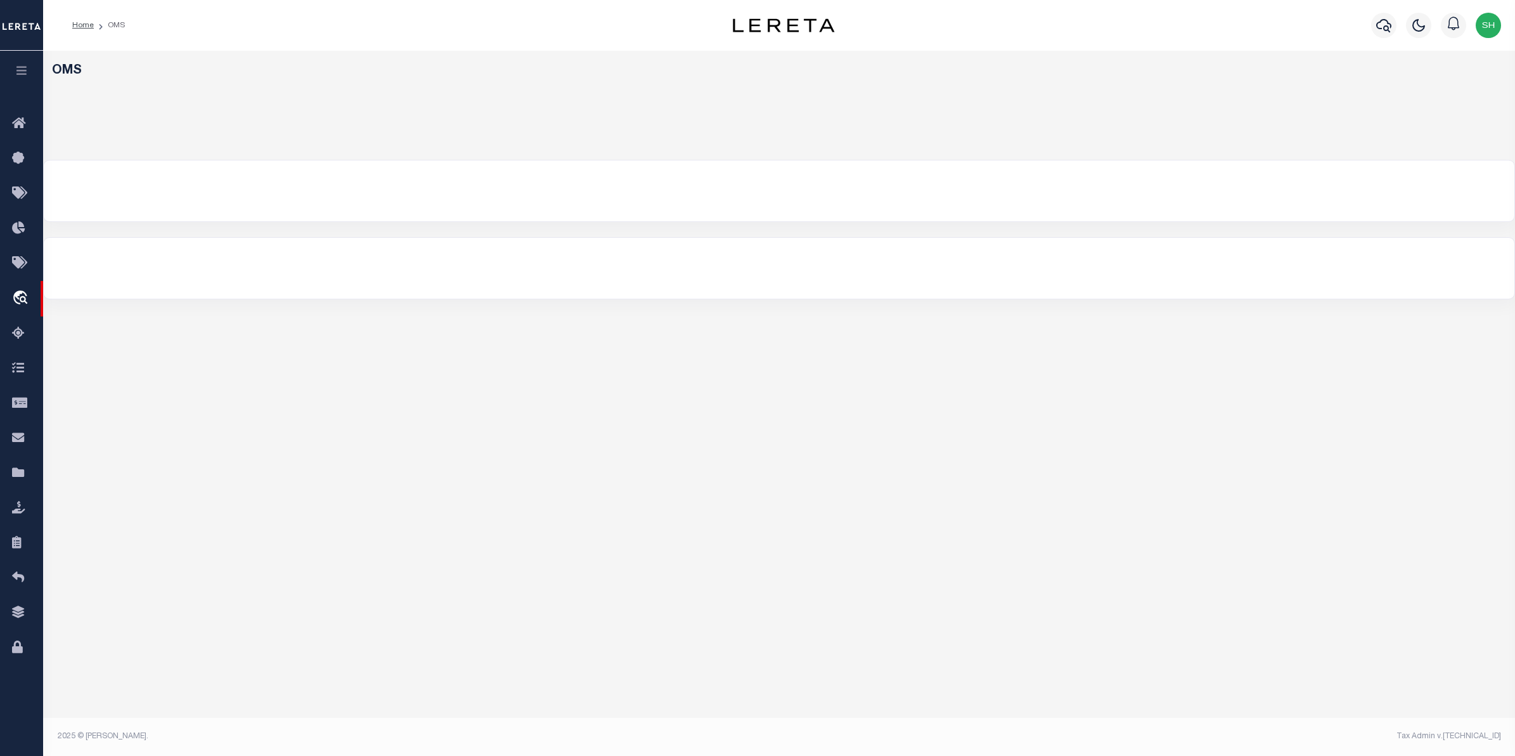
select select "200"
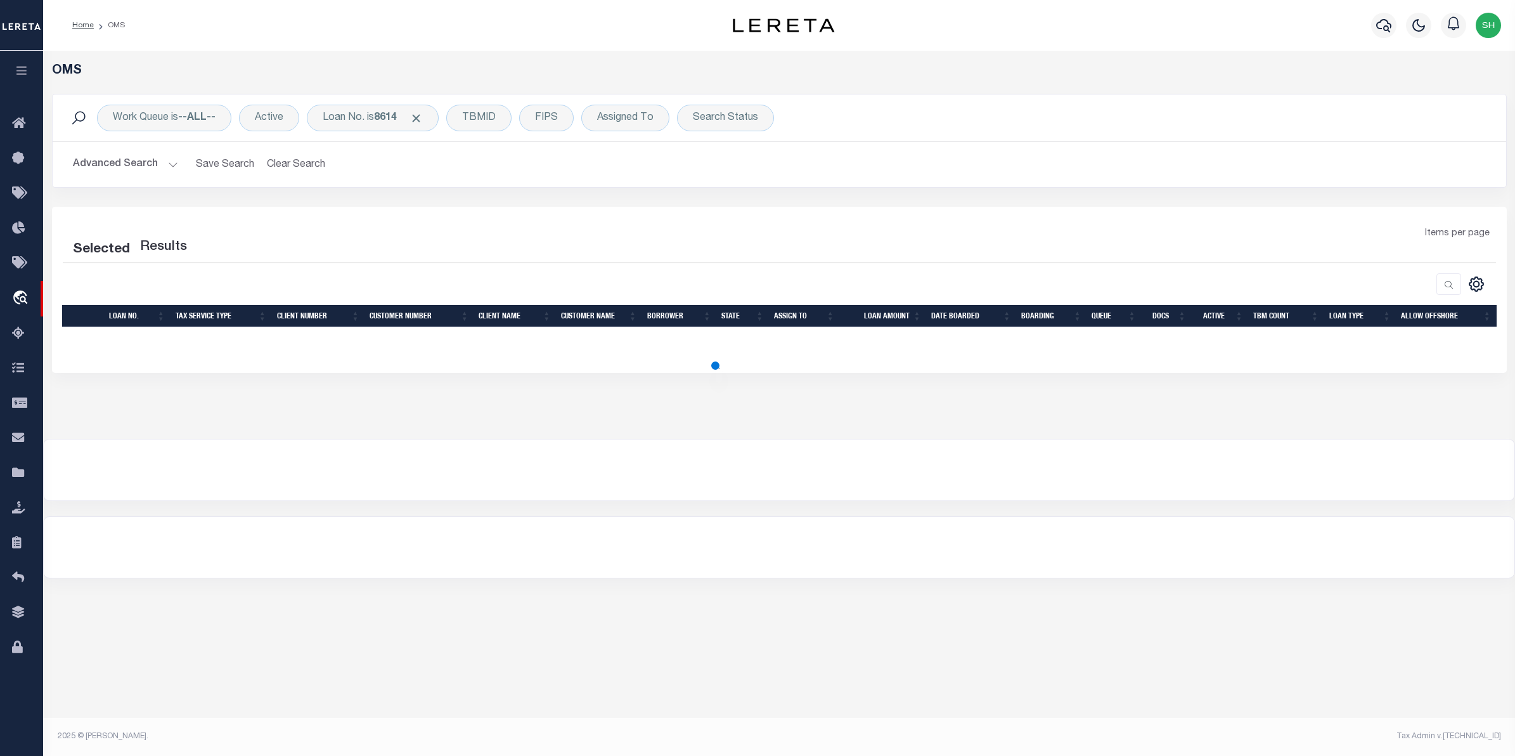
select select "200"
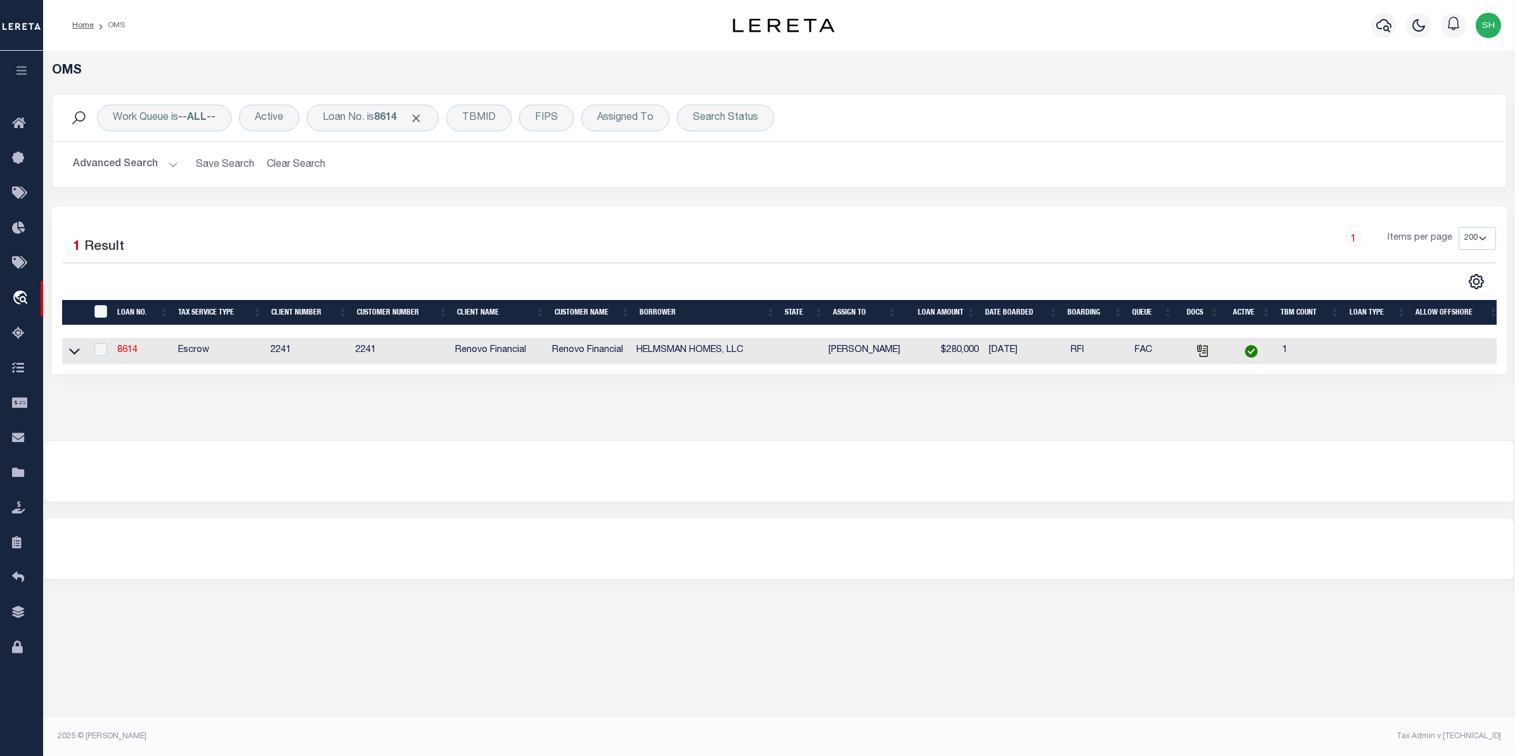
click at [147, 704] on div "OMS Work Queue is --ALL-- Active Loan No. is 8614 TBMID FIPS Assigned To Search…" at bounding box center [779, 391] width 1472 height 680
click at [389, 117] on b "8614" at bounding box center [385, 118] width 23 height 10
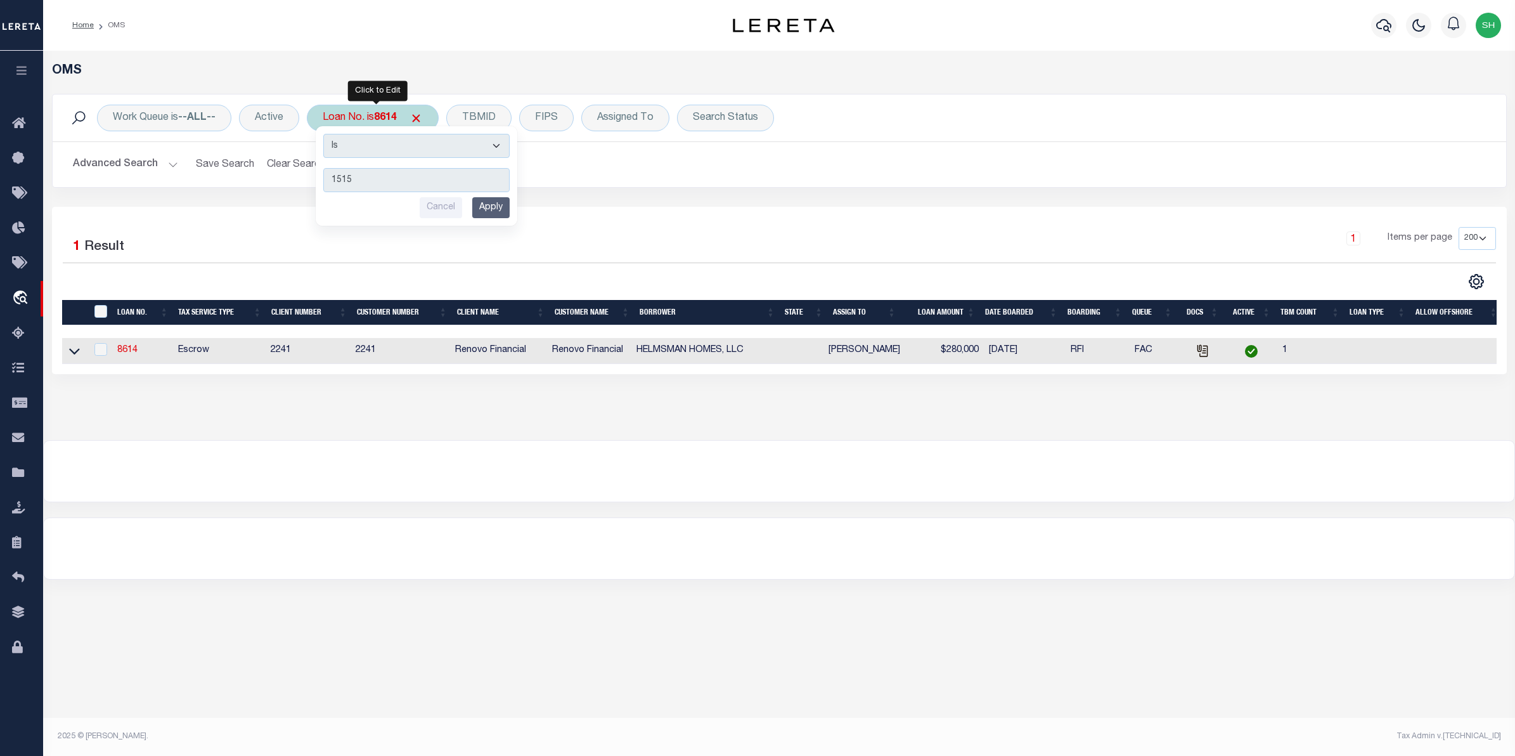
type input "15158"
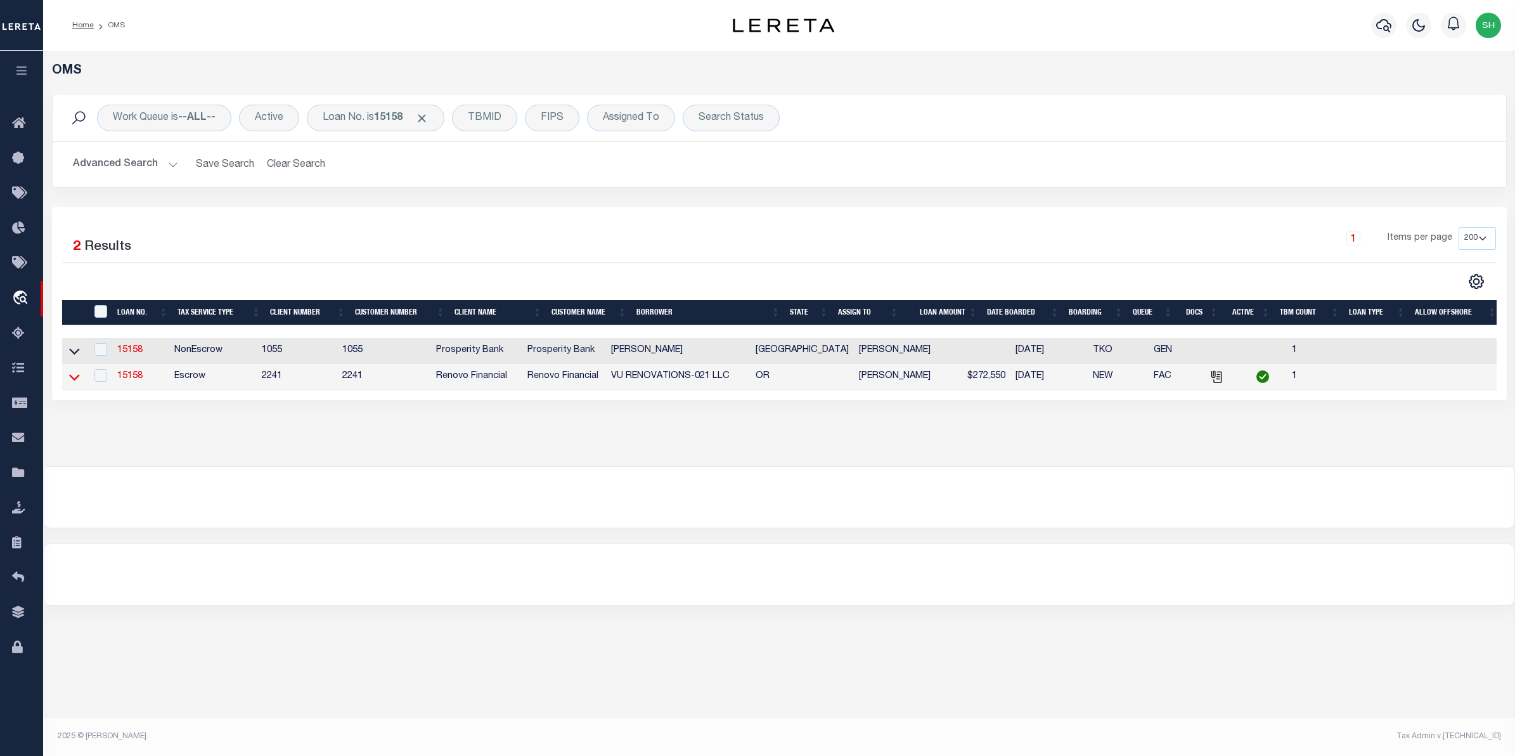
click at [76, 380] on icon at bounding box center [74, 376] width 11 height 13
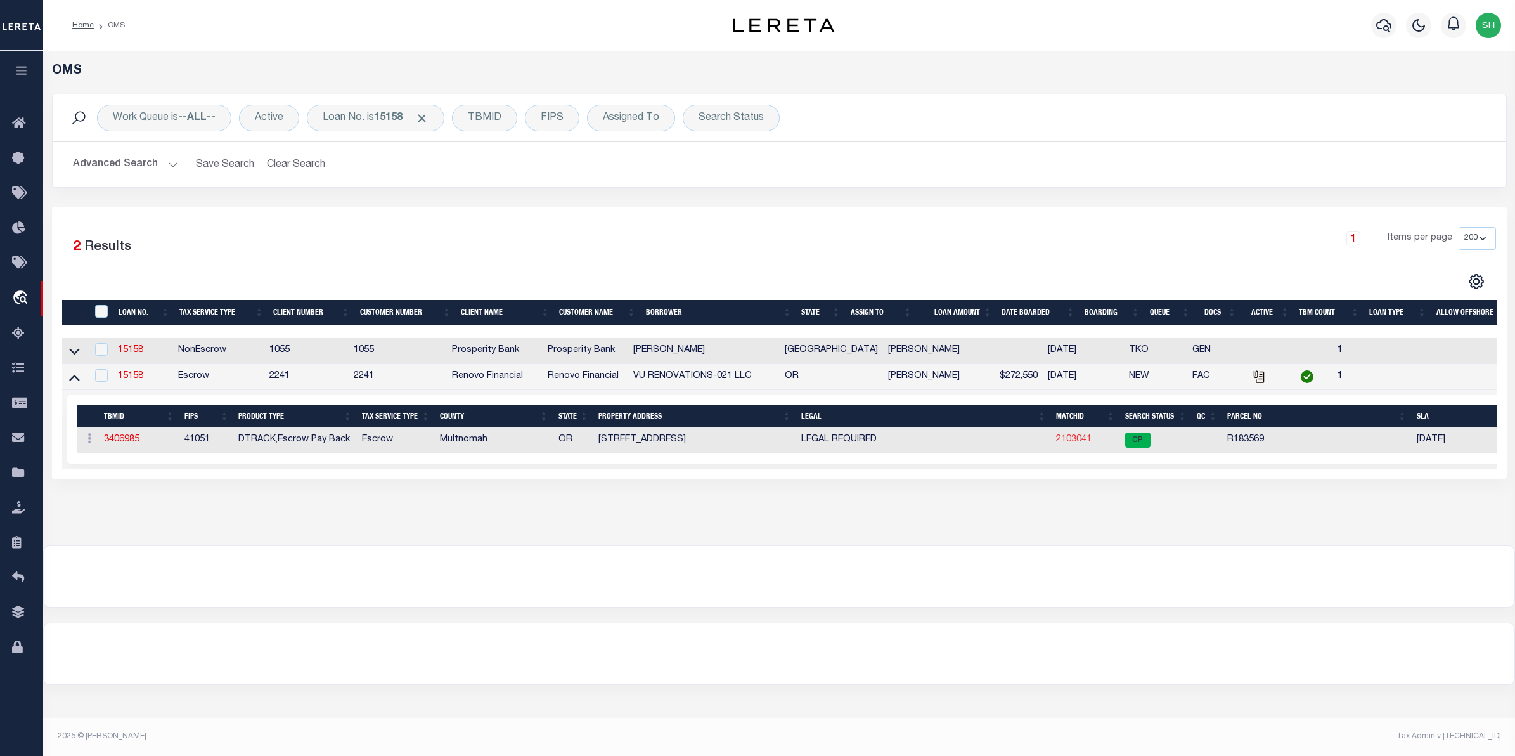
click at [1068, 444] on link "2103041" at bounding box center [1074, 439] width 36 height 9
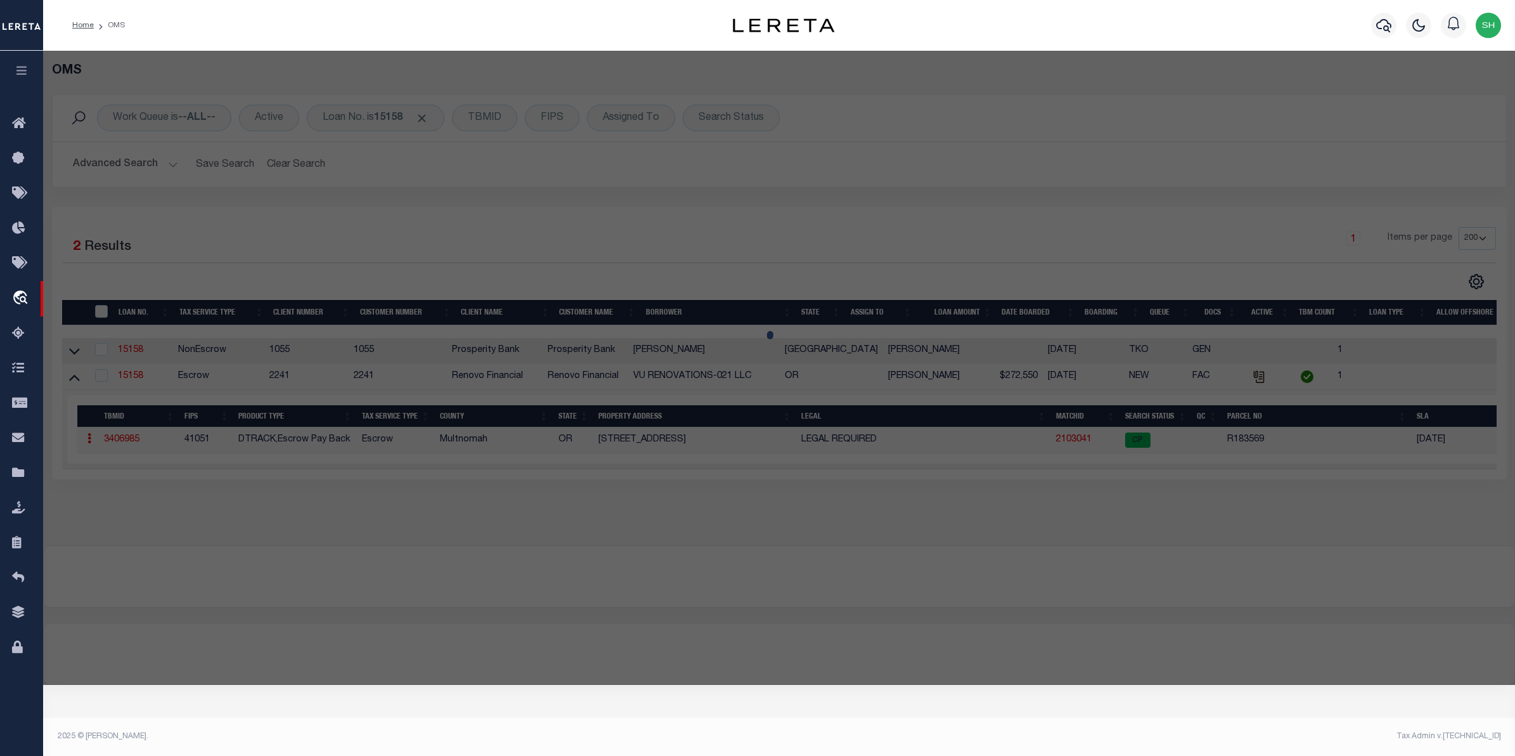
checkbox input "false"
select select "CP"
type input "VU RENOVATIONS-021 LLC"
select select "AGW"
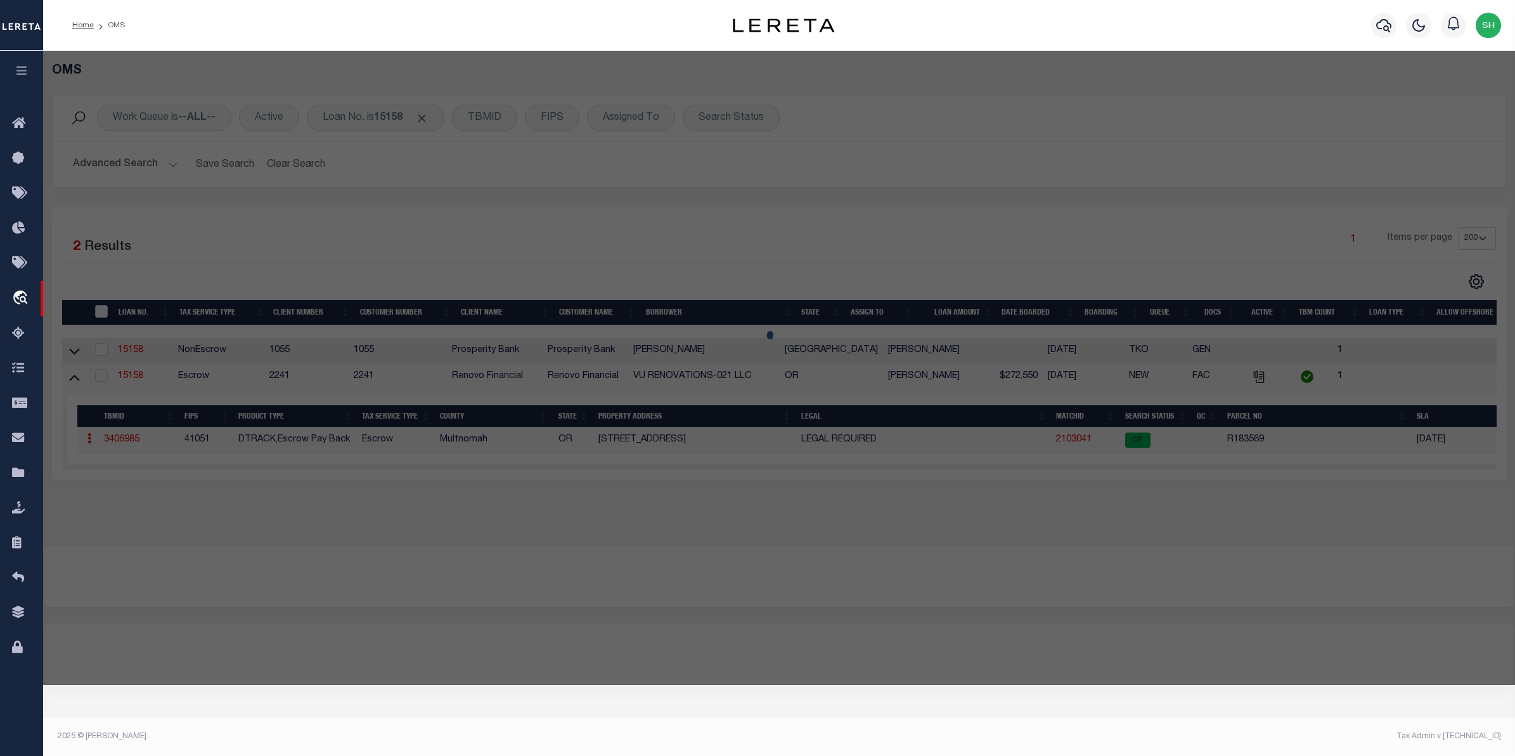
select select
type input "6401 SE 143RD CT"
checkbox input "false"
type input "PORTLAND, OR 97236"
type textarea "HOMESTEAD, LOT 1, UND INT TRACTS B, C&D"
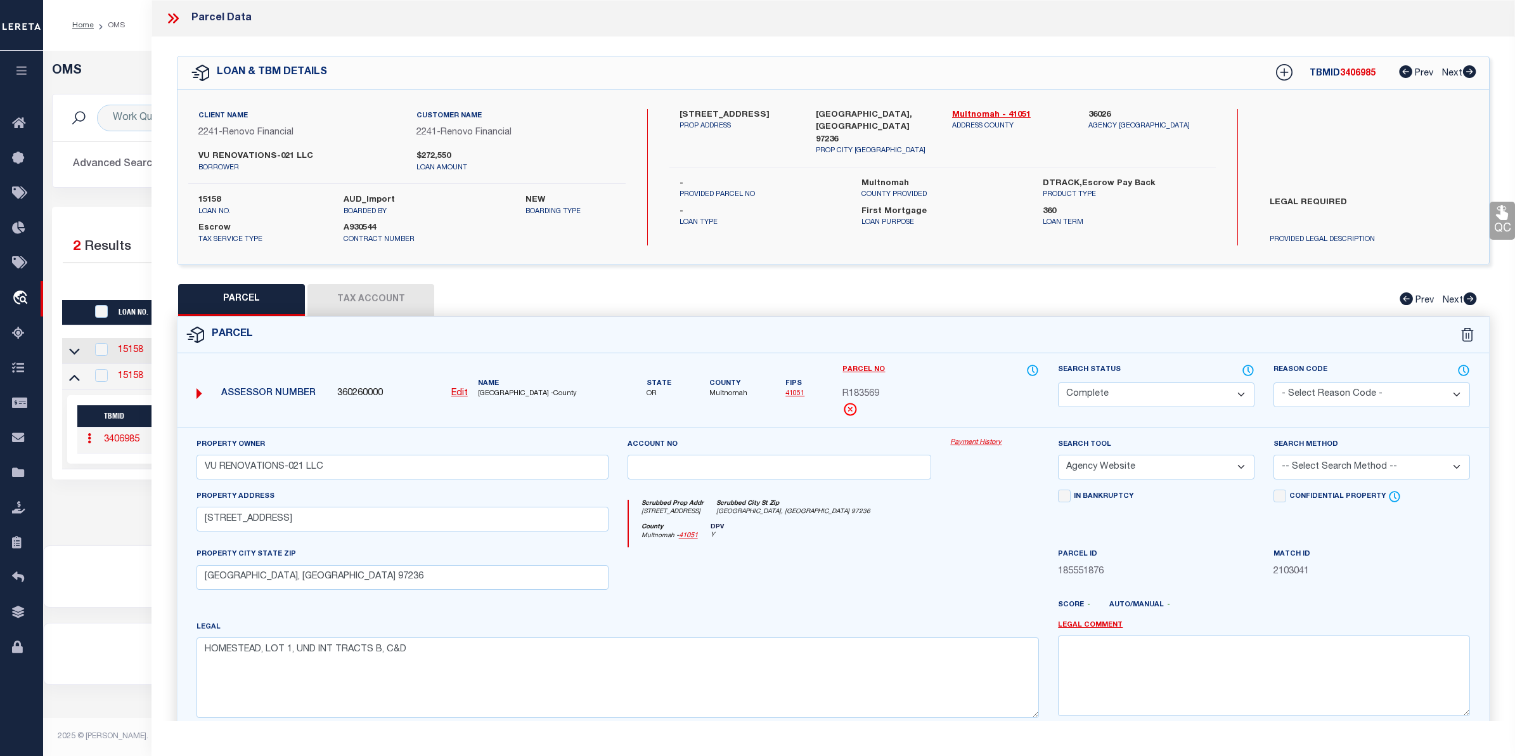
click at [966, 442] on link "Payment History" at bounding box center [994, 443] width 89 height 11
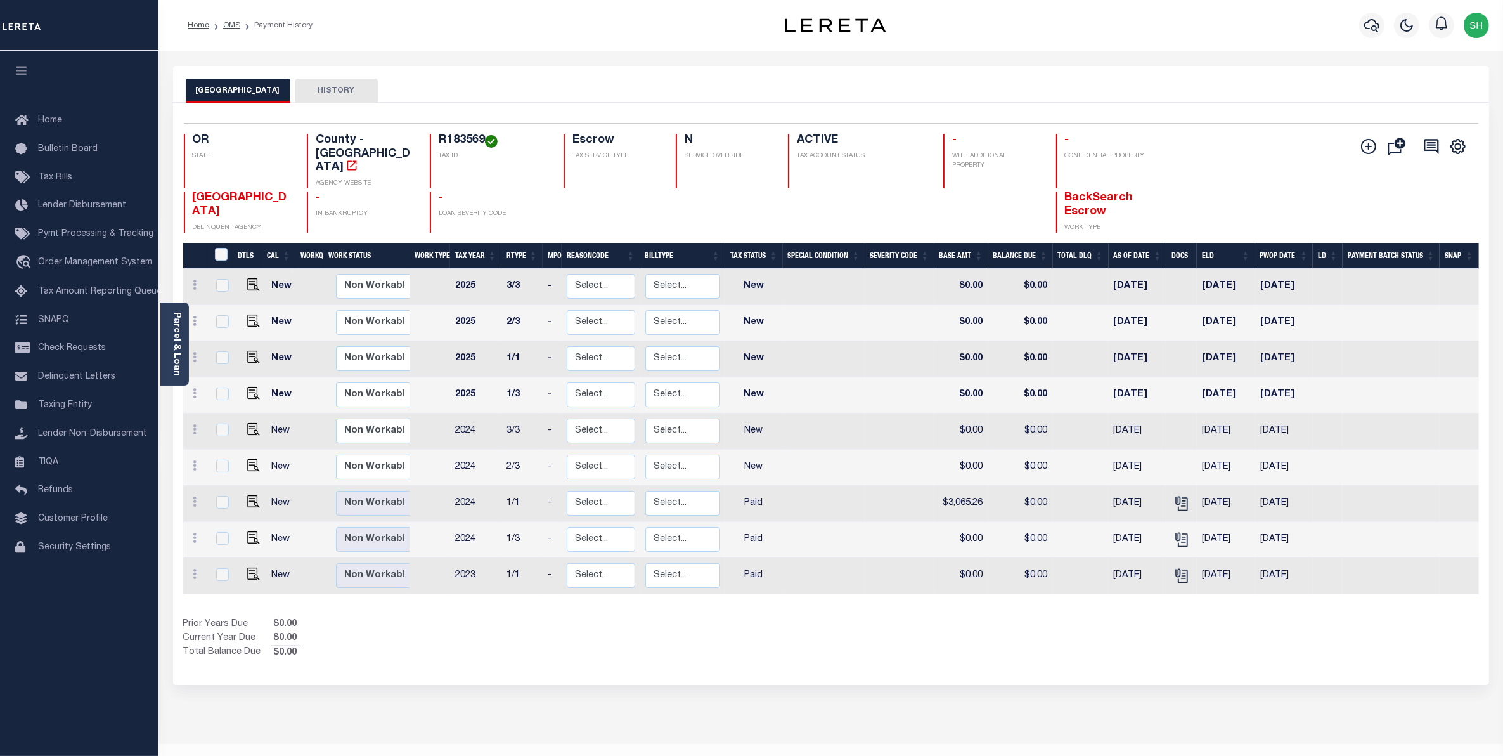
click at [484, 141] on h4 "R183569" at bounding box center [494, 141] width 110 height 14
drag, startPoint x: 484, startPoint y: 141, endPoint x: 448, endPoint y: 134, distance: 36.2
click at [448, 134] on h4 "R183569" at bounding box center [494, 141] width 110 height 14
copy h4 "R183569"
click at [94, 293] on span "Tax Amount Reporting Queue" at bounding box center [100, 291] width 124 height 9
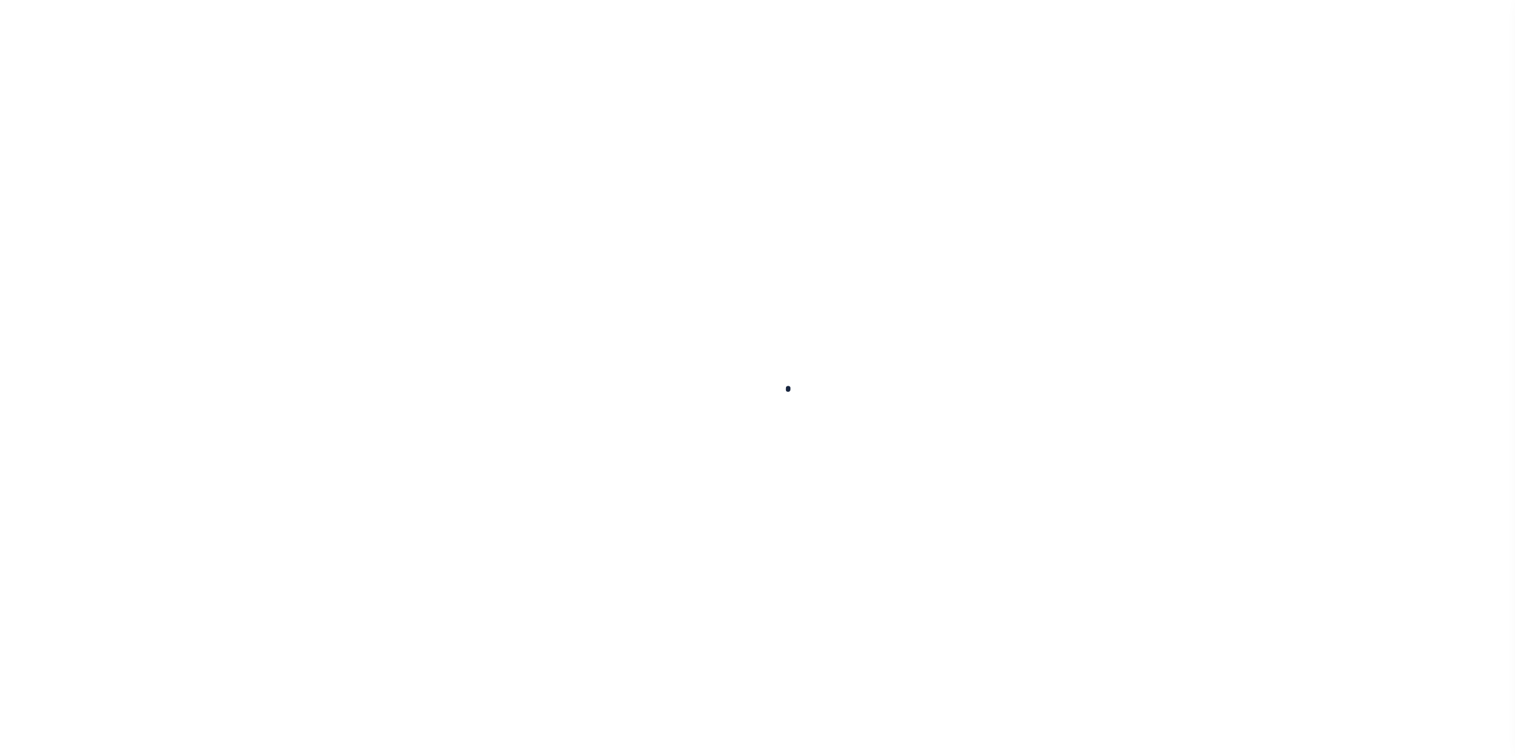
select select "100"
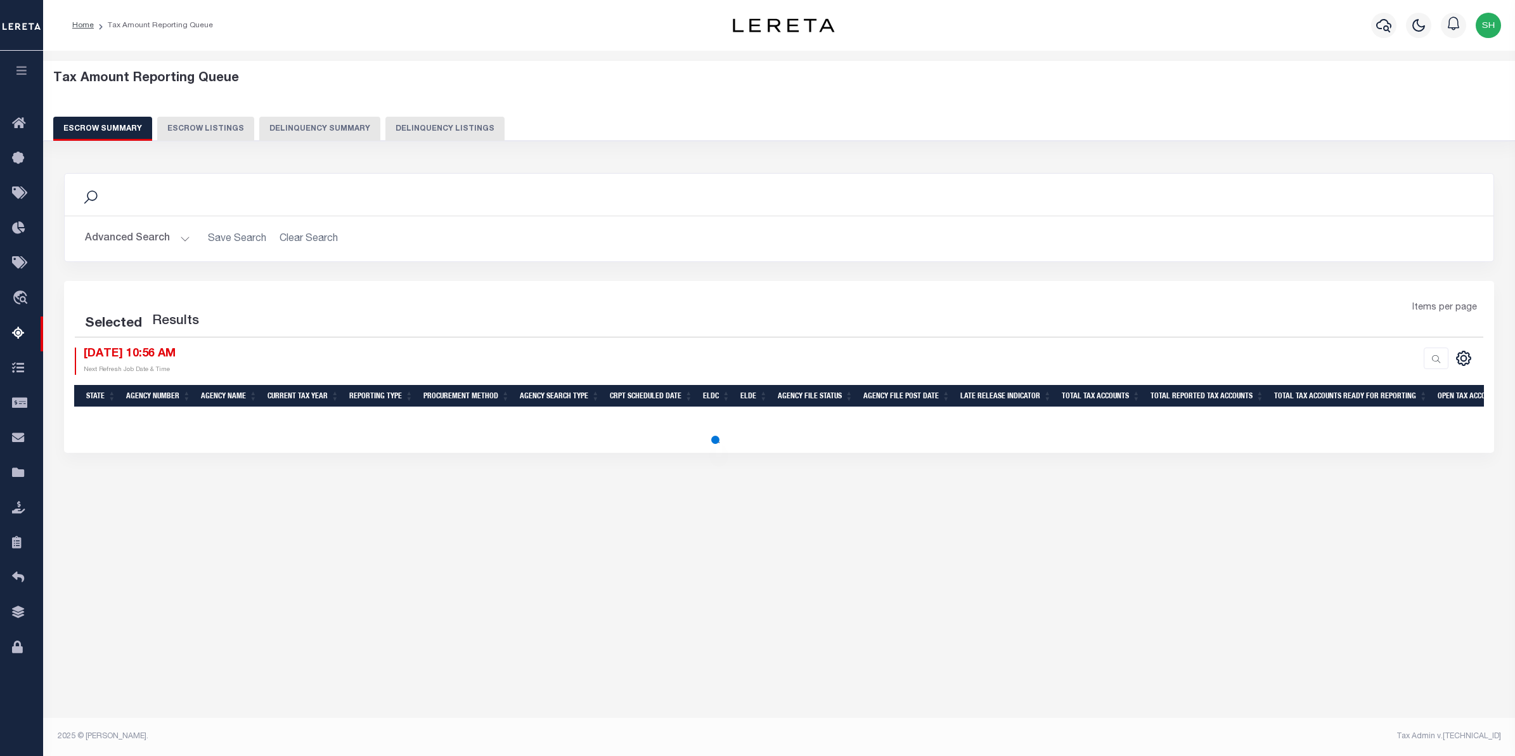
select select "100"
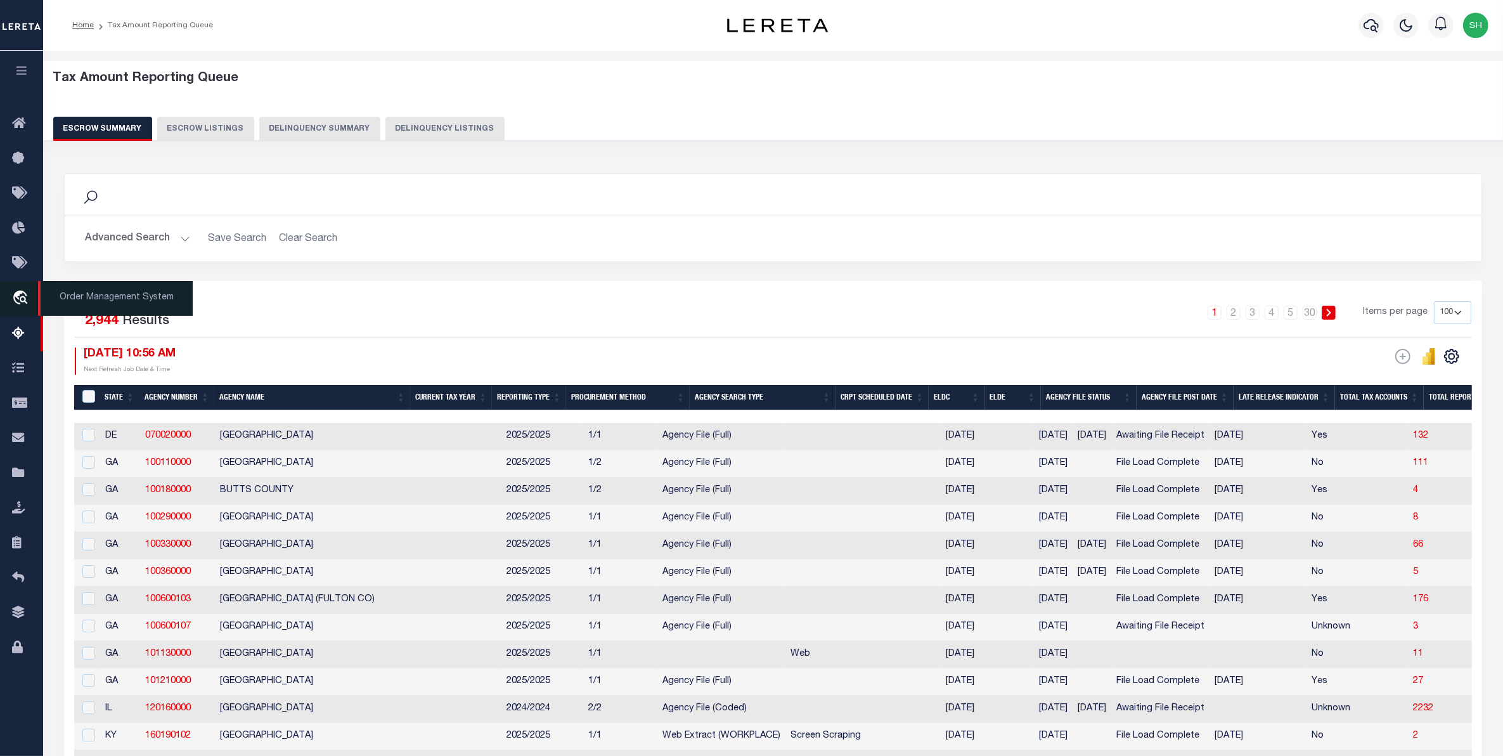
click at [22, 296] on icon "travel_explore" at bounding box center [22, 298] width 20 height 16
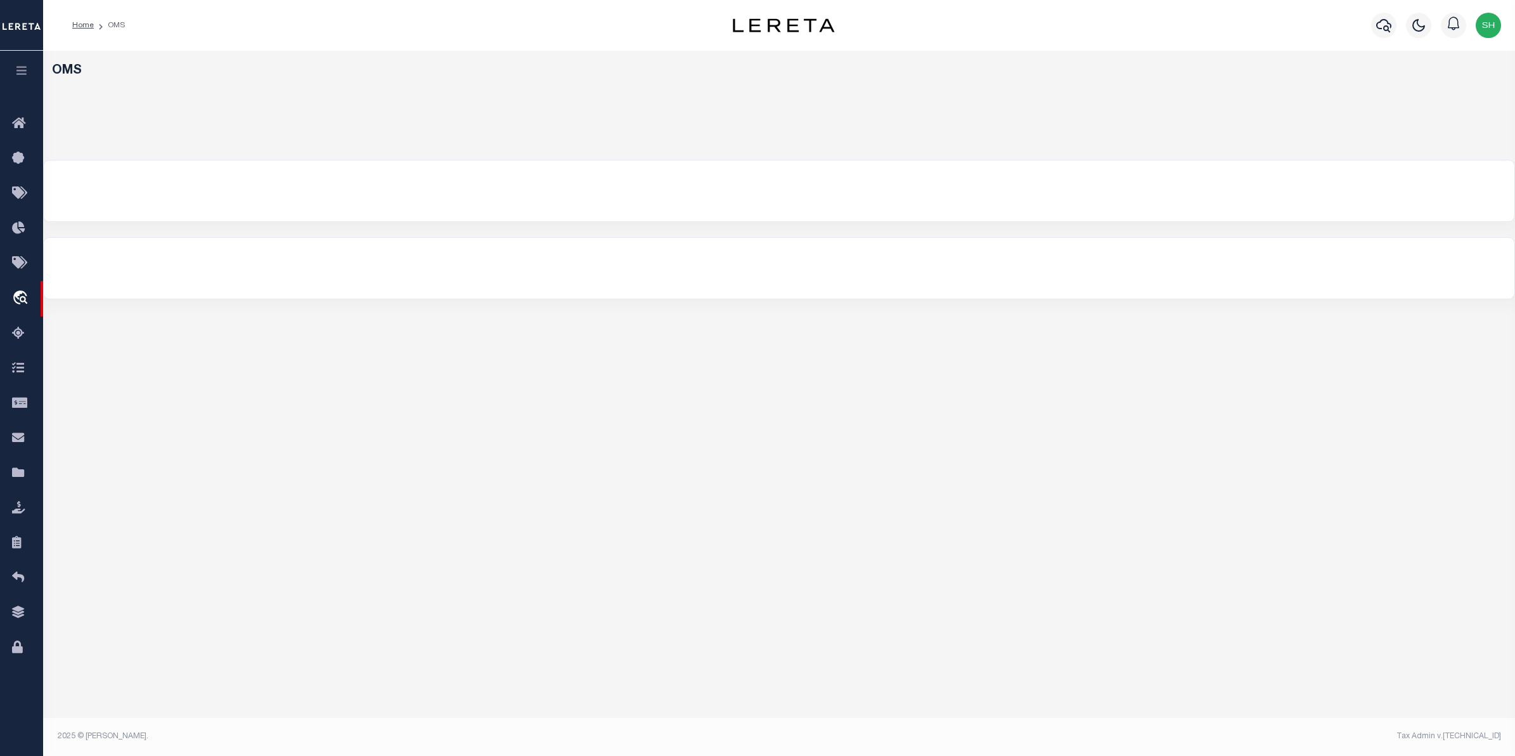
select select "200"
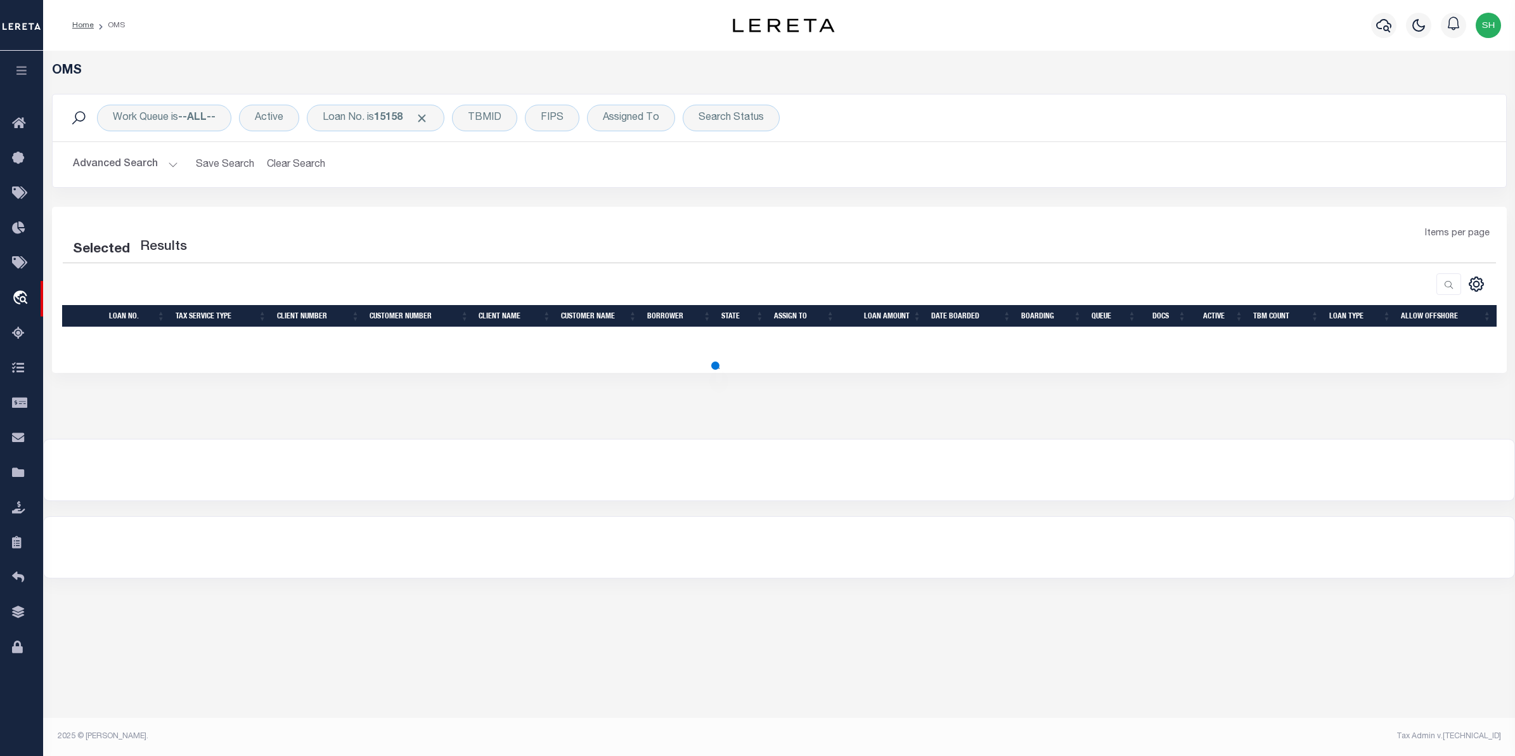
select select "200"
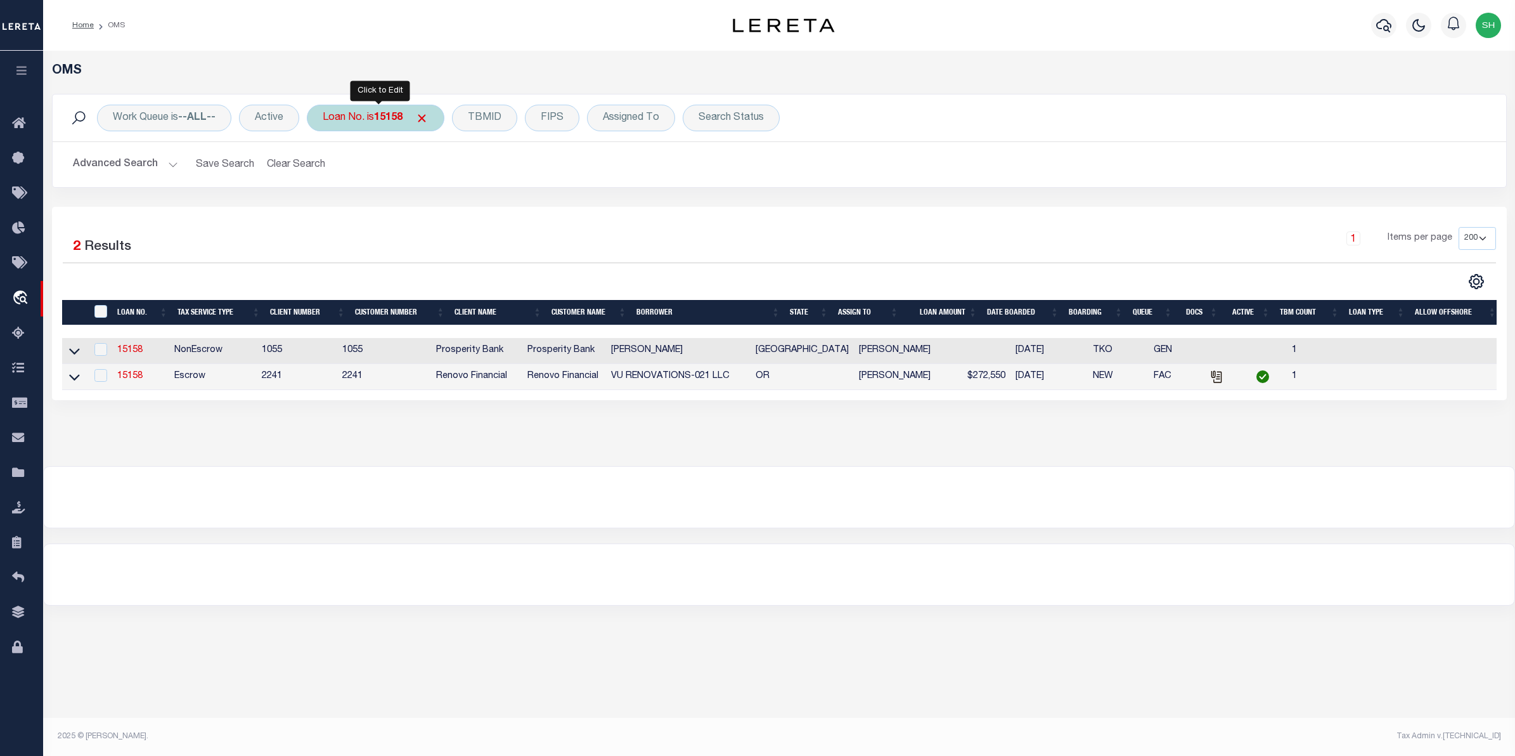
click at [353, 114] on div "Loan No. is 15158" at bounding box center [376, 118] width 138 height 27
type input "115820"
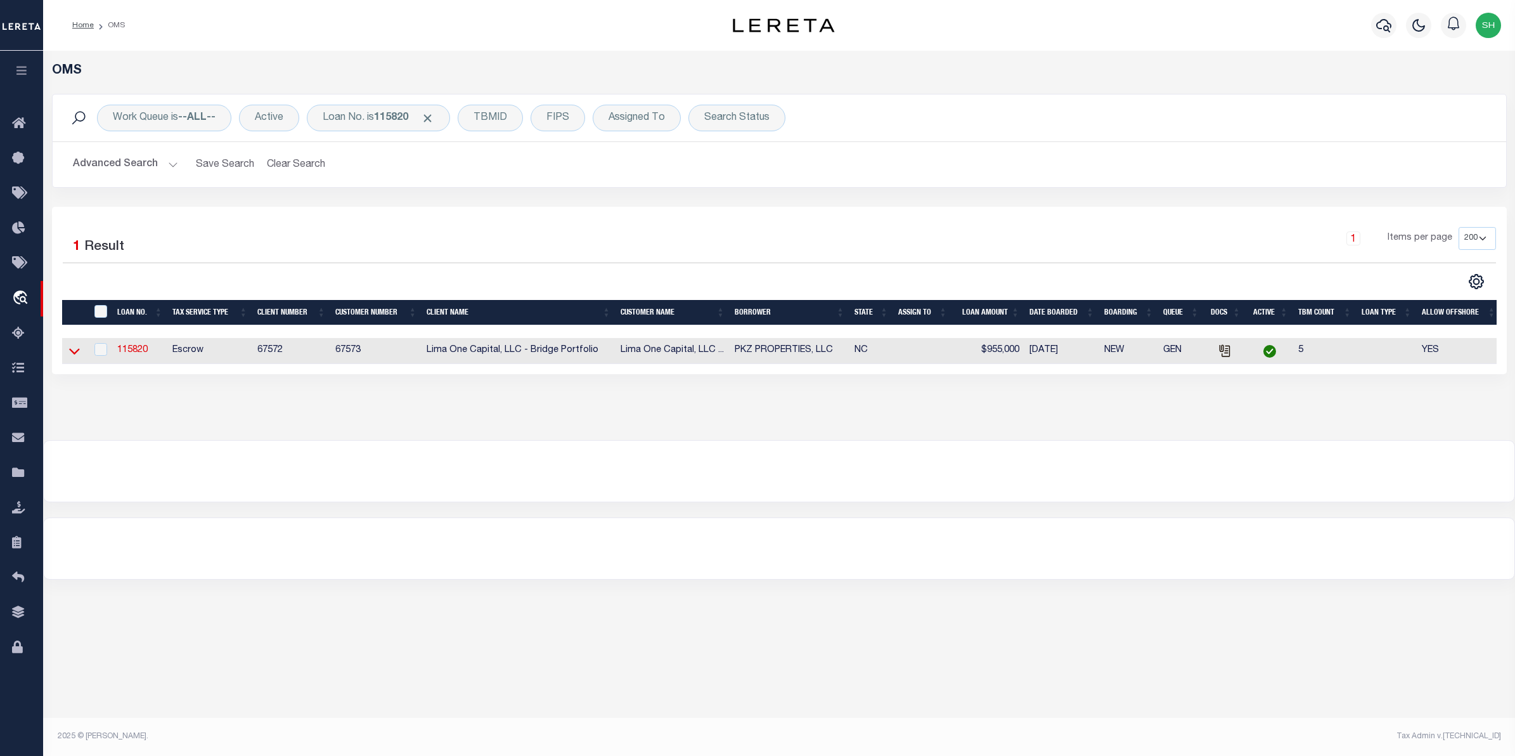
click at [69, 349] on icon at bounding box center [74, 350] width 11 height 13
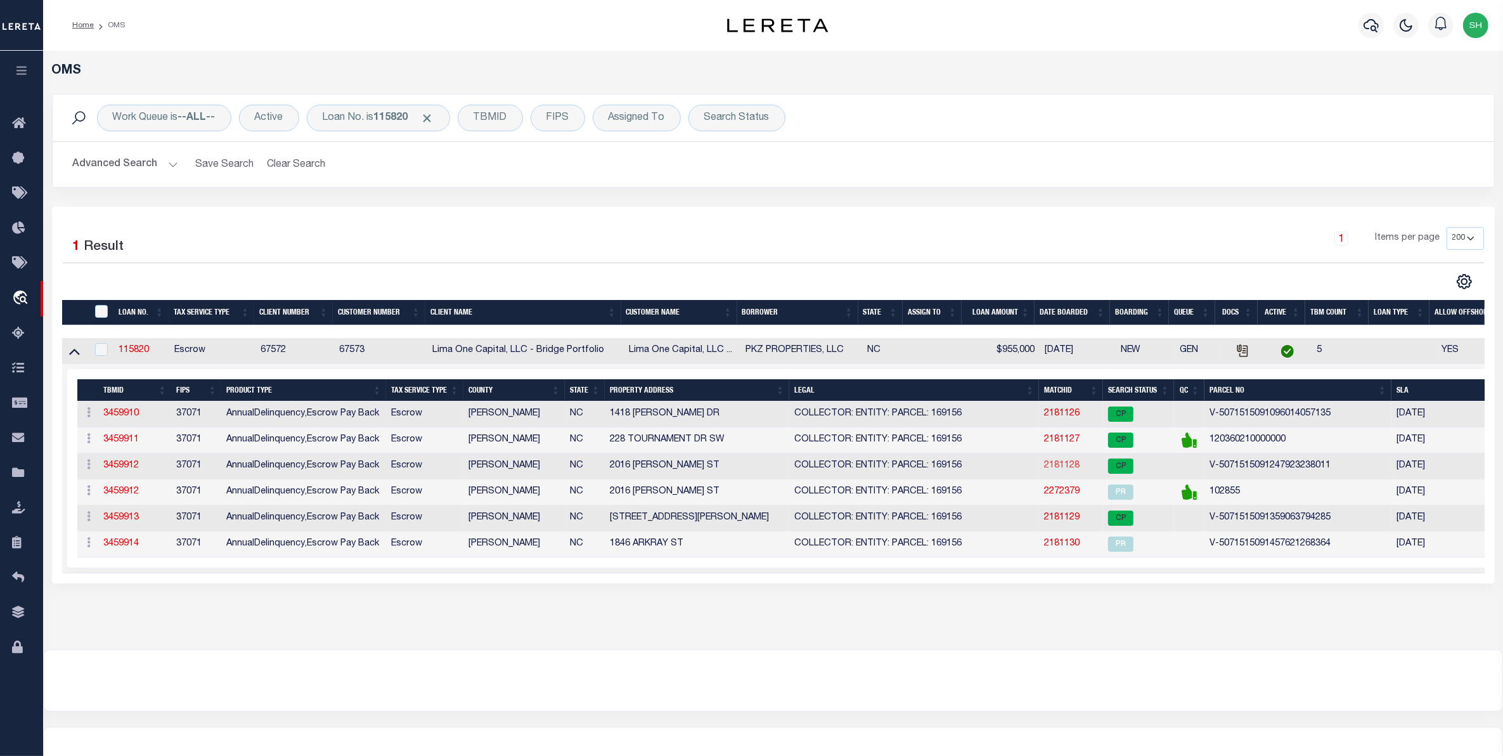
click at [1067, 470] on link "2181128" at bounding box center [1062, 465] width 36 height 9
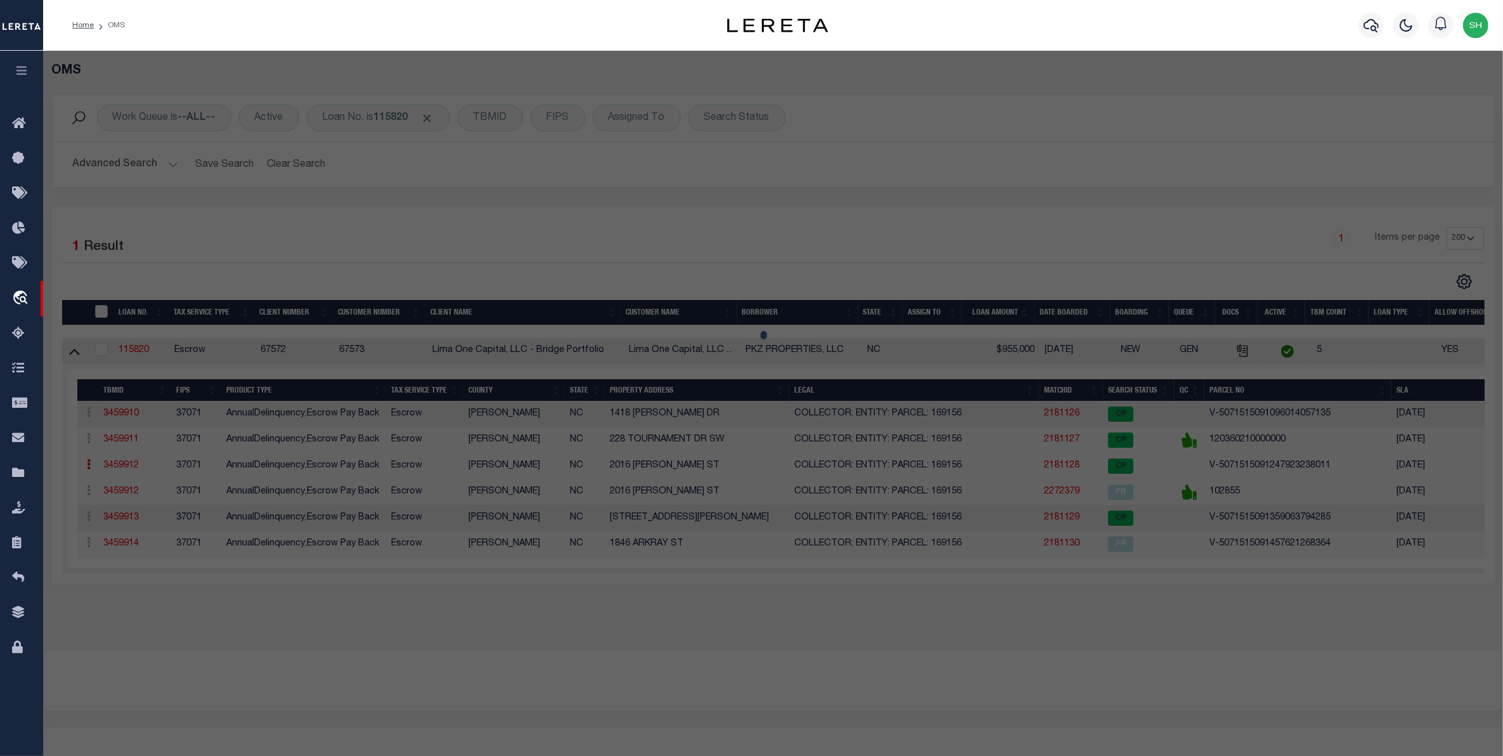
checkbox input "false"
select select "CP"
select select "AGW"
select select
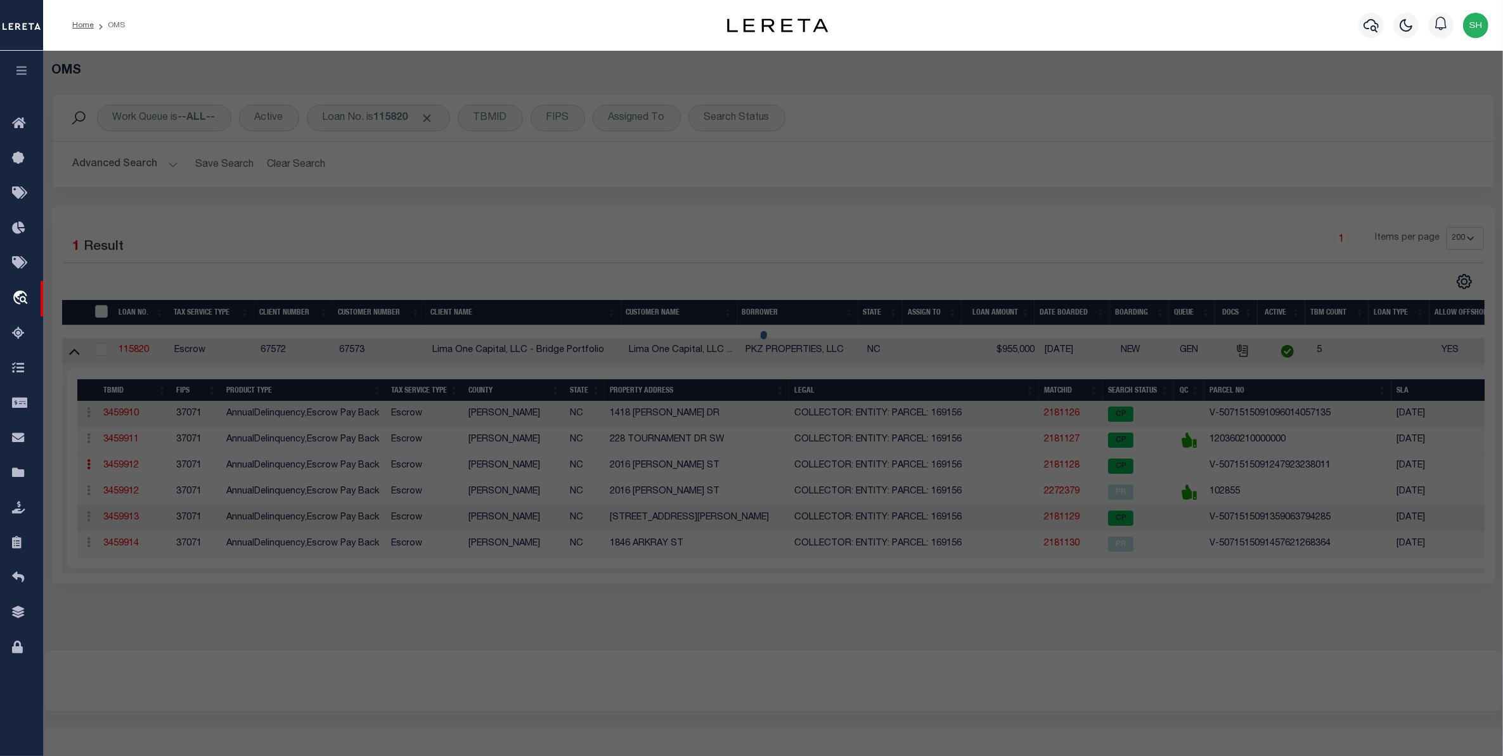
type input "2016 [PERSON_NAME] ST"
type input "GASTONIA NC 28054"
type textarea "9/30/25 parcel verified"
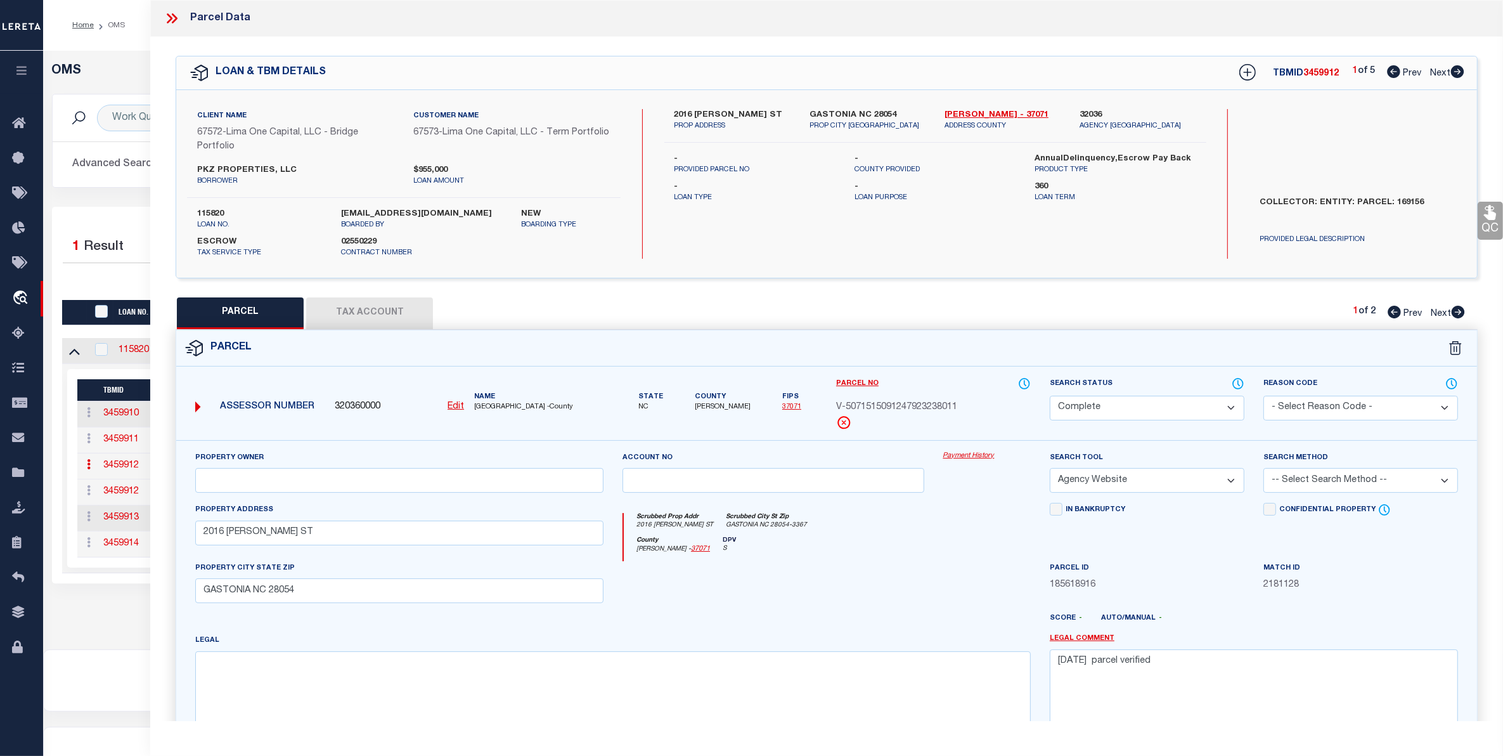
click at [952, 457] on link "Payment History" at bounding box center [987, 456] width 88 height 11
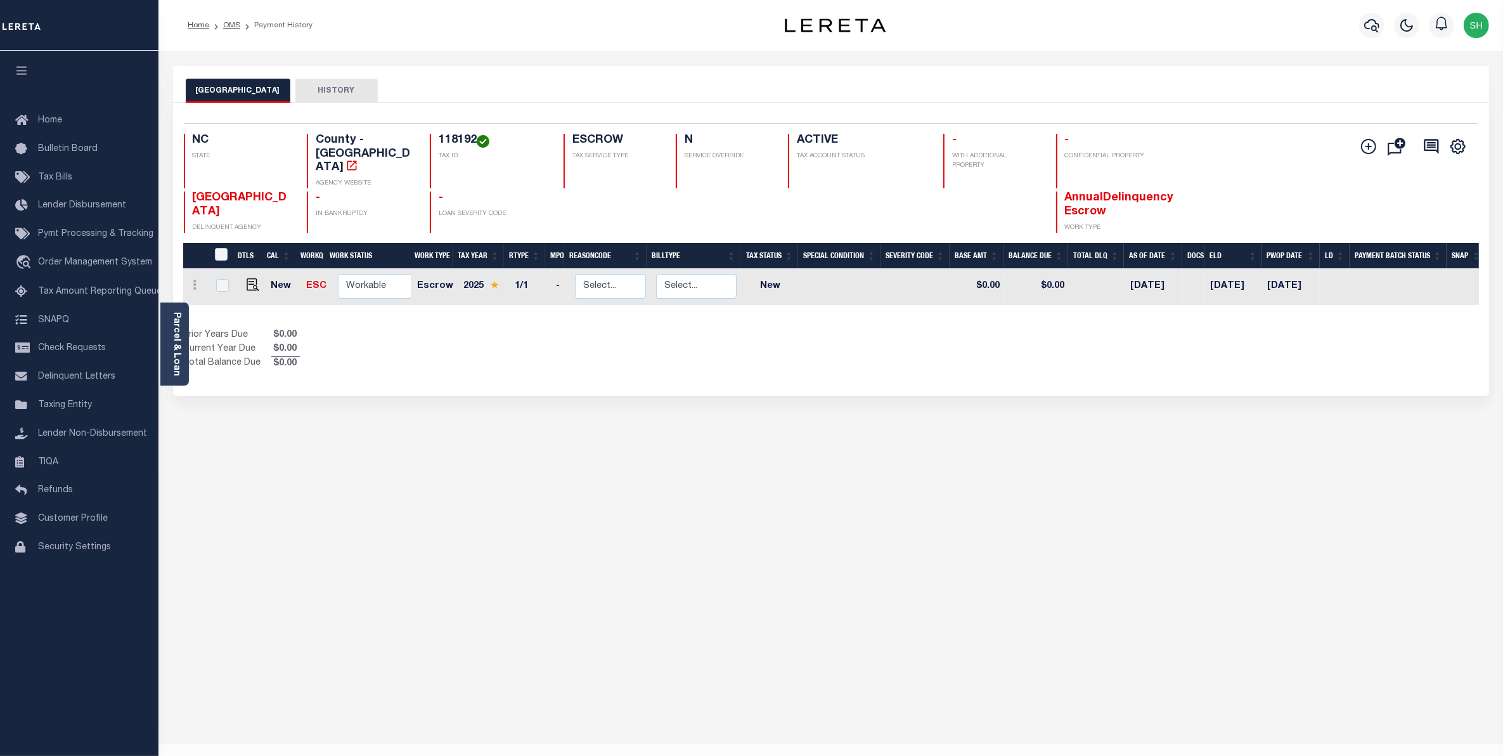
click at [474, 140] on h4 "118192" at bounding box center [494, 141] width 110 height 14
drag, startPoint x: 474, startPoint y: 140, endPoint x: 441, endPoint y: 129, distance: 34.9
click at [441, 129] on div "Selected 1 Result 1 Items per page 25 50 100 NC STATE County - NC AGENCY WEBSIT…" at bounding box center [831, 178] width 1315 height 110
copy h4 "118192"
click at [254, 278] on img "" at bounding box center [253, 284] width 13 height 13
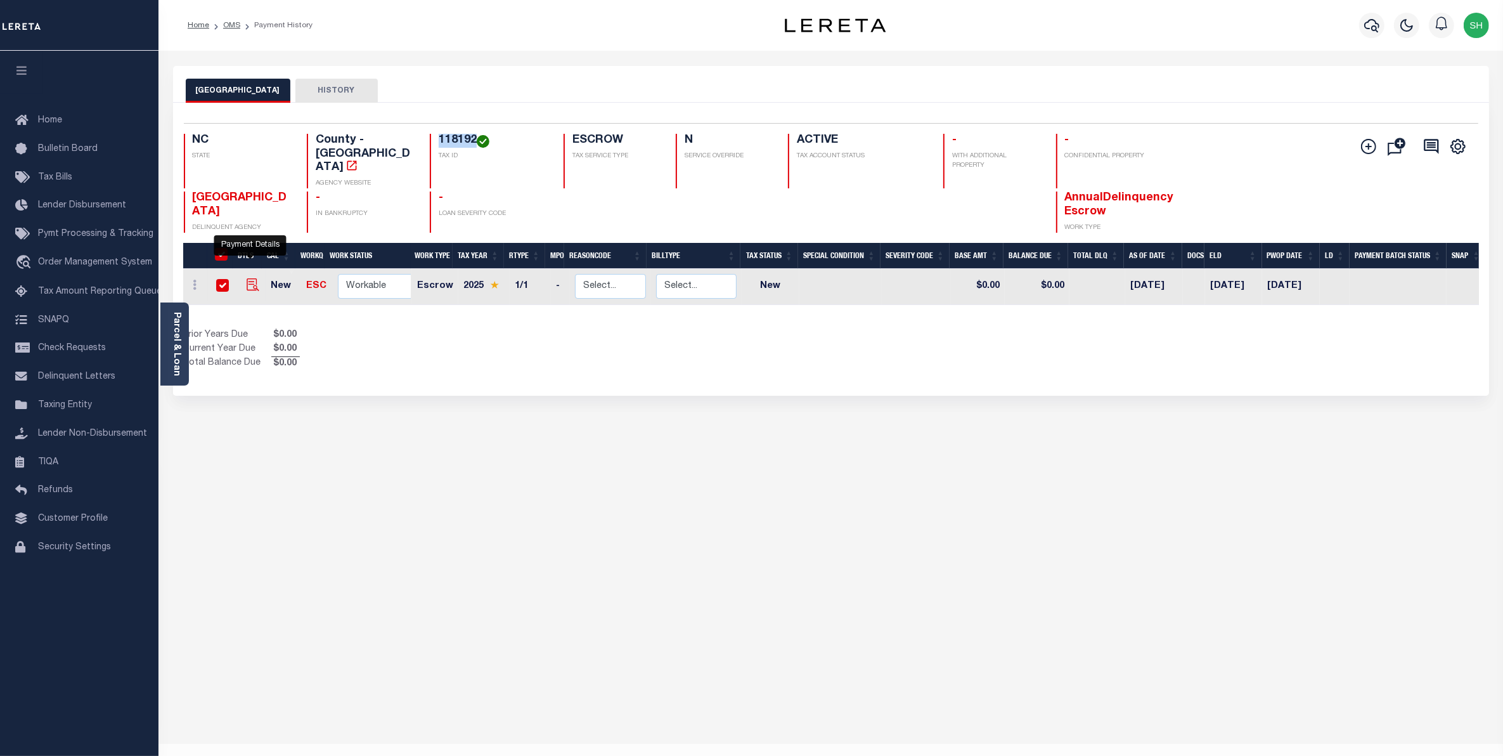
checkbox input "true"
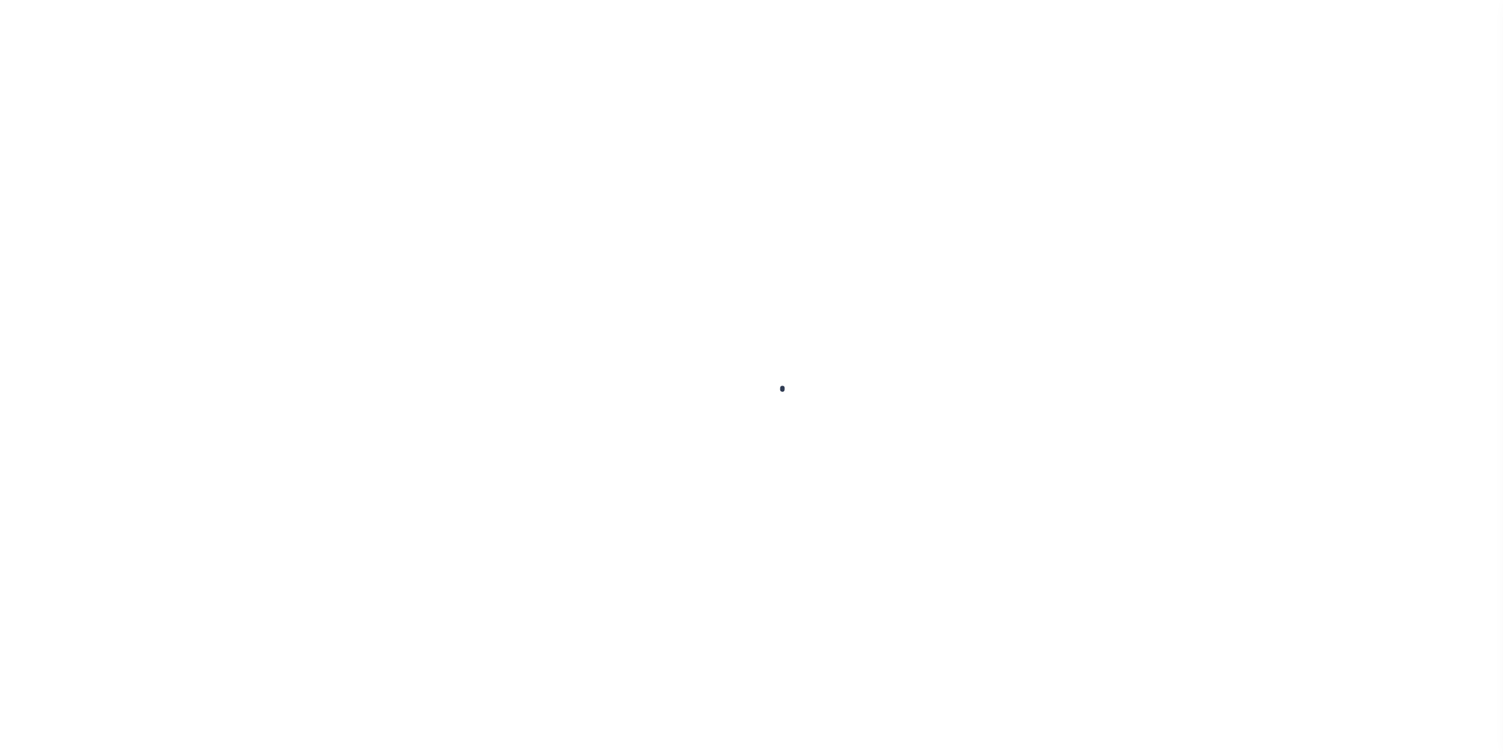
checkbox input "false"
type input "[DATE]"
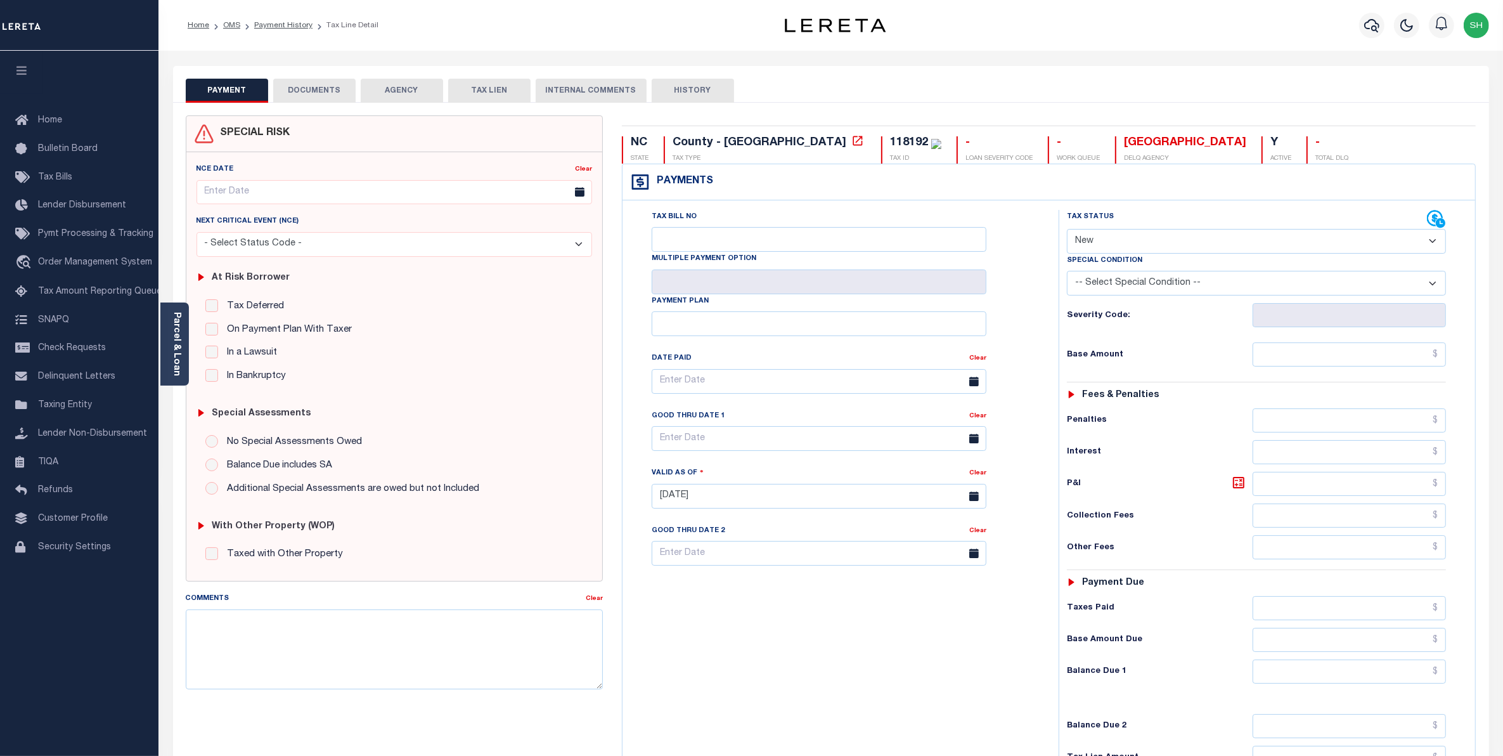
click at [1429, 247] on select "- Select Status Code - Open Due/Unpaid Paid Incomplete No Tax Due Internal Refu…" at bounding box center [1257, 241] width 380 height 25
select select "DUE"
click at [1067, 230] on select "- Select Status Code - Open Due/Unpaid Paid Incomplete No Tax Due Internal Refu…" at bounding box center [1257, 241] width 380 height 25
type input "[DATE]"
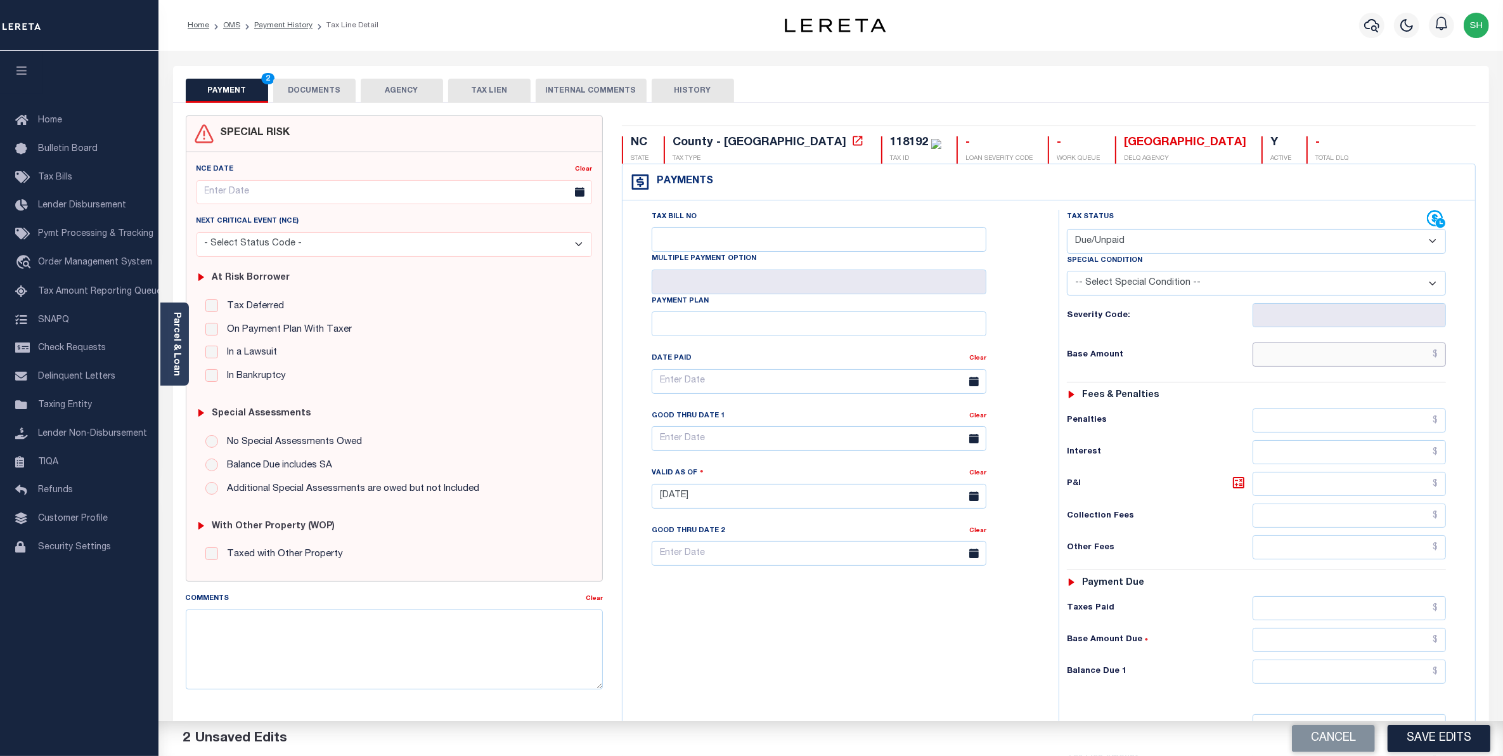
click at [1398, 356] on input "text" at bounding box center [1350, 354] width 194 height 24
type input "$1,510.60"
click at [1406, 671] on input "text" at bounding box center [1350, 671] width 194 height 24
type input "$1,510.60"
click at [1434, 748] on button "Save Edits" at bounding box center [1439, 738] width 103 height 27
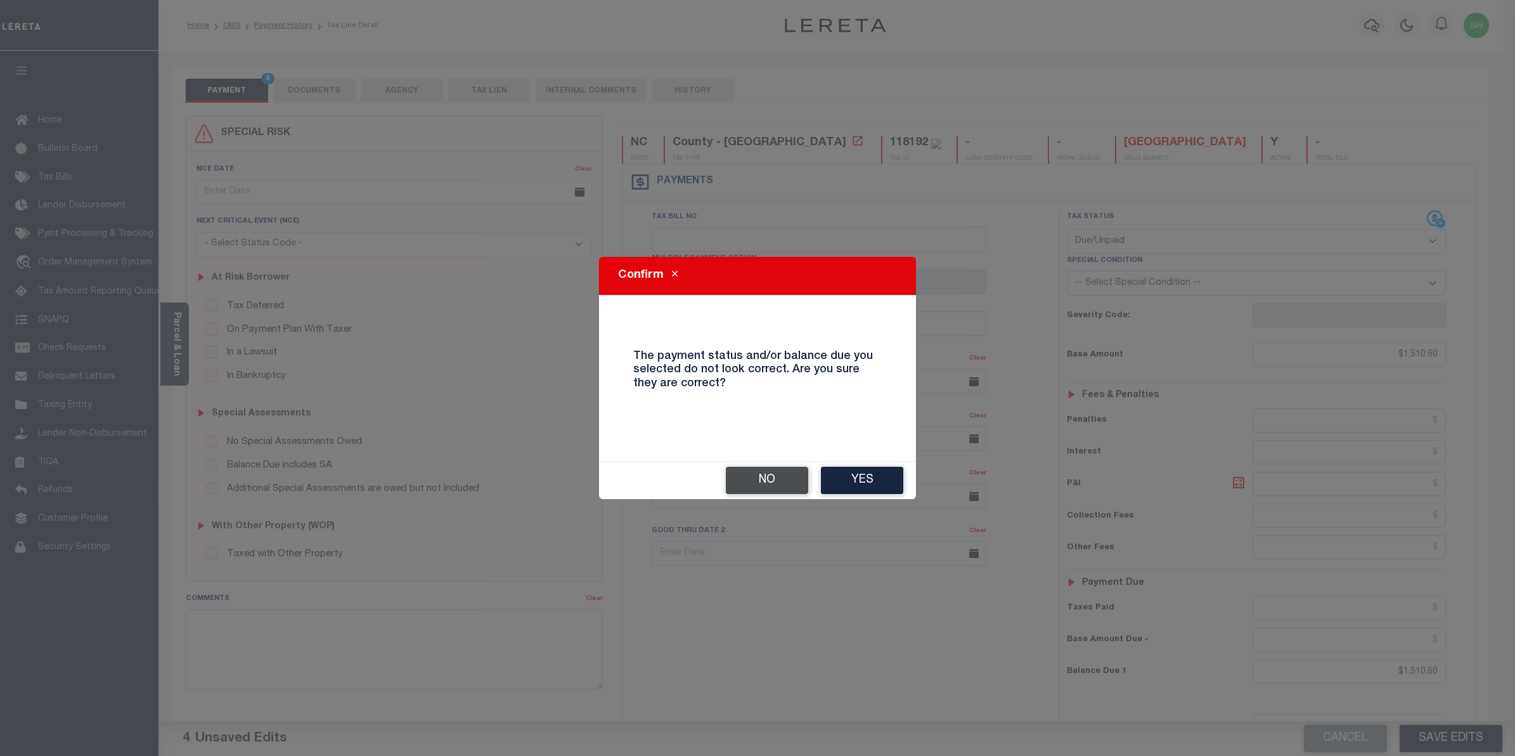
click at [775, 472] on button "No" at bounding box center [767, 480] width 82 height 27
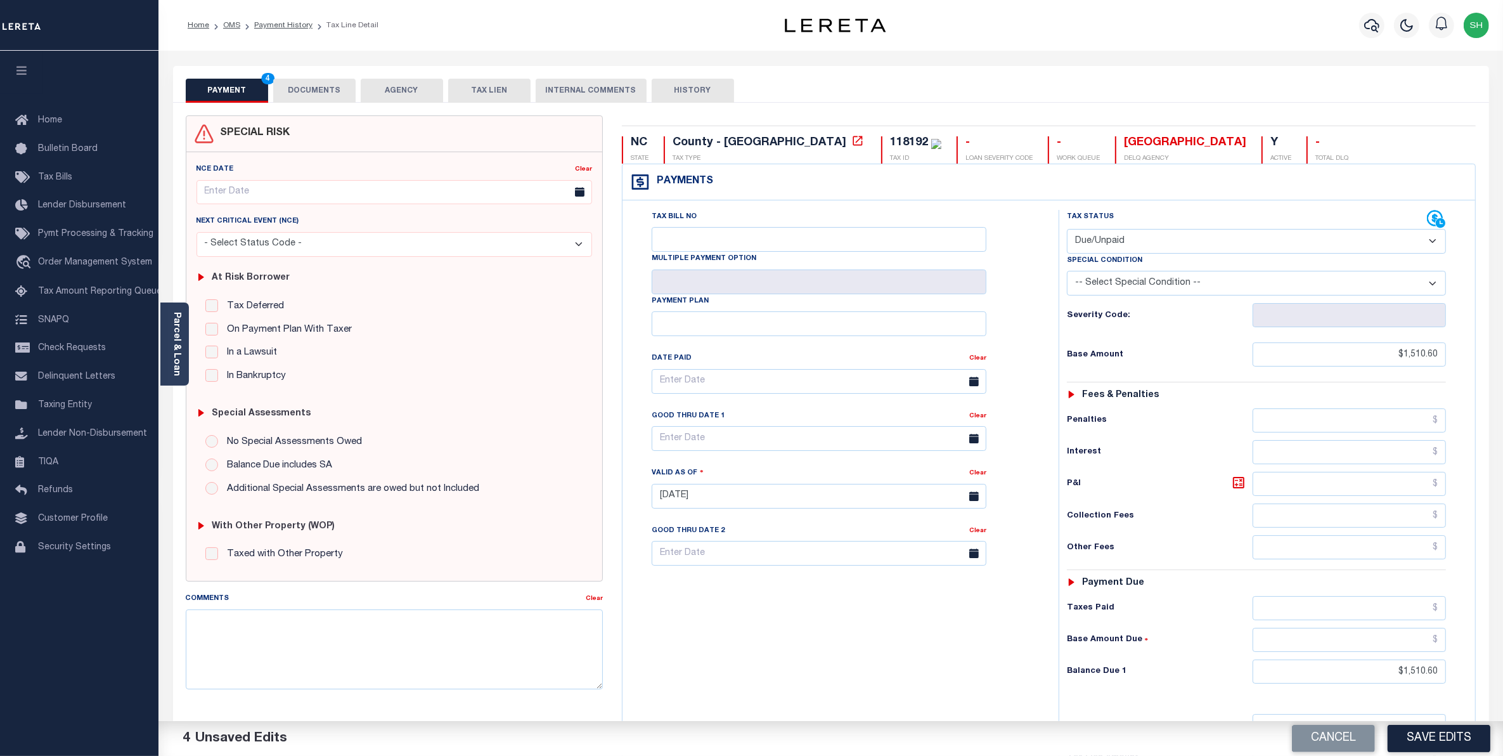
click at [1432, 239] on select "- Select Status Code - Open Due/Unpaid Paid Incomplete No Tax Due Internal Refu…" at bounding box center [1257, 241] width 380 height 25
click at [1067, 230] on select "- Select Status Code - Open Due/Unpaid Paid Incomplete No Tax Due Internal Refu…" at bounding box center [1257, 241] width 380 height 25
click at [1446, 746] on button "Save Edits" at bounding box center [1439, 738] width 103 height 27
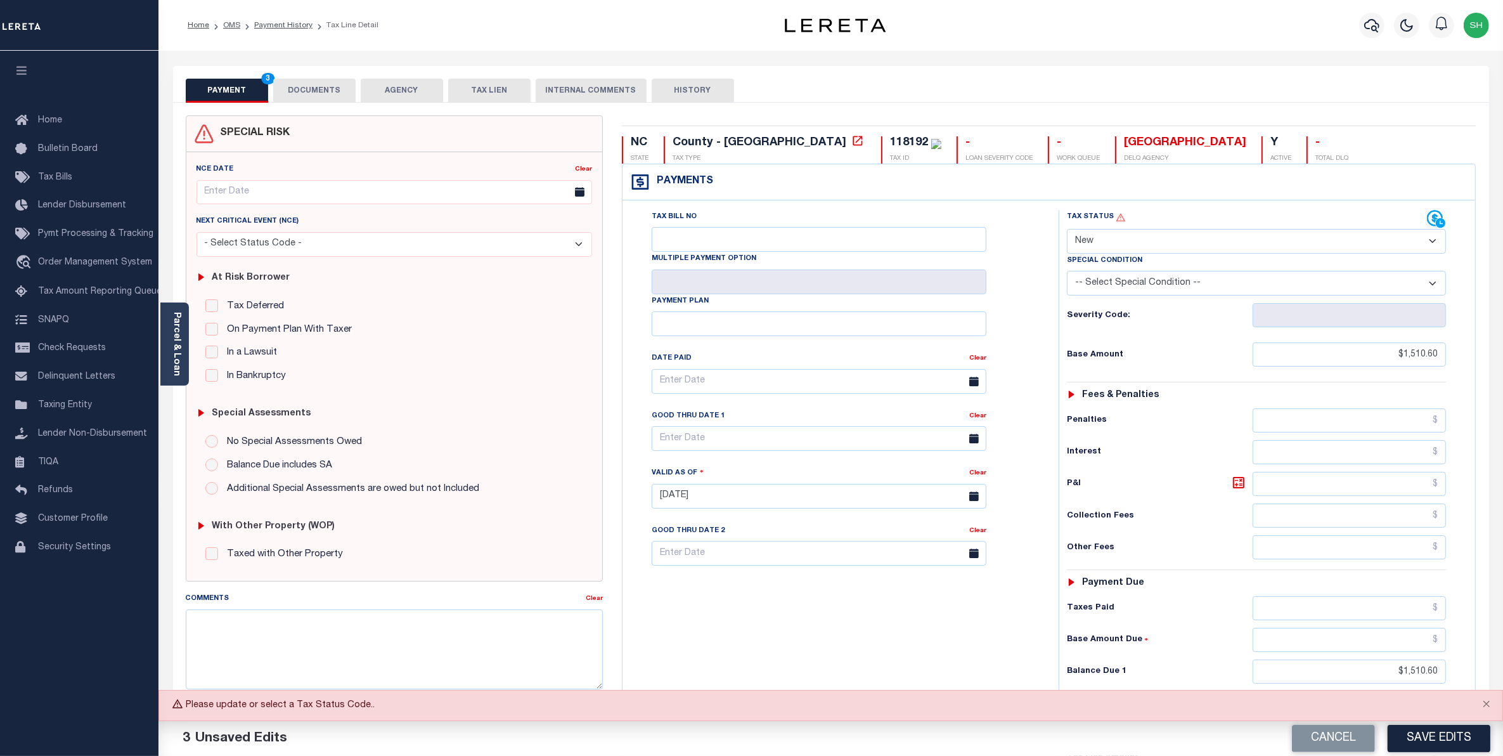
click at [1434, 248] on select "- Select Status Code - Open Due/Unpaid Paid Incomplete No Tax Due Internal Refu…" at bounding box center [1257, 241] width 380 height 25
select select "OP2"
click at [1067, 230] on select "- Select Status Code - Open Due/Unpaid Paid Incomplete No Tax Due Internal Refu…" at bounding box center [1257, 241] width 380 height 25
click at [1447, 733] on button "Save Edits" at bounding box center [1439, 738] width 103 height 27
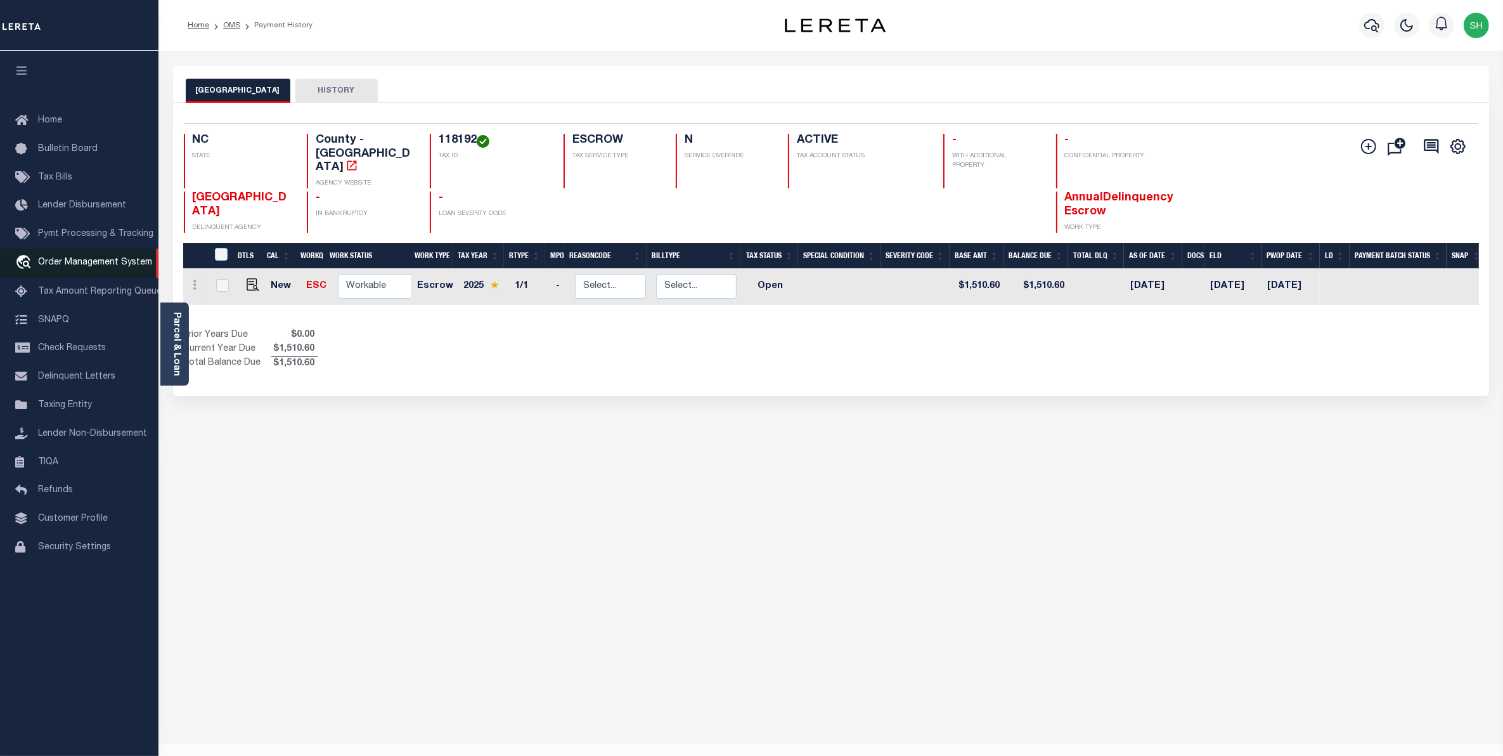
click at [70, 263] on span "Order Management System" at bounding box center [95, 262] width 114 height 9
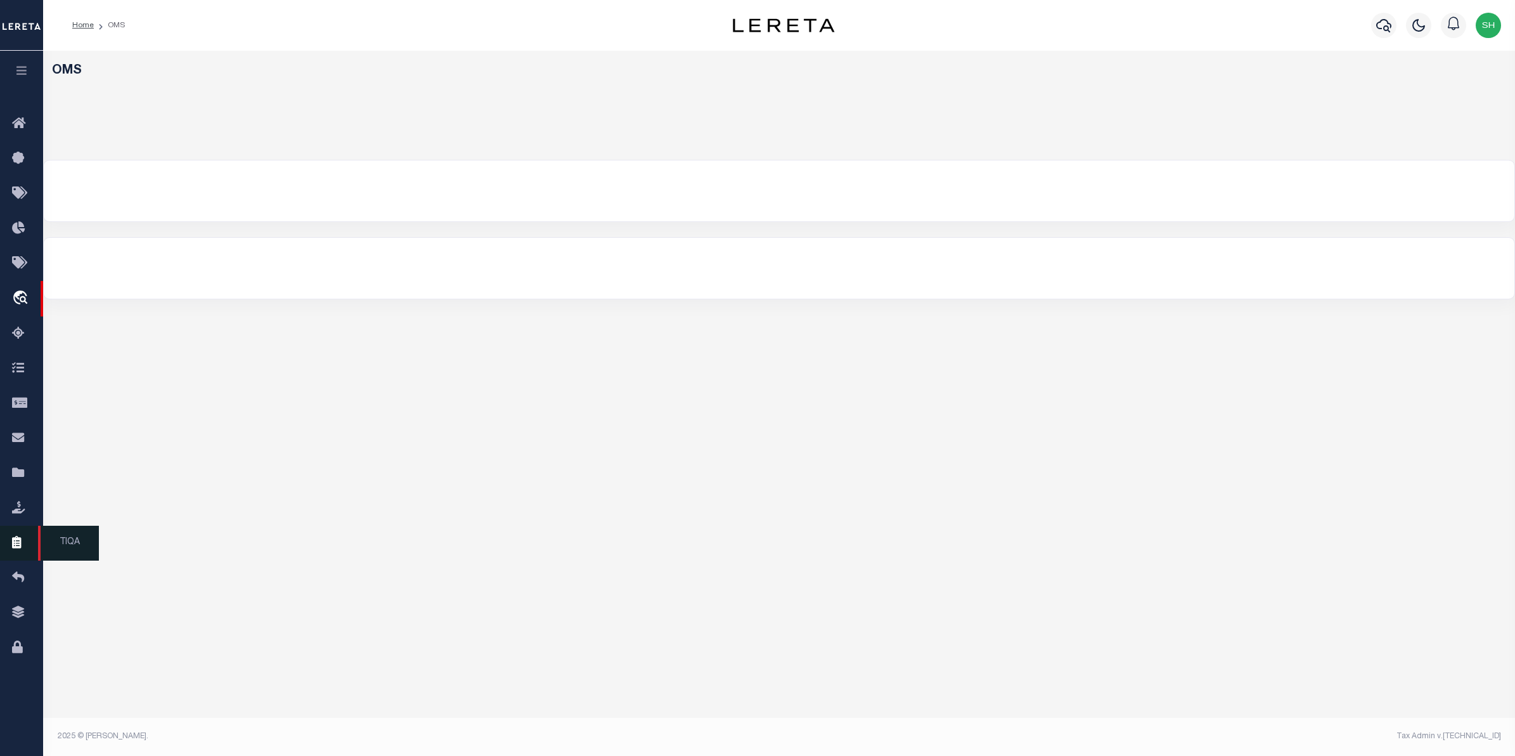
select select "200"
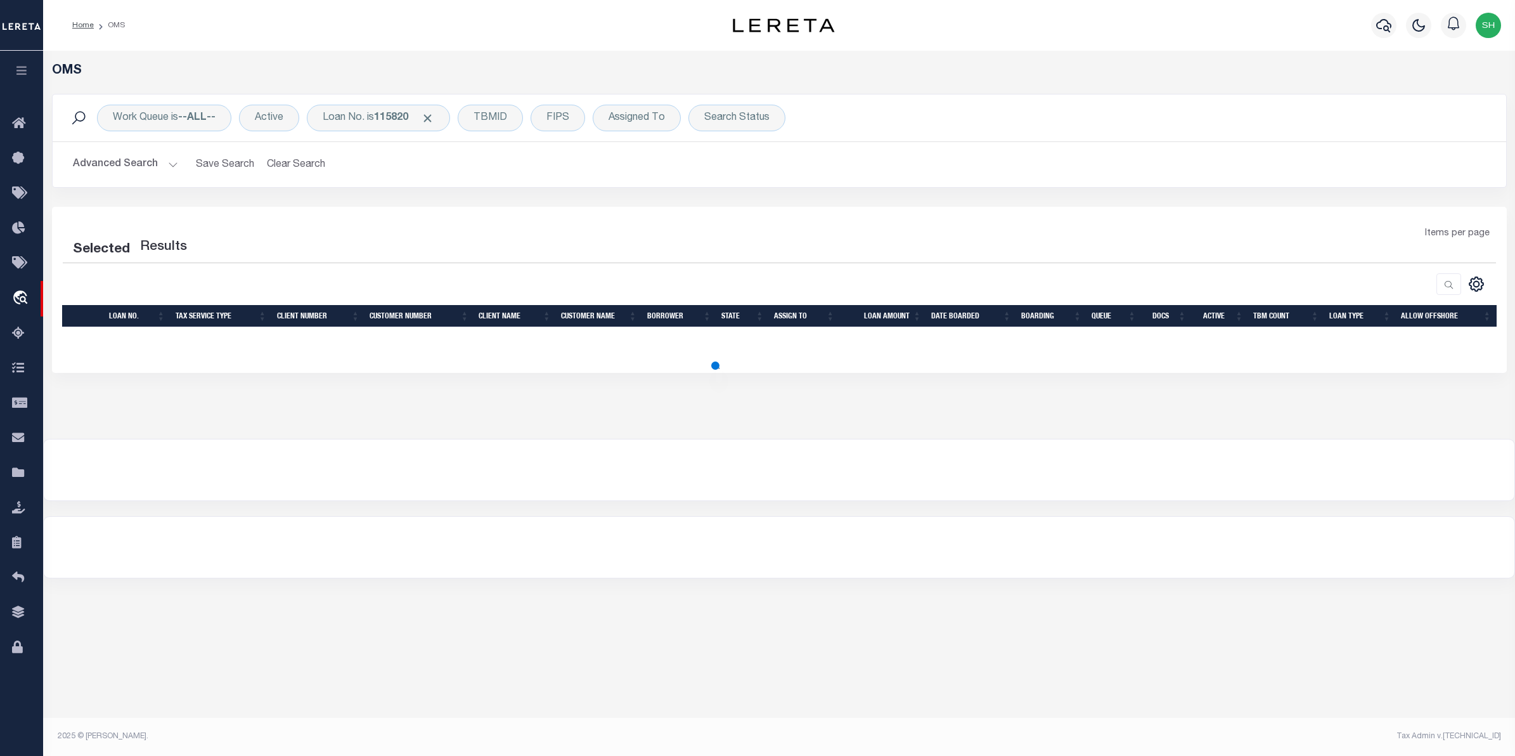
select select "200"
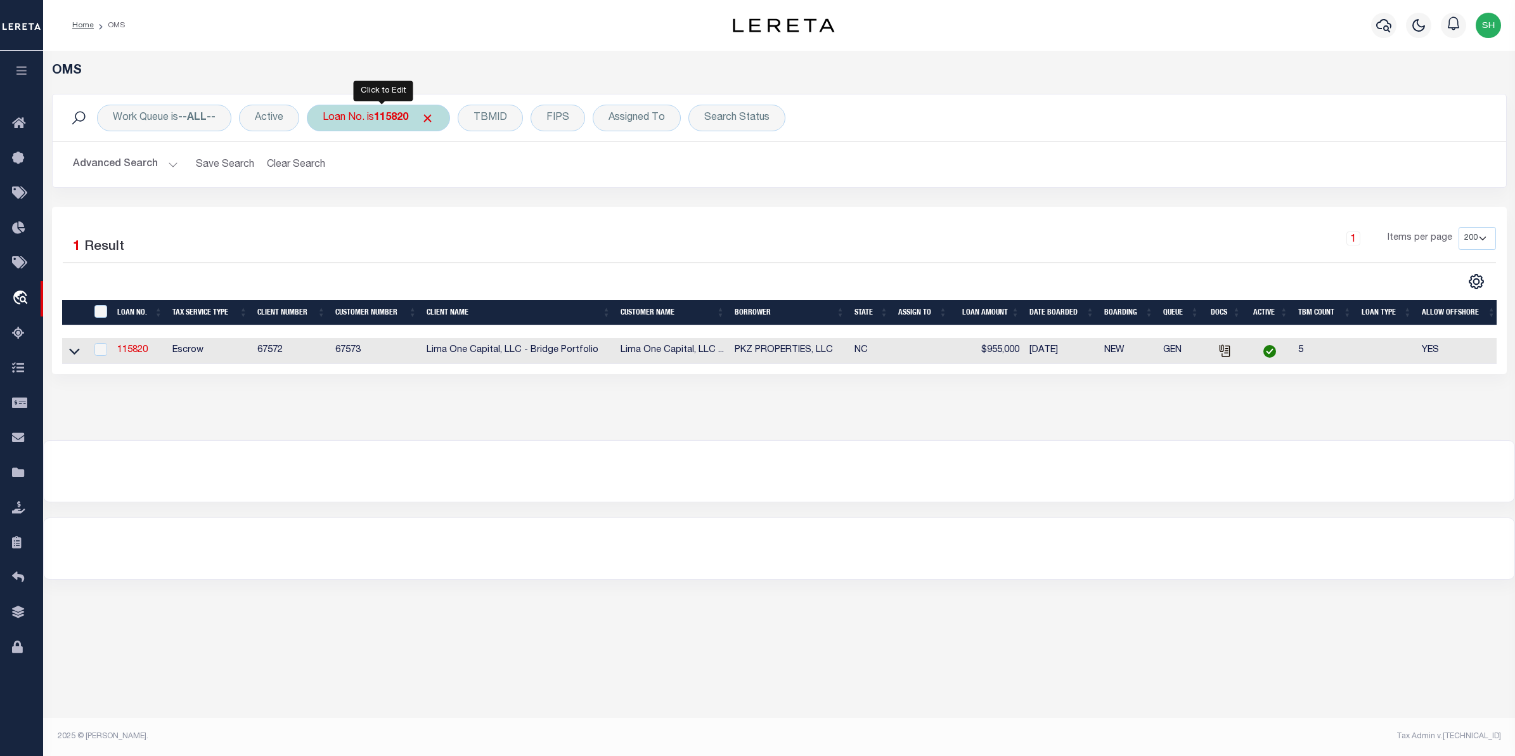
click at [359, 121] on div "Loan No. is 115820" at bounding box center [378, 118] width 143 height 27
type input "24140ND"
click at [496, 214] on input "Apply" at bounding box center [490, 207] width 37 height 21
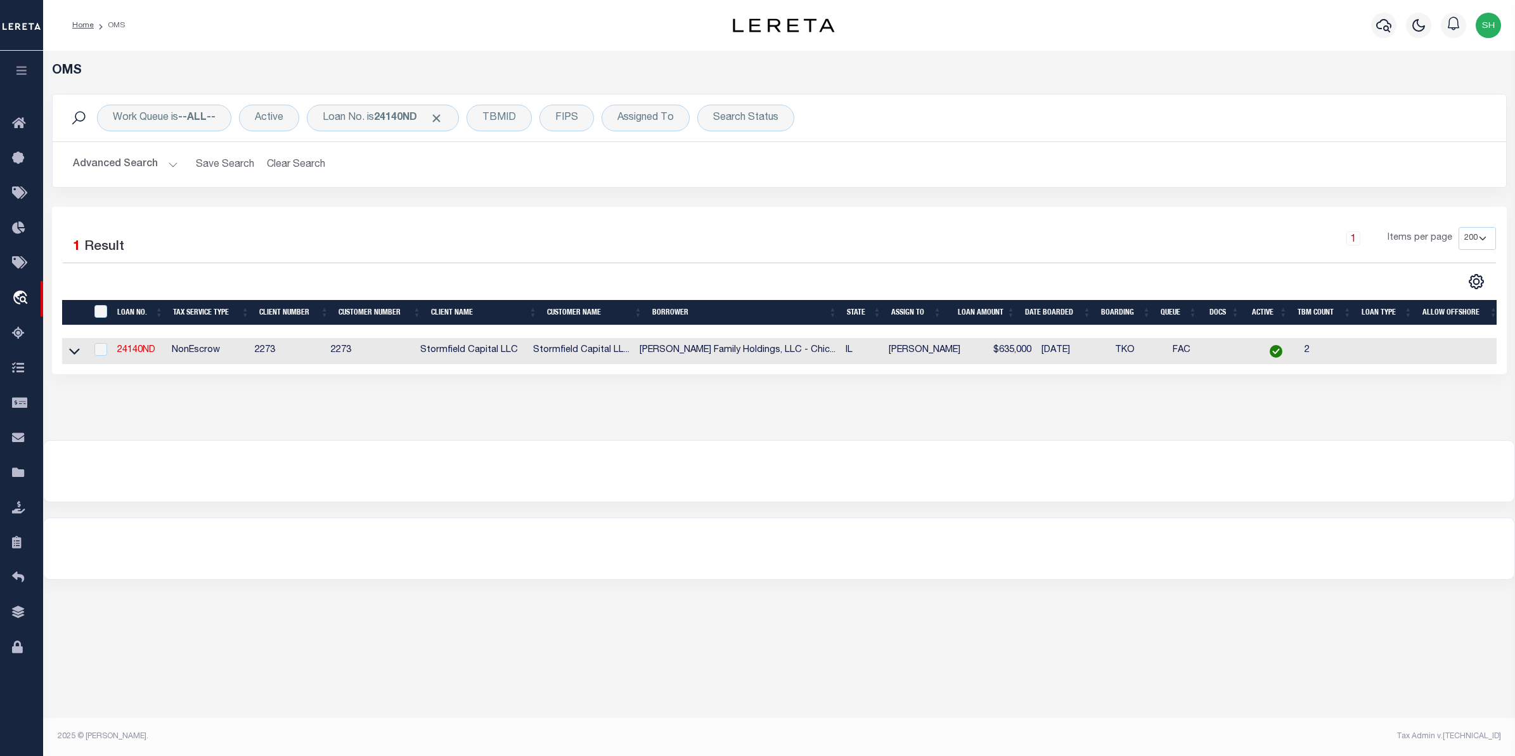
drag, startPoint x: 74, startPoint y: 353, endPoint x: 911, endPoint y: 489, distance: 847.3
click at [74, 353] on icon at bounding box center [74, 350] width 11 height 13
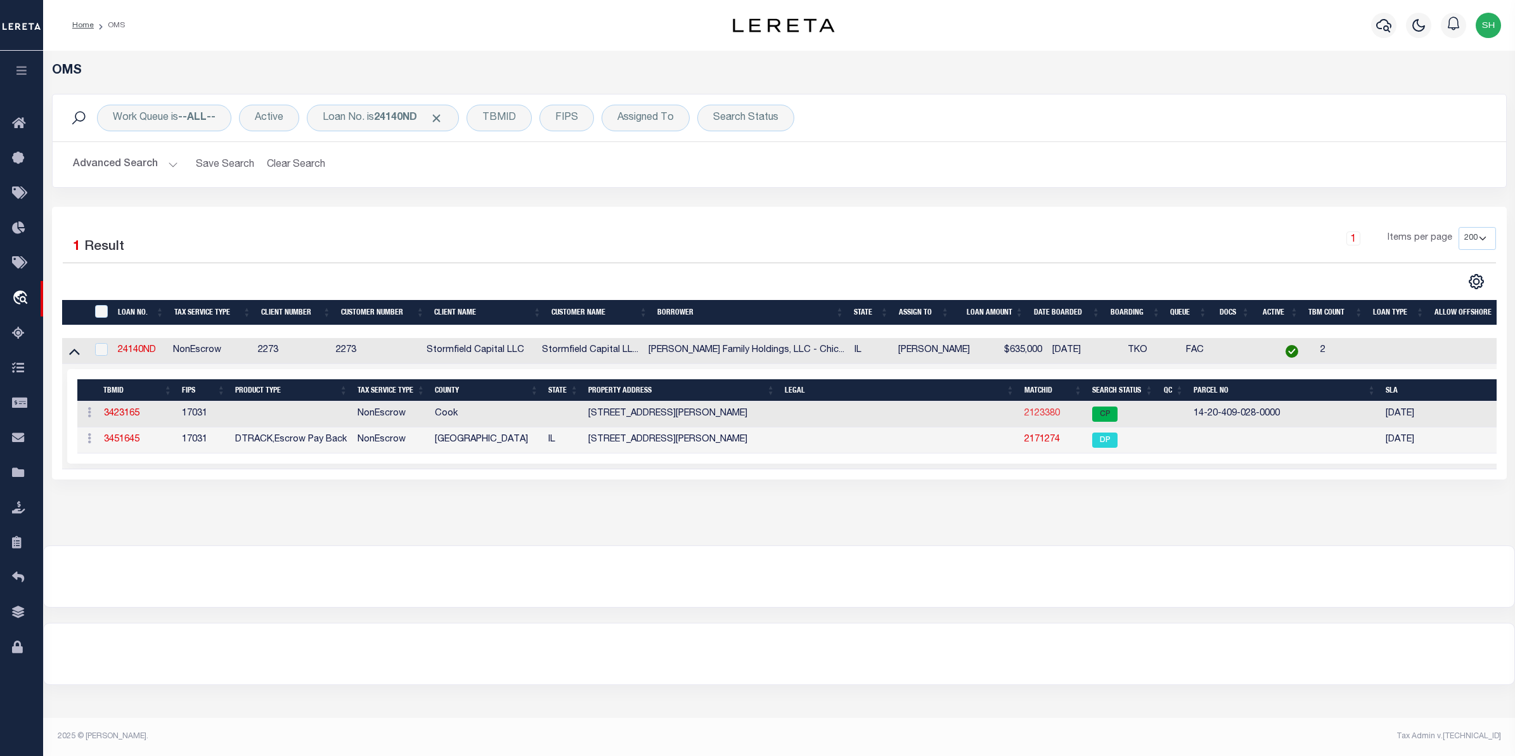
click at [1043, 415] on link "2123380" at bounding box center [1043, 413] width 36 height 9
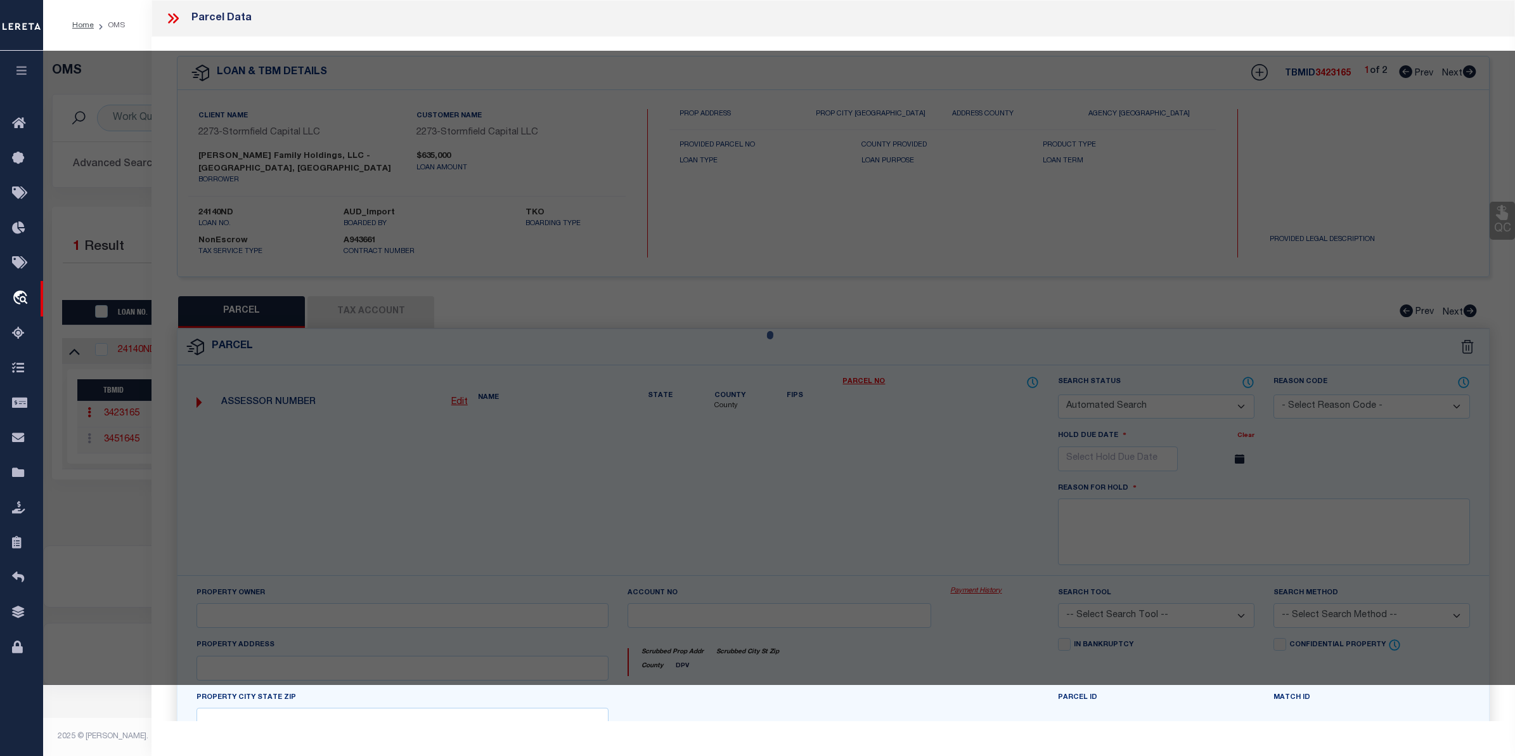
checkbox input "false"
select select "CP"
type input "RICHARD H MENDOZA"
select select "AGW"
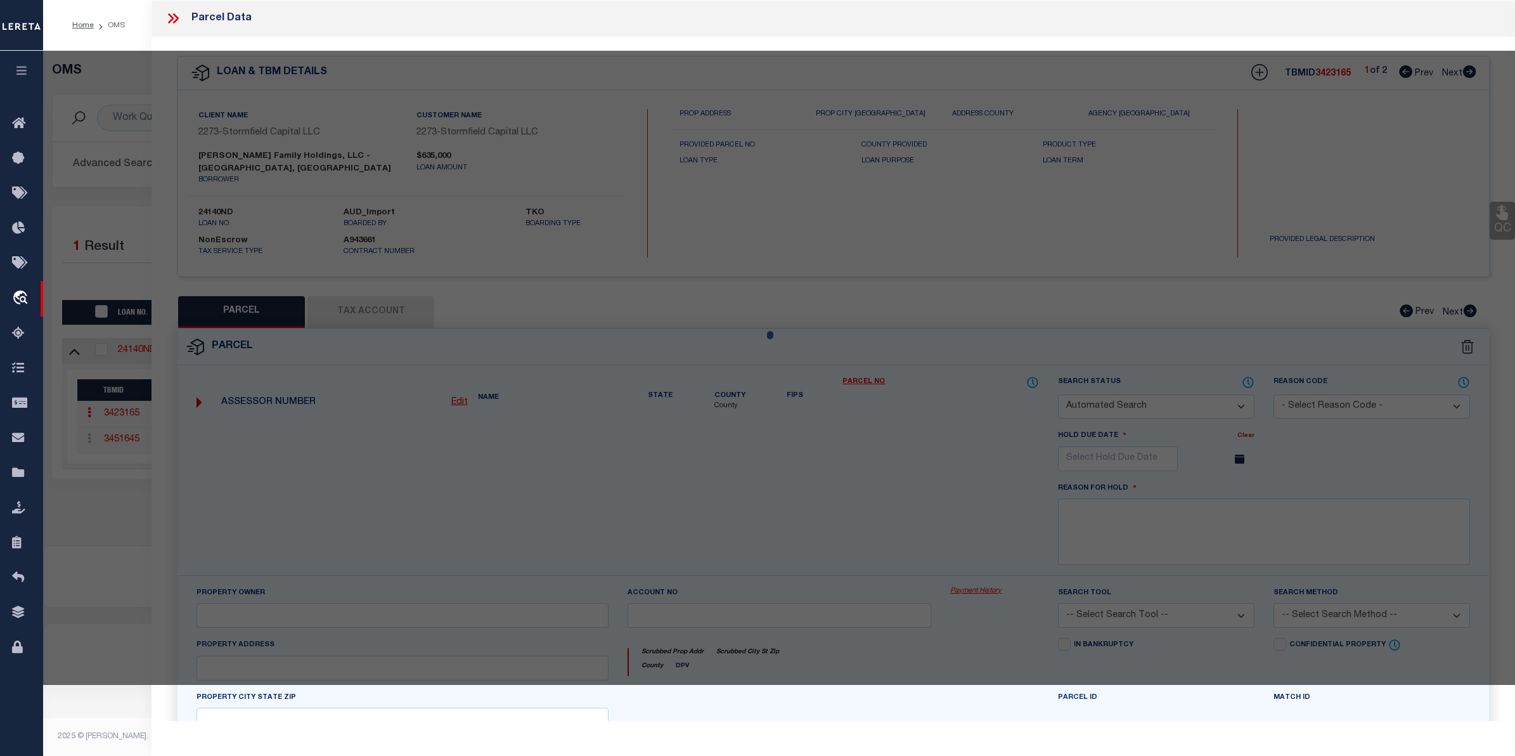
select select "ADD"
type input "3442 N CLARK ST"
checkbox input "false"
type input "Chicago IL 60657"
type textarea "Lot Size (SqFt): 9,834"
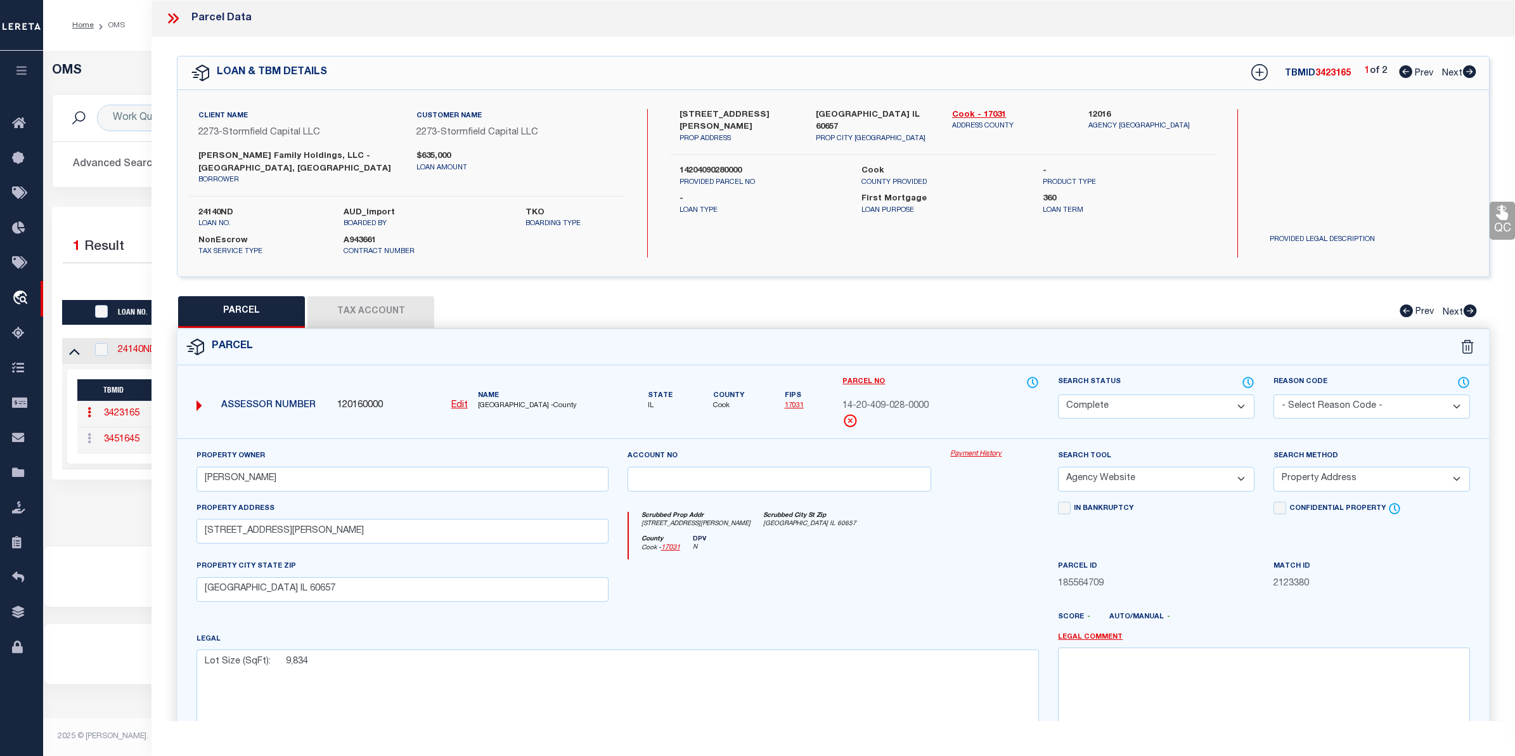
click at [968, 449] on link "Payment History" at bounding box center [994, 454] width 89 height 11
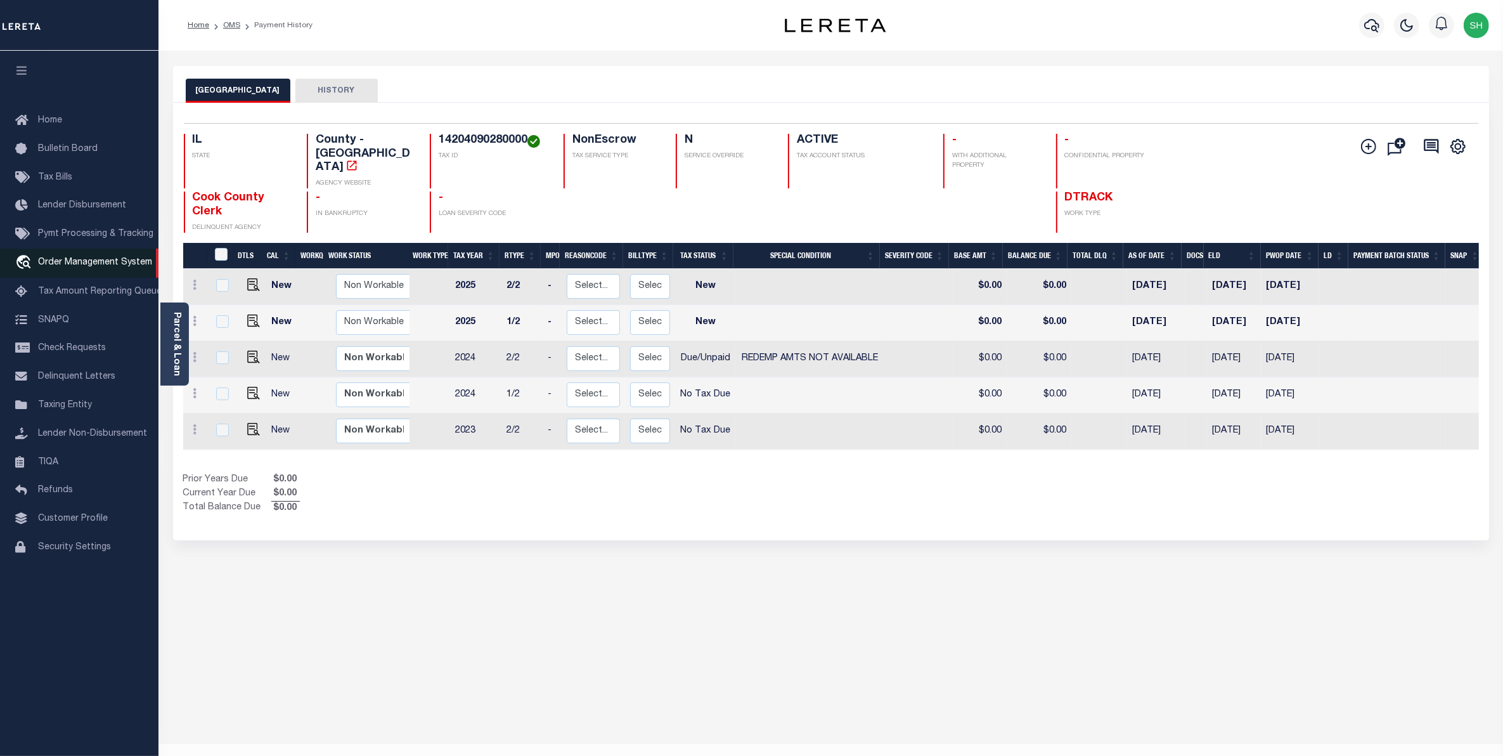
click at [76, 264] on span "Order Management System" at bounding box center [95, 262] width 114 height 9
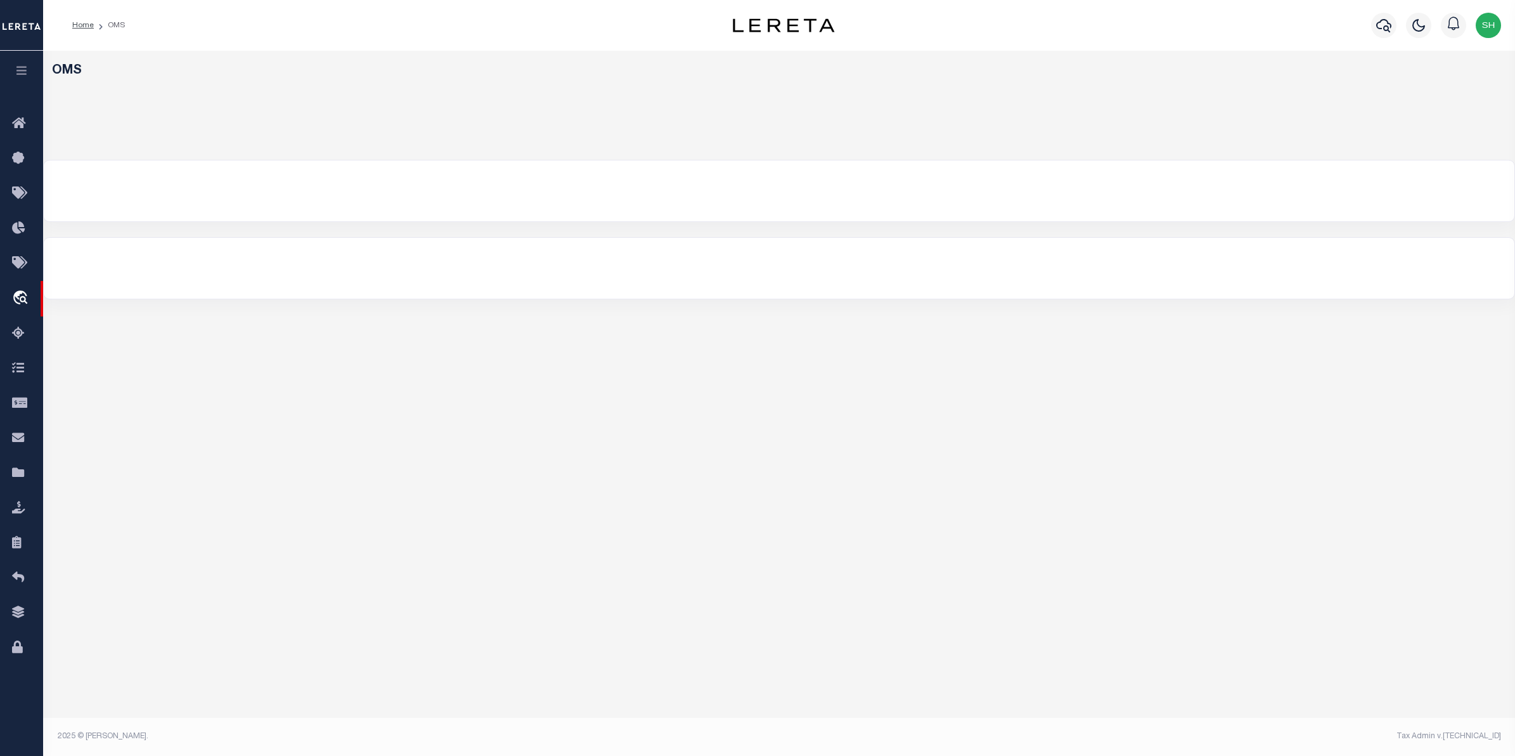
select select "200"
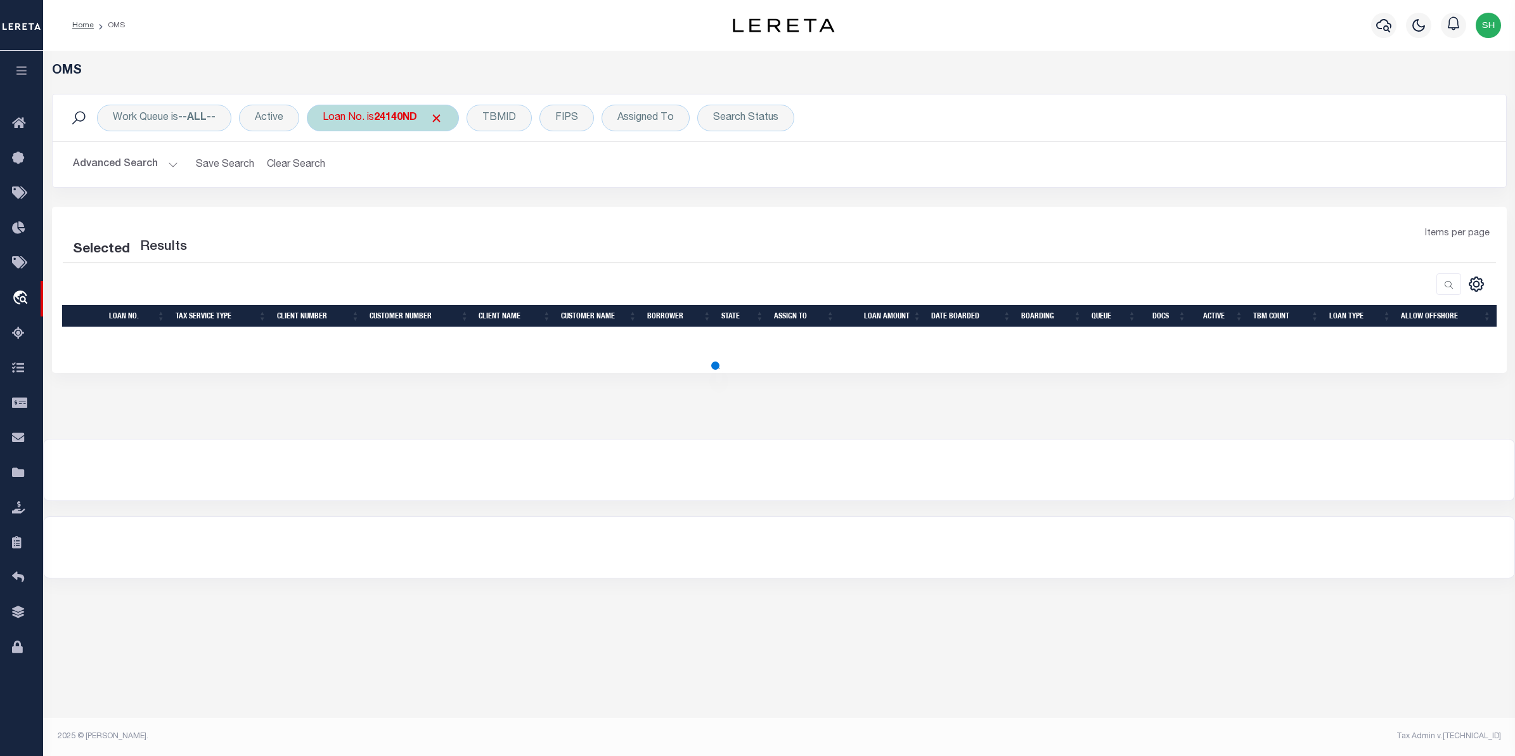
select select "200"
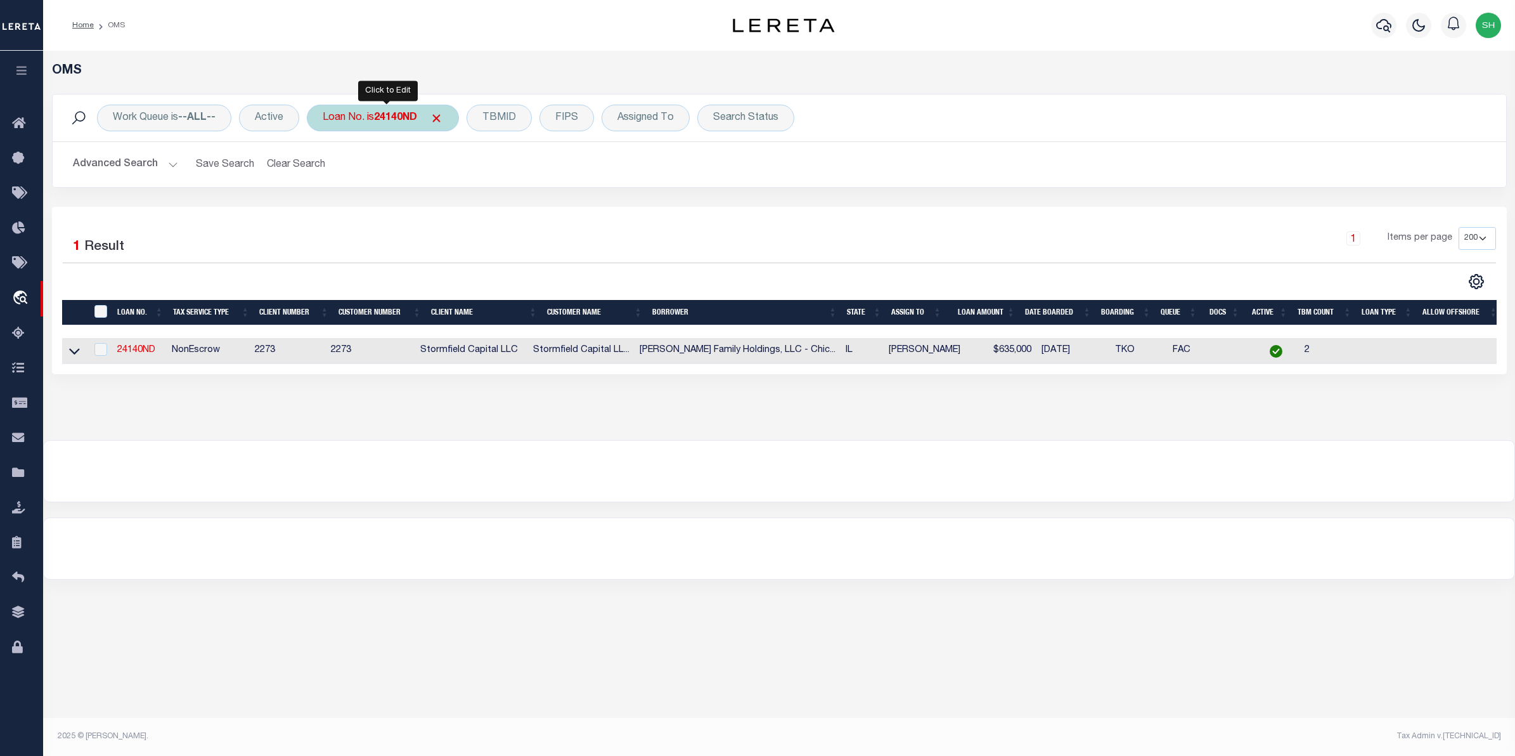
click at [353, 120] on div "Loan No. is 24140ND" at bounding box center [383, 118] width 152 height 27
type input "10022482"
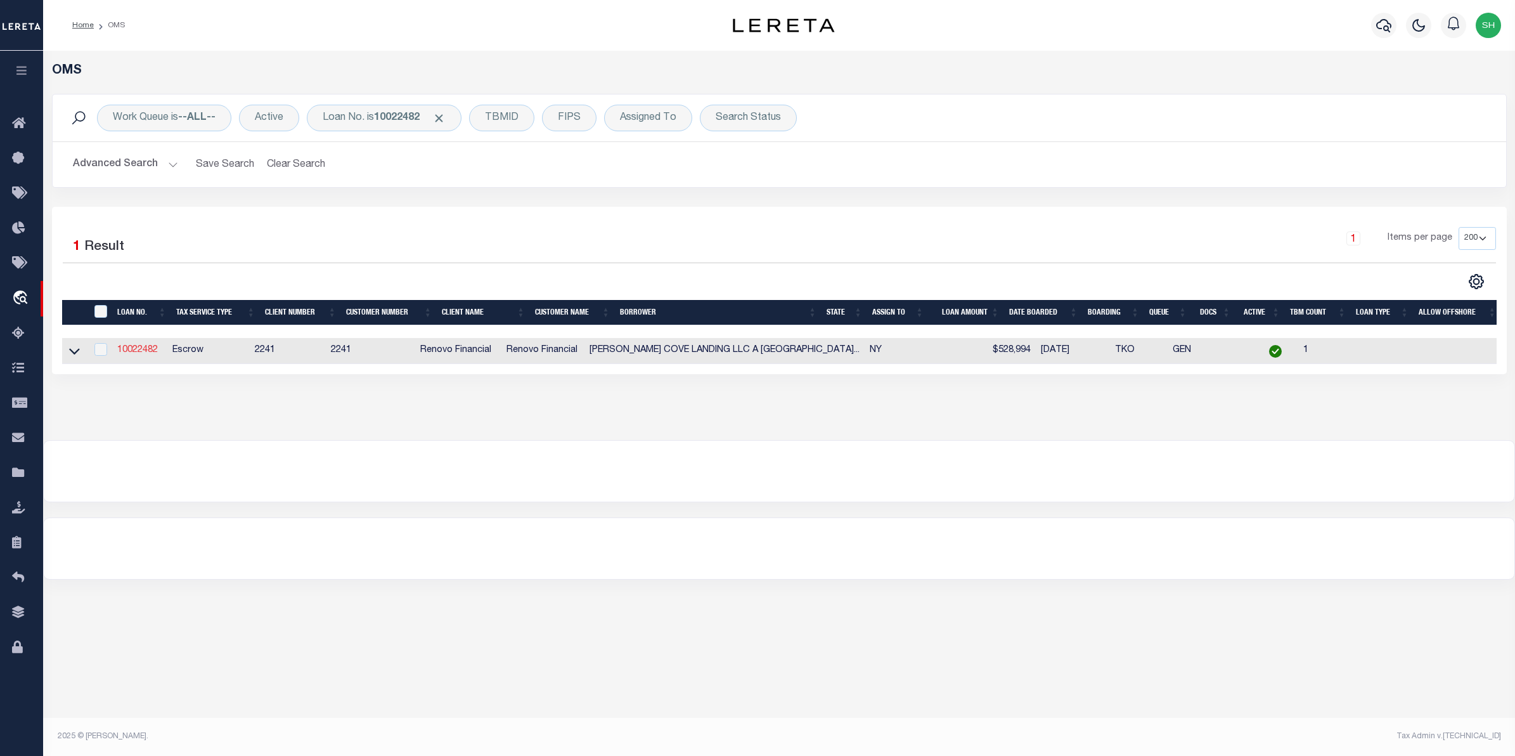
click at [134, 354] on link "10022482" at bounding box center [137, 350] width 41 height 9
type input "10022482"
type input "[PERSON_NAME] COVE LANDING LLC A [US_STATE] LIMITED LIABILITY CO"
select select
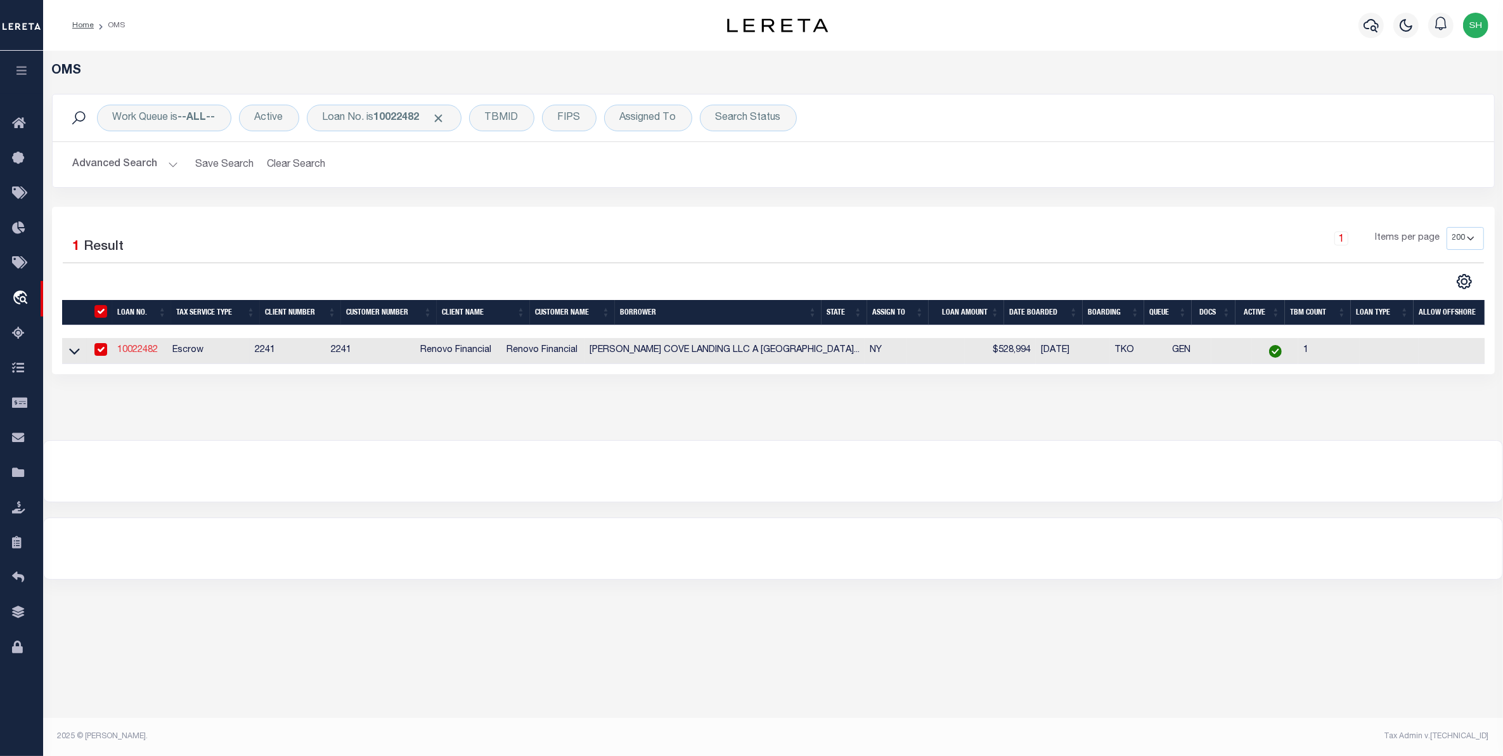
select select "400"
select select "Escrow"
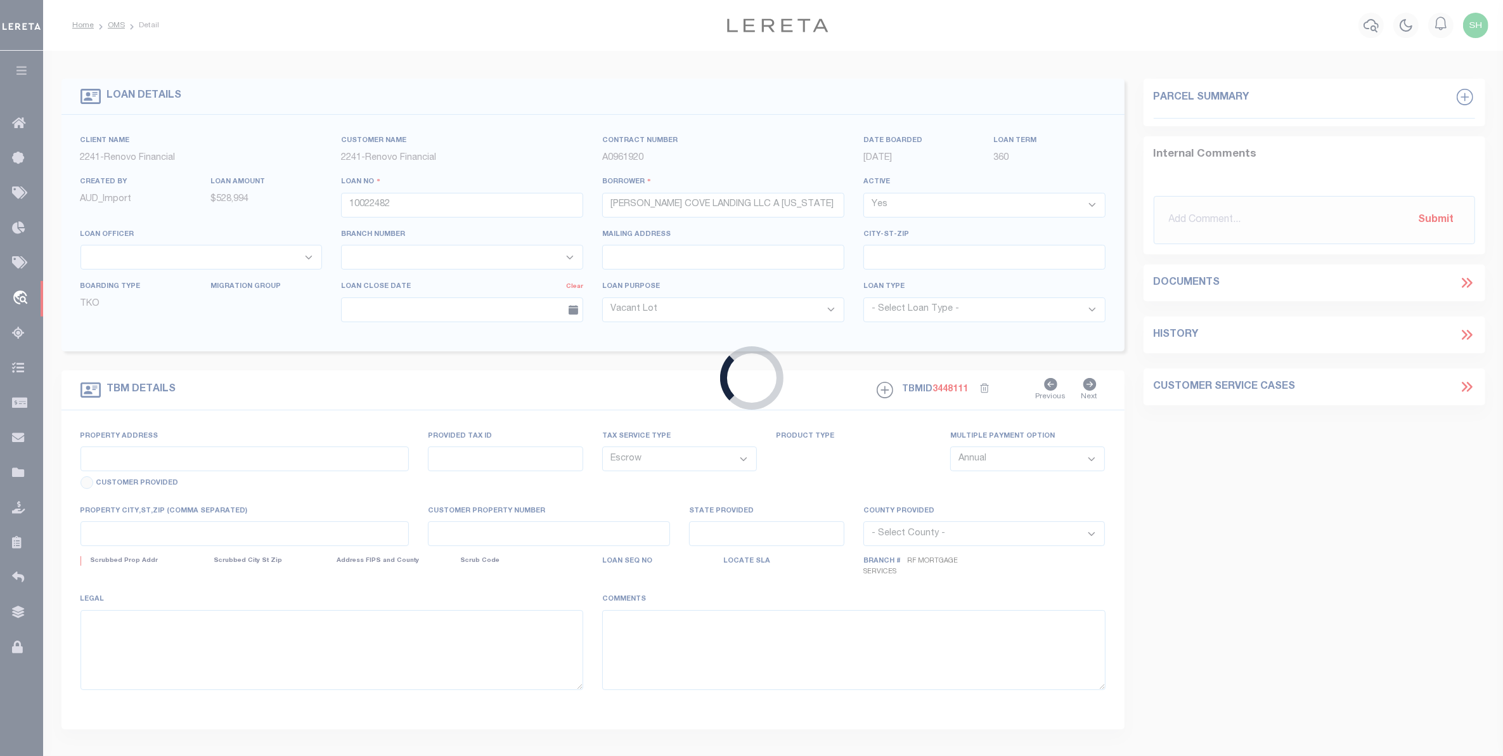
select select "25067"
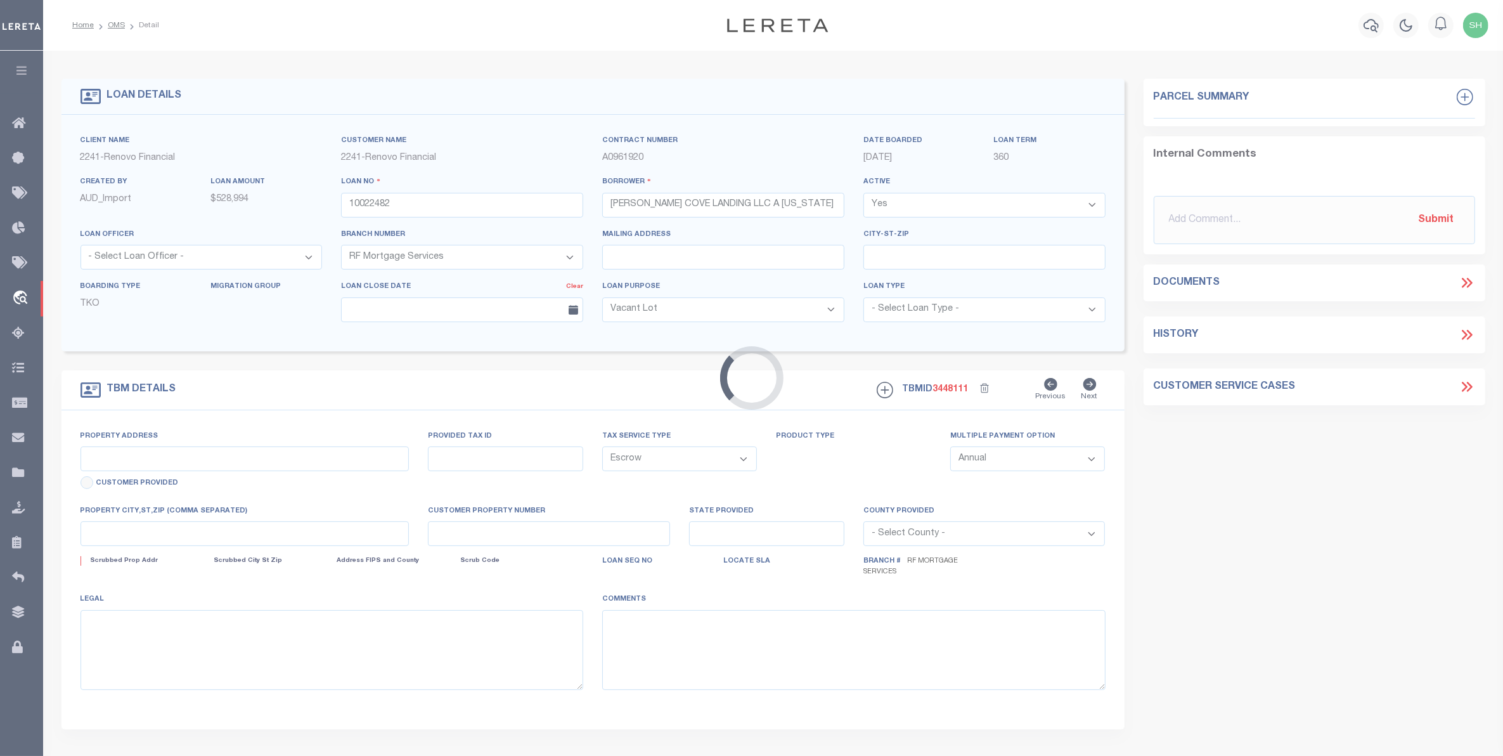
type input "[STREET_ADDRESS]"
type input "[GEOGRAPHIC_DATA]"
type input "a0kUS00000Boqza"
type input "NY"
select select
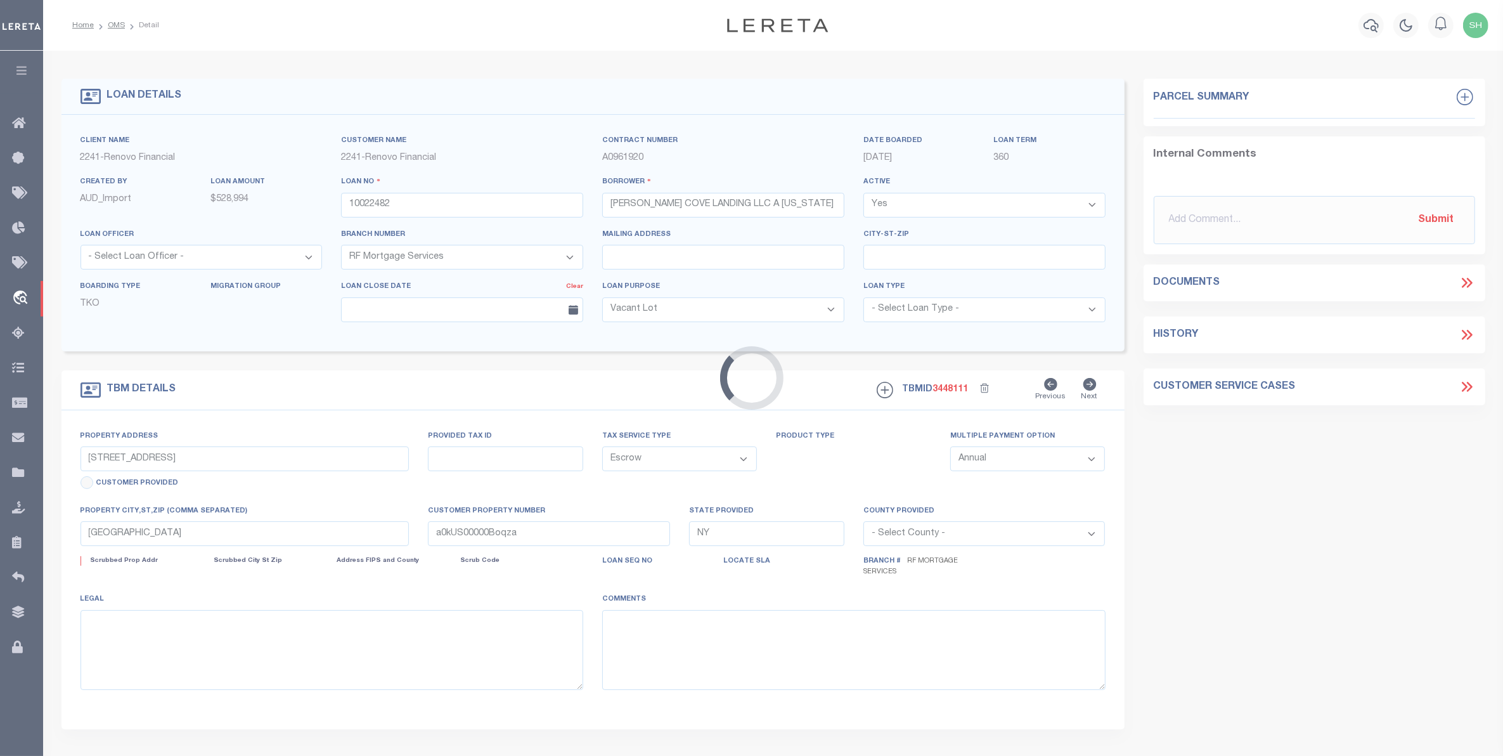
select select "4"
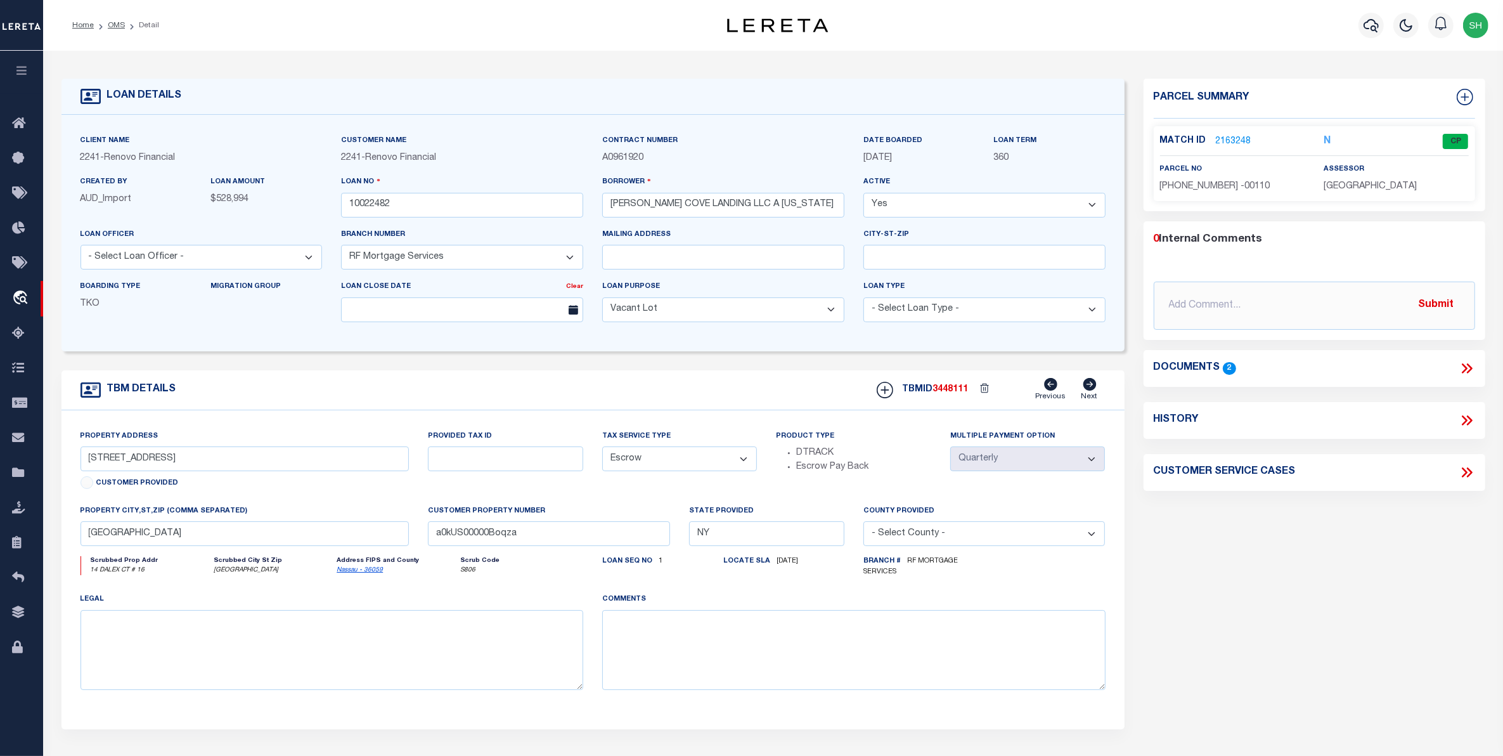
click at [1228, 138] on link "2163248" at bounding box center [1234, 141] width 36 height 13
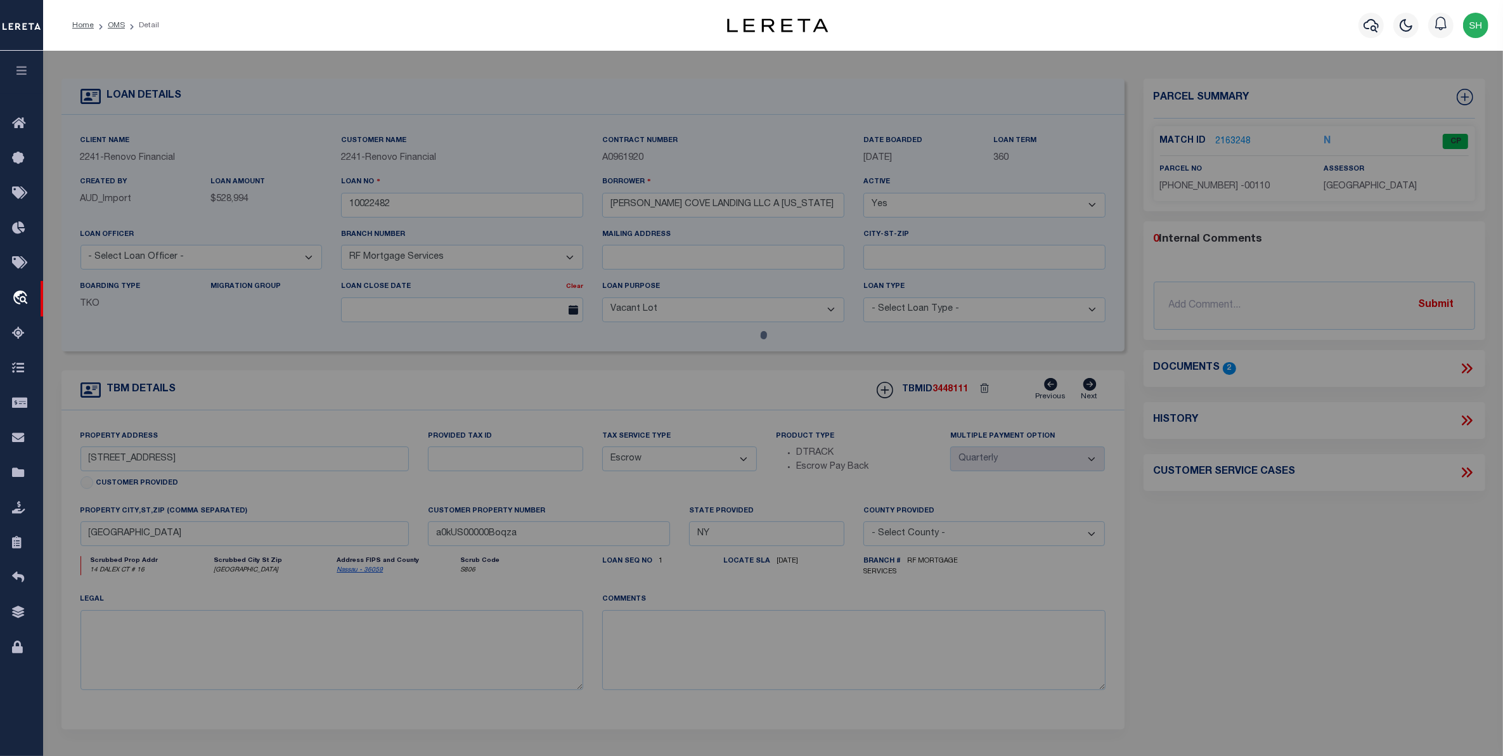
checkbox input "false"
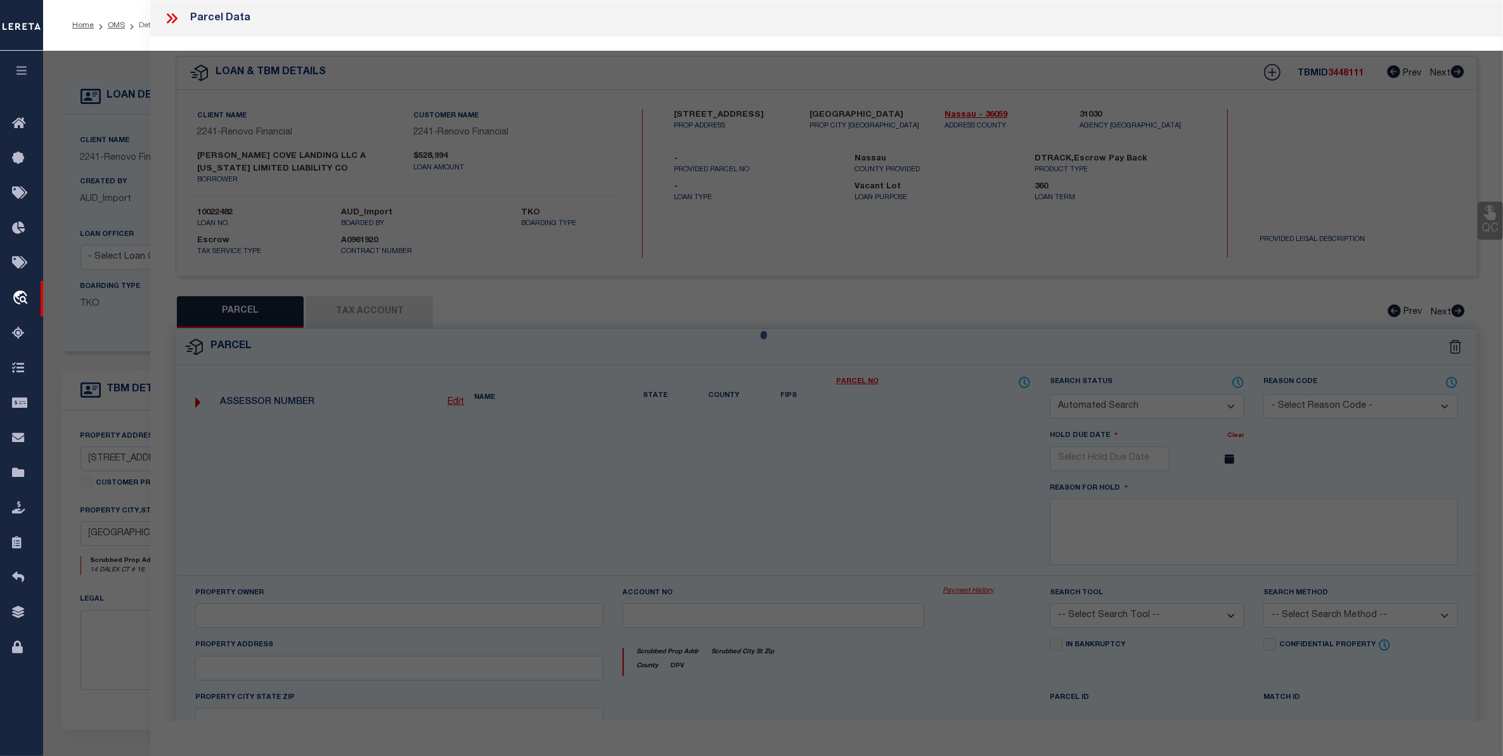
select select "CP"
type input "PIRONI,ANGELO & SILVANA"
select select "ATL"
select select "ADD"
type input "14 DALEX CT , #16"
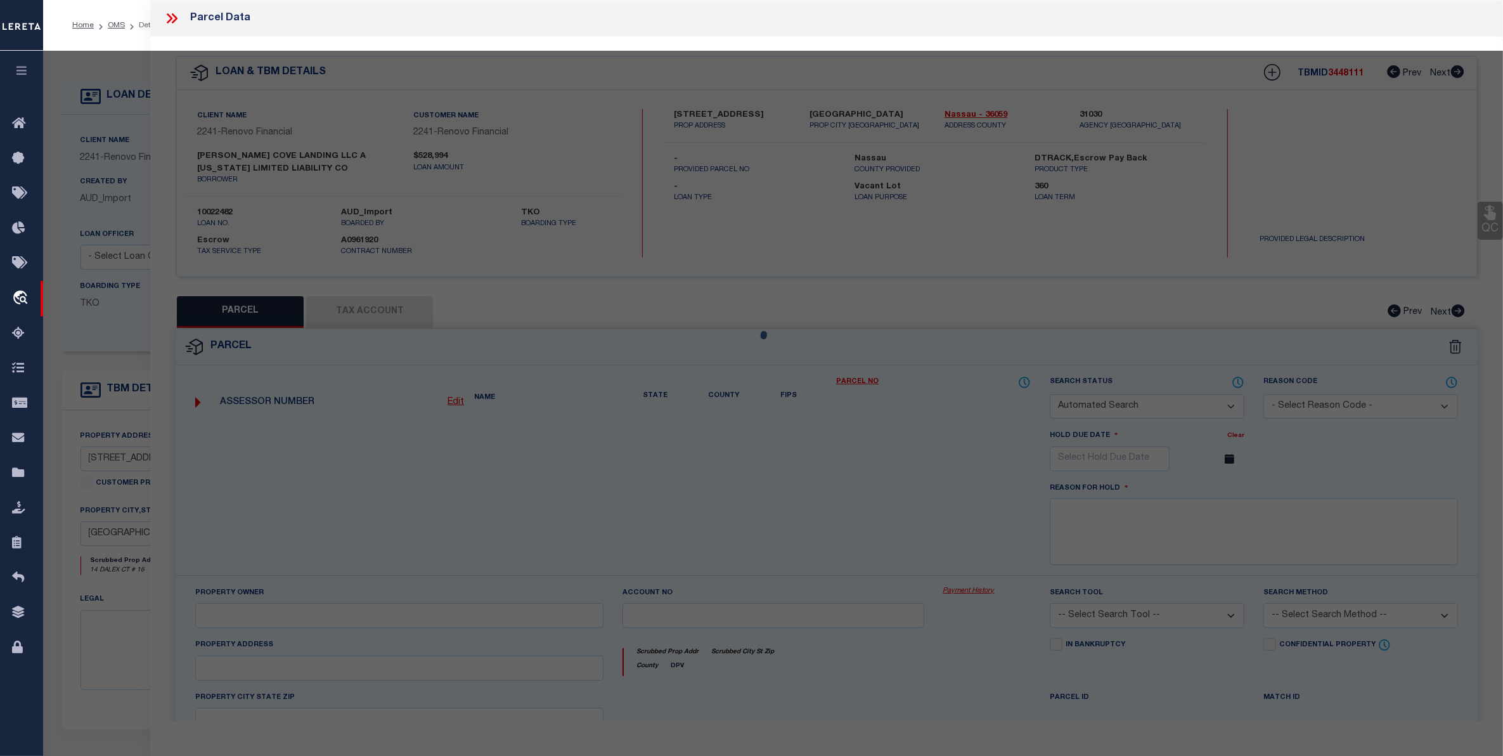
checkbox input "false"
type input "GLEN COVE, NY 11542"
type textarea "TOWN #4 SCH DIST 005"
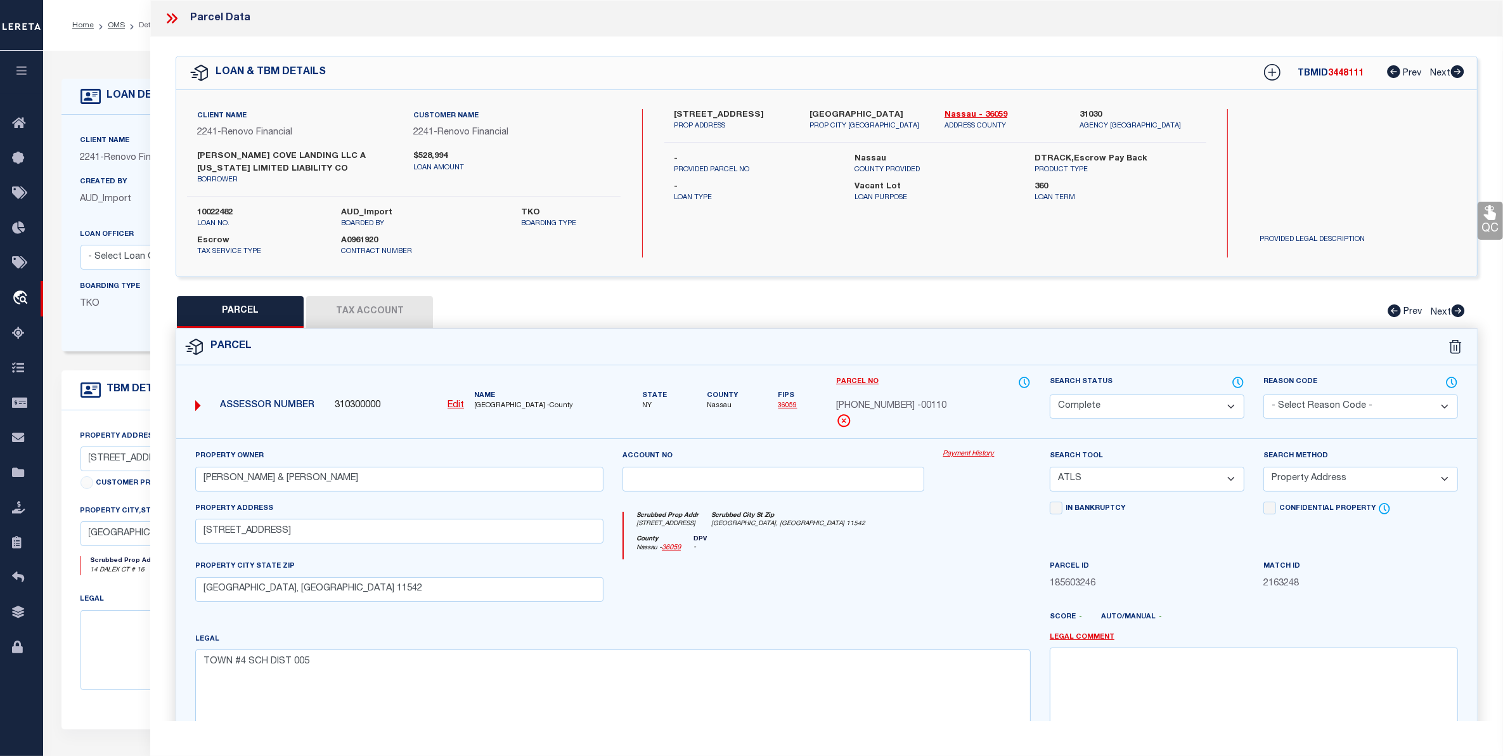
click at [961, 451] on link "Payment History" at bounding box center [987, 454] width 88 height 11
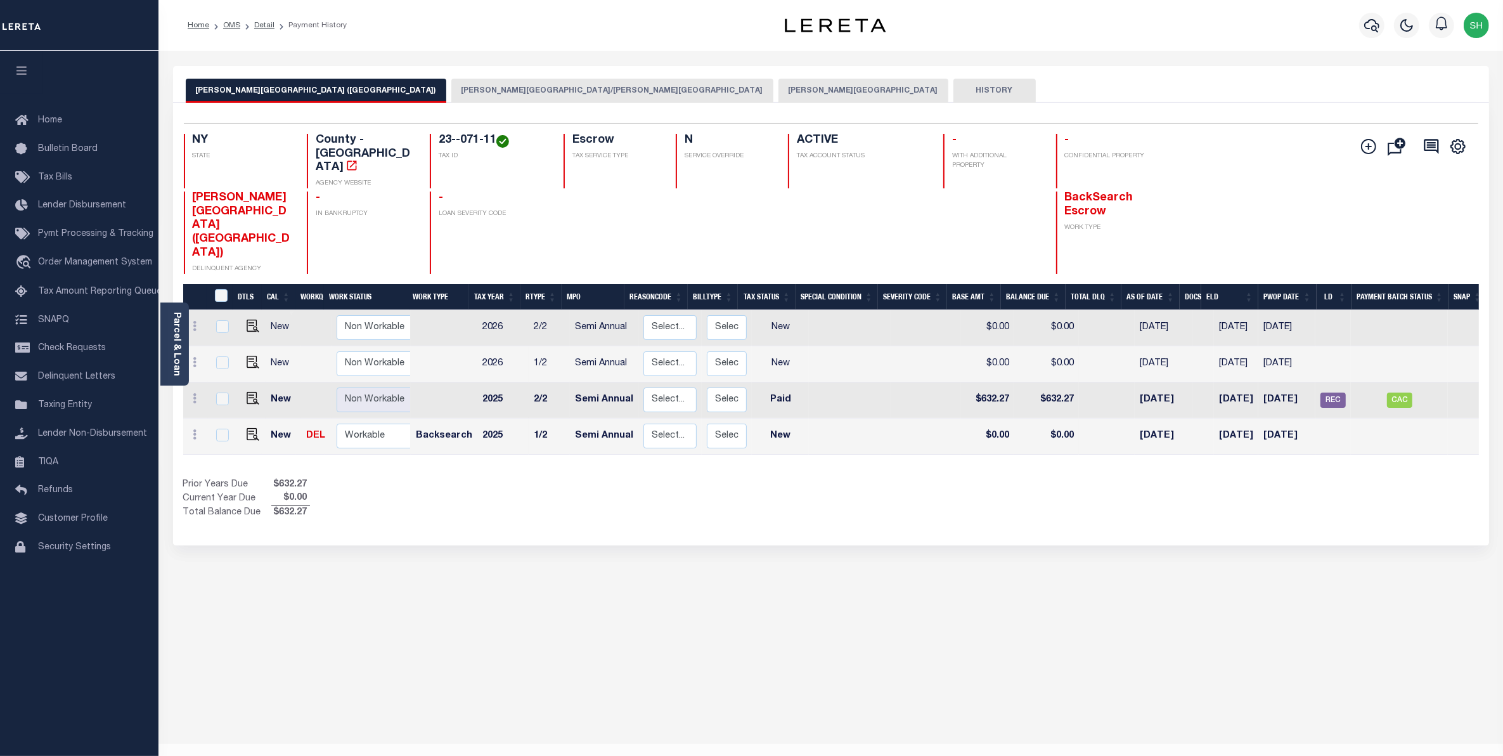
click at [779, 89] on button "[PERSON_NAME][GEOGRAPHIC_DATA]" at bounding box center [864, 91] width 170 height 24
